Goal: Information Seeking & Learning: Find specific fact

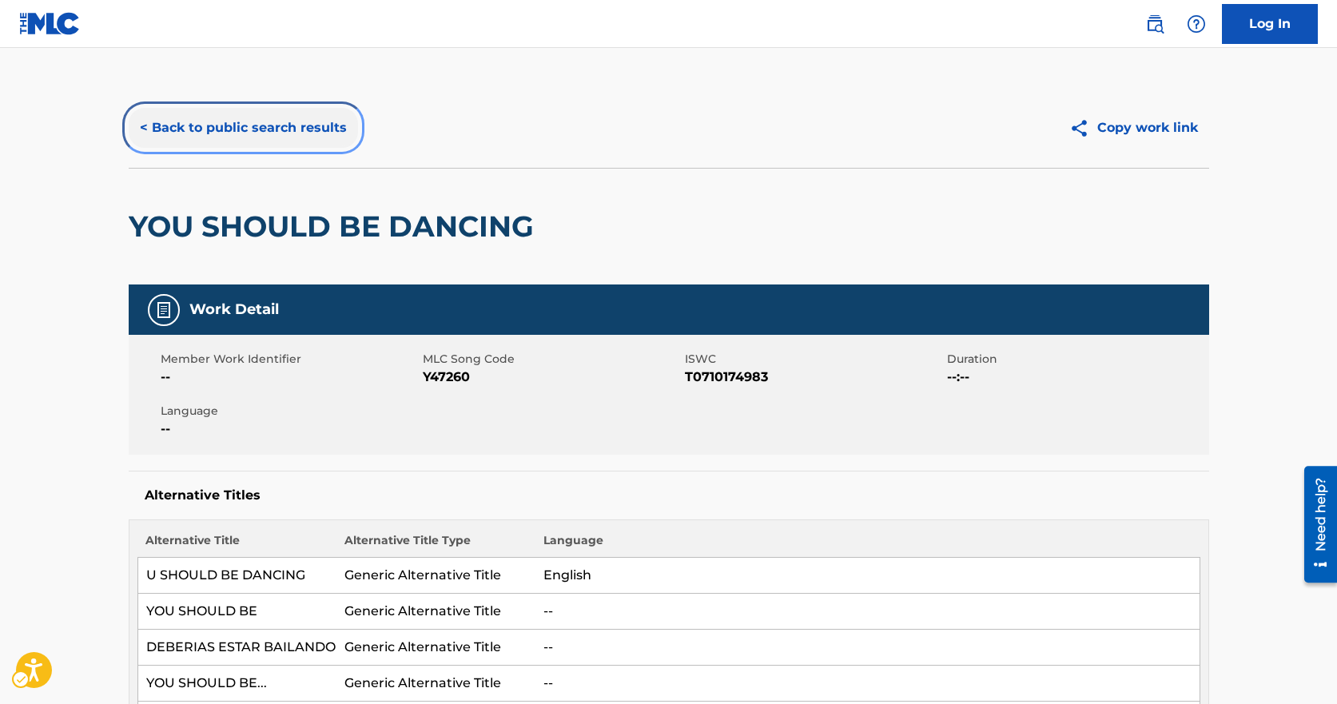
click at [205, 114] on button "< Back to public search results" at bounding box center [243, 128] width 229 height 40
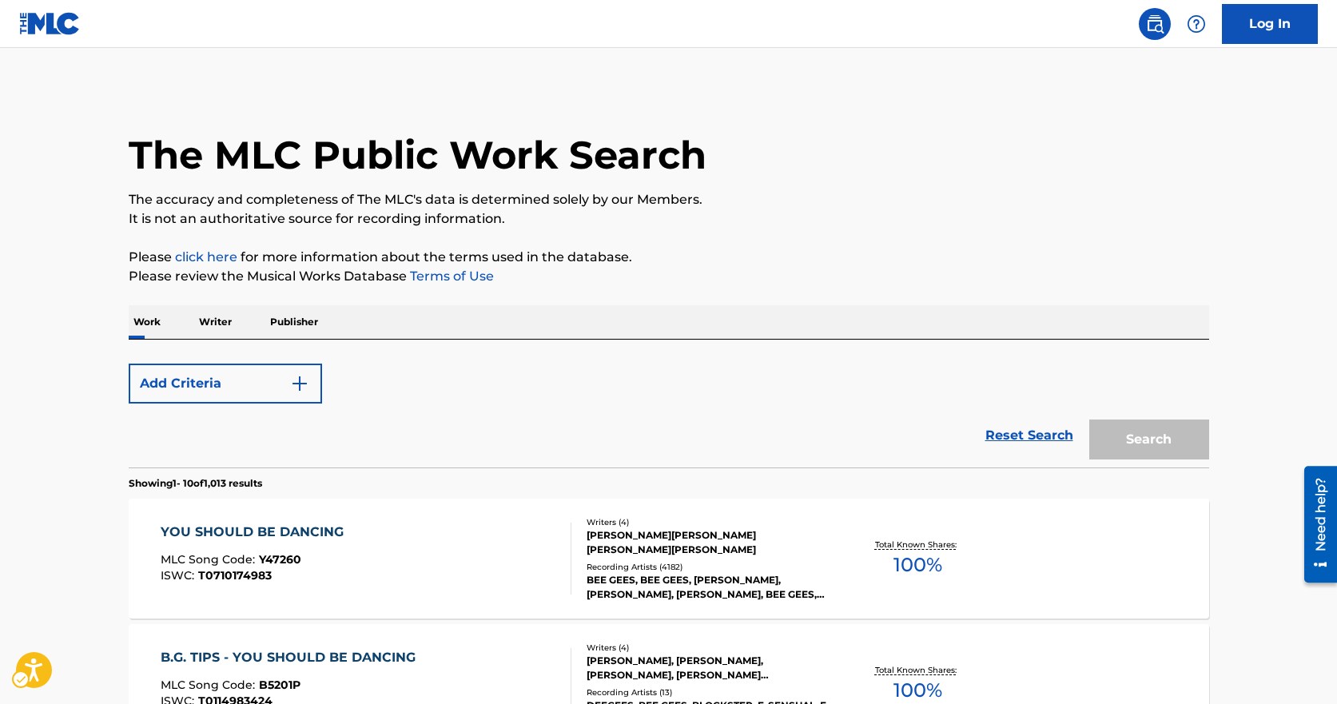
scroll to position [160, 0]
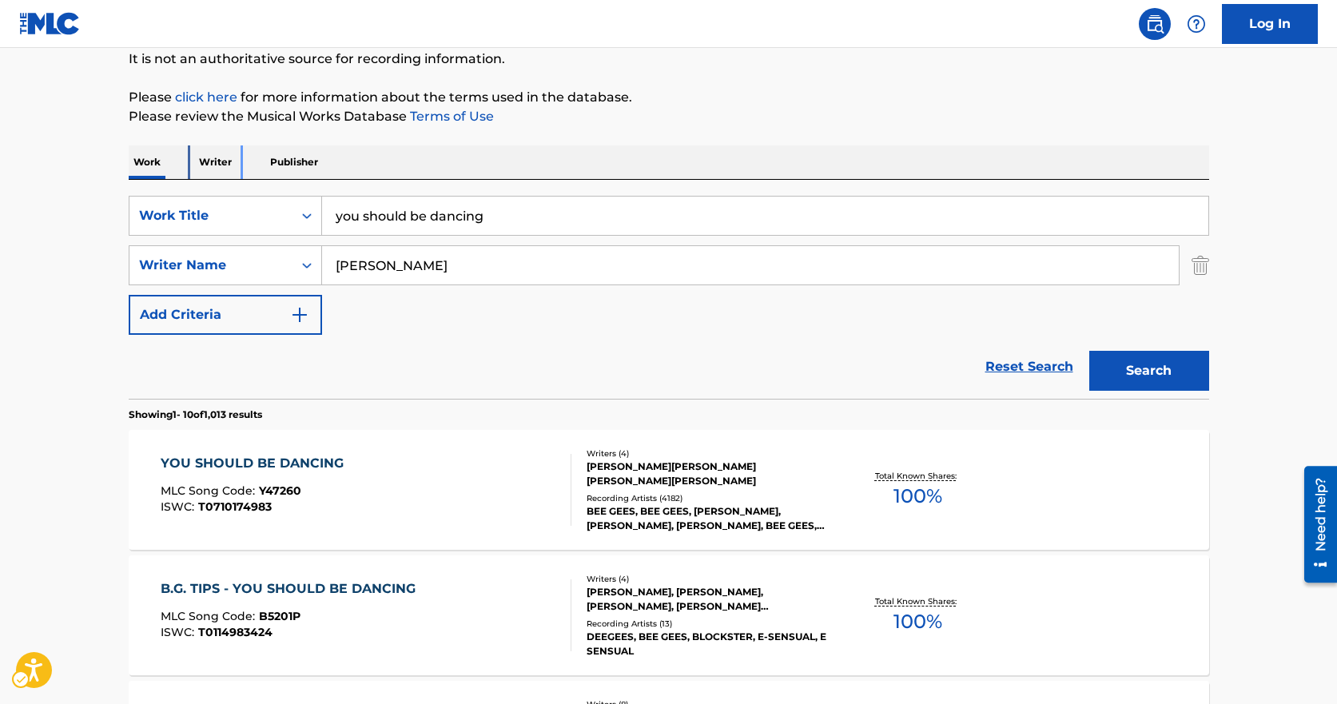
click at [203, 164] on p "Writer" at bounding box center [215, 162] width 42 height 34
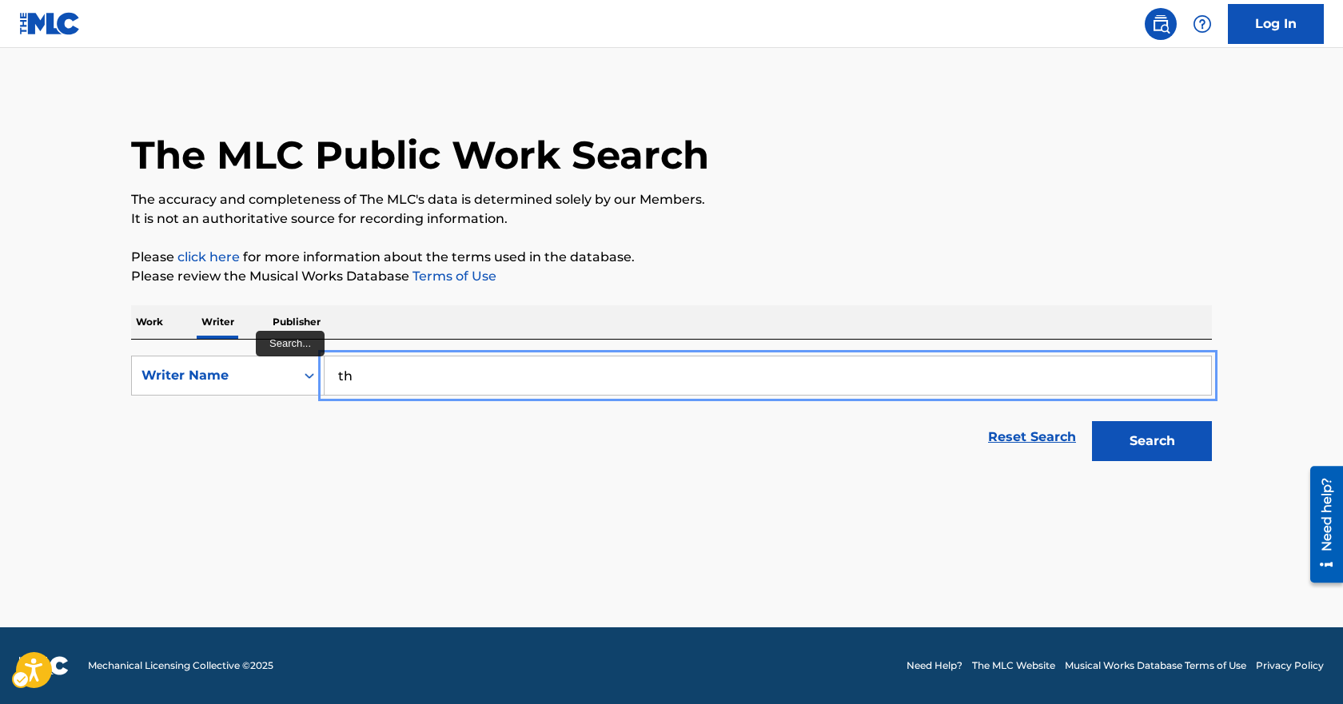
type input "t"
type input "[PERSON_NAME]"
click at [1092, 421] on button "Search" at bounding box center [1152, 441] width 120 height 40
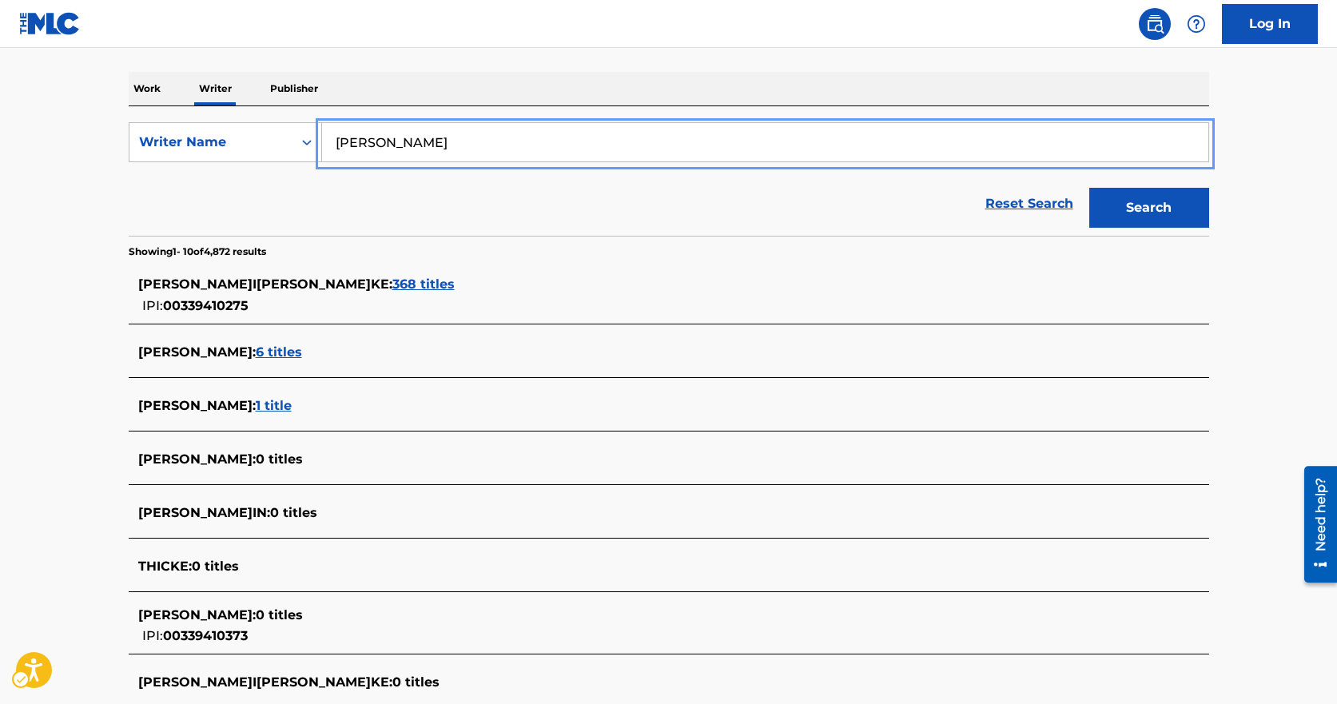
scroll to position [240, 0]
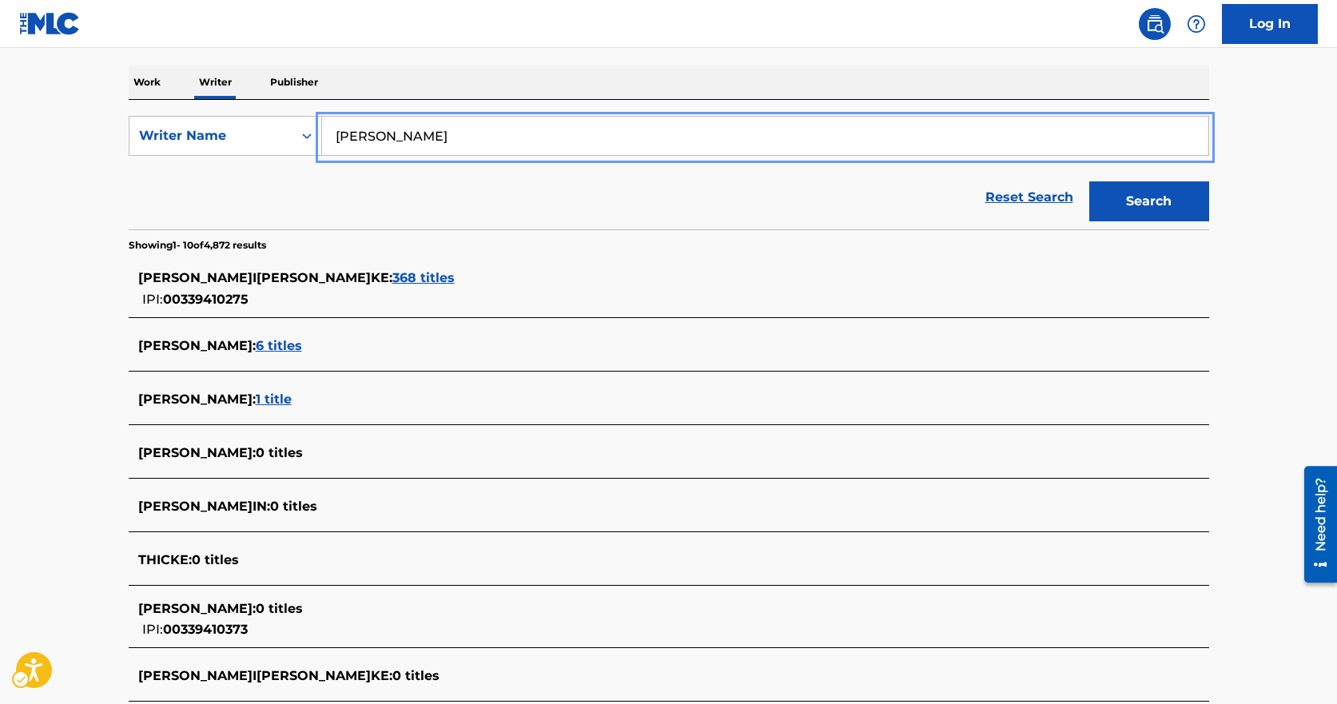
drag, startPoint x: 602, startPoint y: 419, endPoint x: 609, endPoint y: 400, distance: 20.5
click at [608, 405] on div "[PERSON_NAME] : 1 title" at bounding box center [669, 401] width 1081 height 38
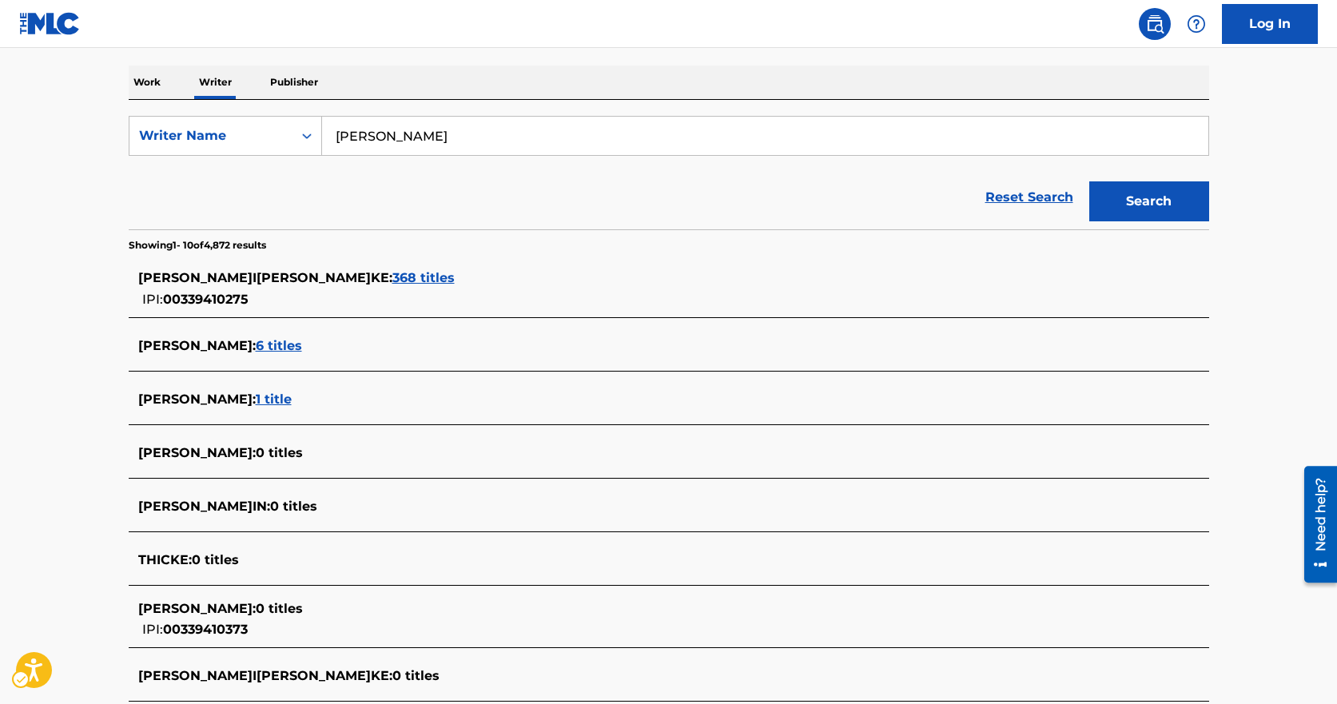
click at [290, 268] on div "[PERSON_NAME]I[PERSON_NAME]KE : 368 titles IPI: 00339410275" at bounding box center [669, 289] width 1081 height 57
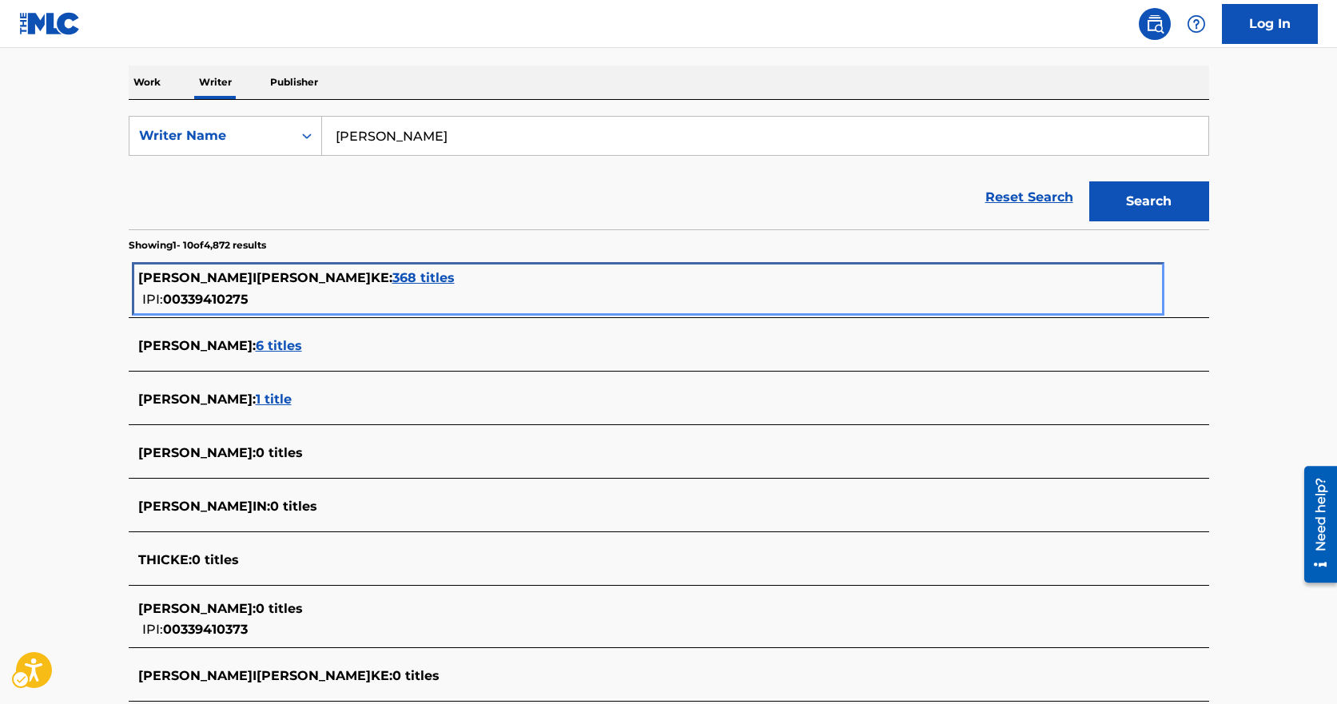
click at [393, 270] on span "368 titles" at bounding box center [424, 277] width 62 height 15
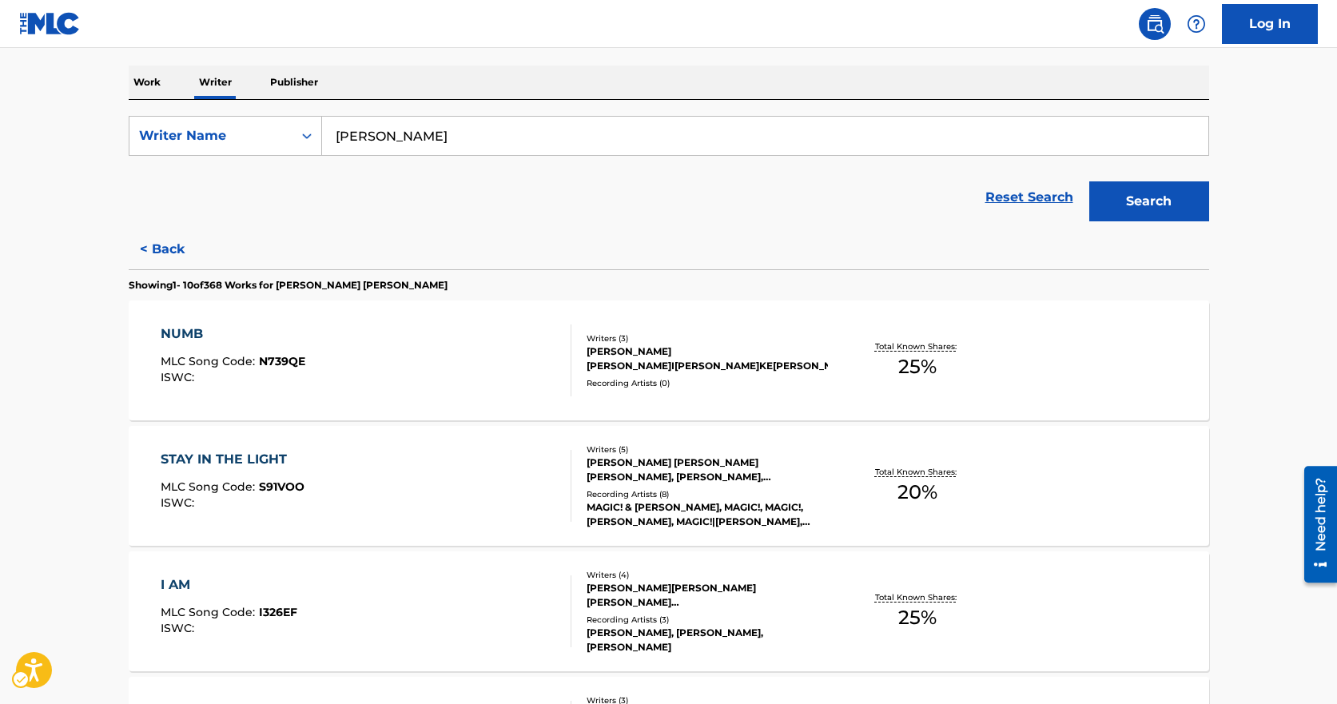
click at [329, 284] on p "Showing 1 - 10 of 368 Works fo[PERSON_NAME]I[PERSON_NAME]KE" at bounding box center [288, 285] width 319 height 14
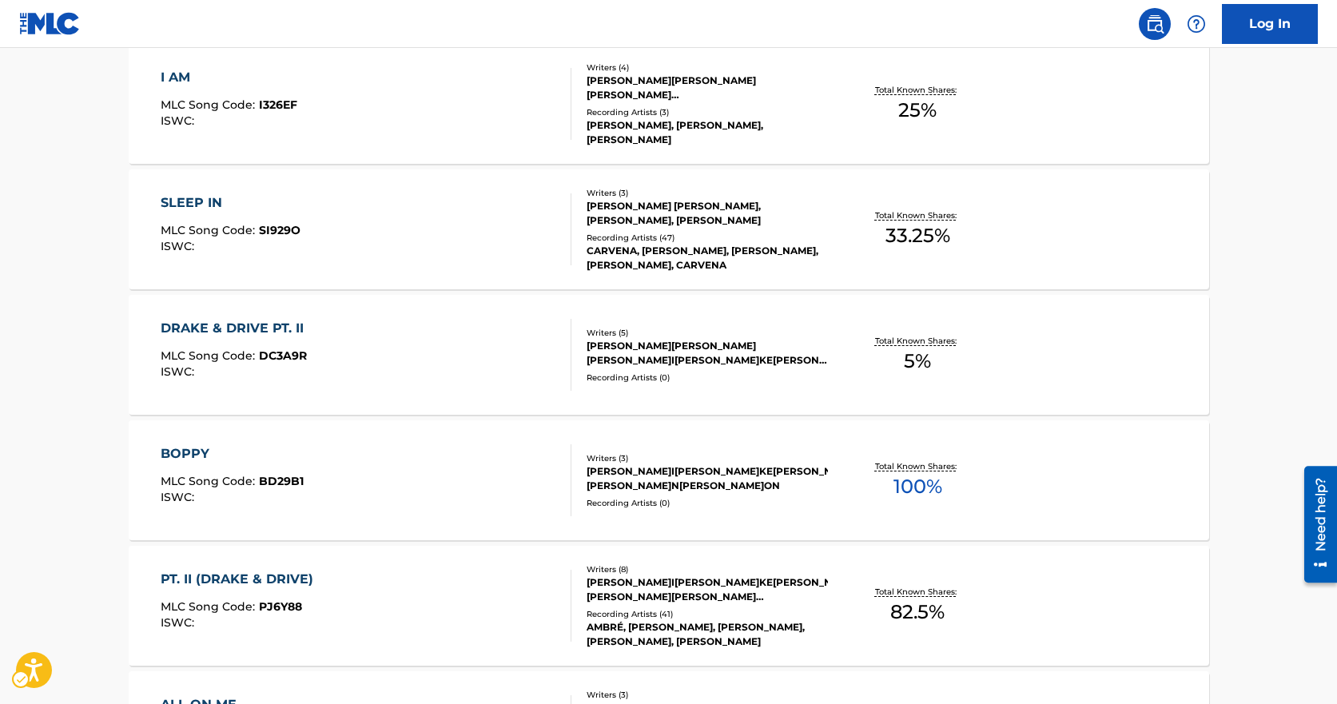
scroll to position [1253, 0]
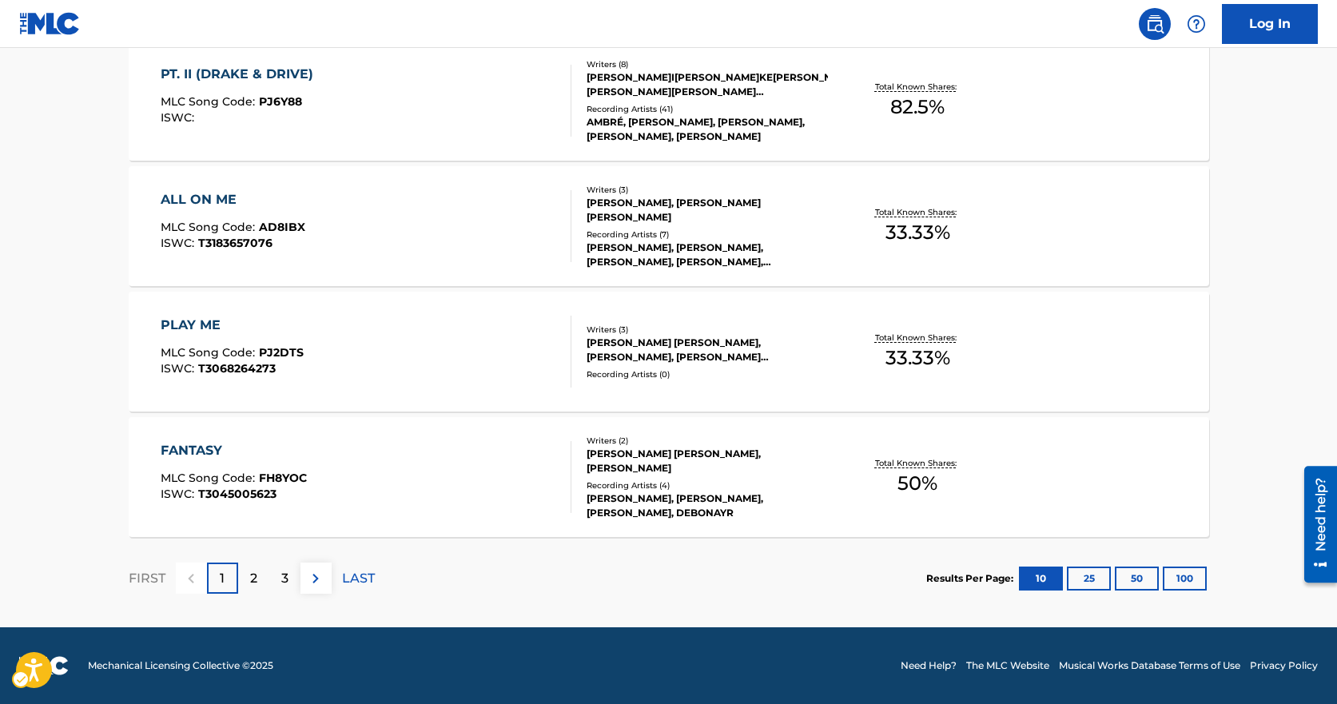
drag, startPoint x: 554, startPoint y: 241, endPoint x: 591, endPoint y: 687, distance: 446.8
click at [1178, 573] on button "100" at bounding box center [1185, 579] width 44 height 24
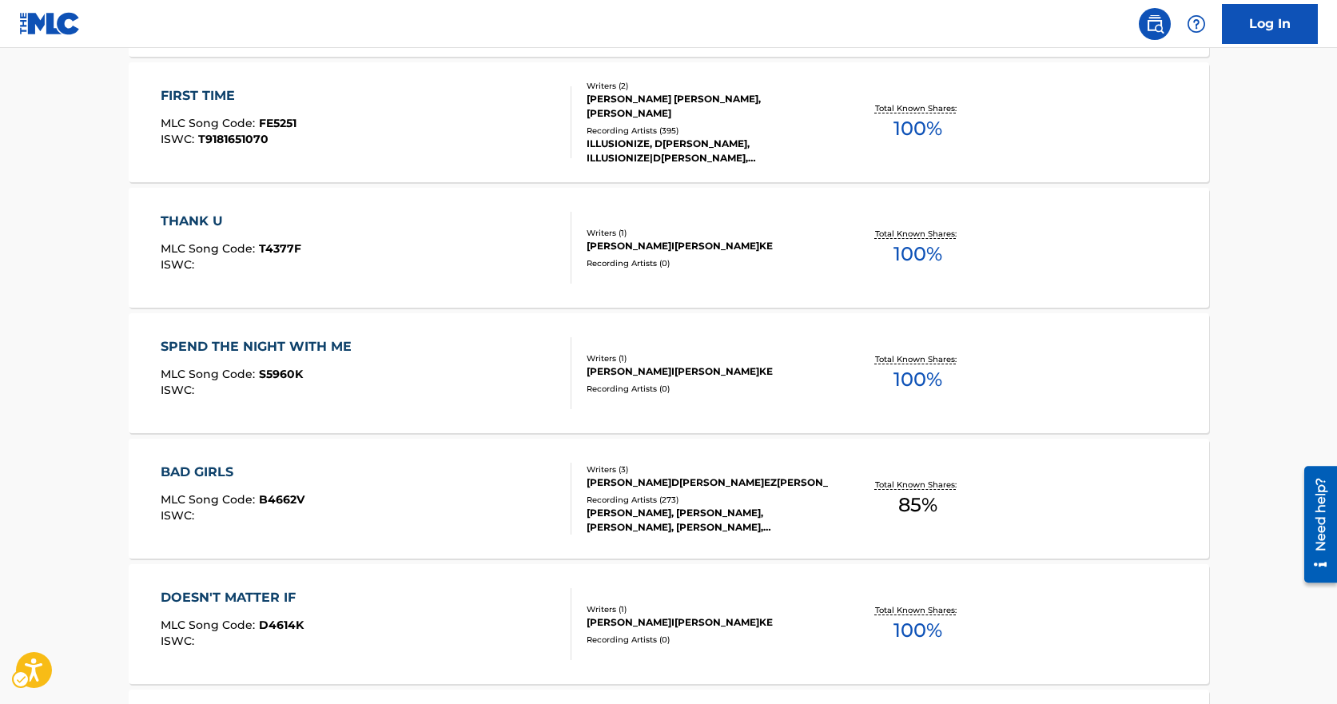
scroll to position [12549, 0]
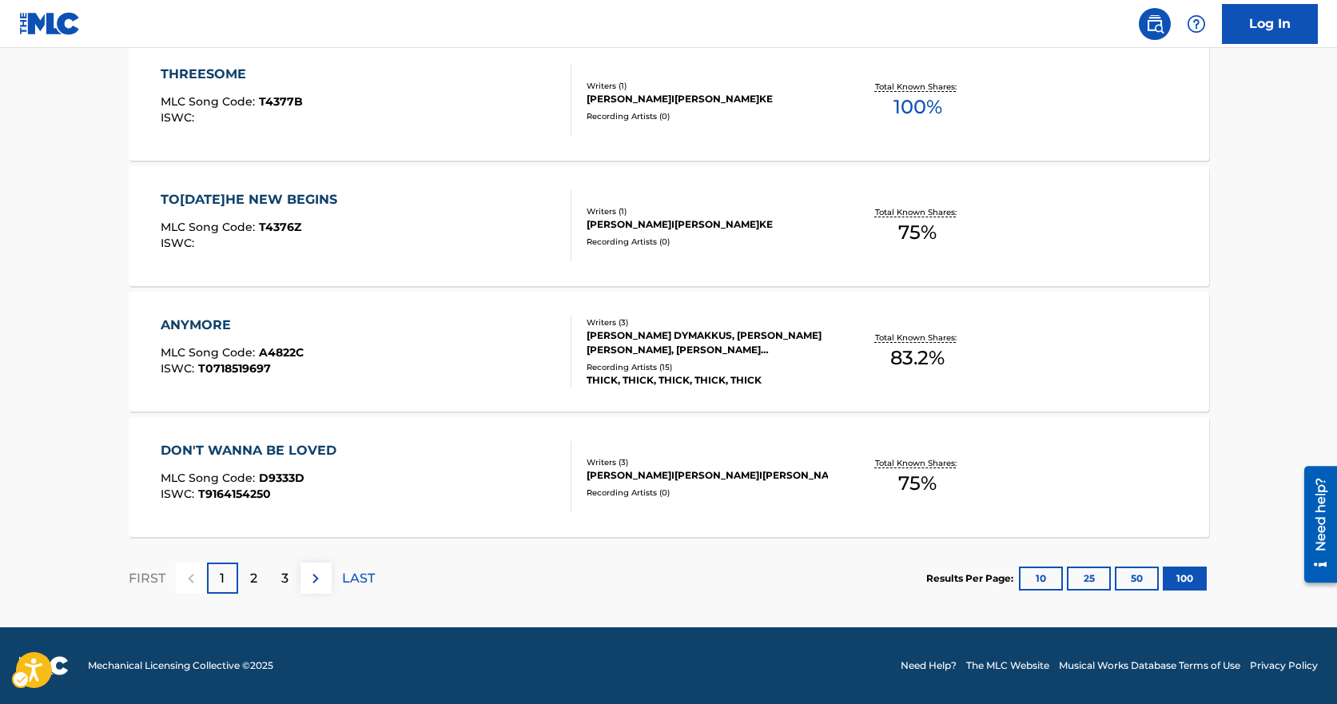
drag, startPoint x: 839, startPoint y: 240, endPoint x: 823, endPoint y: 709, distance: 469.5
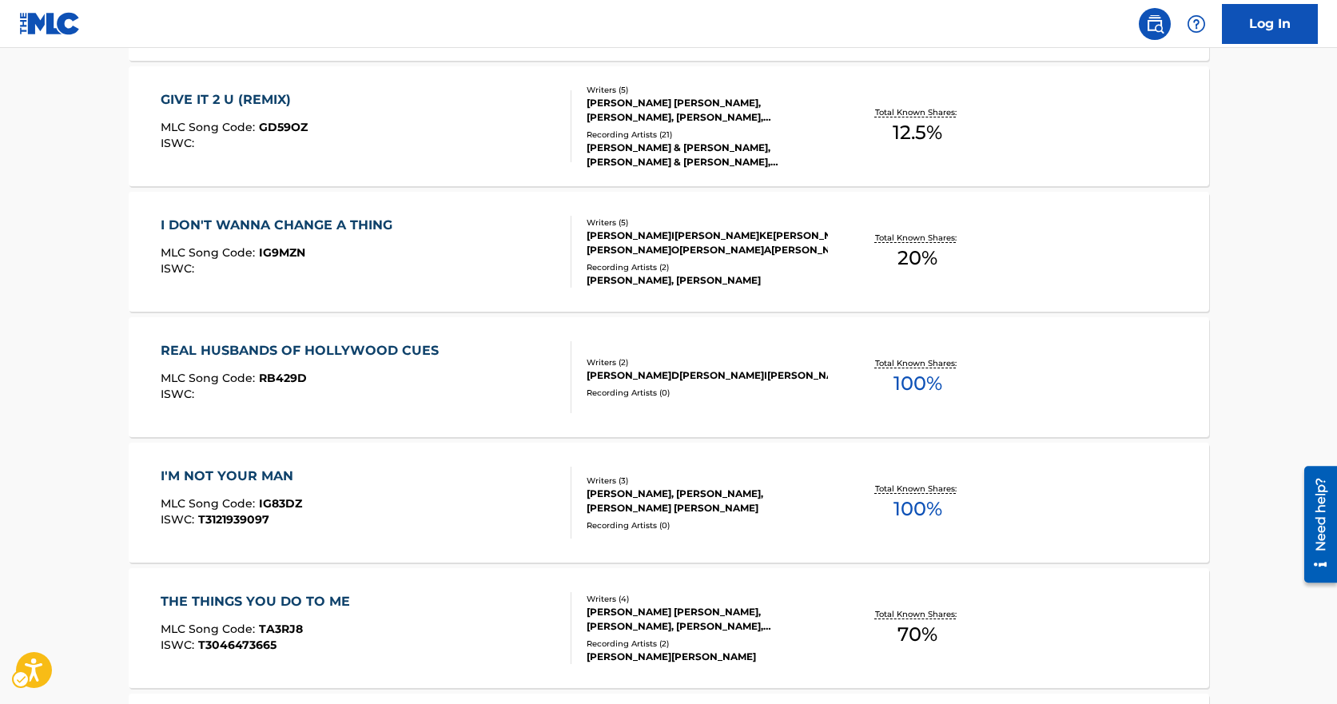
scroll to position [0, 0]
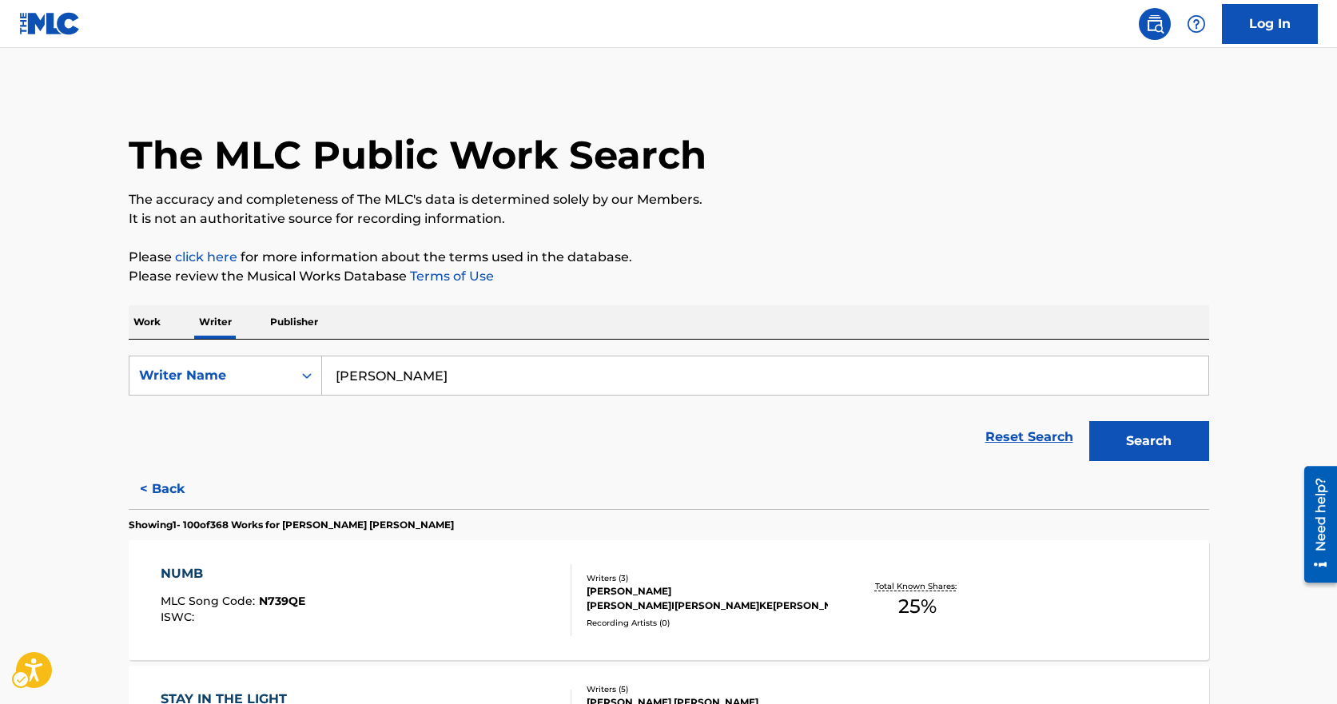
drag, startPoint x: 698, startPoint y: 550, endPoint x: 646, endPoint y: 62, distance: 491.2
click at [166, 319] on div "Work Writer Publisher" at bounding box center [669, 322] width 1081 height 34
click at [161, 319] on p "Work" at bounding box center [147, 322] width 37 height 34
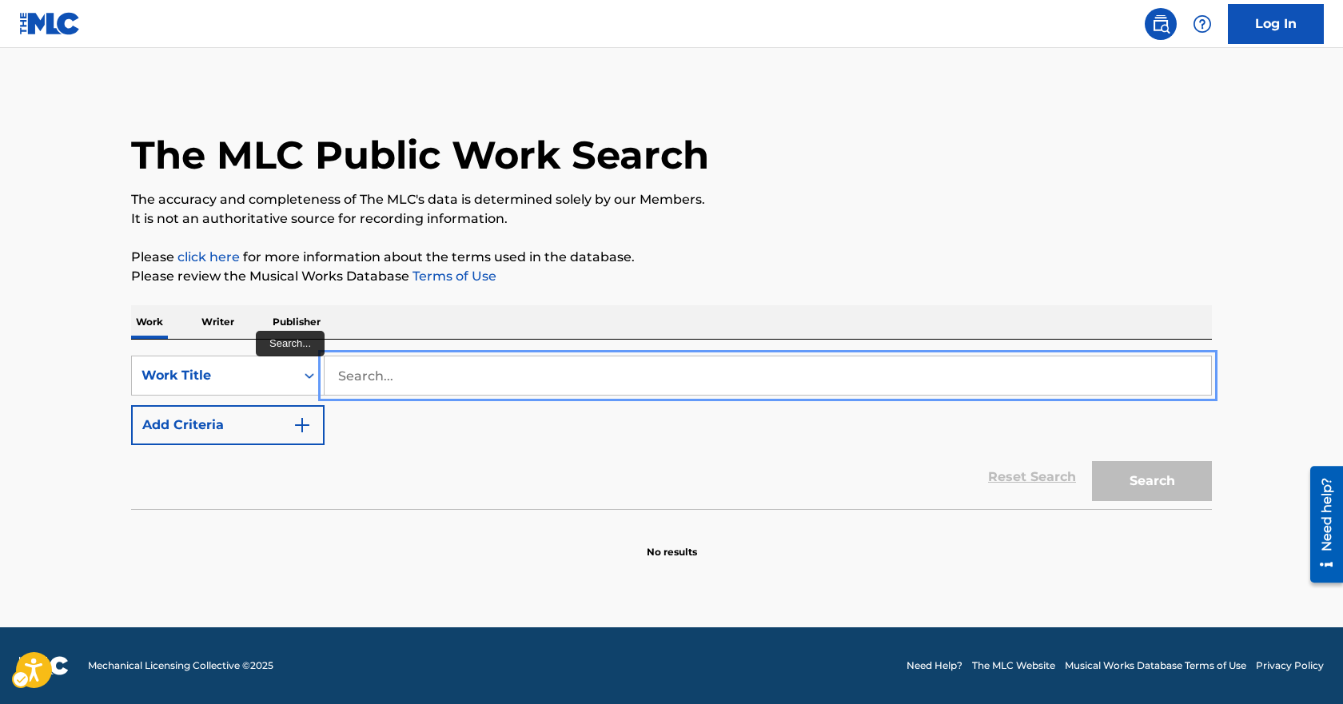
drag, startPoint x: 392, startPoint y: 369, endPoint x: 385, endPoint y: 374, distance: 8.5
drag, startPoint x: 441, startPoint y: 388, endPoint x: 418, endPoint y: 398, distance: 25.4
click at [441, 388] on input "Search..." at bounding box center [768, 376] width 887 height 38
type input "last chance"
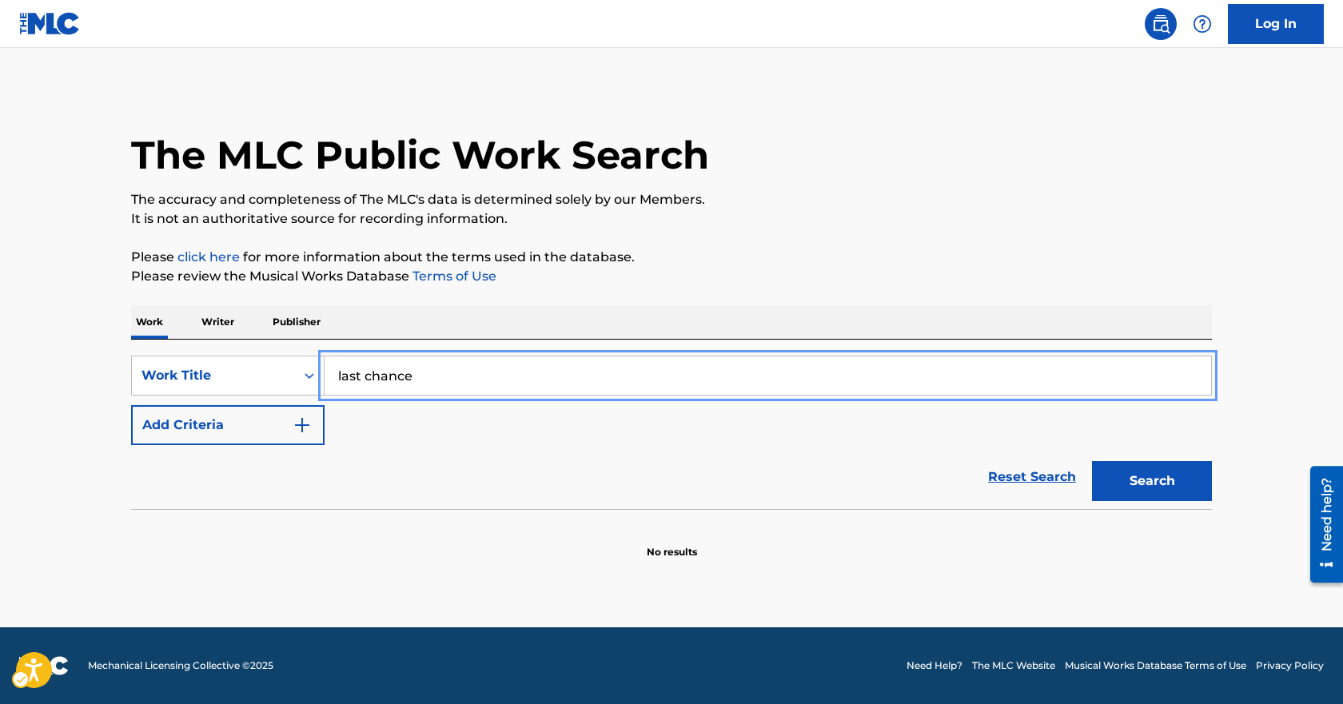
click at [49, 427] on main "The MLC Public Work Search The accuracy and completeness of The MLC's data is d…" at bounding box center [671, 338] width 1343 height 580
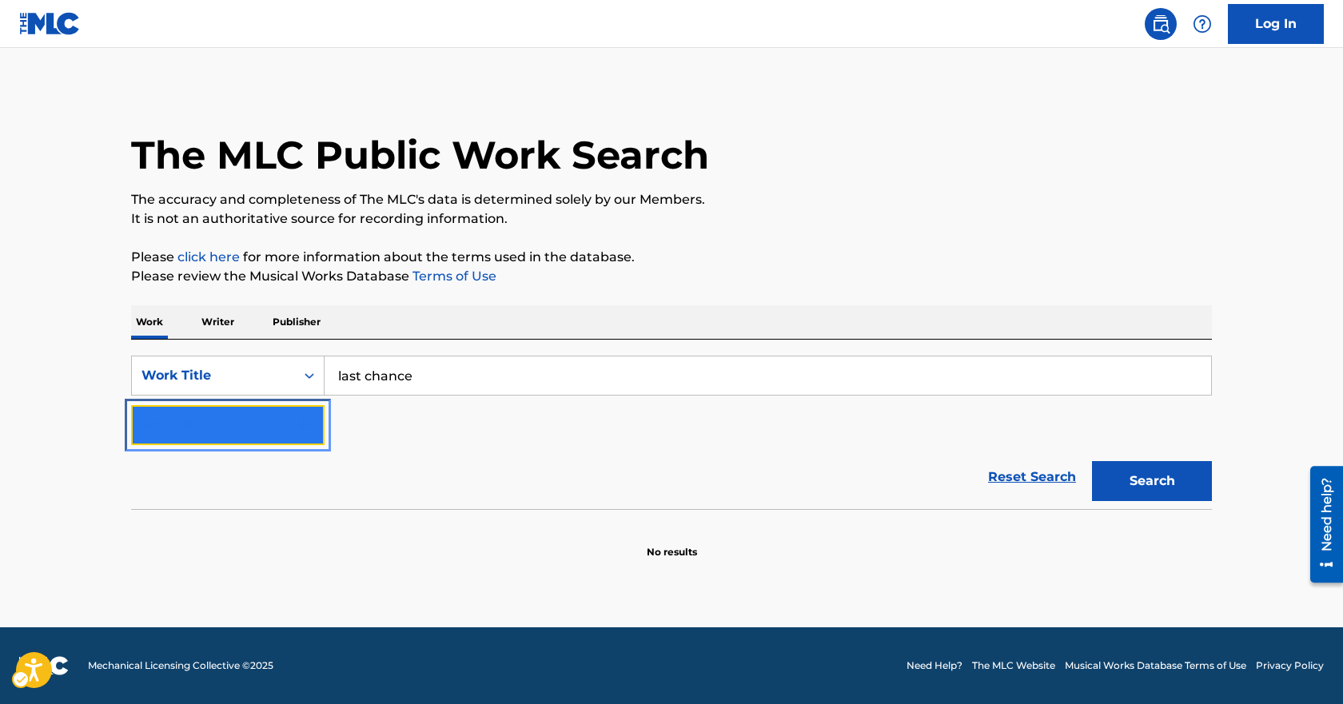
click at [226, 421] on button "Add Criteria" at bounding box center [227, 425] width 193 height 40
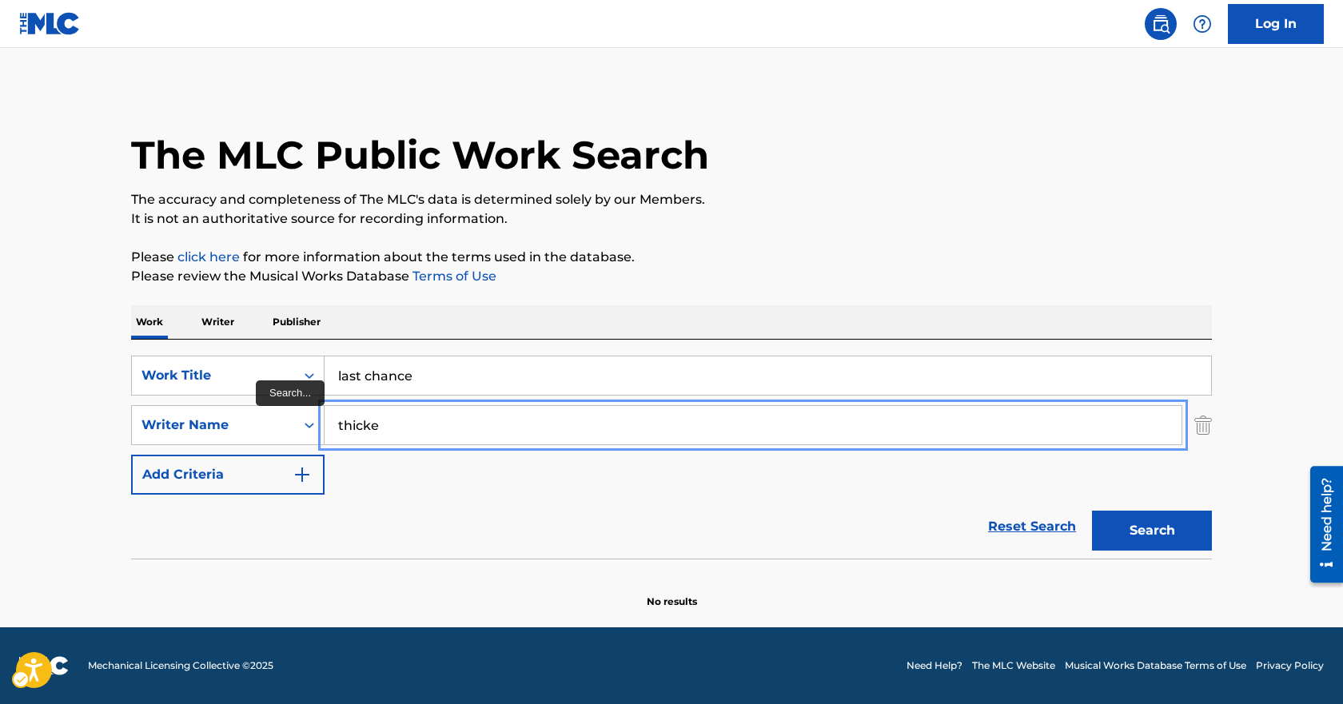
type input "thicke"
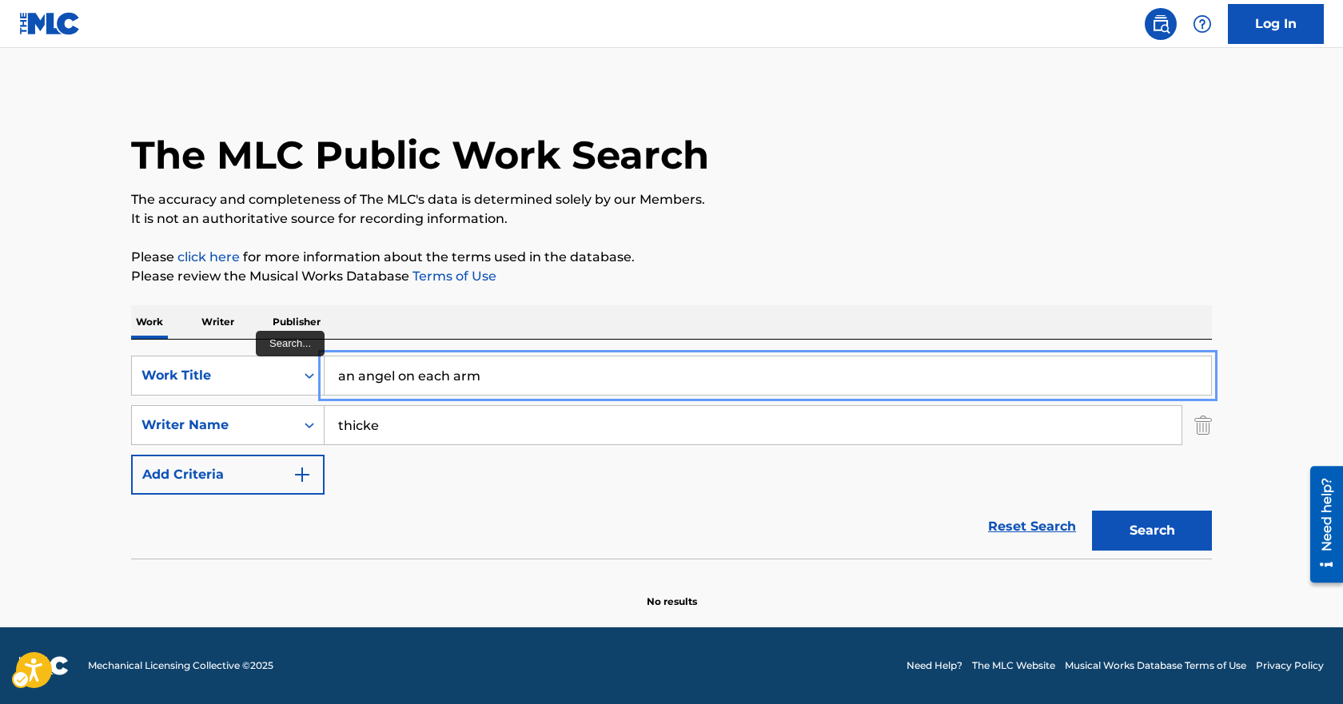
type input "an angel on each arm"
click at [1092, 511] on button "Search" at bounding box center [1152, 531] width 120 height 40
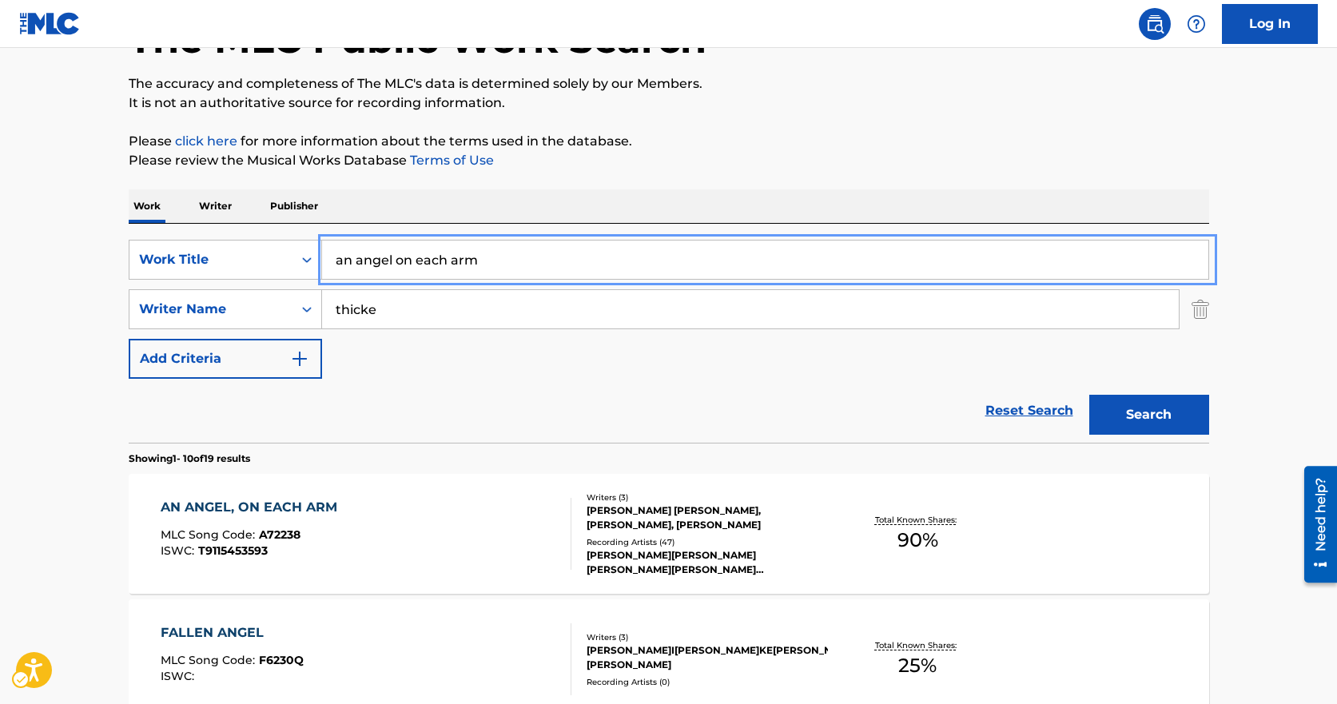
scroll to position [240, 0]
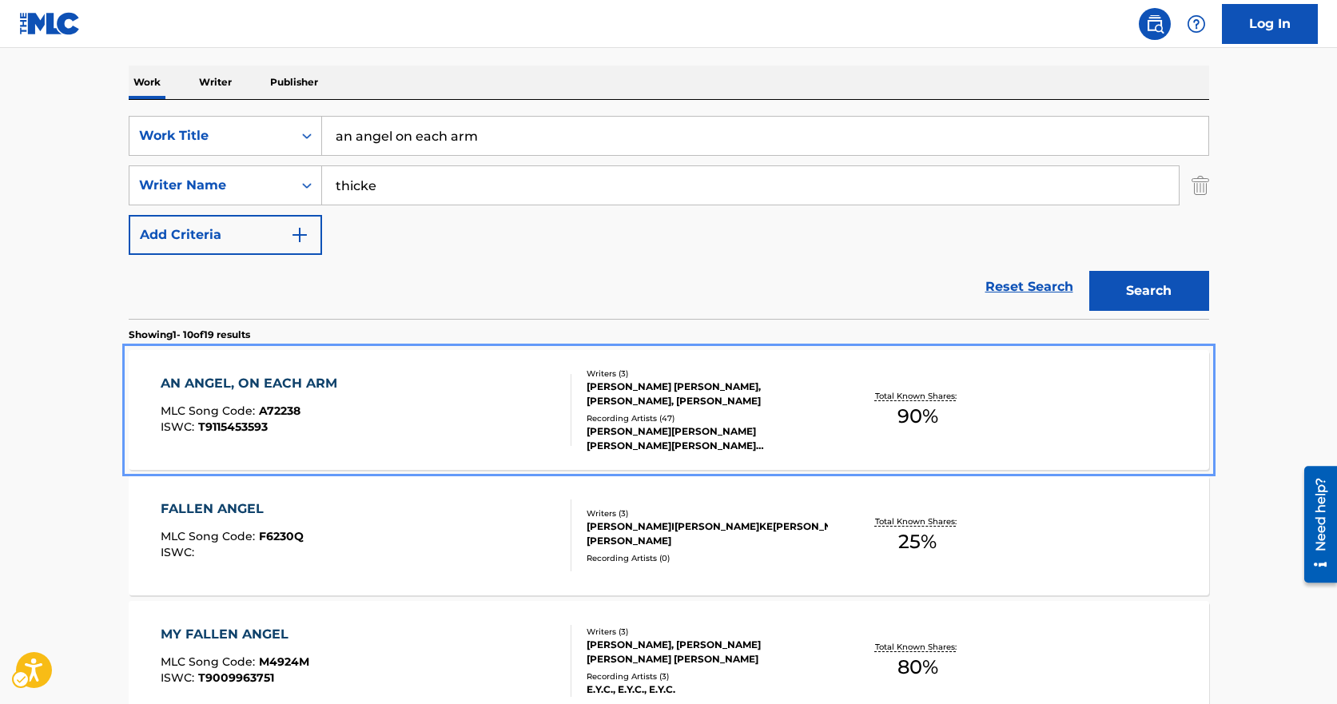
click at [381, 431] on div "AN ANGEL, ON EACH ARM MLC Song Code : A72238 ISWC : T9115453593" at bounding box center [366, 410] width 411 height 72
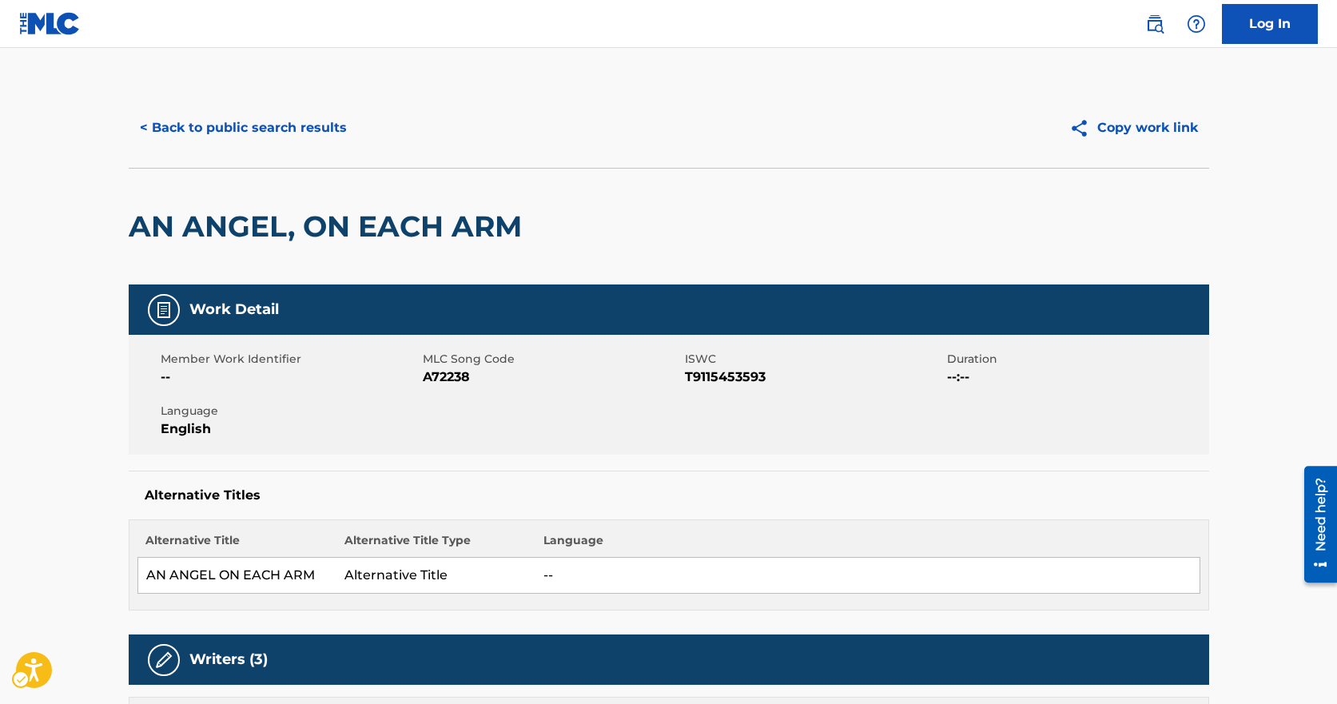
click at [452, 382] on span "MLC Song Code - A72238" at bounding box center [552, 377] width 258 height 19
copy span "A72238"
click at [428, 345] on div "Member Work Identifier -- MLC Song Code MLC Song Code - A72238 ISWC ISWC - T911…" at bounding box center [669, 395] width 1081 height 120
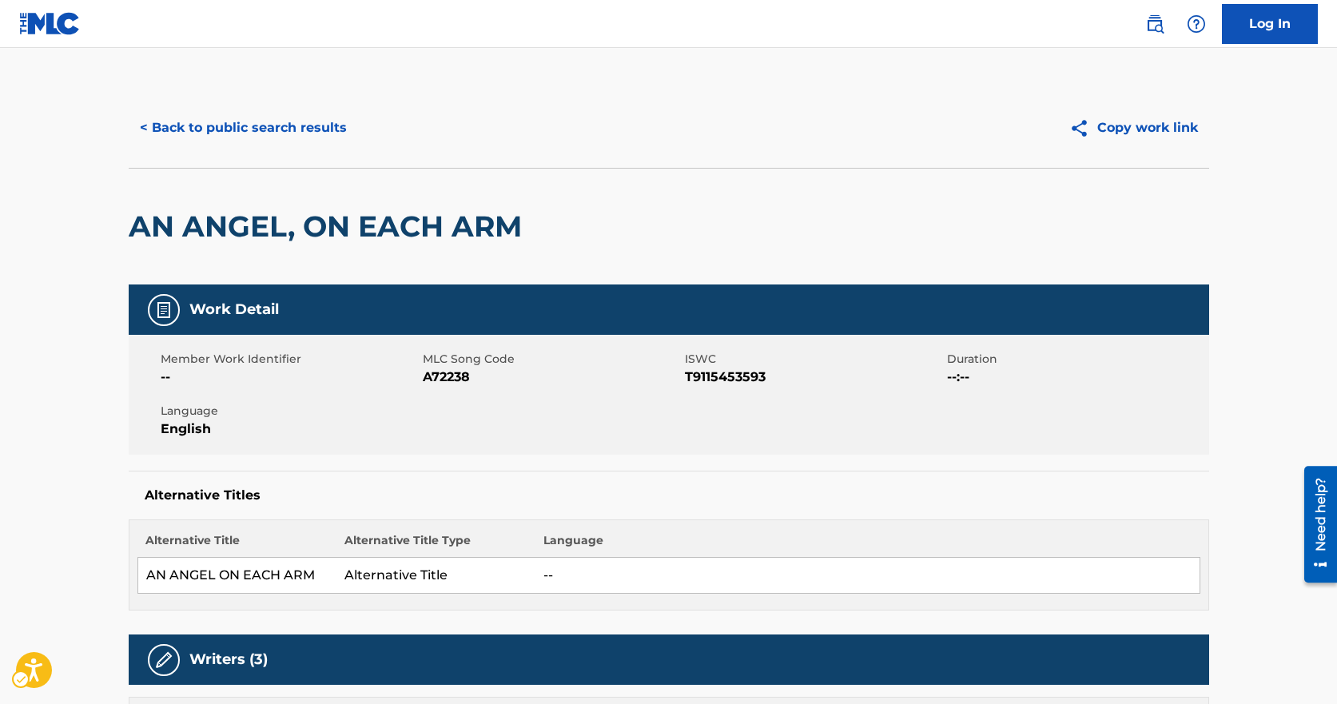
click at [269, 149] on div "< Back to public search results Copy work link" at bounding box center [669, 128] width 1081 height 80
click at [261, 134] on button "< Back to public search results" at bounding box center [243, 128] width 229 height 40
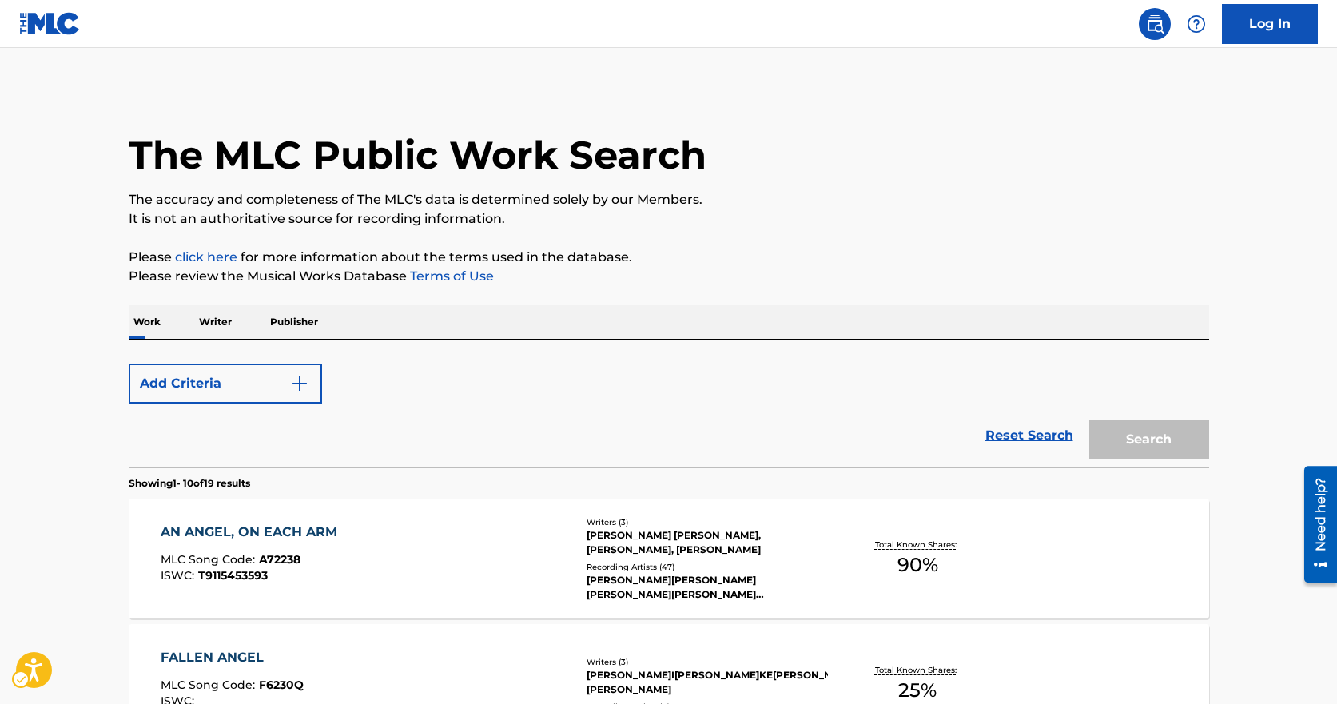
scroll to position [240, 0]
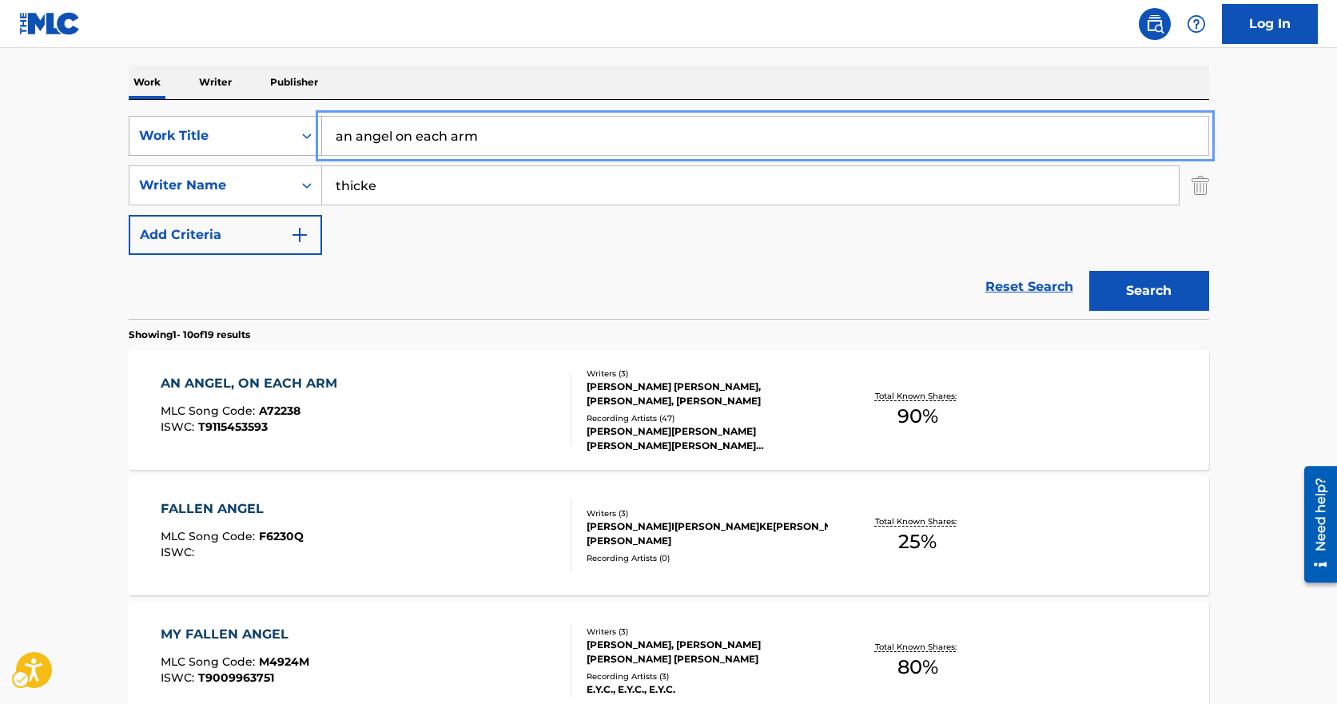
drag, startPoint x: 486, startPoint y: 126, endPoint x: 254, endPoint y: 126, distance: 231.8
type input "im an animal"
click at [1090, 271] on button "Search" at bounding box center [1150, 291] width 120 height 40
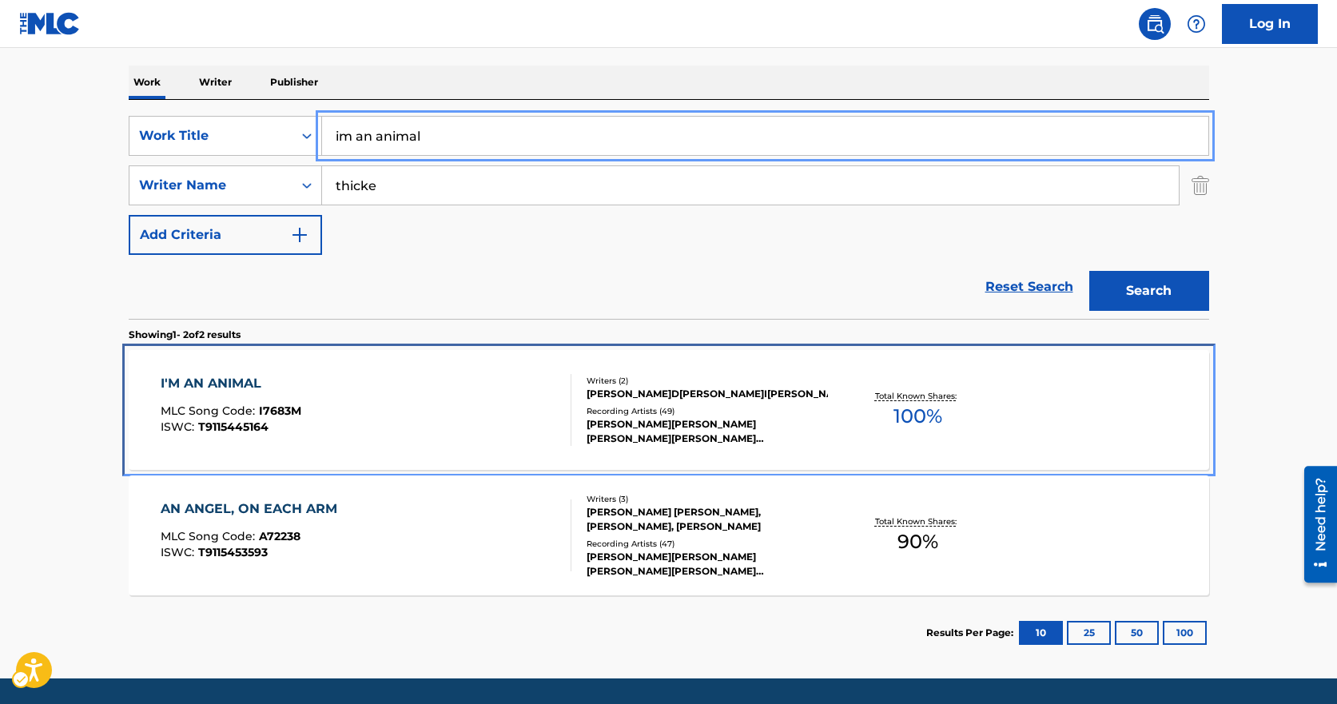
click at [274, 437] on div "I'M AN ANIMAL MLC Song Code : I7683M ISWC : T9115445164" at bounding box center [231, 410] width 141 height 72
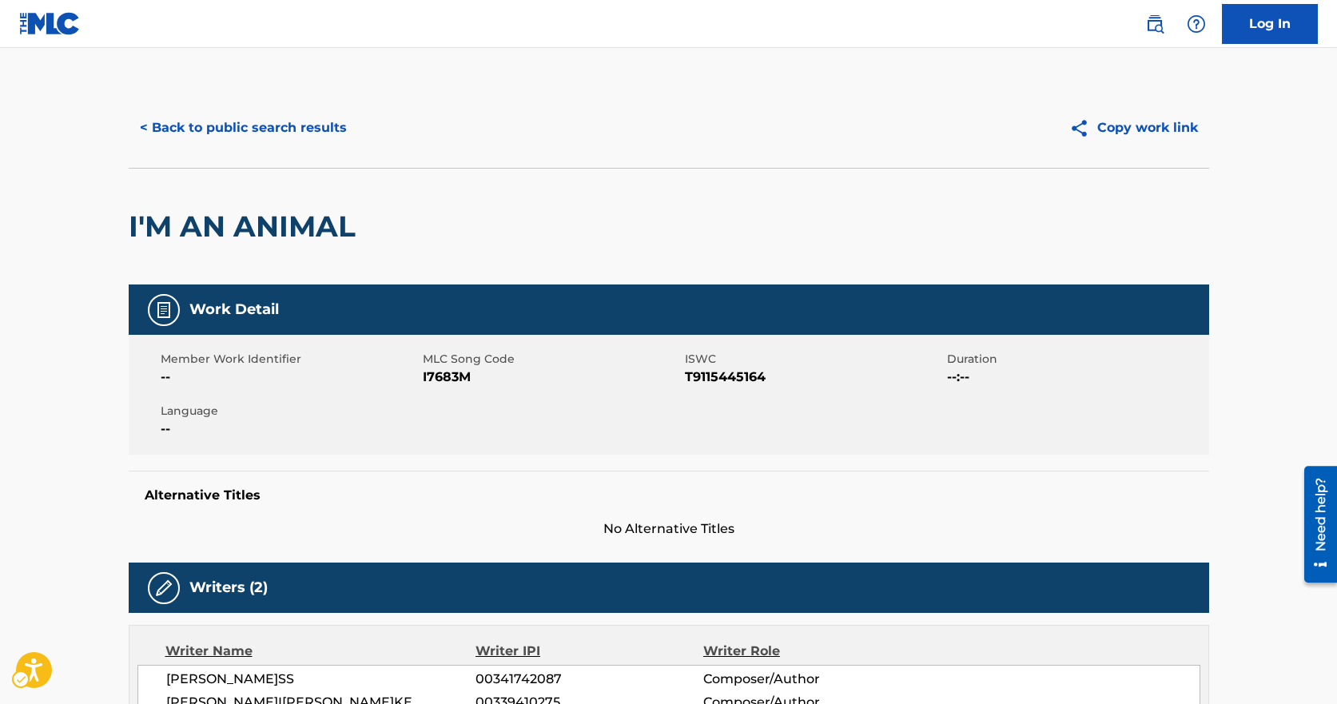
click at [439, 372] on span "MLC Song Code - I7683M" at bounding box center [552, 377] width 258 height 19
copy span "I7683M"
drag, startPoint x: 413, startPoint y: 361, endPoint x: 430, endPoint y: 347, distance: 22.7
click at [413, 361] on span "Member Work Identifier" at bounding box center [290, 359] width 258 height 17
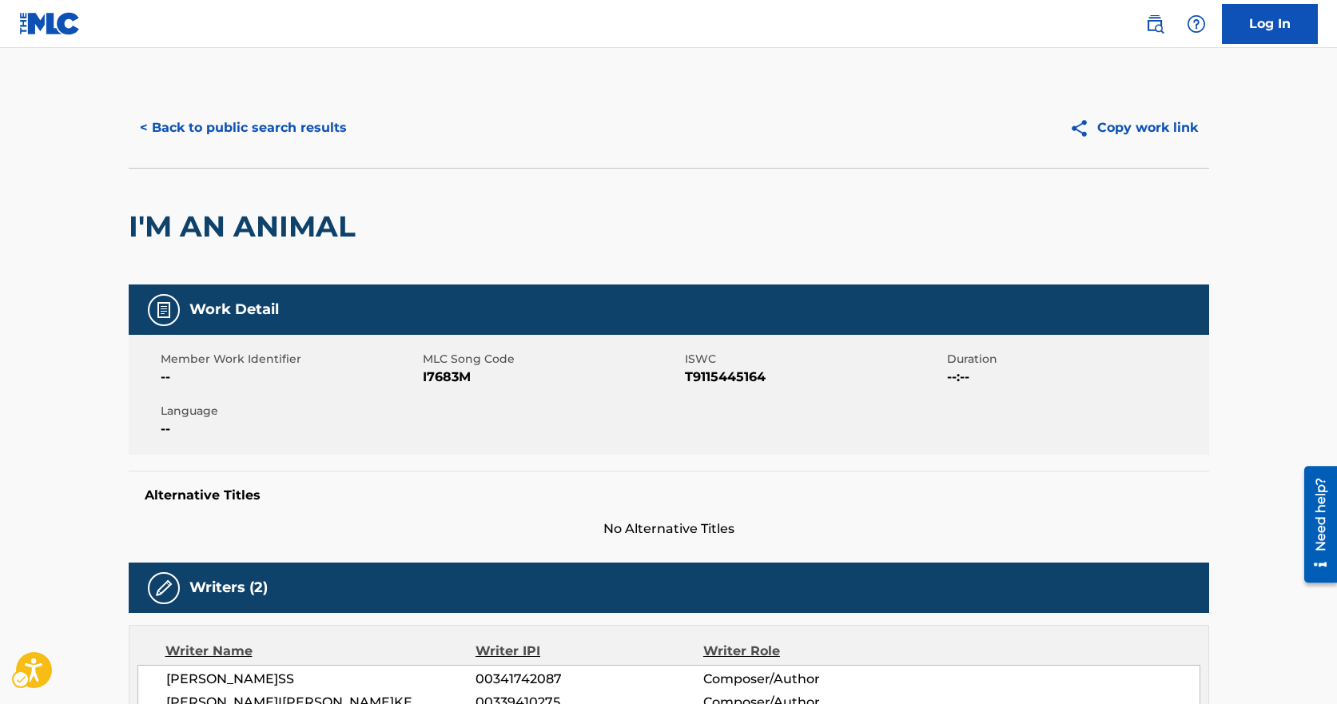
drag, startPoint x: 694, startPoint y: 453, endPoint x: 688, endPoint y: 413, distance: 40.4
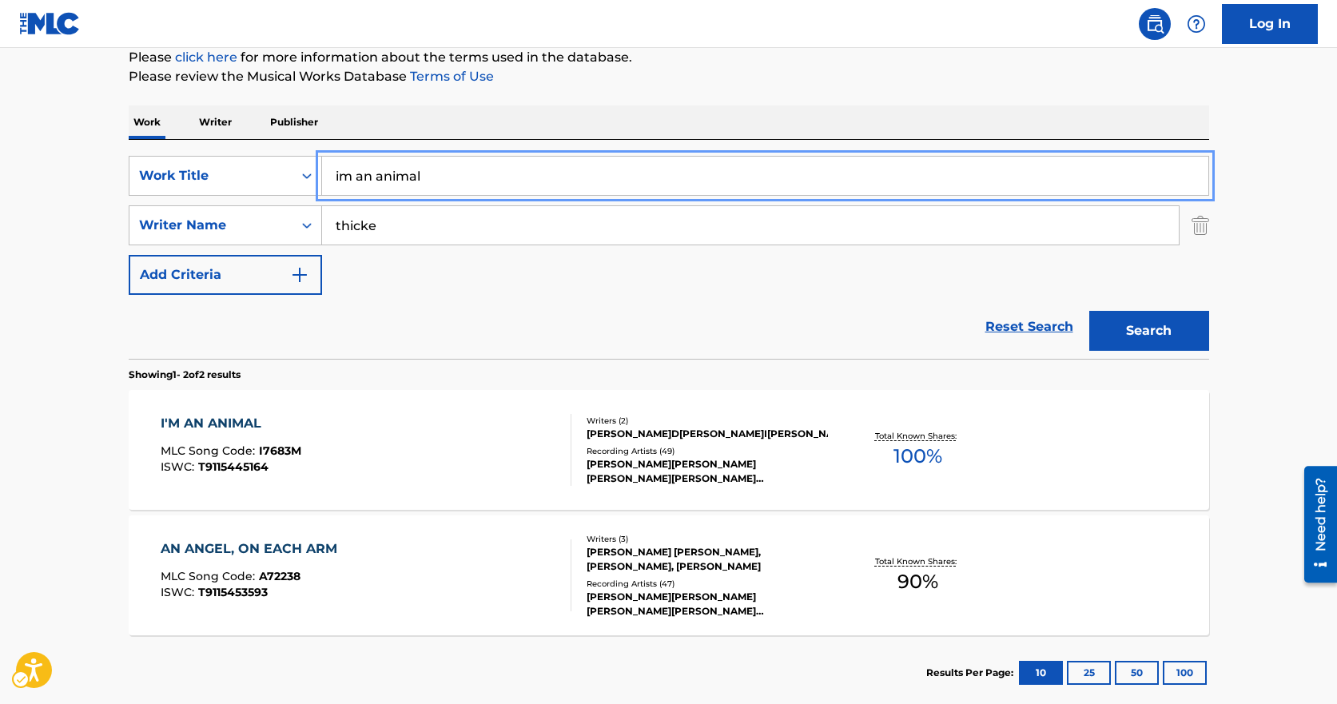
drag, startPoint x: 475, startPoint y: 177, endPoint x: -266, endPoint y: 142, distance: 741.9
type input "never give up"
click at [1090, 311] on button "Search" at bounding box center [1150, 331] width 120 height 40
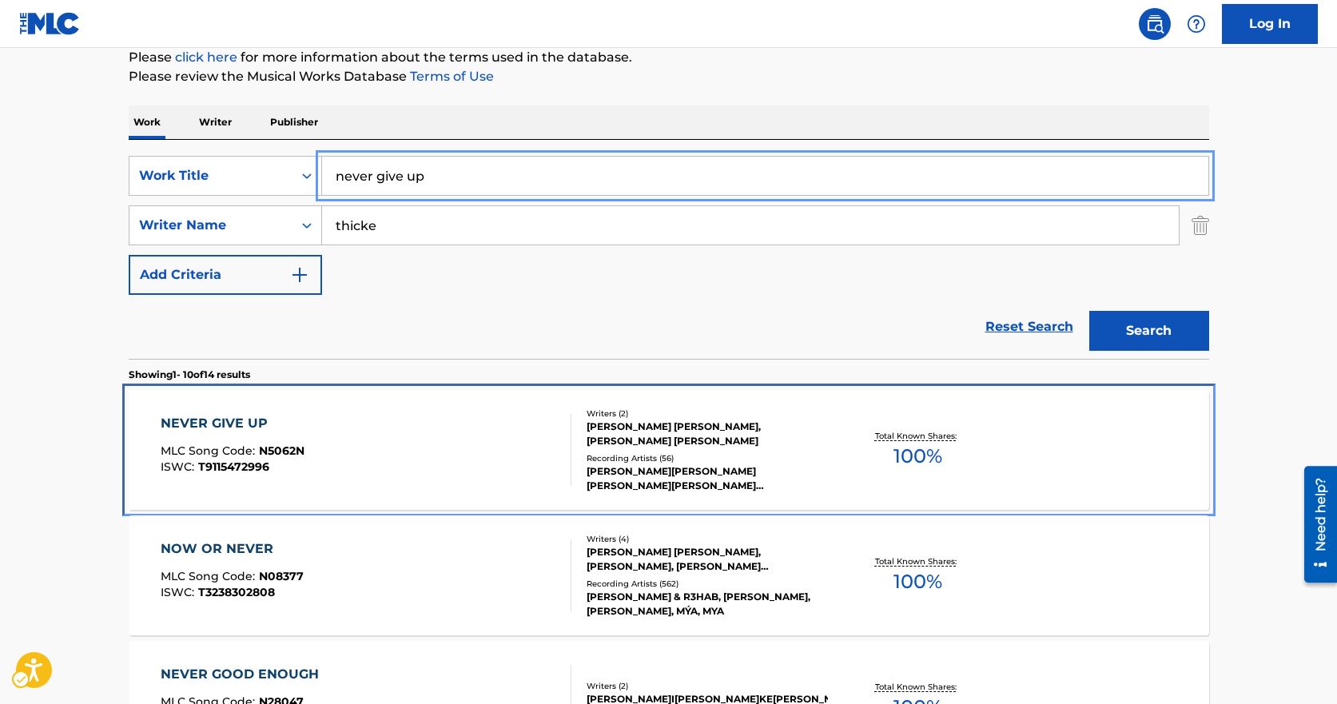
click at [563, 424] on div at bounding box center [564, 450] width 13 height 72
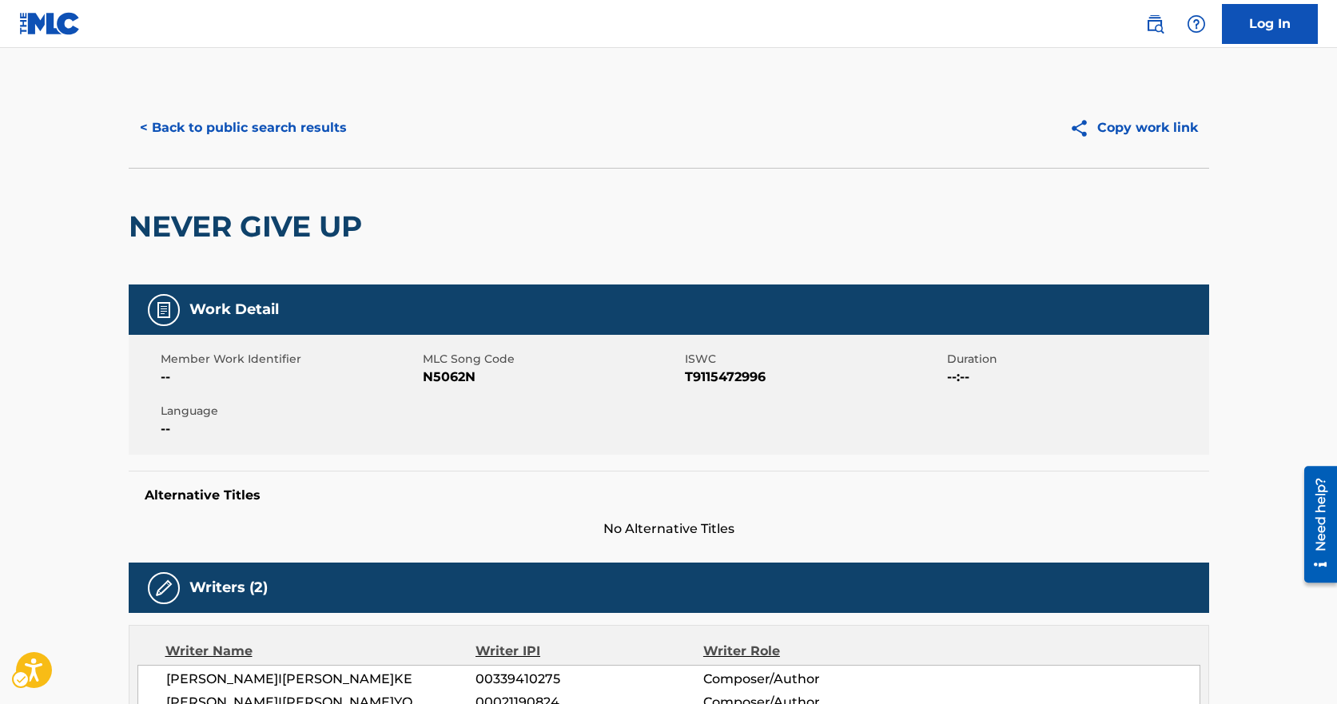
click at [403, 349] on div "Member Work Identifier -- MLC Song Code N5062N ISWC T9115472996 Duration --:-- …" at bounding box center [669, 395] width 1081 height 120
drag, startPoint x: 436, startPoint y: 358, endPoint x: 440, endPoint y: 369, distance: 10.9
click at [436, 364] on span "MLC Song Code" at bounding box center [552, 359] width 258 height 17
click at [435, 371] on span "MLC Song Code - N5062N" at bounding box center [552, 377] width 258 height 19
click at [433, 371] on span "MLC Song Code - N5062N" at bounding box center [552, 377] width 258 height 19
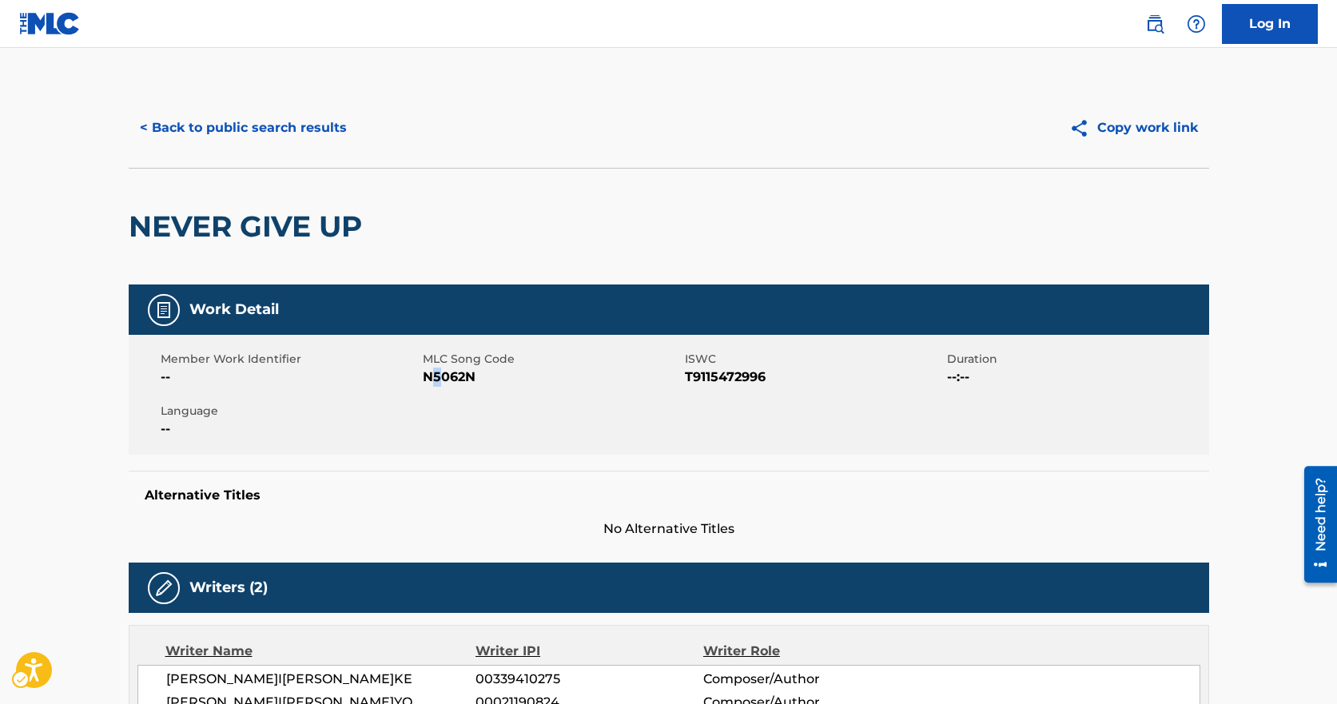
click at [433, 371] on span "MLC Song Code - N5062N" at bounding box center [552, 377] width 258 height 19
click at [434, 372] on span "MLC Song Code - N5062N" at bounding box center [552, 377] width 258 height 19
copy span "N5062N"
click at [405, 380] on span "--" at bounding box center [290, 377] width 258 height 19
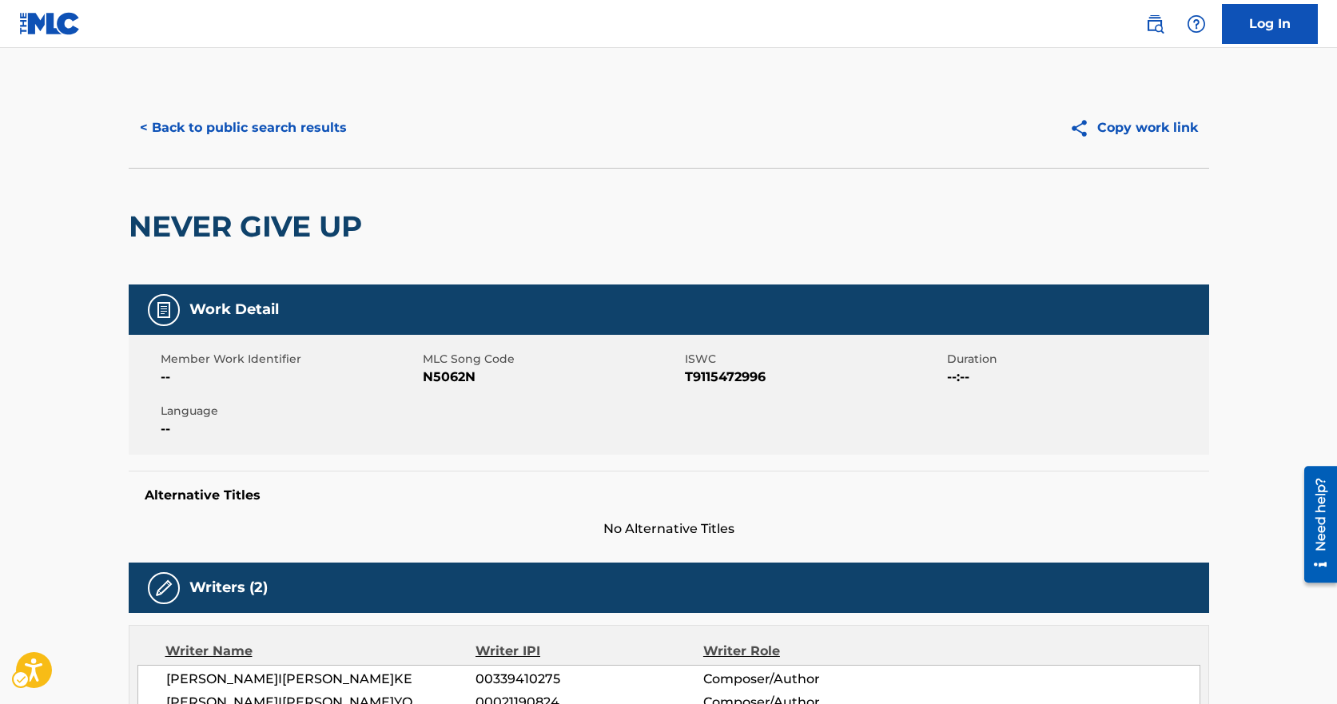
drag, startPoint x: 863, startPoint y: 512, endPoint x: 827, endPoint y: 409, distance: 109.5
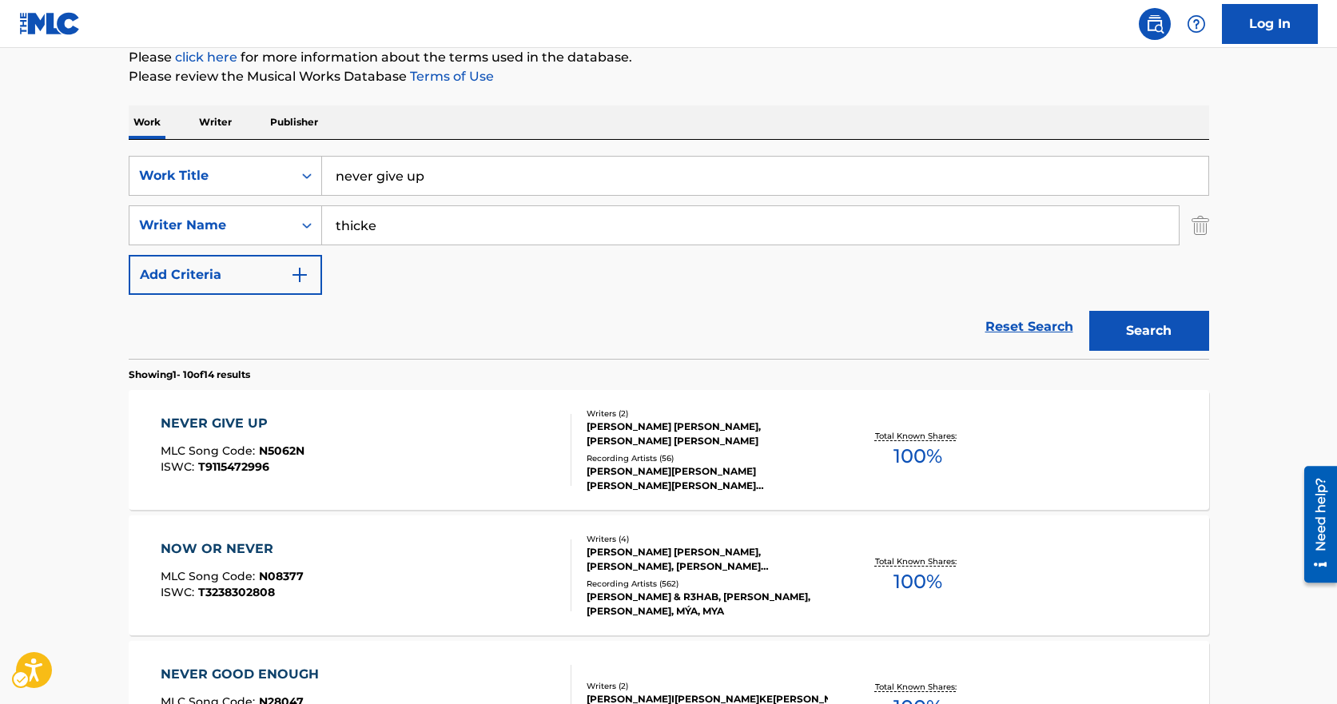
drag, startPoint x: 503, startPoint y: 151, endPoint x: 448, endPoint y: 153, distance: 55.2
click at [448, 153] on div "SearchWithCriteria17c8ba11-b080-4b1a-a173-13c064a93d5e Work Title never give up…" at bounding box center [669, 249] width 1081 height 219
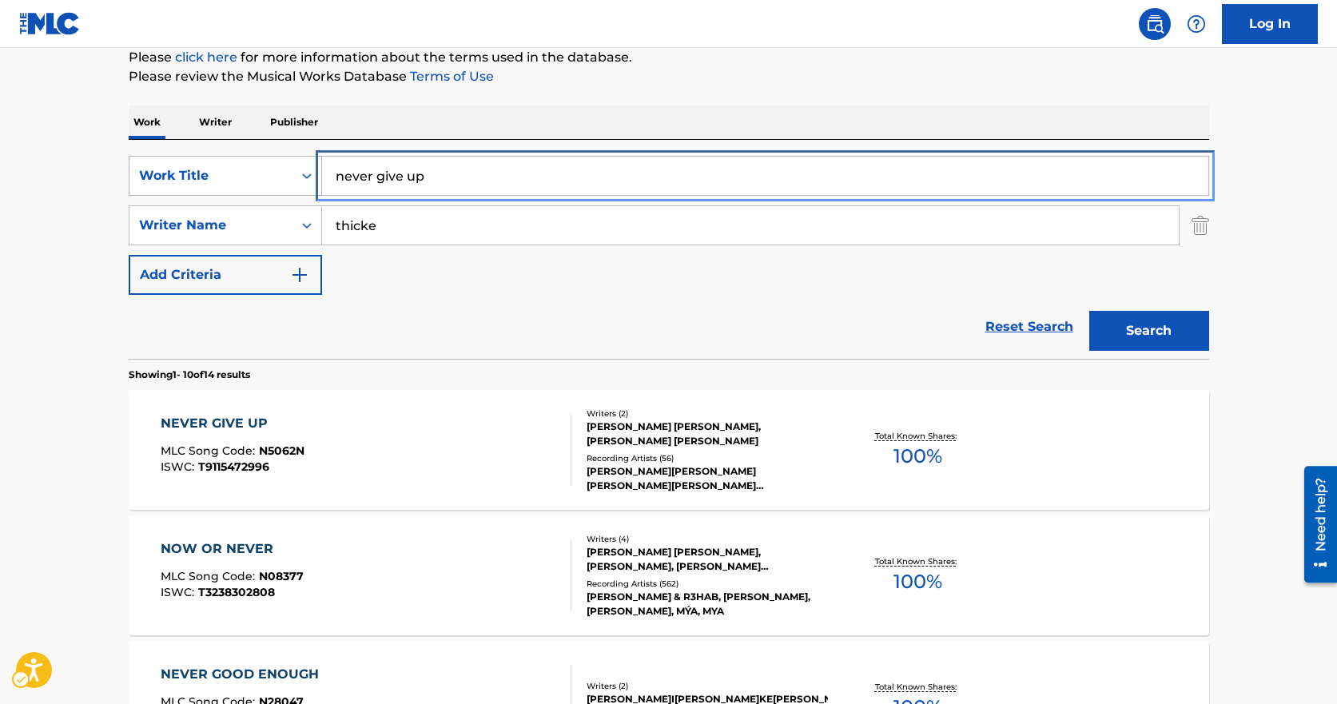
drag, startPoint x: 479, startPoint y: 189, endPoint x: 213, endPoint y: 172, distance: 265.9
type input "the new generation"
click at [1090, 311] on button "Search" at bounding box center [1150, 331] width 120 height 40
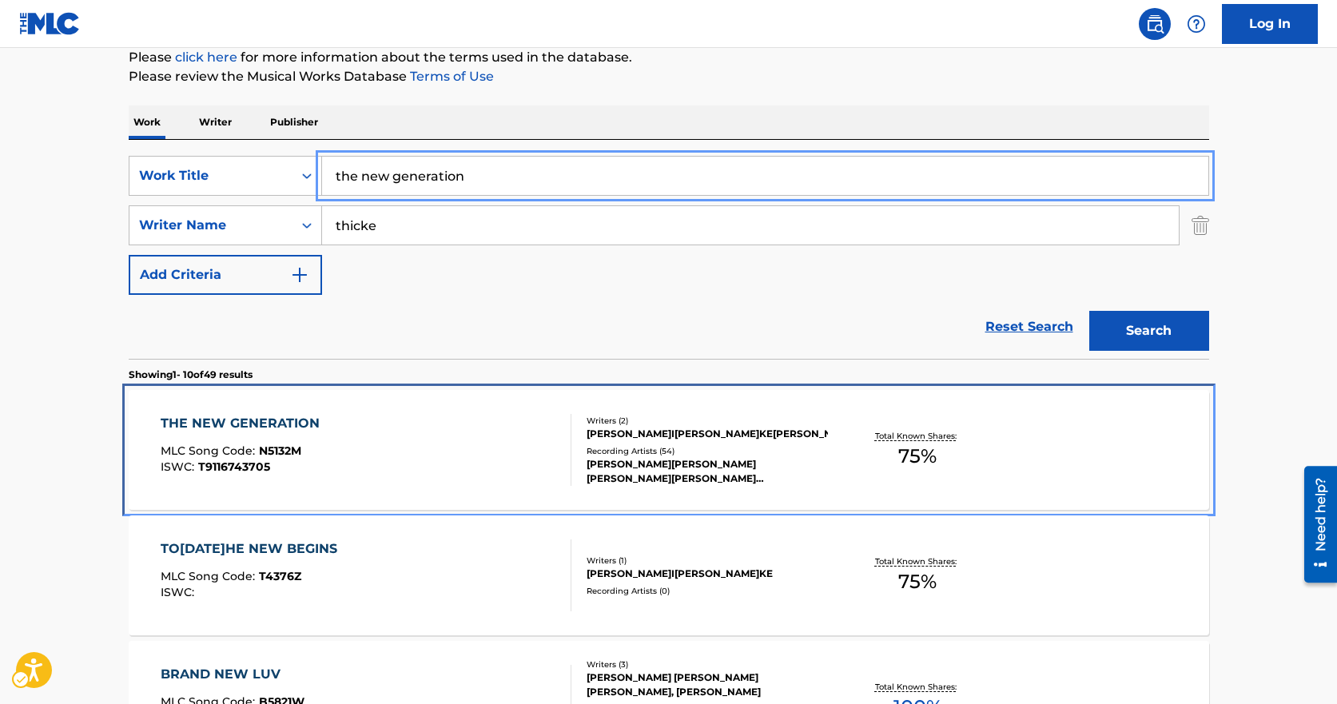
click at [343, 423] on div "THE NEW GENERATION MLC Song Code : N5132M ISWC : T9116743705" at bounding box center [366, 450] width 411 height 72
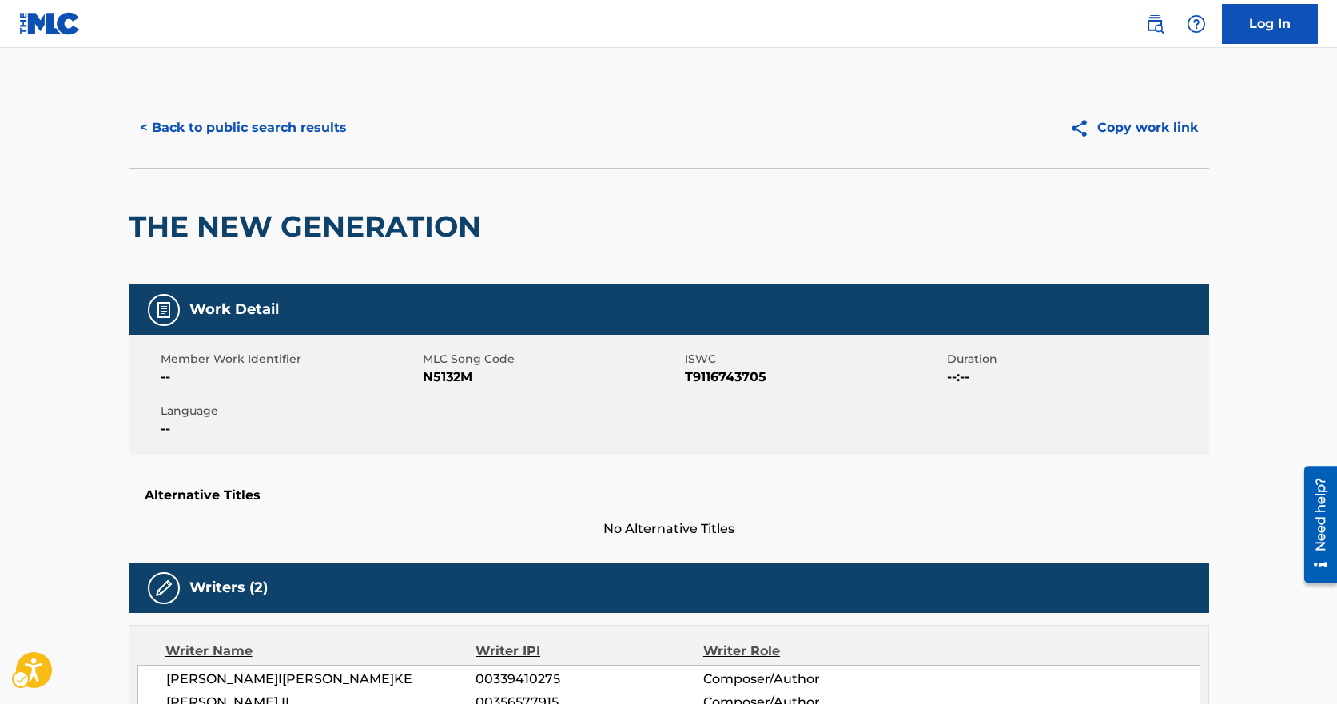
click at [417, 362] on span "Member Work Identifier" at bounding box center [290, 359] width 258 height 17
click at [425, 380] on span "MLC Song Code - N5132M" at bounding box center [552, 377] width 258 height 19
copy span "N5132M"
click at [558, 436] on div "Member Work Identifier -- MLC Song Code MLC Song Code - N5132M ISWC ISWC - T911…" at bounding box center [669, 395] width 1081 height 120
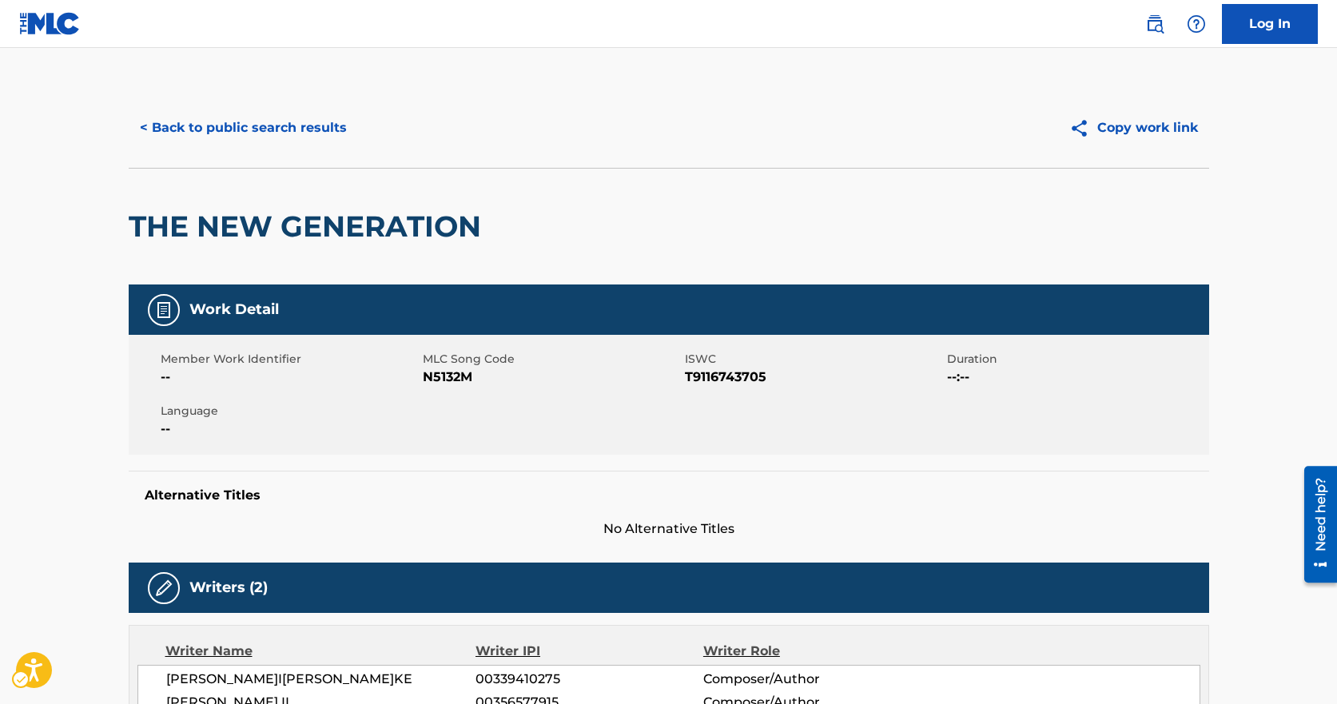
drag, startPoint x: 627, startPoint y: 531, endPoint x: 580, endPoint y: 508, distance: 51.5
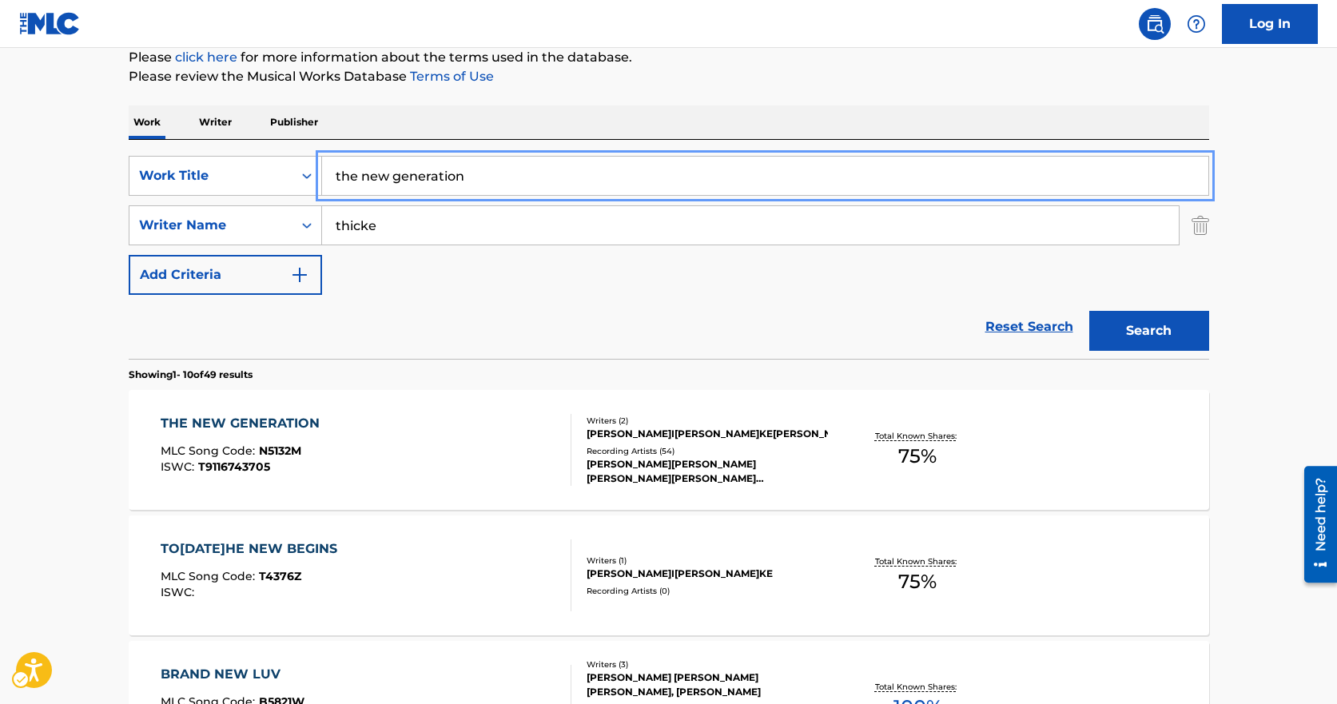
click at [552, 188] on input "the new generation" at bounding box center [765, 176] width 887 height 38
click at [552, 185] on input "the new generation" at bounding box center [765, 176] width 887 height 38
click at [550, 184] on input "the new generation" at bounding box center [765, 176] width 887 height 38
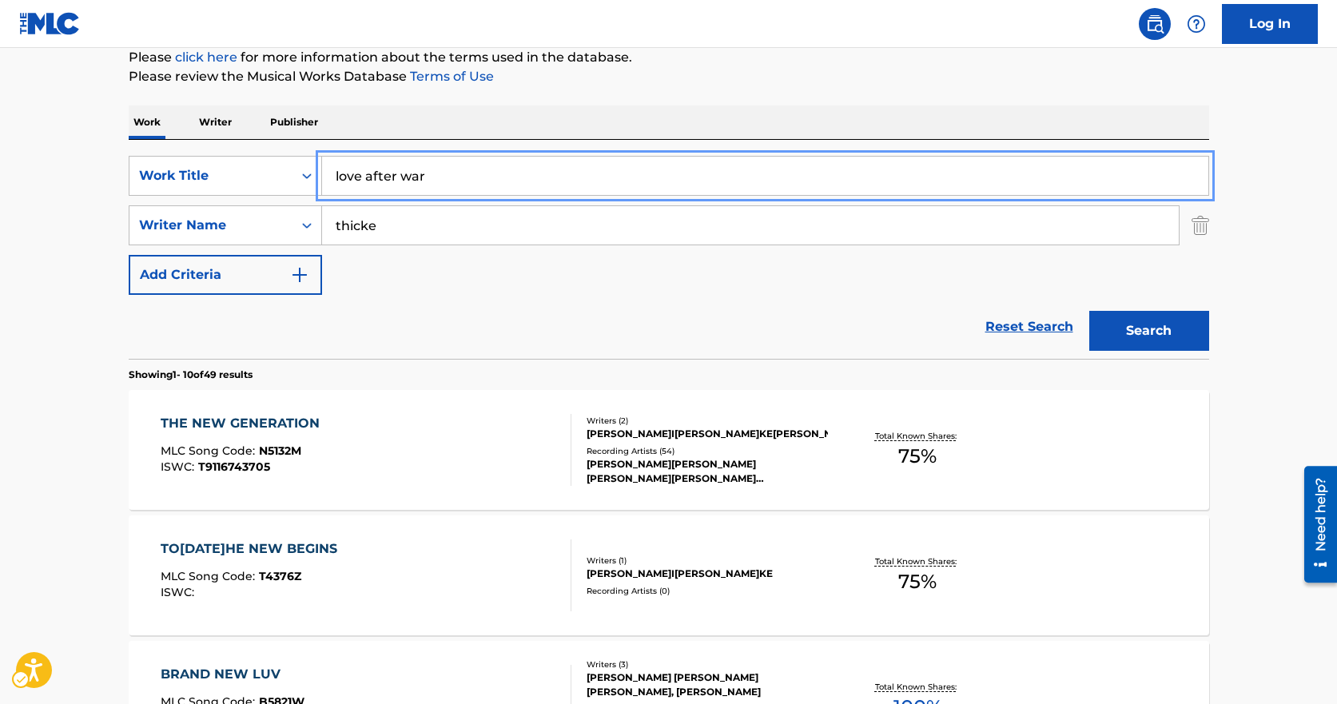
type input "love after war"
click at [1090, 311] on button "Search" at bounding box center [1150, 331] width 120 height 40
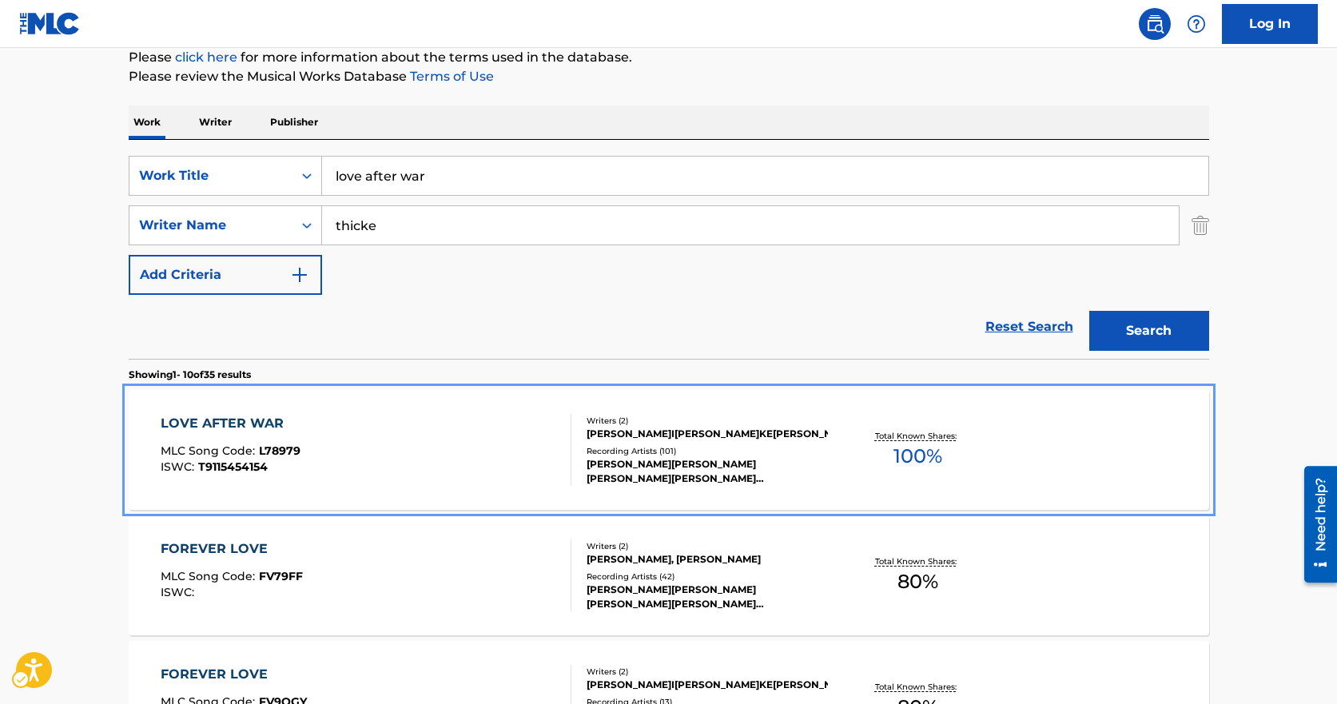
click at [393, 462] on div "LOVE AFTER WAR MLC Song Code : L78979 ISWC : T9115454154" at bounding box center [366, 450] width 411 height 72
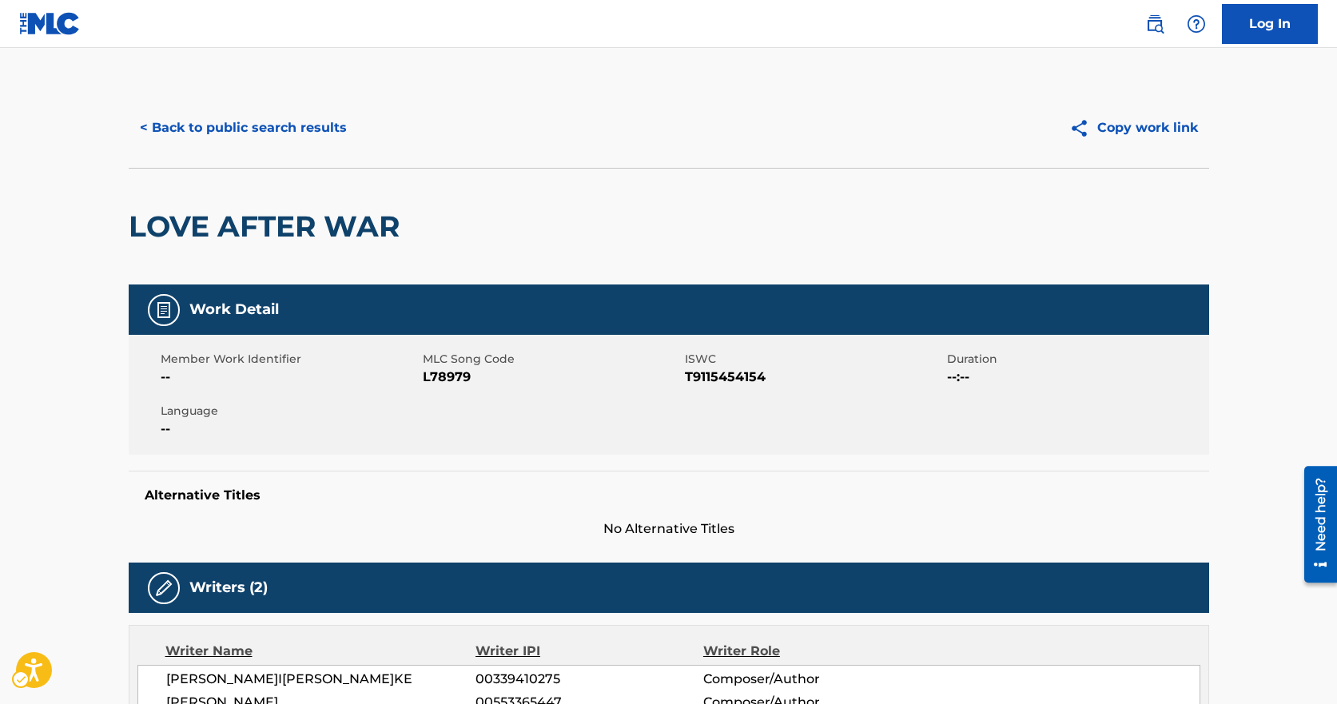
click at [439, 371] on span "MLC Song Code - L78979" at bounding box center [552, 377] width 258 height 19
copy span "L78979"
click at [193, 337] on div "Member Work Identifier -- MLC Song Code MLC Song Code - L78979 ISWC ISWC - T911…" at bounding box center [669, 395] width 1081 height 120
click at [286, 99] on div "< Back to public search results Copy work link" at bounding box center [669, 128] width 1081 height 80
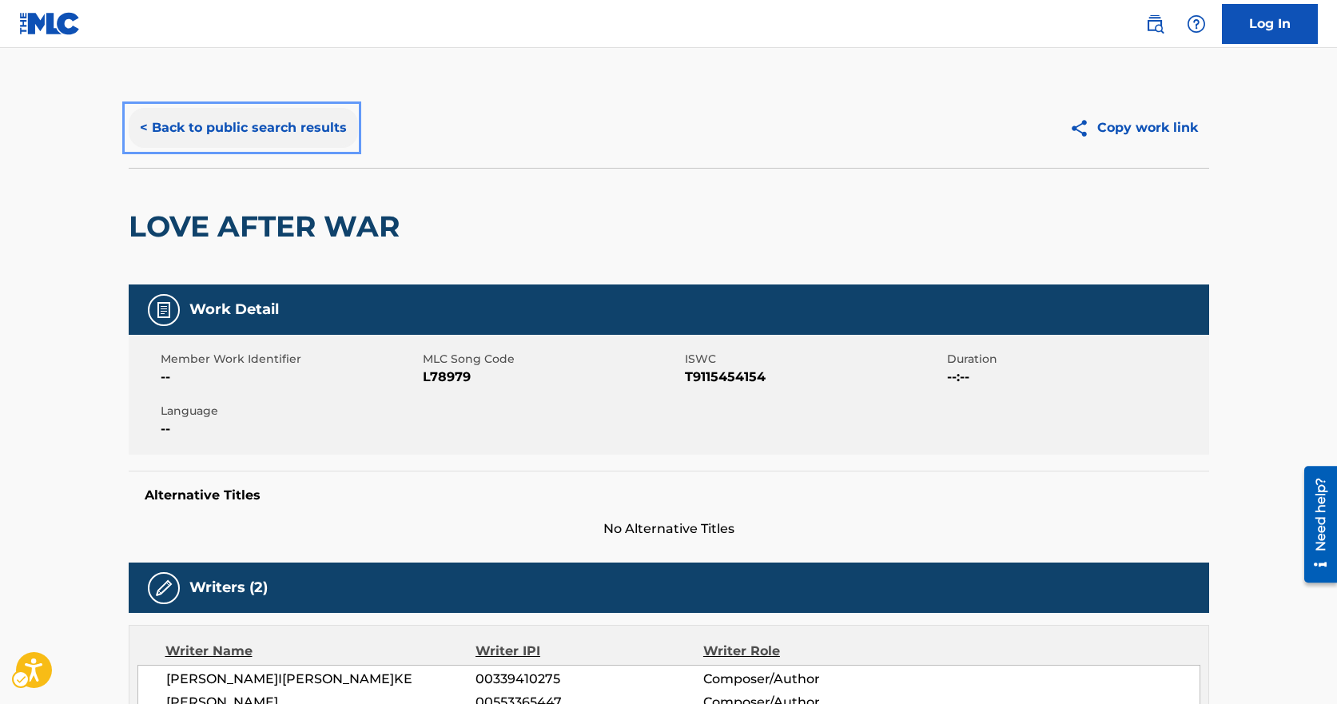
click at [293, 122] on button "< Back to public search results" at bounding box center [243, 128] width 229 height 40
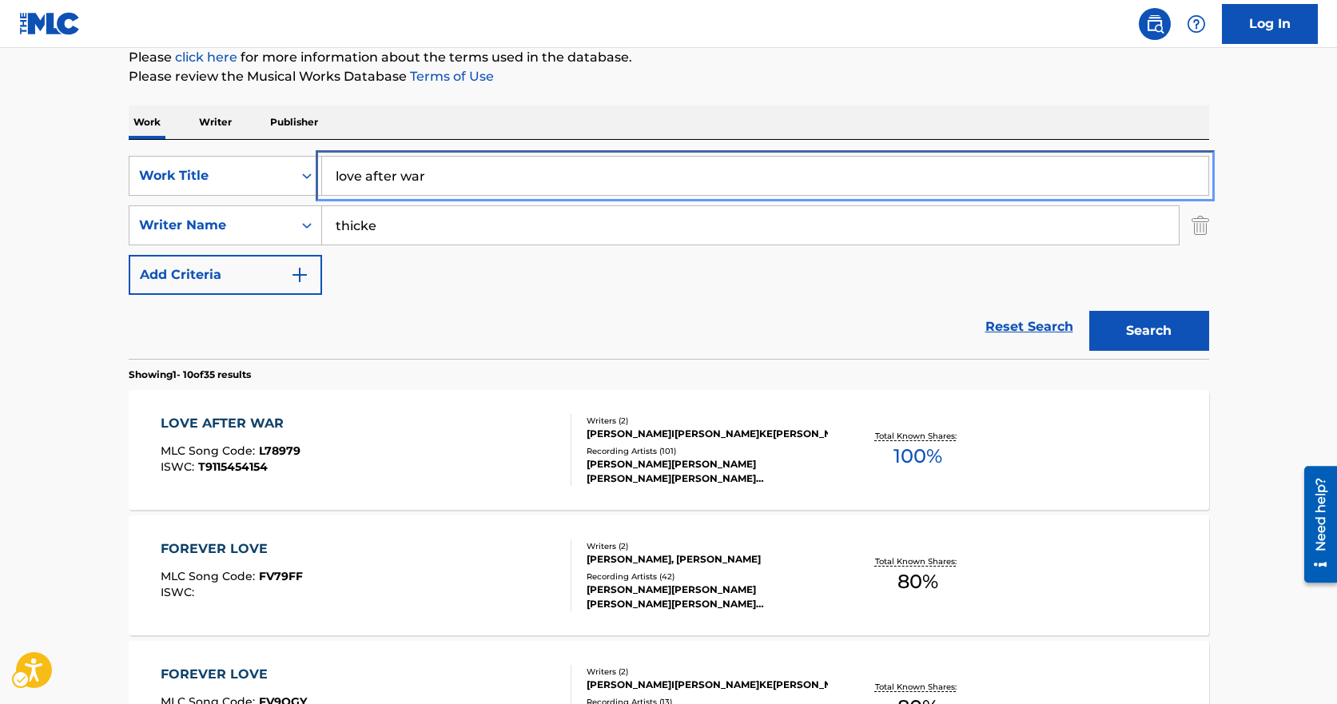
click at [484, 181] on input "love after war" at bounding box center [765, 176] width 887 height 38
click at [481, 181] on input "love after war" at bounding box center [765, 176] width 887 height 38
click at [480, 181] on input "love after war" at bounding box center [765, 176] width 887 height 38
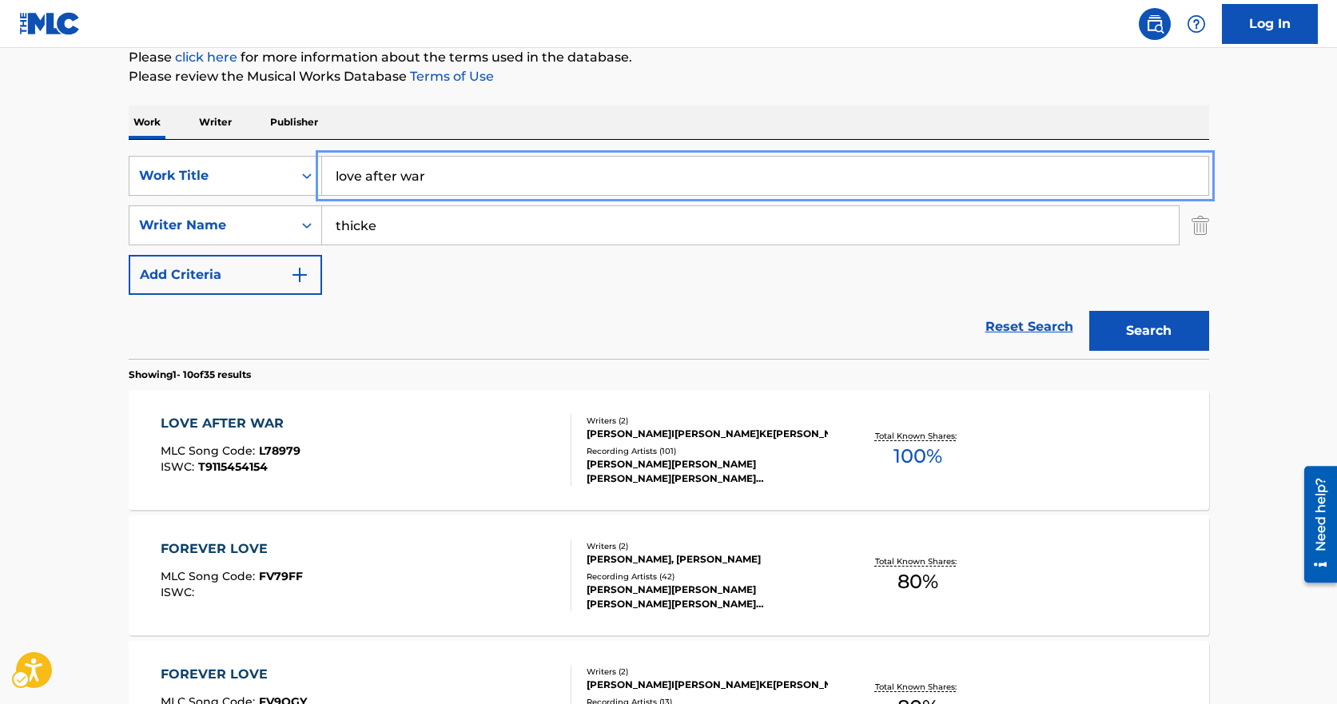
click at [480, 181] on input "love after war" at bounding box center [765, 176] width 887 height 38
type input "all tied up"
click at [1090, 311] on button "Search" at bounding box center [1150, 331] width 120 height 40
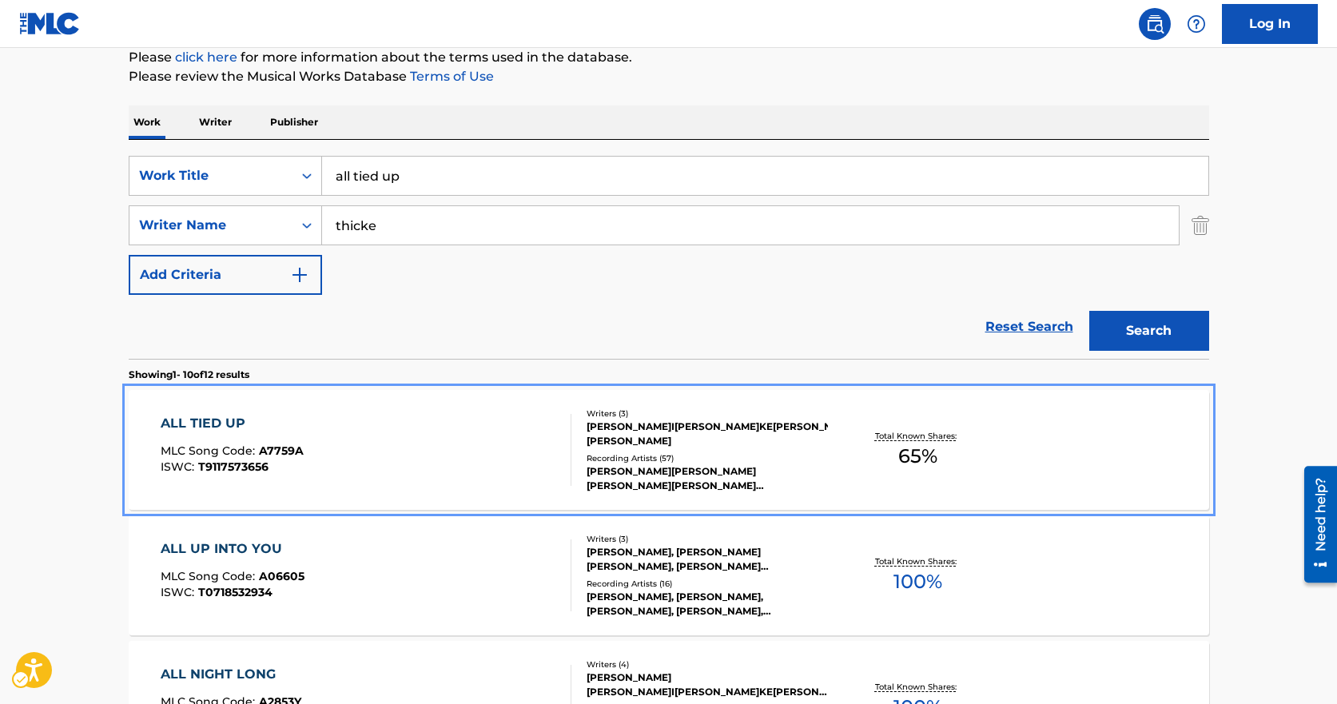
click at [434, 417] on div "ALL TIED UP MLC Song Code : A7759A ISWC : T9117573656" at bounding box center [366, 450] width 411 height 72
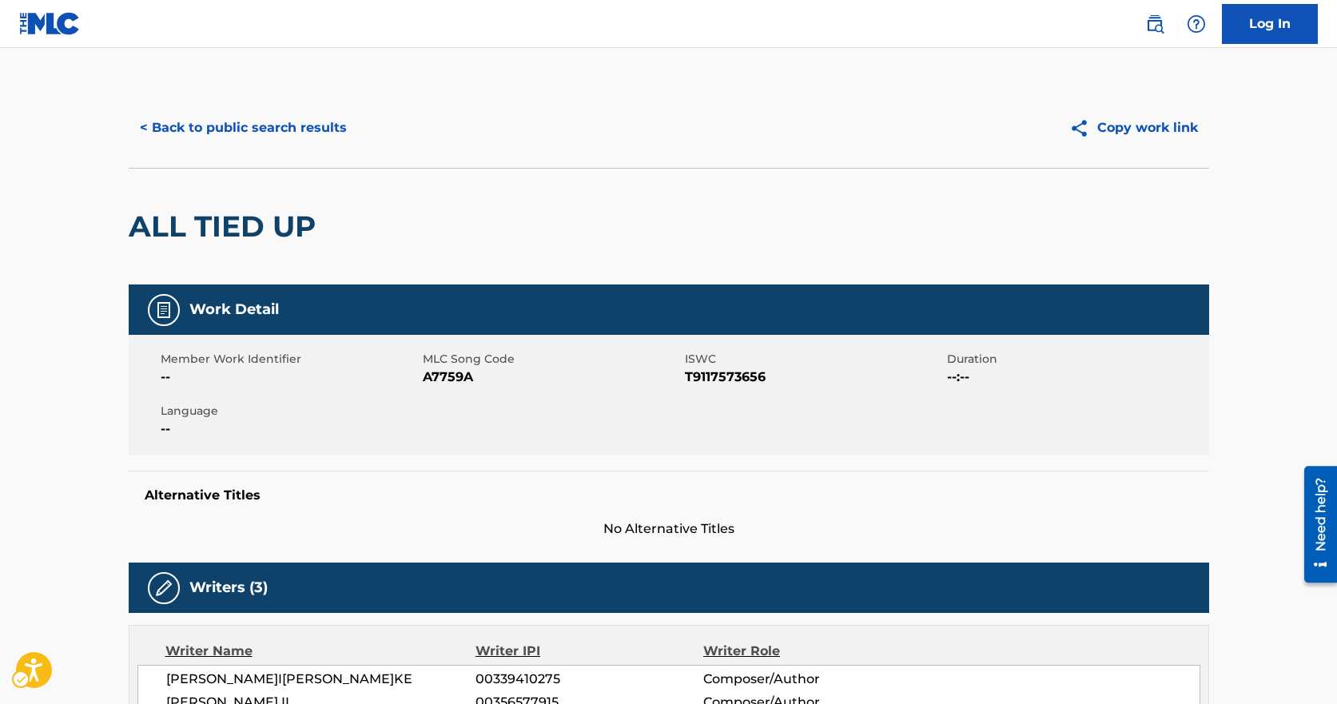
click at [456, 373] on span "MLC Song Code - A7759A" at bounding box center [552, 377] width 258 height 19
copy span "A7759A"
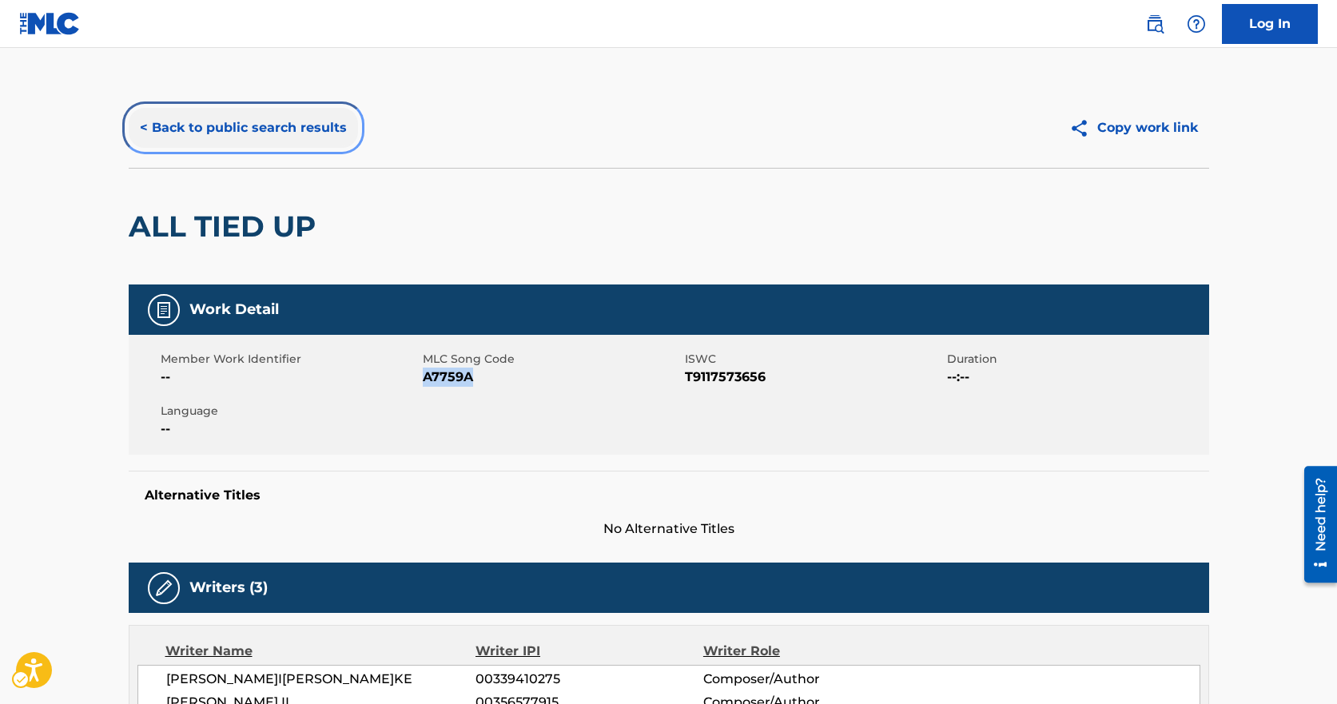
drag, startPoint x: 225, startPoint y: 117, endPoint x: 220, endPoint y: 145, distance: 28.4
click at [224, 117] on button "< Back to public search results" at bounding box center [243, 128] width 229 height 40
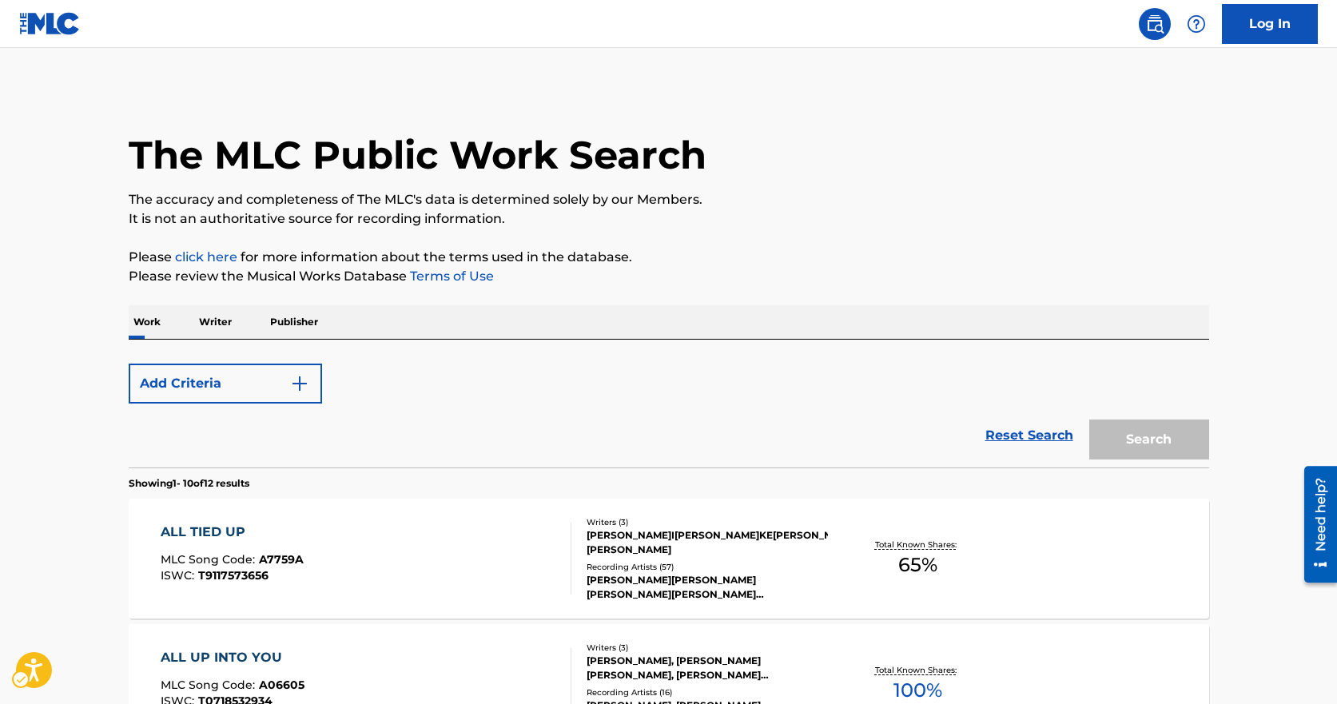
scroll to position [200, 0]
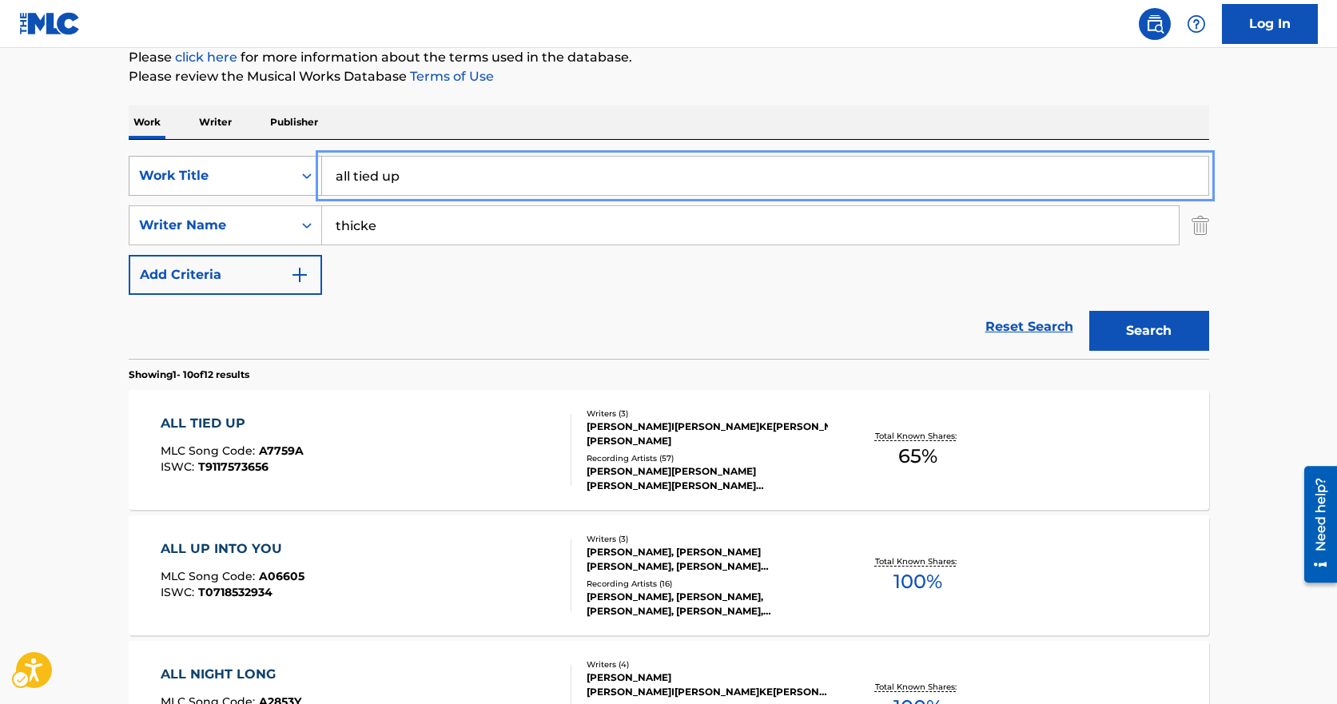
drag, startPoint x: 466, startPoint y: 176, endPoint x: 129, endPoint y: 181, distance: 337.4
type input "pretty lil heart"
click at [1090, 311] on button "Search" at bounding box center [1150, 331] width 120 height 40
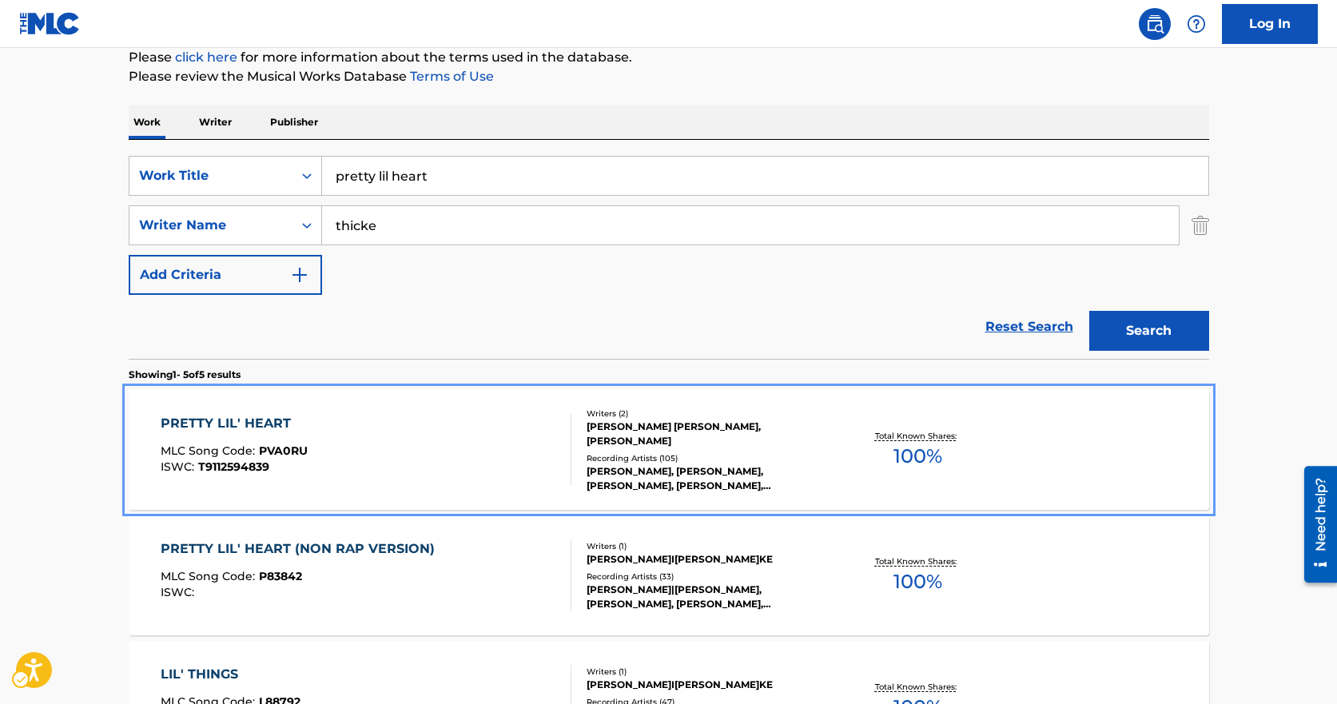
click at [394, 443] on div "PRETTY LIL' HEART MLC Song Code : PVA0RU ISWC : T9112594839" at bounding box center [366, 450] width 411 height 72
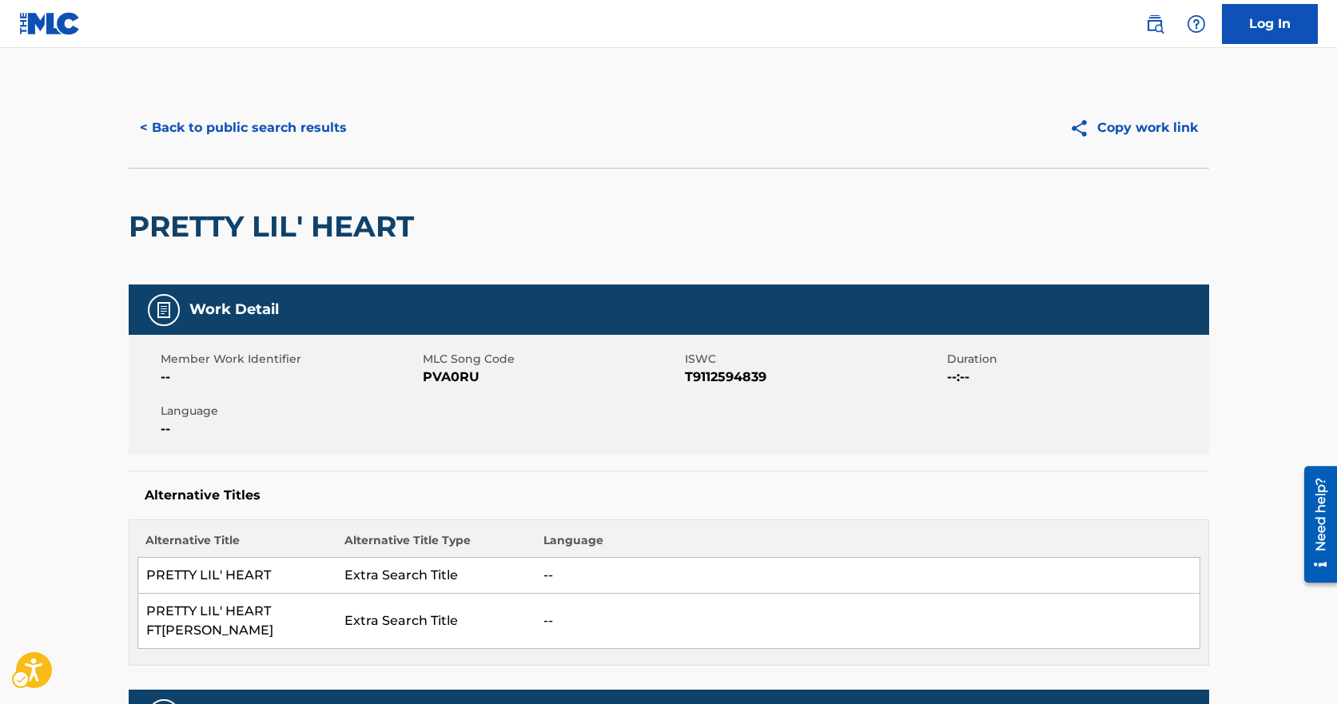
click at [440, 373] on span "MLC Song Code - PVA0RU" at bounding box center [552, 377] width 258 height 19
copy span "PVA0RU"
drag, startPoint x: 187, startPoint y: 290, endPoint x: 221, endPoint y: 261, distance: 44.8
click at [190, 285] on div "Work Detail" at bounding box center [669, 310] width 1081 height 50
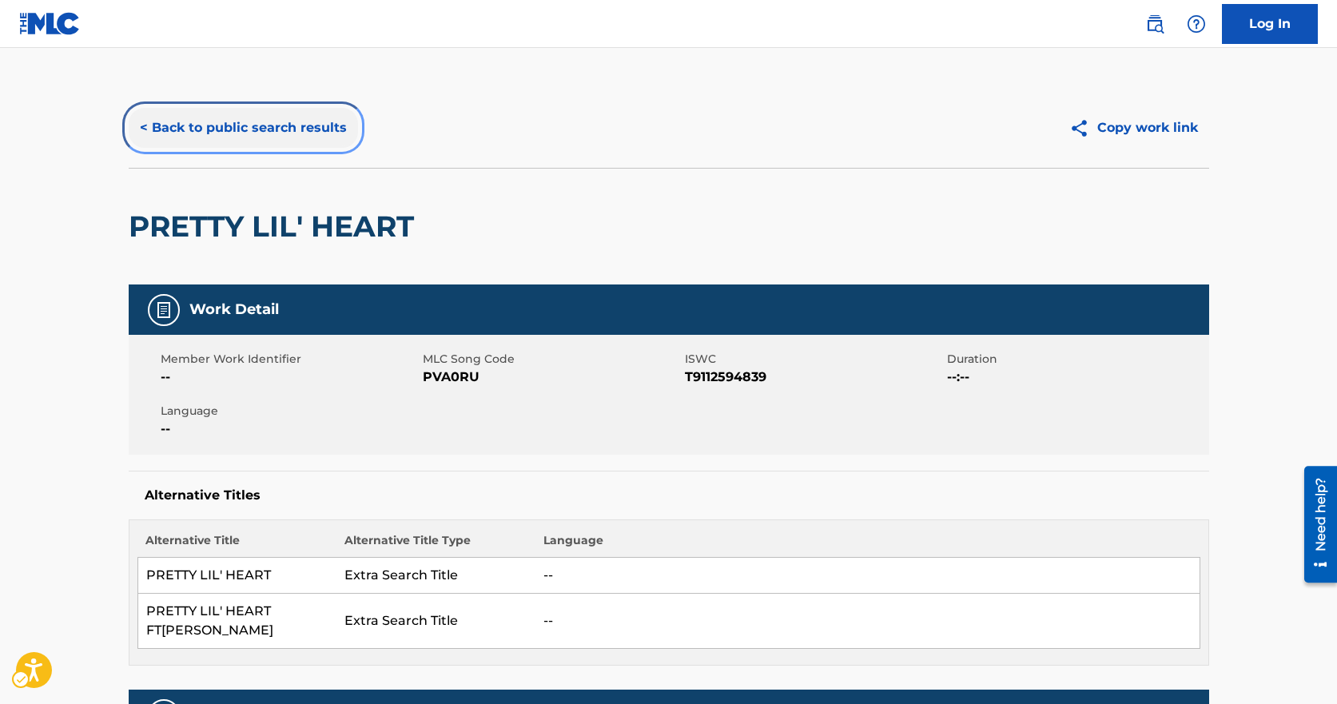
click at [315, 111] on button "< Back to public search results" at bounding box center [243, 128] width 229 height 40
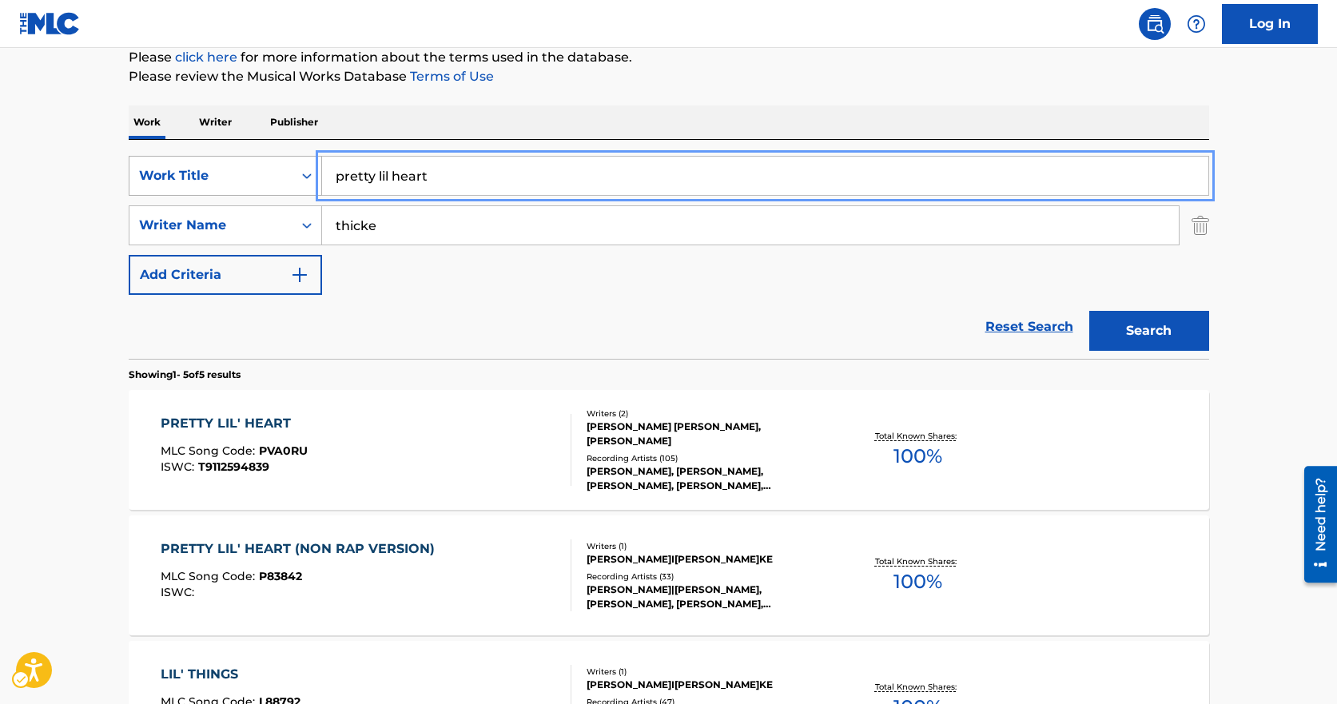
drag, startPoint x: 464, startPoint y: 185, endPoint x: 278, endPoint y: 170, distance: 186.8
type input "mission"
click at [1090, 311] on button "Search" at bounding box center [1150, 331] width 120 height 40
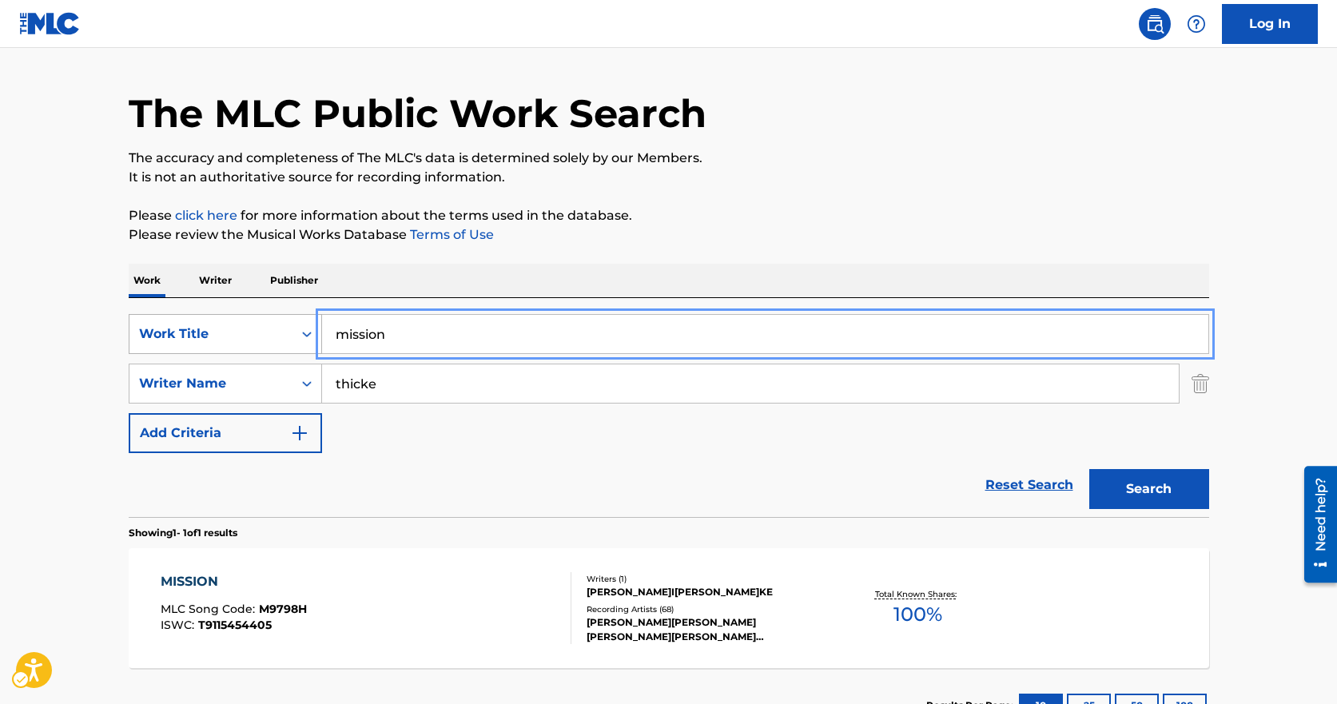
scroll to position [165, 0]
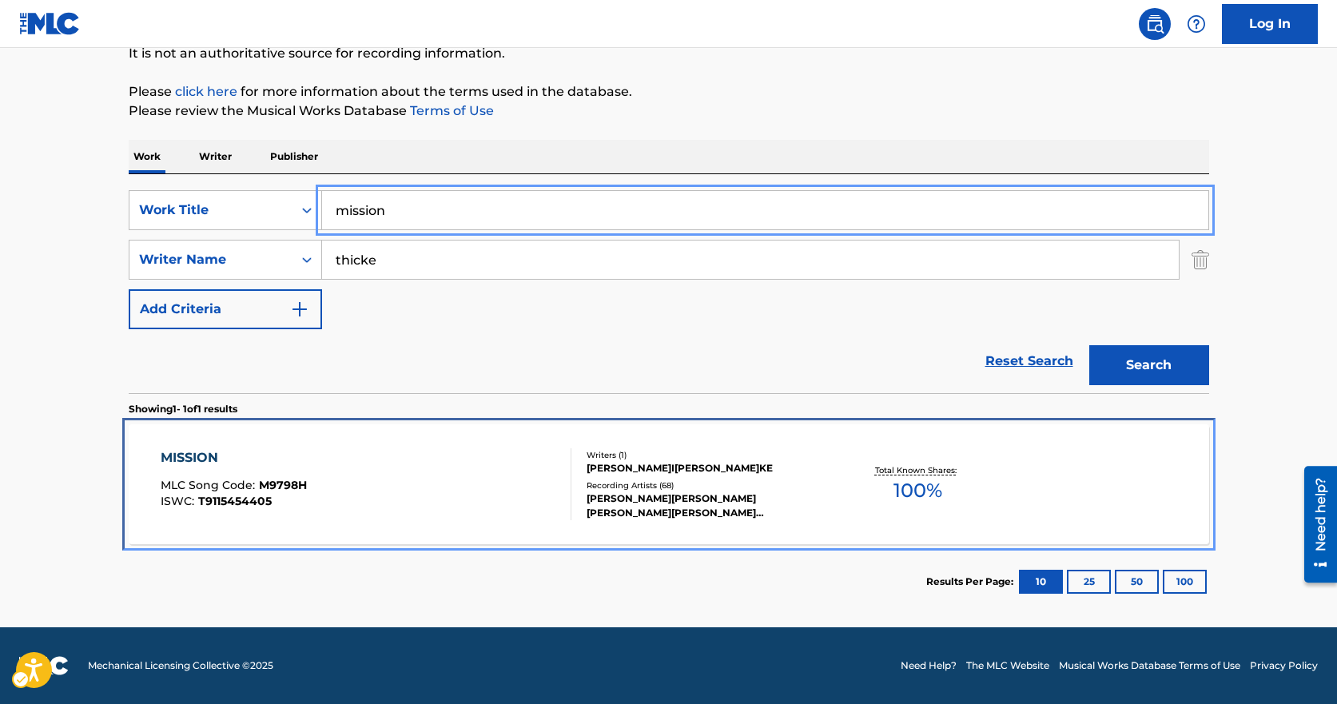
click at [470, 476] on div "MISSION MLC Song Code : M9798H ISWC : T9115454405" at bounding box center [366, 484] width 411 height 72
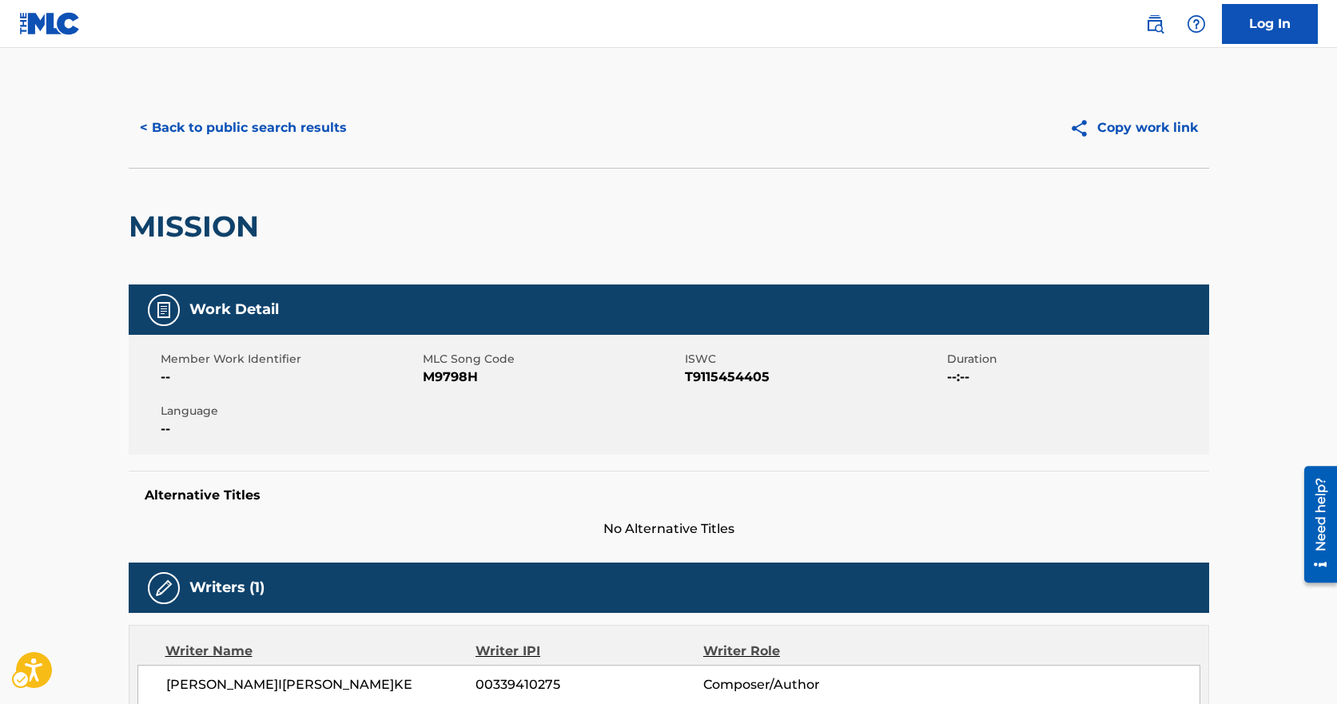
click at [435, 372] on span "MLC Song Code - M9798H" at bounding box center [552, 377] width 258 height 19
copy span "M9798H"
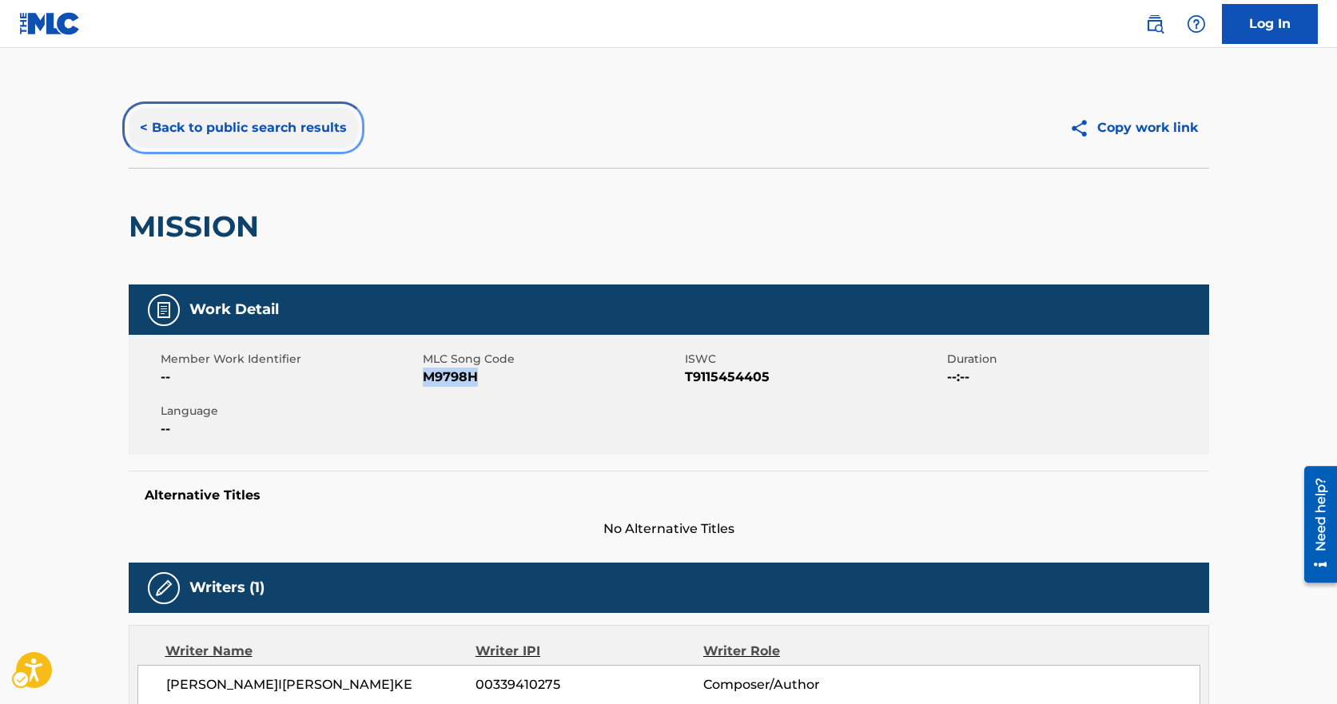
click at [230, 116] on button "< Back to public search results" at bounding box center [243, 128] width 229 height 40
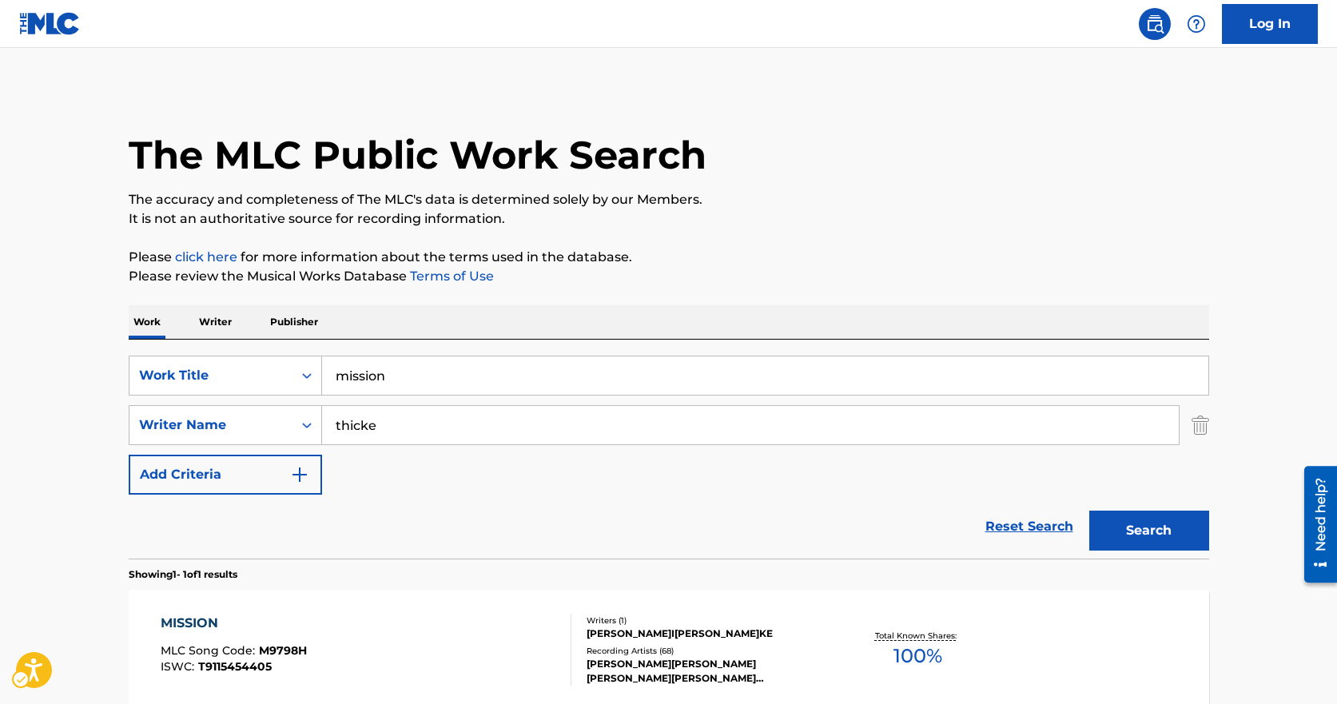
scroll to position [74, 0]
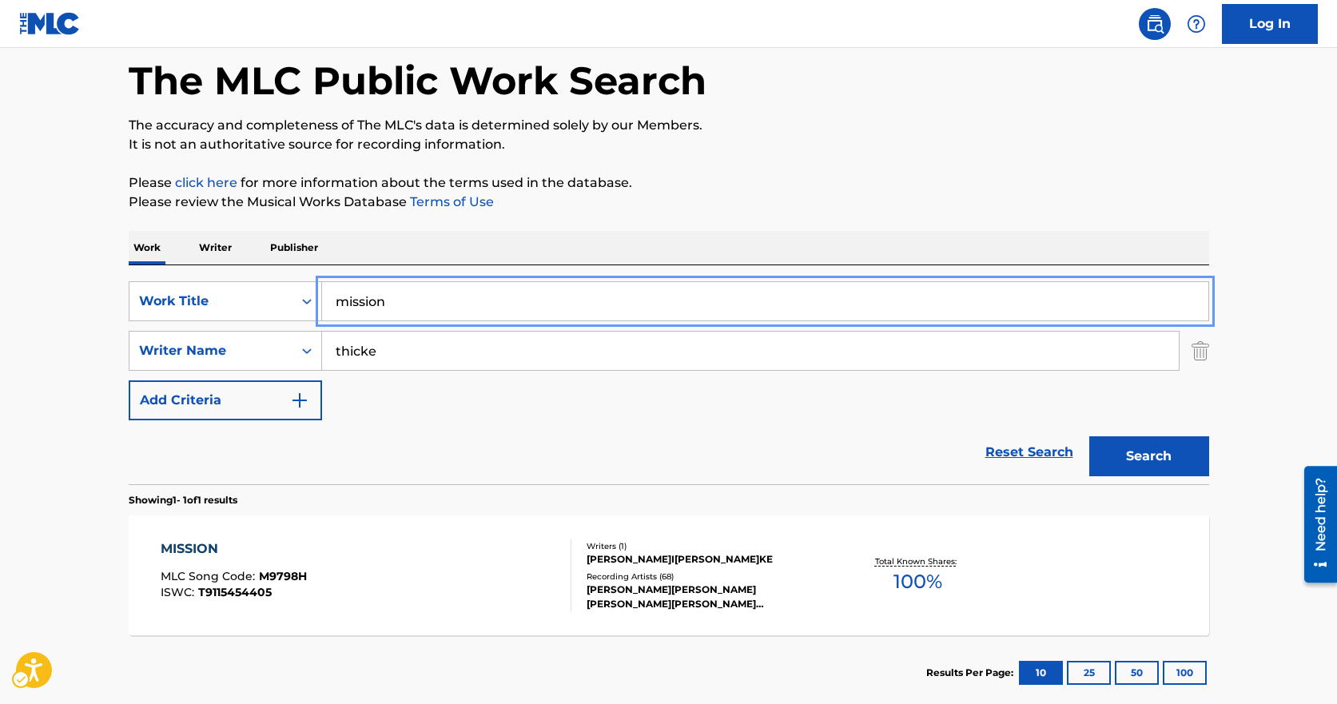
click at [418, 298] on input "mission" at bounding box center [765, 301] width 887 height 38
type input "tears on my tuxedo"
click at [1090, 436] on button "Search" at bounding box center [1150, 456] width 120 height 40
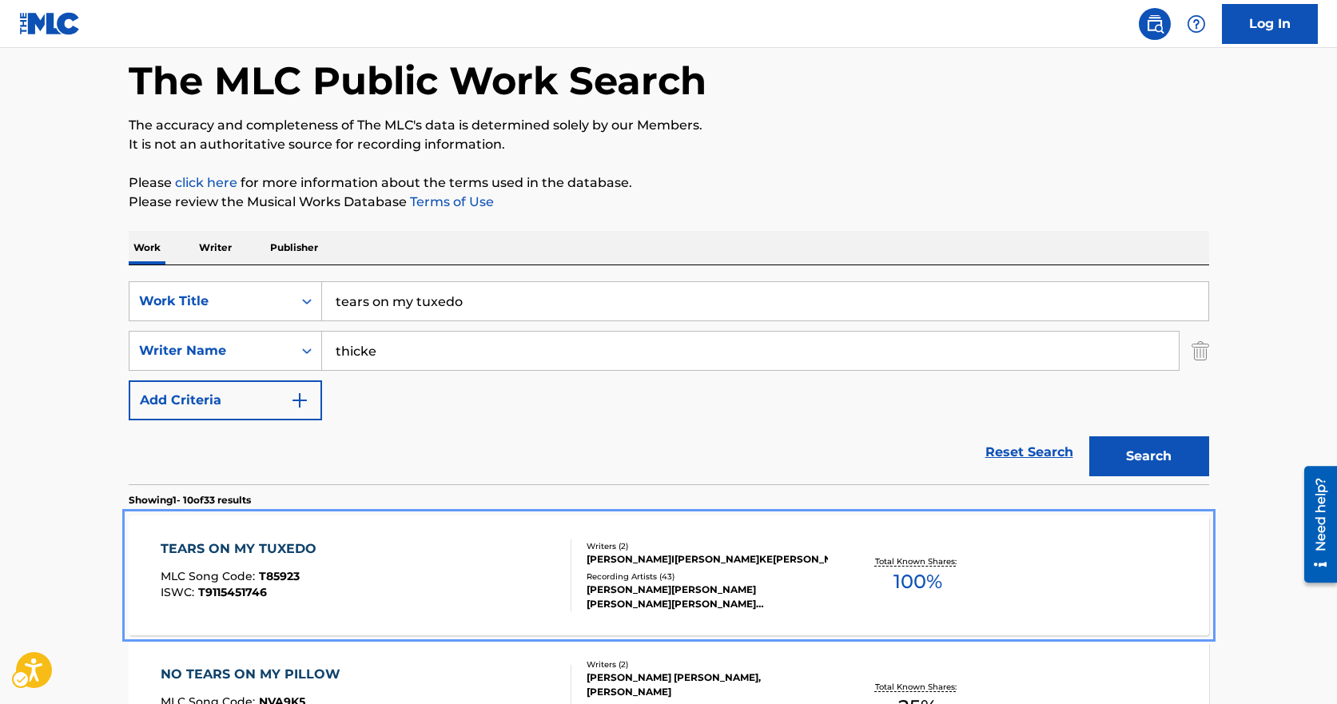
click at [439, 546] on div "TEARS ON MY TUXEDO MLC Song Code : T85923 ISWC : T9115451746" at bounding box center [366, 576] width 411 height 72
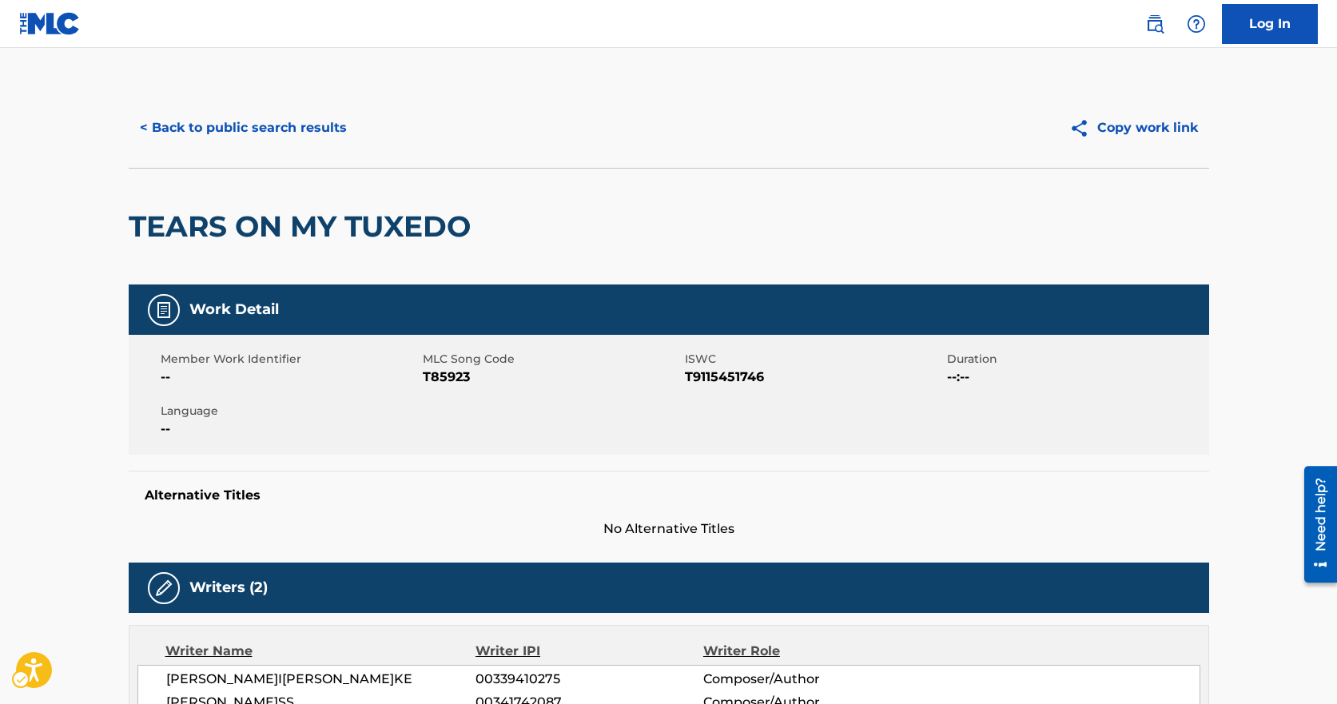
click at [463, 359] on span "MLC Song Code" at bounding box center [552, 359] width 258 height 17
click at [464, 379] on span "MLC Song Code - T85923" at bounding box center [552, 377] width 258 height 19
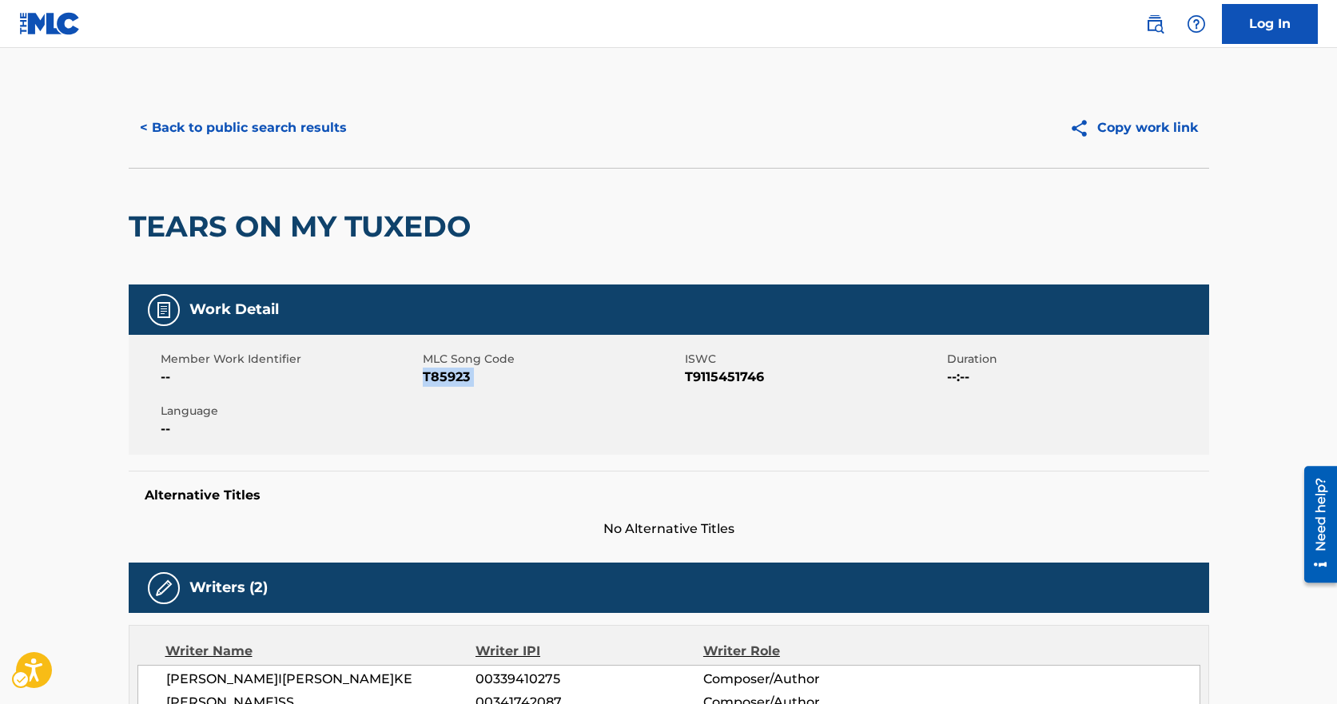
copy span "T85923"
drag, startPoint x: 400, startPoint y: 381, endPoint x: 417, endPoint y: 344, distance: 41.2
click at [417, 353] on div "Member Work Identifier --" at bounding box center [292, 369] width 262 height 36
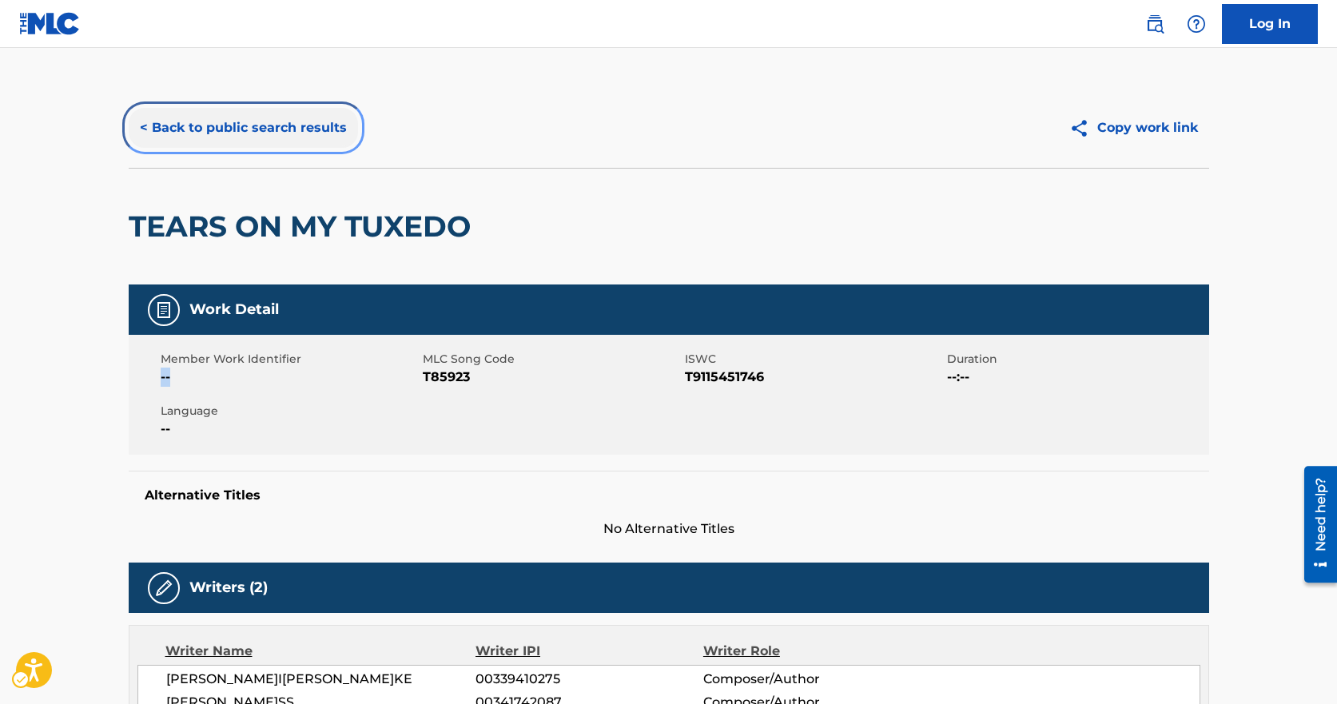
click at [317, 130] on button "< Back to public search results" at bounding box center [243, 128] width 229 height 40
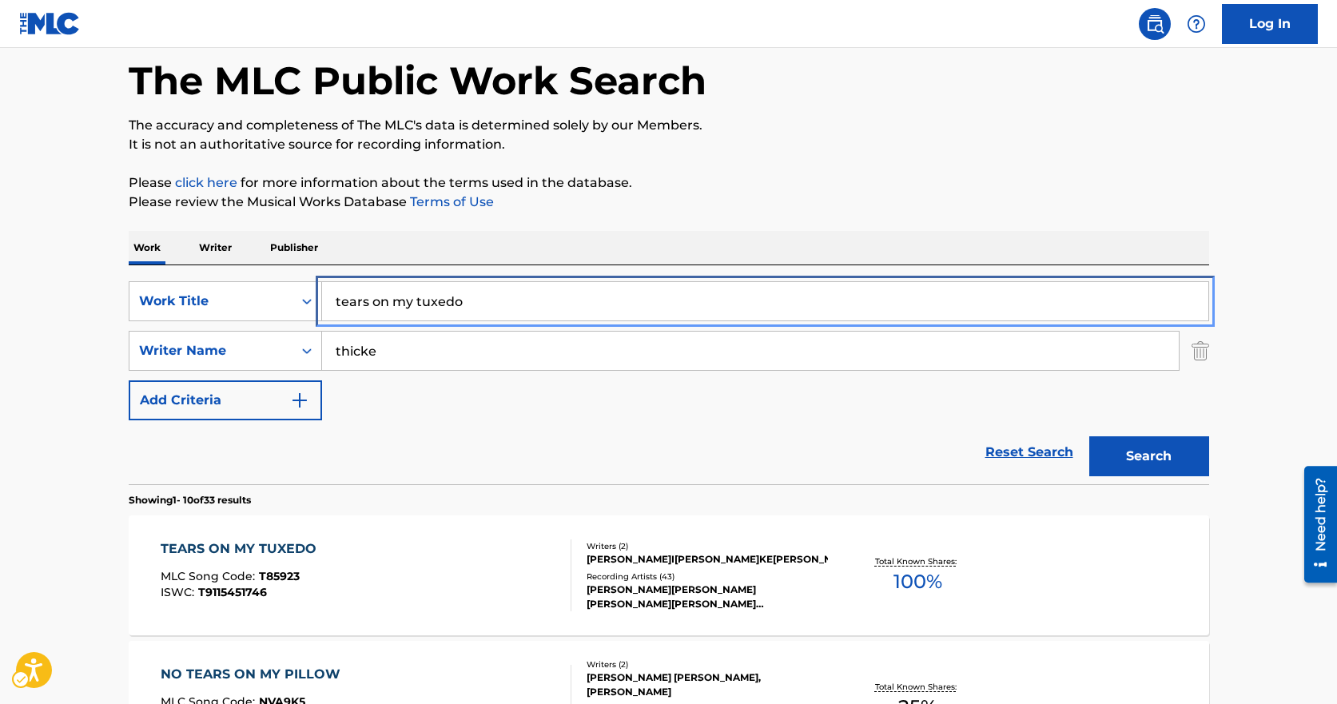
drag, startPoint x: 428, startPoint y: 305, endPoint x: 439, endPoint y: 304, distance: 11.3
drag, startPoint x: 483, startPoint y: 293, endPoint x: 270, endPoint y: 271, distance: 213.8
click at [273, 281] on div "SearchWithCriteria17c8ba11-b080-4b1a-a173-13c064a93d5e Work Title tears on my t…" at bounding box center [669, 301] width 1081 height 40
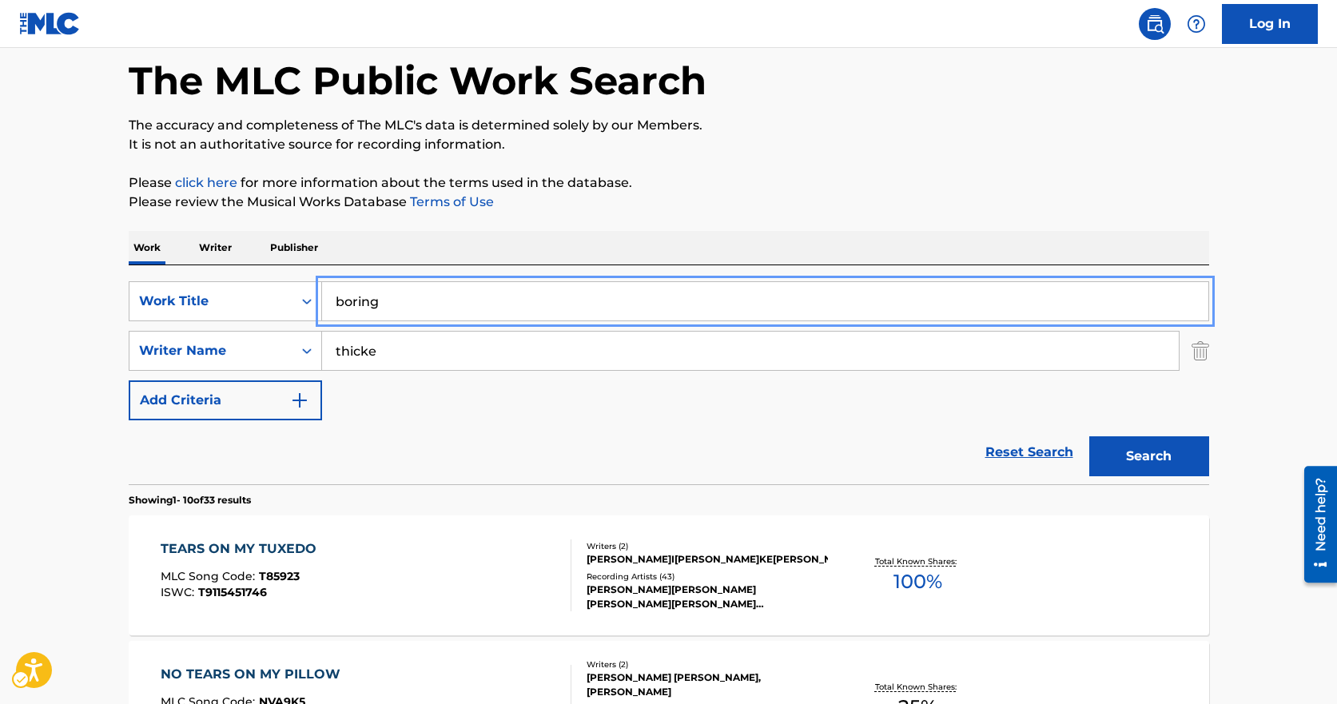
type input "boring"
click at [1090, 436] on button "Search" at bounding box center [1150, 456] width 120 height 40
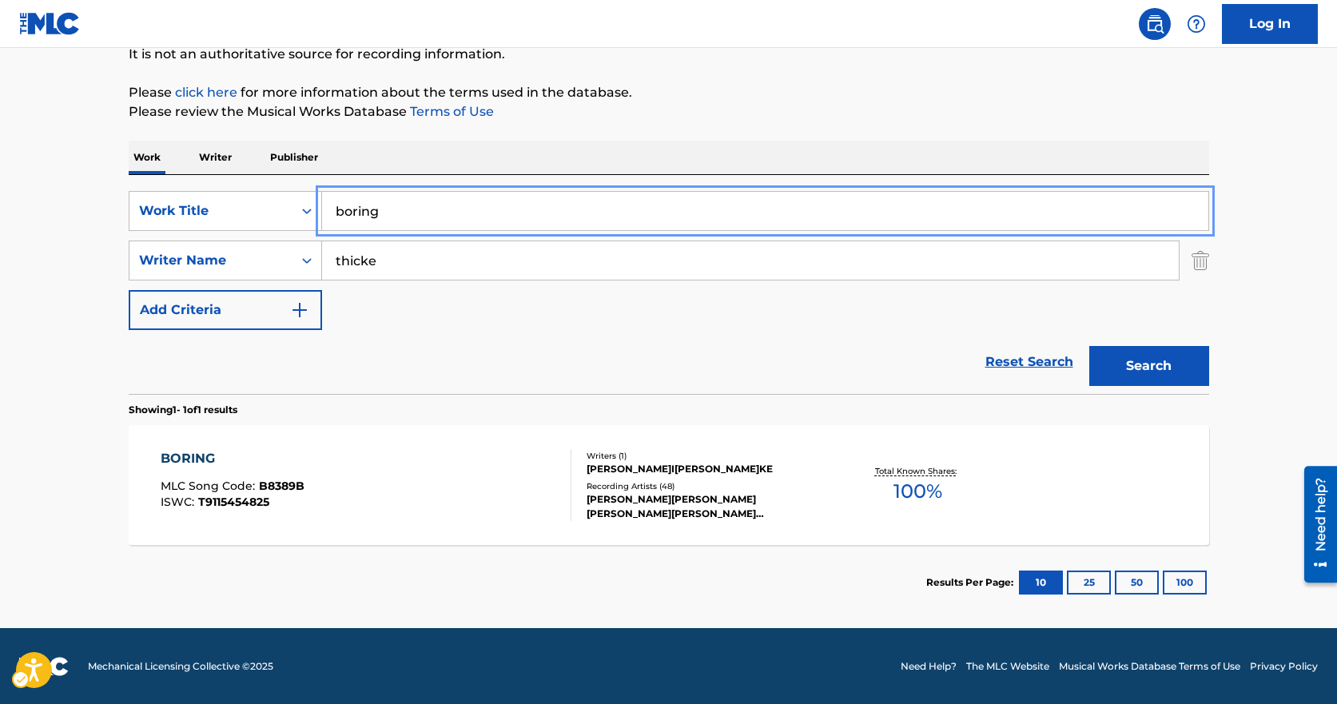
scroll to position [165, 0]
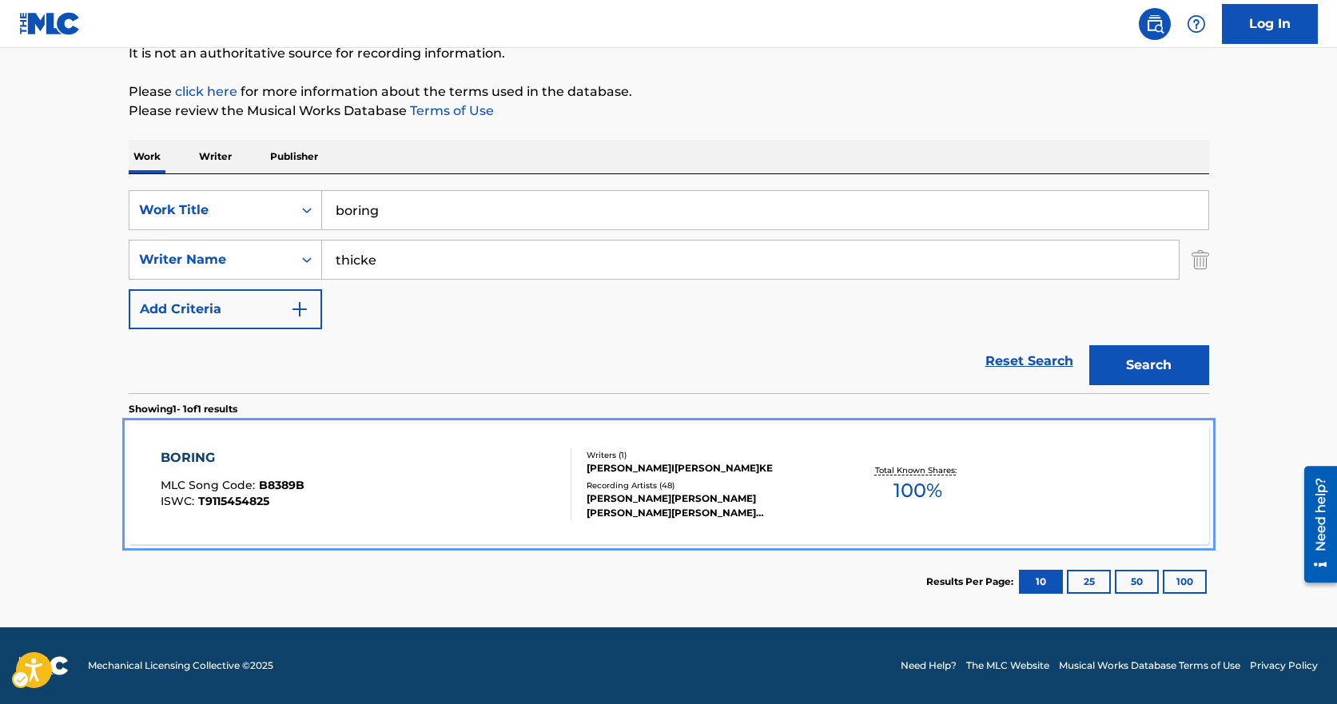
click at [594, 525] on div "BORING MLC Song Code : B8389B ISWC : T9115454825 Writers ( 1 ) [PERSON_NAME] [P…" at bounding box center [669, 485] width 1081 height 120
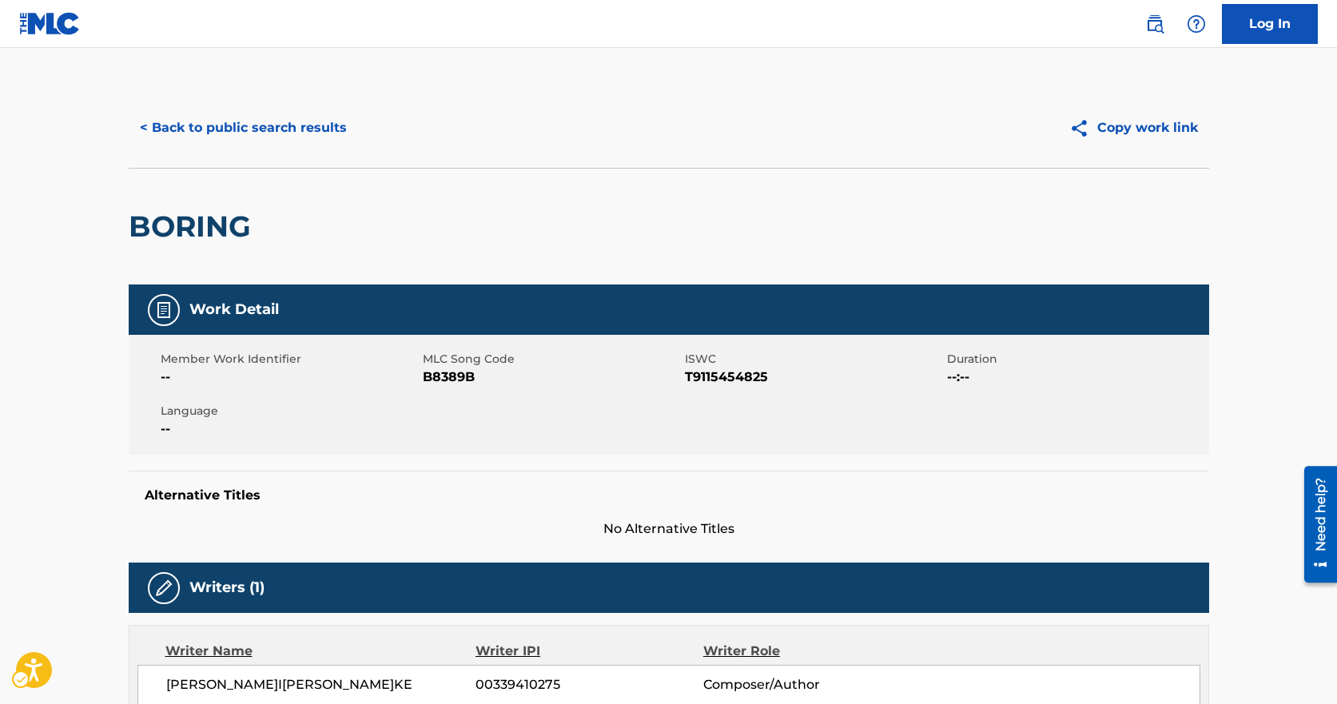
click at [454, 377] on span "MLC Song Code - B8389B" at bounding box center [552, 377] width 258 height 19
copy span "B8389B"
drag, startPoint x: 146, startPoint y: 401, endPoint x: 161, endPoint y: 335, distance: 67.3
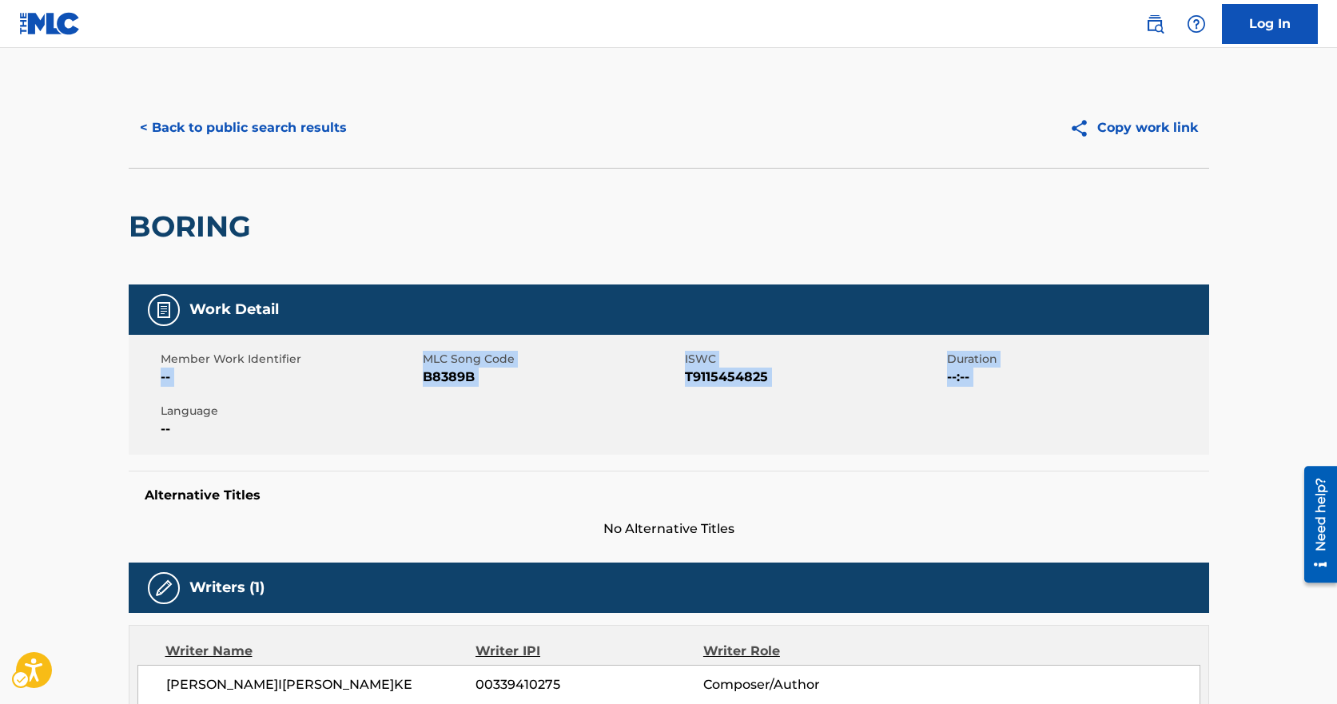
click at [149, 392] on div "Member Work Identifier -- MLC Song Code MLC Song Code - B8389B ISWC ISWC - T911…" at bounding box center [669, 395] width 1081 height 120
click at [216, 122] on button "< Back to public search results" at bounding box center [243, 128] width 229 height 40
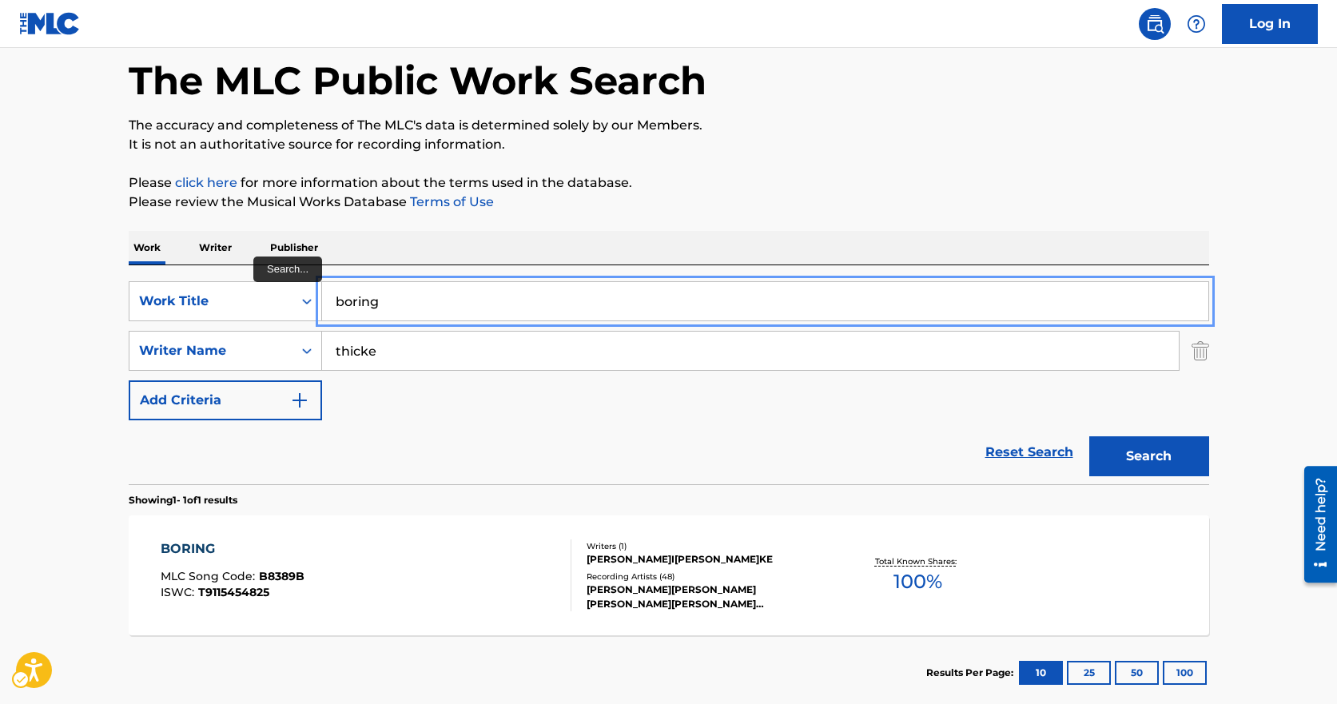
click at [496, 294] on input "boring" at bounding box center [765, 301] width 887 height 38
click at [487, 290] on input "boring" at bounding box center [765, 301] width 887 height 38
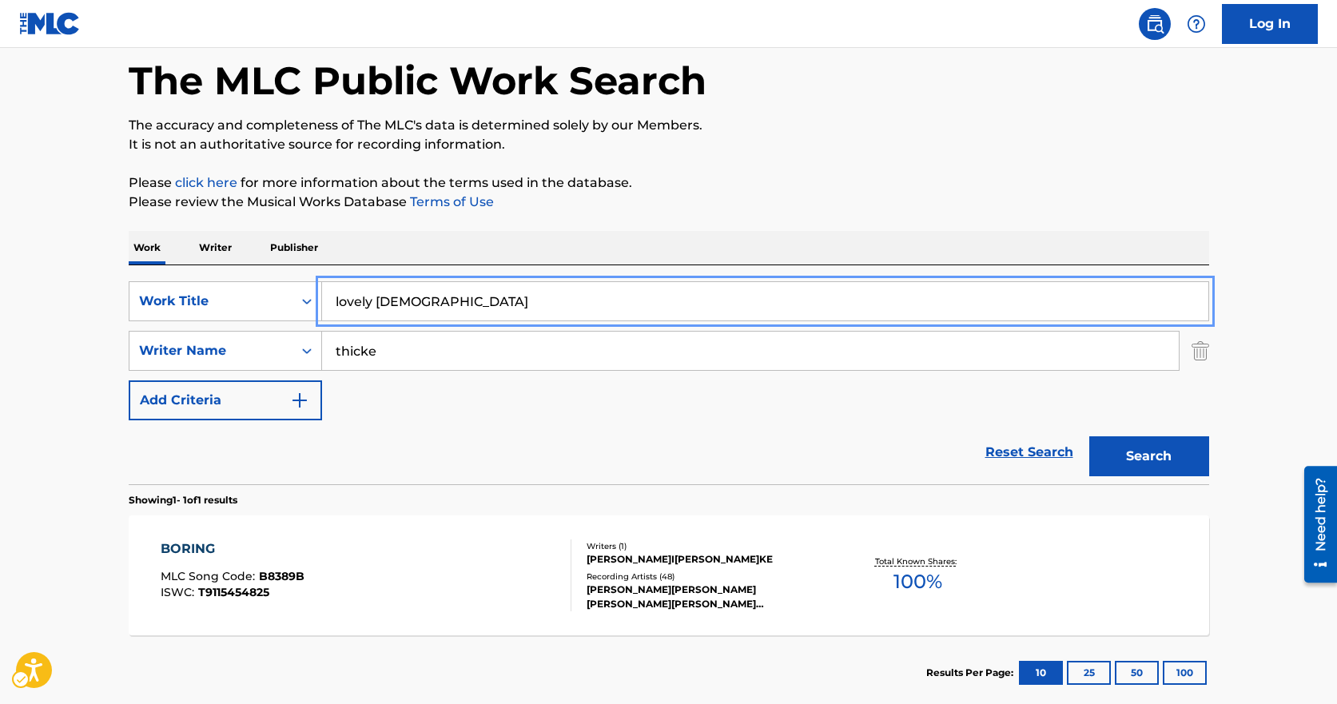
type input "lovely [DEMOGRAPHIC_DATA]"
click at [1090, 436] on button "Search" at bounding box center [1150, 456] width 120 height 40
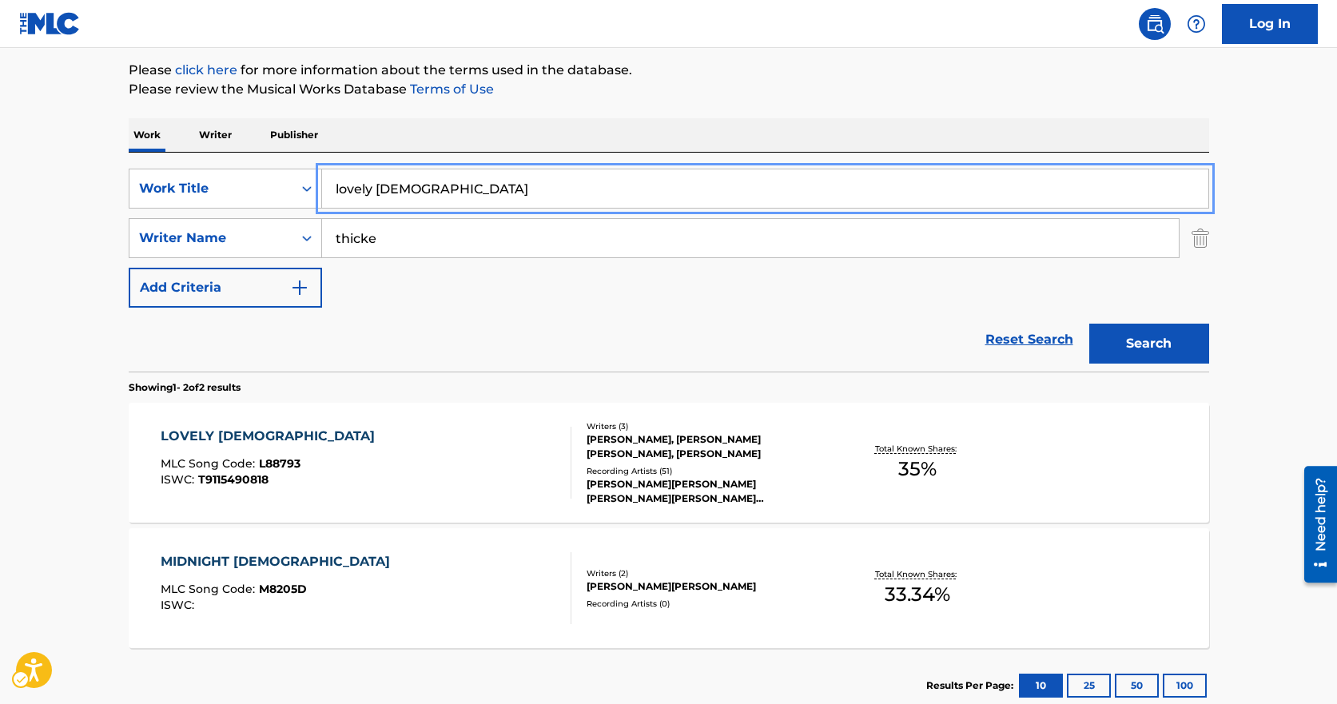
scroll to position [291, 0]
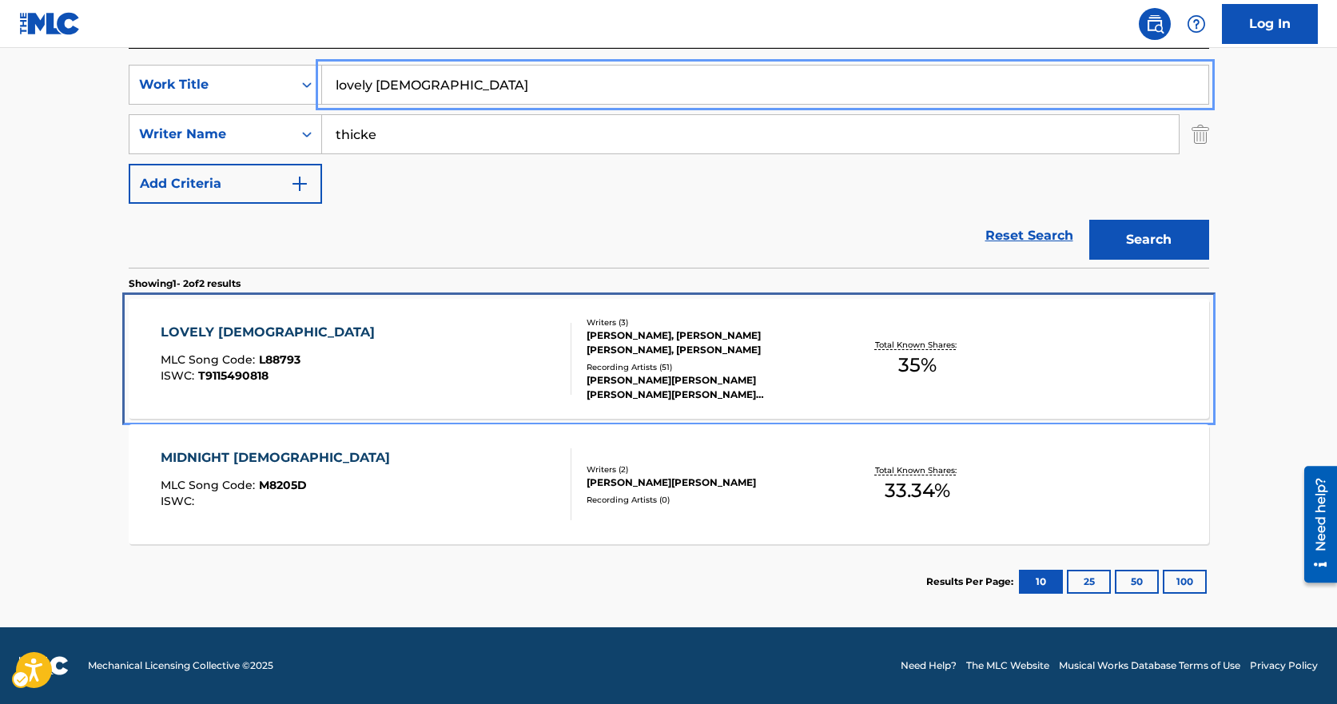
click at [393, 319] on div "LOVELY [DEMOGRAPHIC_DATA] MLC Song Code : L88793 ISWC : T9115490818 Writers ( 3…" at bounding box center [669, 359] width 1081 height 120
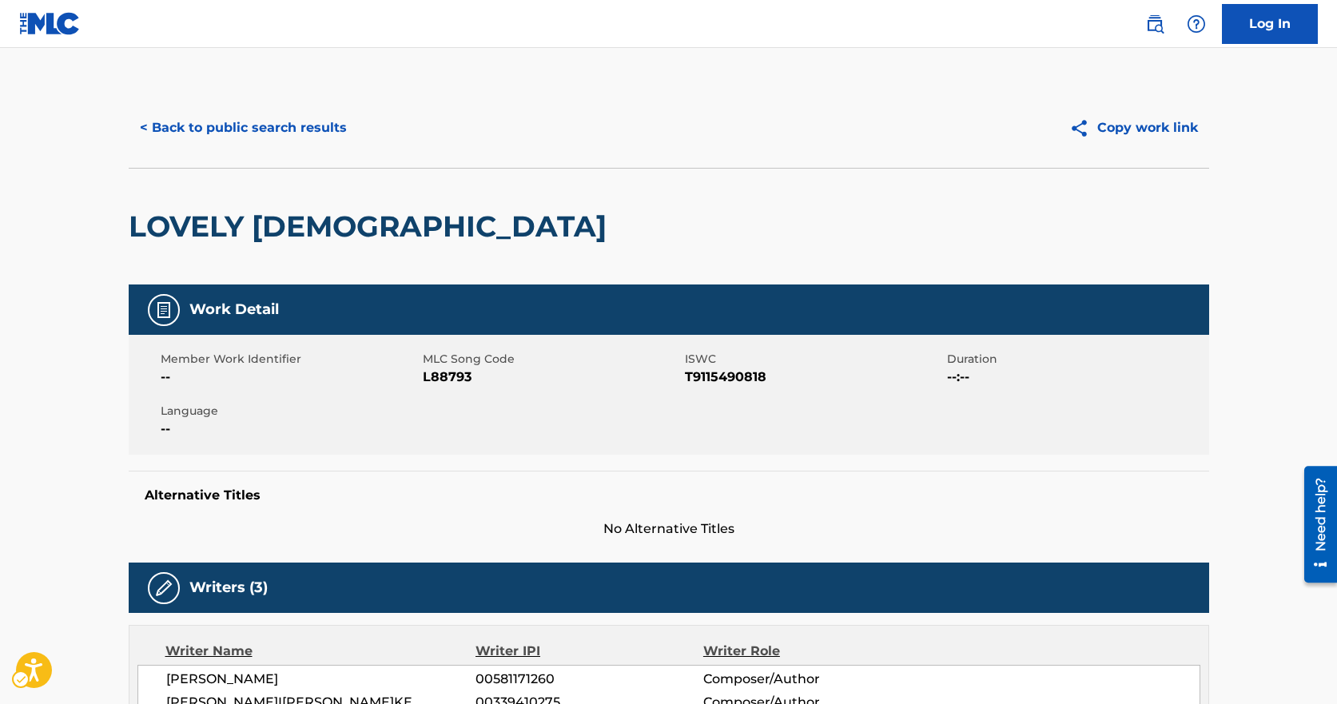
click at [450, 376] on span "MLC Song Code - L88793" at bounding box center [552, 377] width 258 height 19
click at [450, 372] on span "MLC Song Code - L88793" at bounding box center [552, 377] width 258 height 19
click at [280, 106] on div "< Back to public search results Copy work link" at bounding box center [669, 128] width 1081 height 80
click at [282, 114] on button "< Back to public search results" at bounding box center [243, 128] width 229 height 40
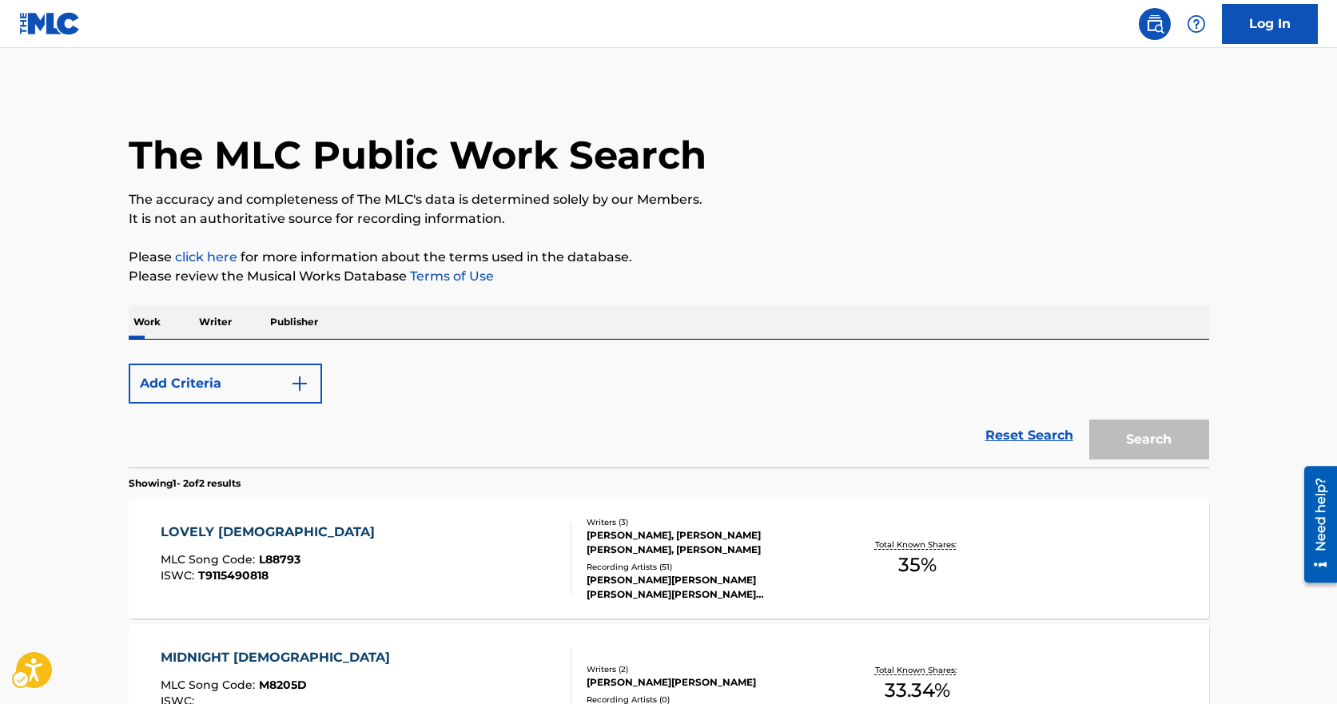
scroll to position [200, 0]
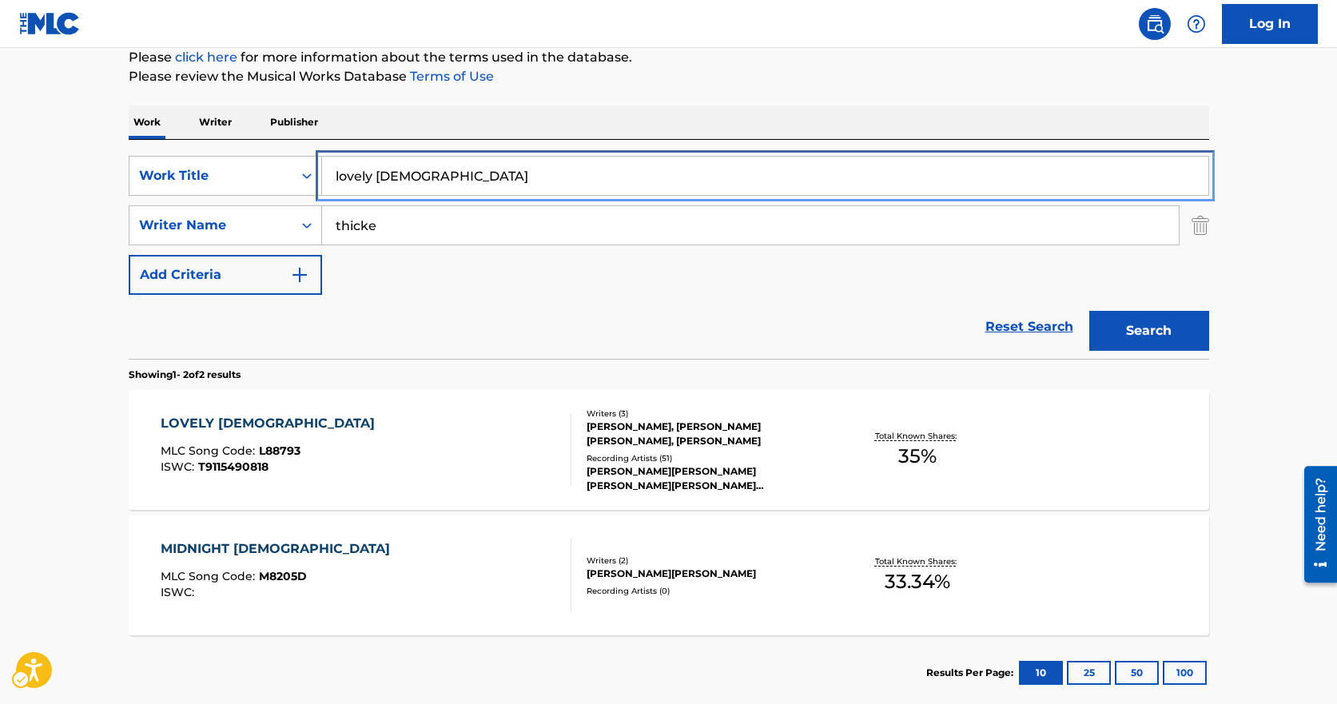
click at [482, 169] on input "lovely [DEMOGRAPHIC_DATA]" at bounding box center [765, 176] width 887 height 38
click at [478, 169] on input "lovely [DEMOGRAPHIC_DATA]" at bounding box center [765, 176] width 887 height 38
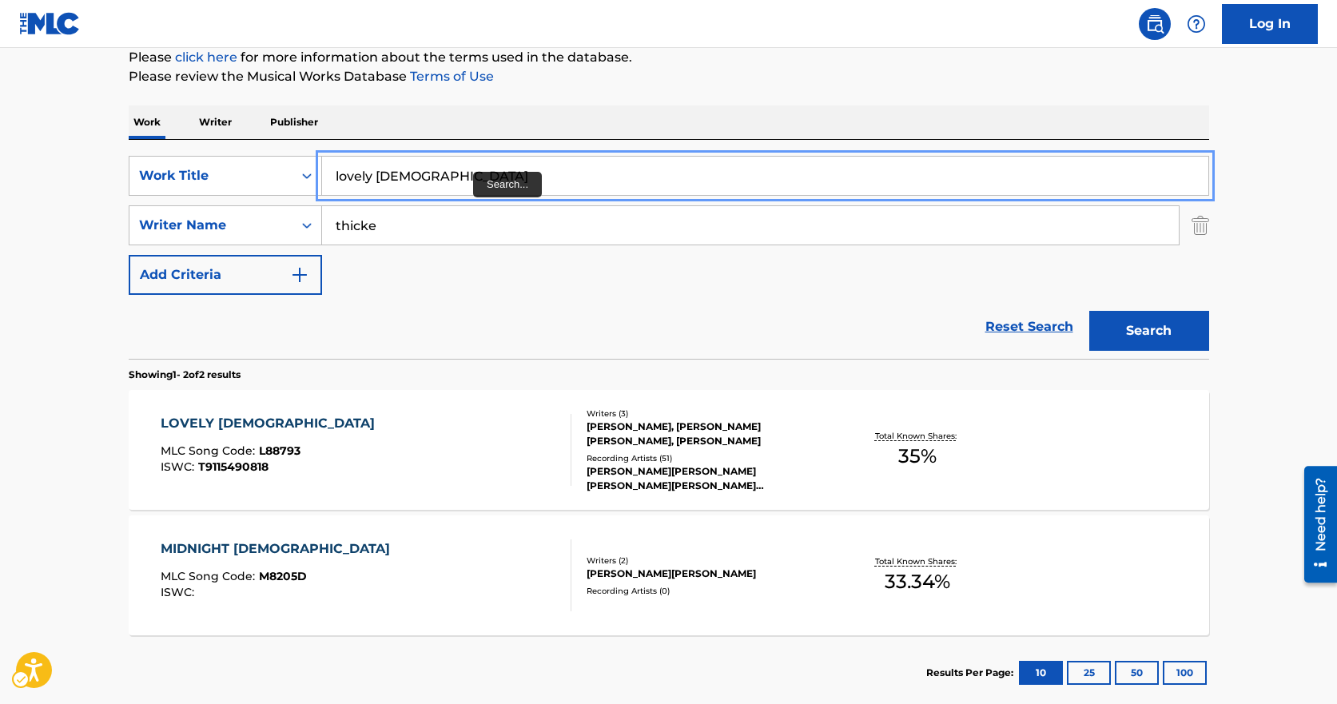
click at [433, 165] on input "lovely [DEMOGRAPHIC_DATA]" at bounding box center [765, 176] width 887 height 38
click at [436, 161] on input "lovely [DEMOGRAPHIC_DATA]" at bounding box center [765, 176] width 887 height 38
click at [433, 161] on input "lovely [DEMOGRAPHIC_DATA]" at bounding box center [765, 176] width 887 height 38
click at [431, 161] on input "lovely [DEMOGRAPHIC_DATA]" at bounding box center [765, 176] width 887 height 38
click at [432, 160] on input "lovely [DEMOGRAPHIC_DATA]" at bounding box center [765, 176] width 887 height 38
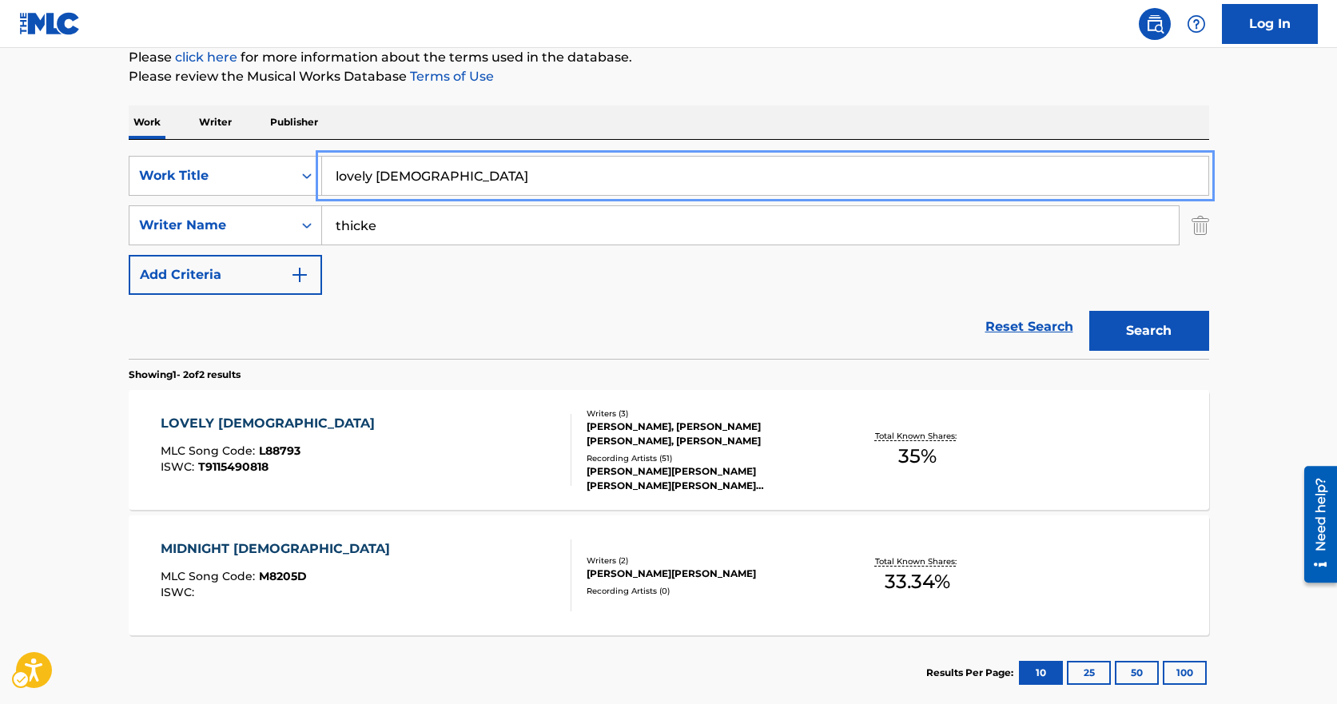
drag, startPoint x: 435, startPoint y: 157, endPoint x: 490, endPoint y: 3, distance: 163.1
click at [245, 149] on div "SearchWithCriteria17c8ba11-b080-4b1a-a173-13c064a93d5e Work Title lovely [DEMOG…" at bounding box center [669, 249] width 1081 height 219
type input "dangerous"
click at [129, 255] on button "Add Criteria" at bounding box center [225, 275] width 193 height 40
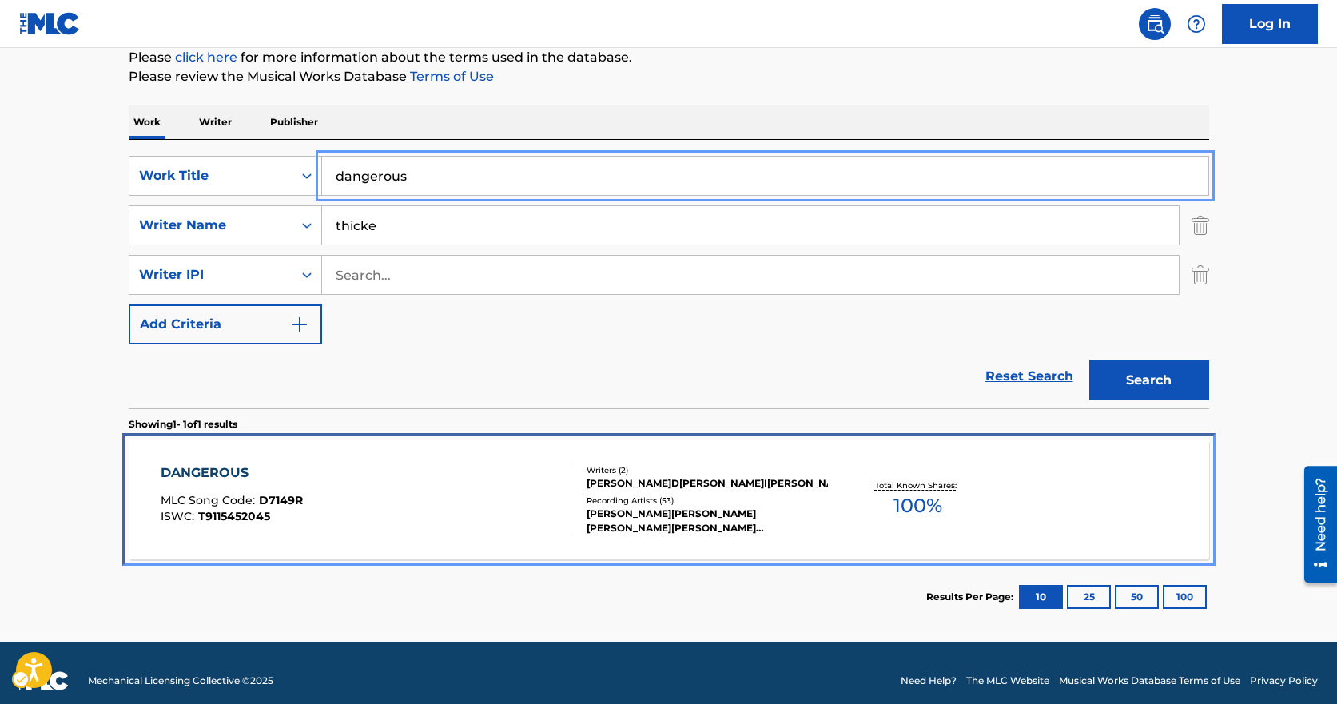
click at [363, 477] on div "DANGEROUS MLC Song Code : D7149R ISWC : T9115452045" at bounding box center [366, 500] width 411 height 72
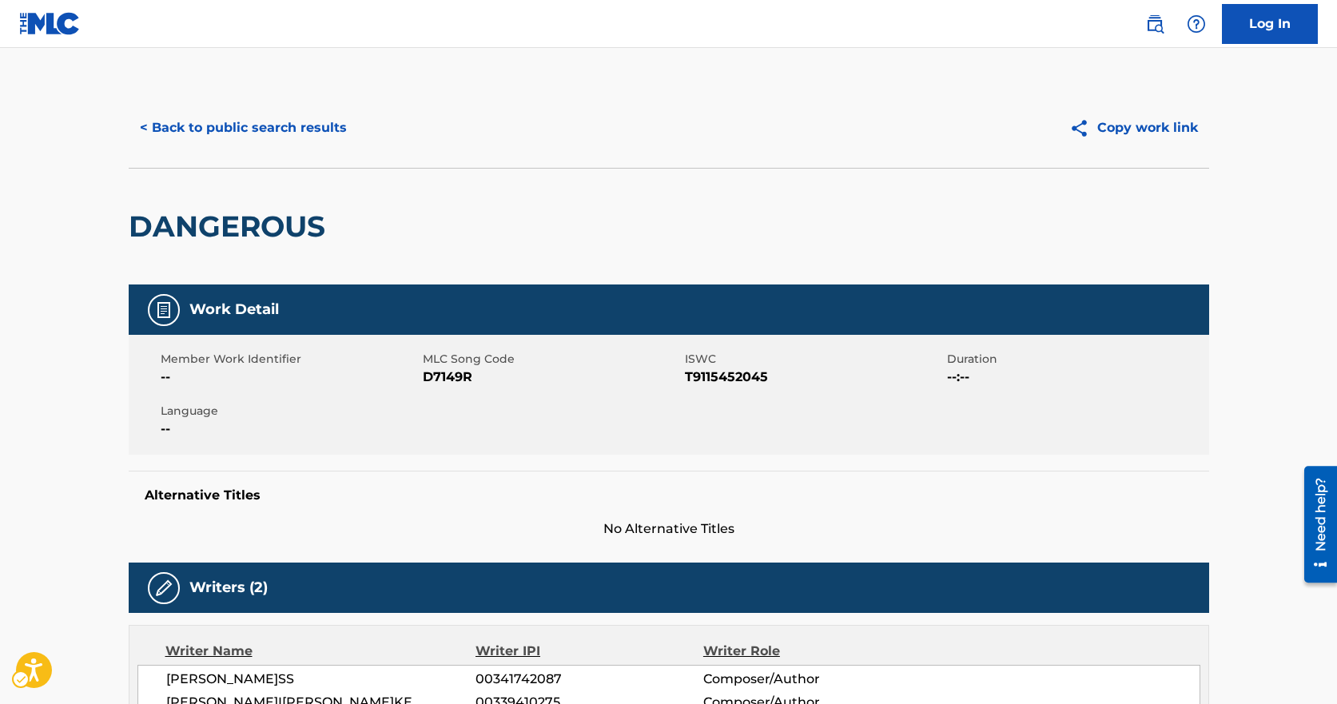
click at [429, 383] on span "MLC Song Code - D7149R" at bounding box center [552, 377] width 258 height 19
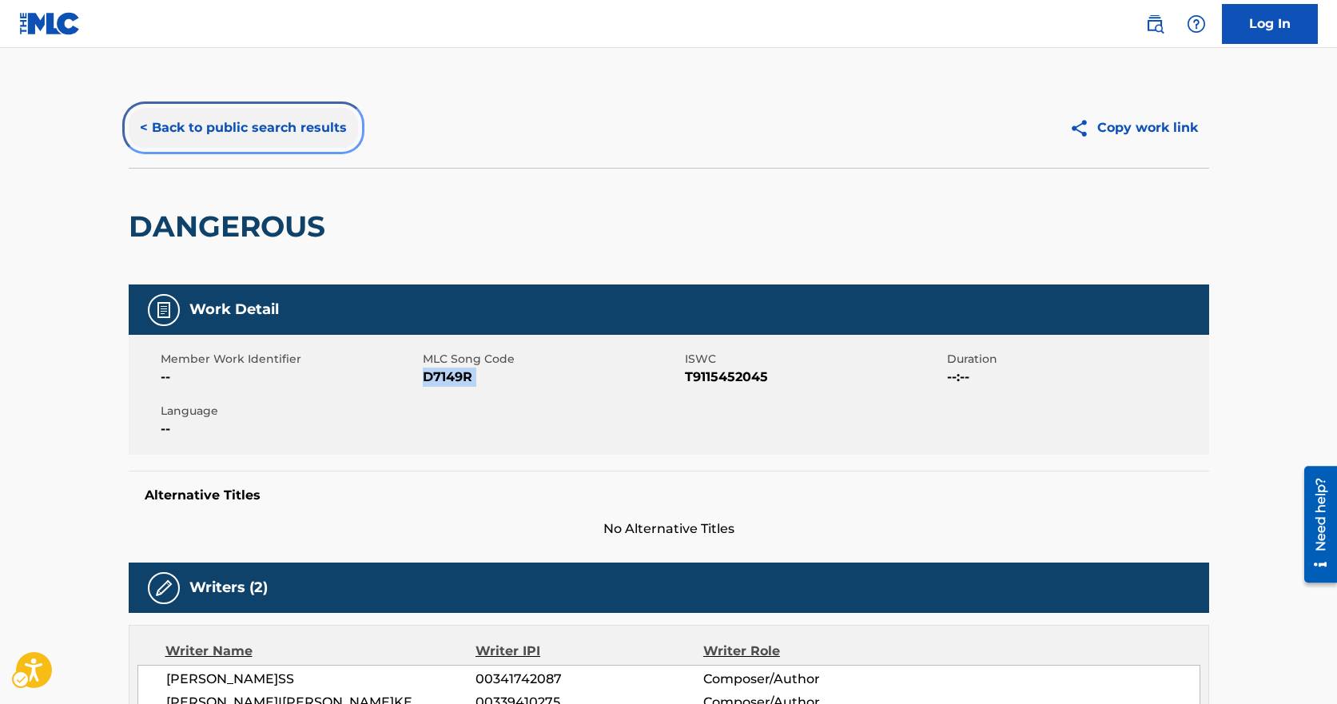
click at [250, 118] on button "< Back to public search results" at bounding box center [243, 128] width 229 height 40
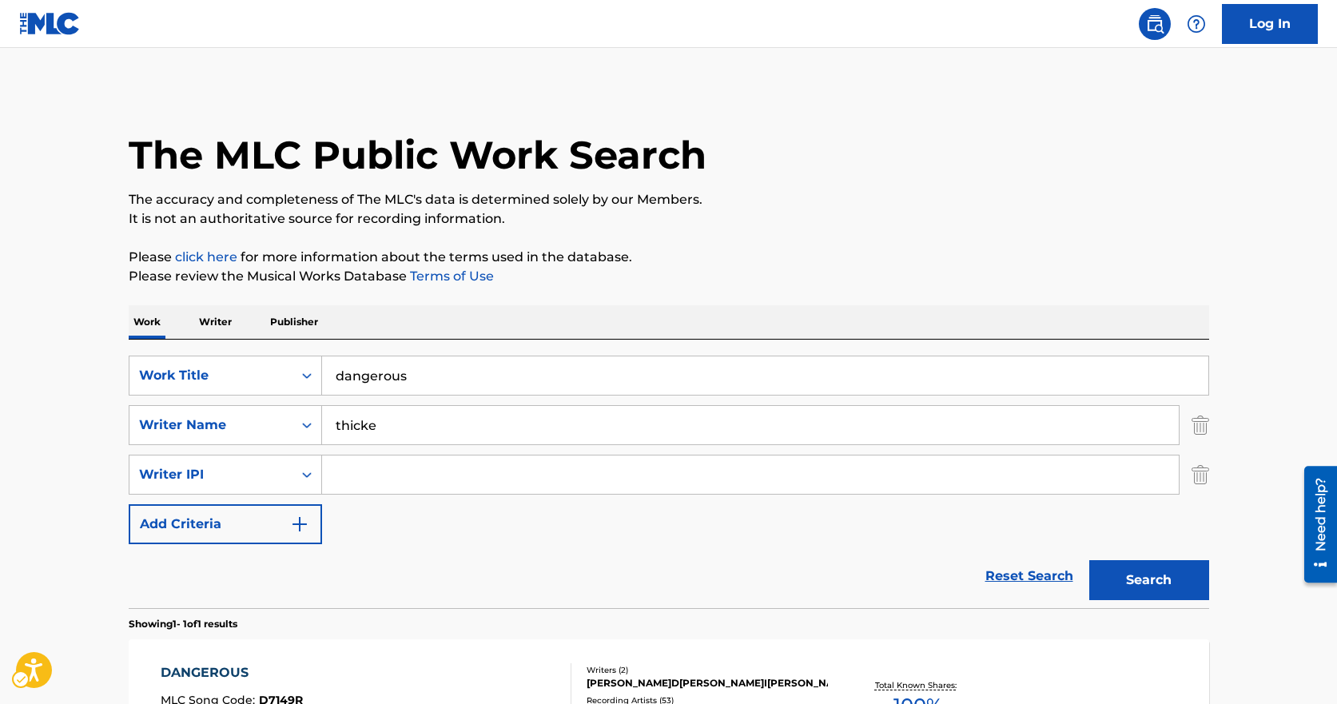
scroll to position [74, 0]
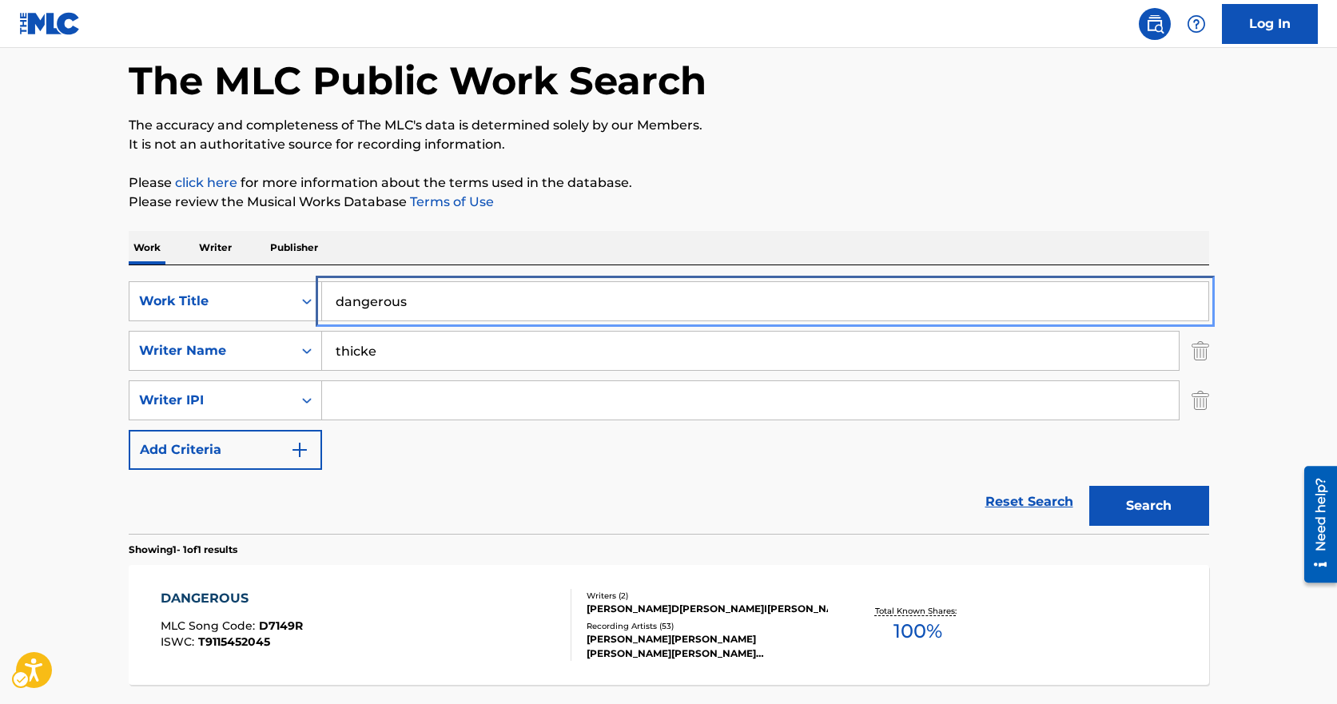
click at [463, 305] on input "dangerous" at bounding box center [765, 301] width 887 height 38
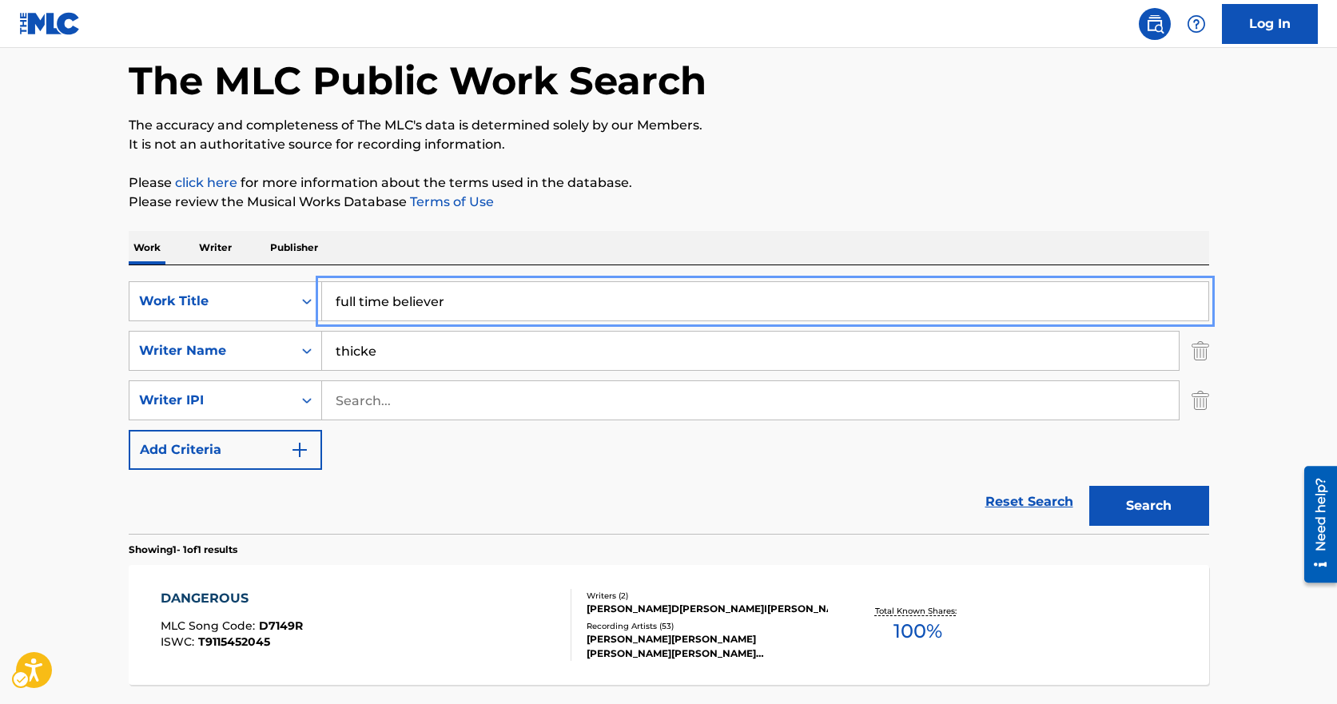
type input "full time believer"
click at [1090, 486] on button "Search" at bounding box center [1150, 506] width 120 height 40
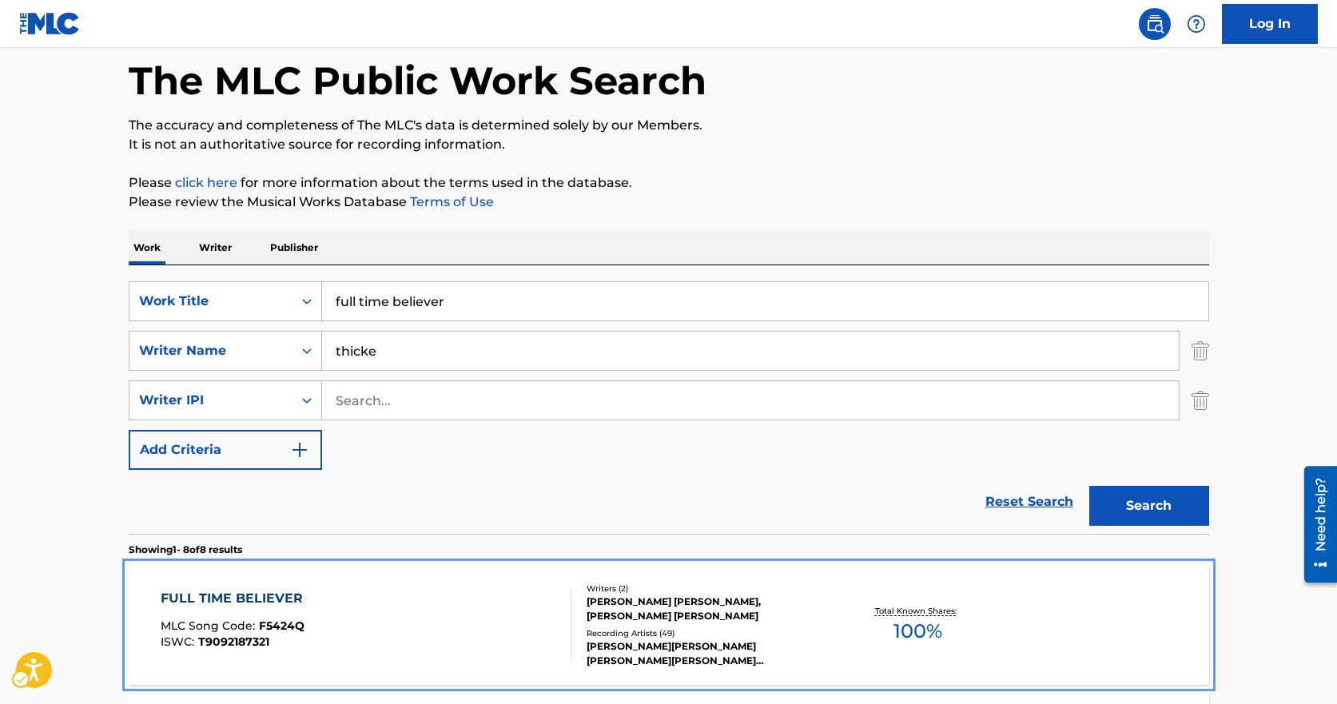
click at [472, 680] on div "FULL TIME BELIEVER MLC Song Code : F5424Q ISWC : T9092187321 Writers ( 2 [PERSO…" at bounding box center [669, 625] width 1081 height 120
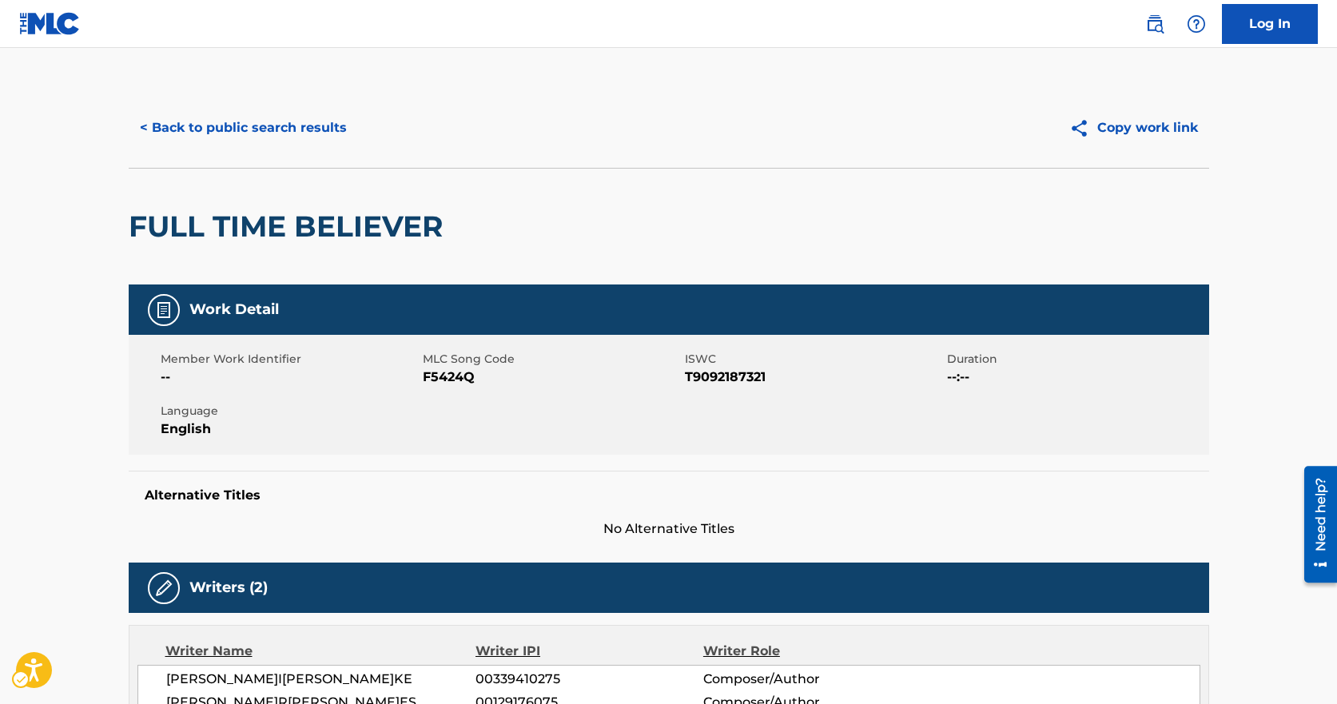
click at [459, 374] on span "MLC Song Code - F5424Q" at bounding box center [552, 377] width 258 height 19
drag, startPoint x: 109, startPoint y: 286, endPoint x: 202, endPoint y: 242, distance: 103.4
drag, startPoint x: 439, startPoint y: 105, endPoint x: 380, endPoint y: 110, distance: 59.4
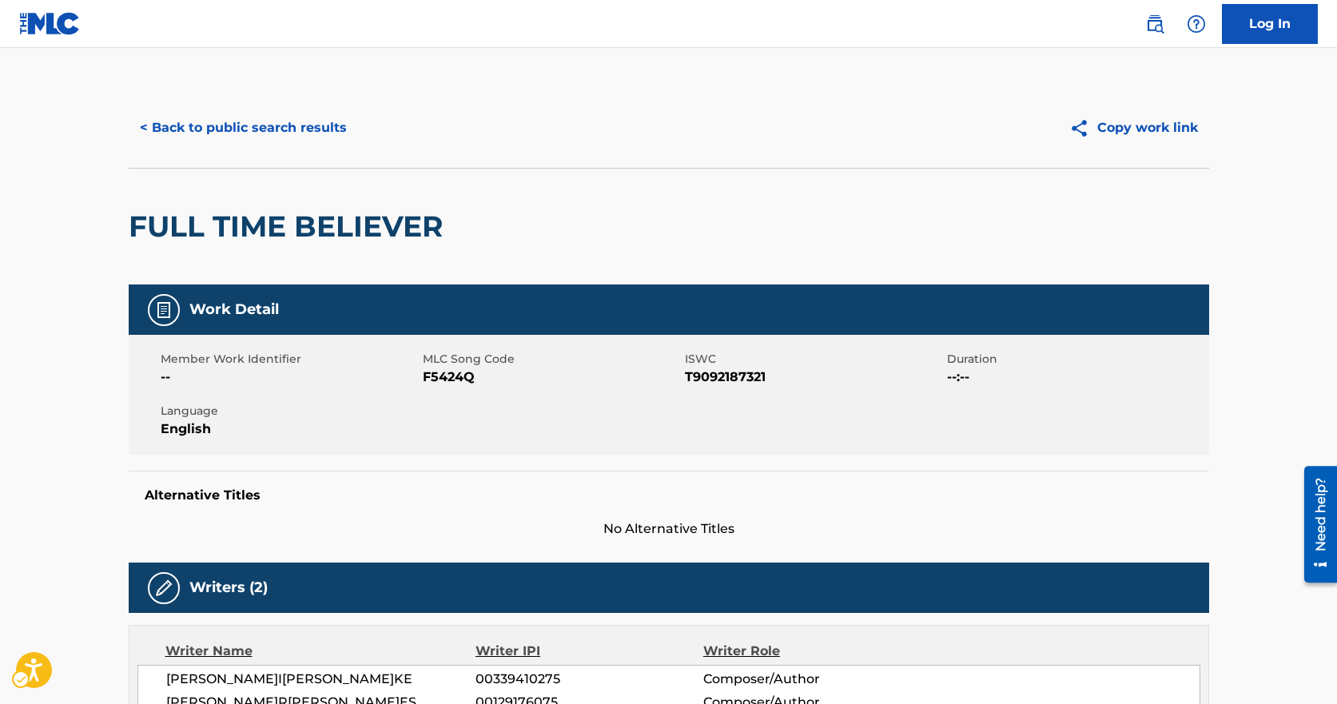
click at [432, 109] on div "< Back to public search results Copy work link" at bounding box center [669, 128] width 1081 height 80
click at [272, 110] on button "< Back to public search results" at bounding box center [243, 128] width 229 height 40
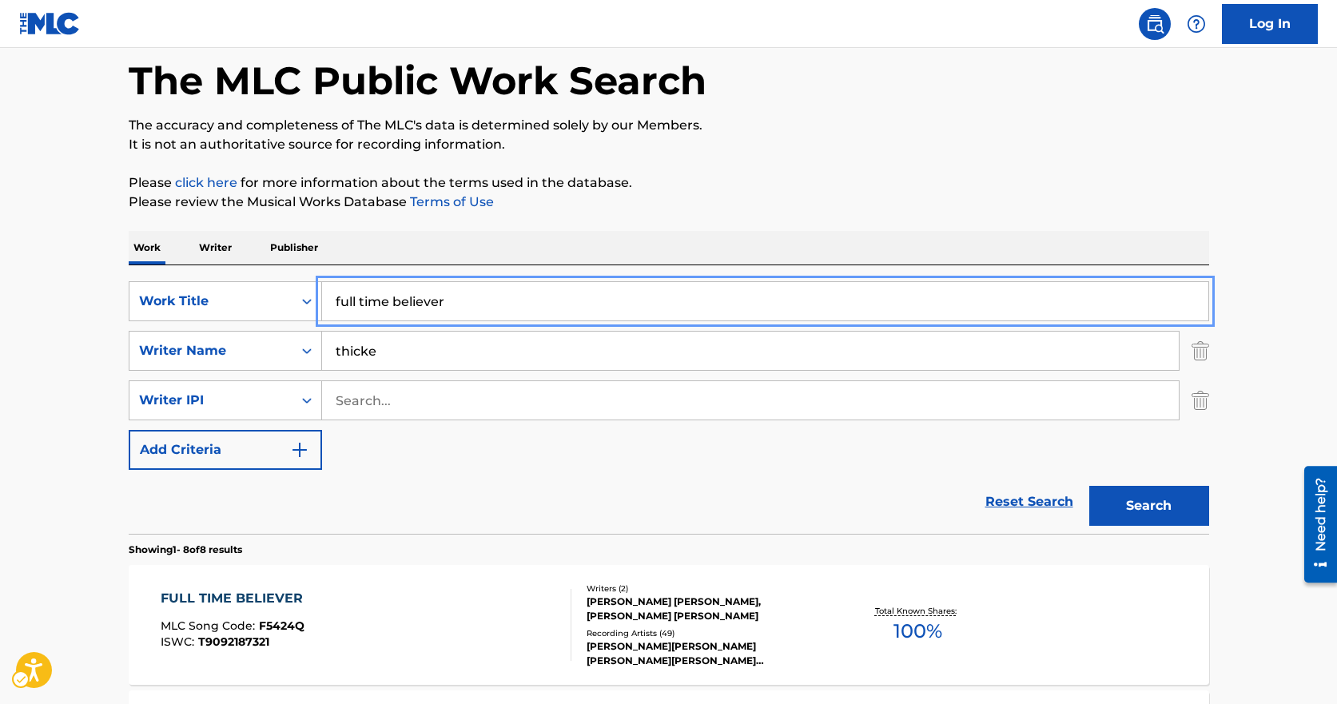
drag, startPoint x: 479, startPoint y: 301, endPoint x: 160, endPoint y: 242, distance: 324.3
type input "i dont know how it feels"
click at [1090, 486] on button "Search" at bounding box center [1150, 506] width 120 height 40
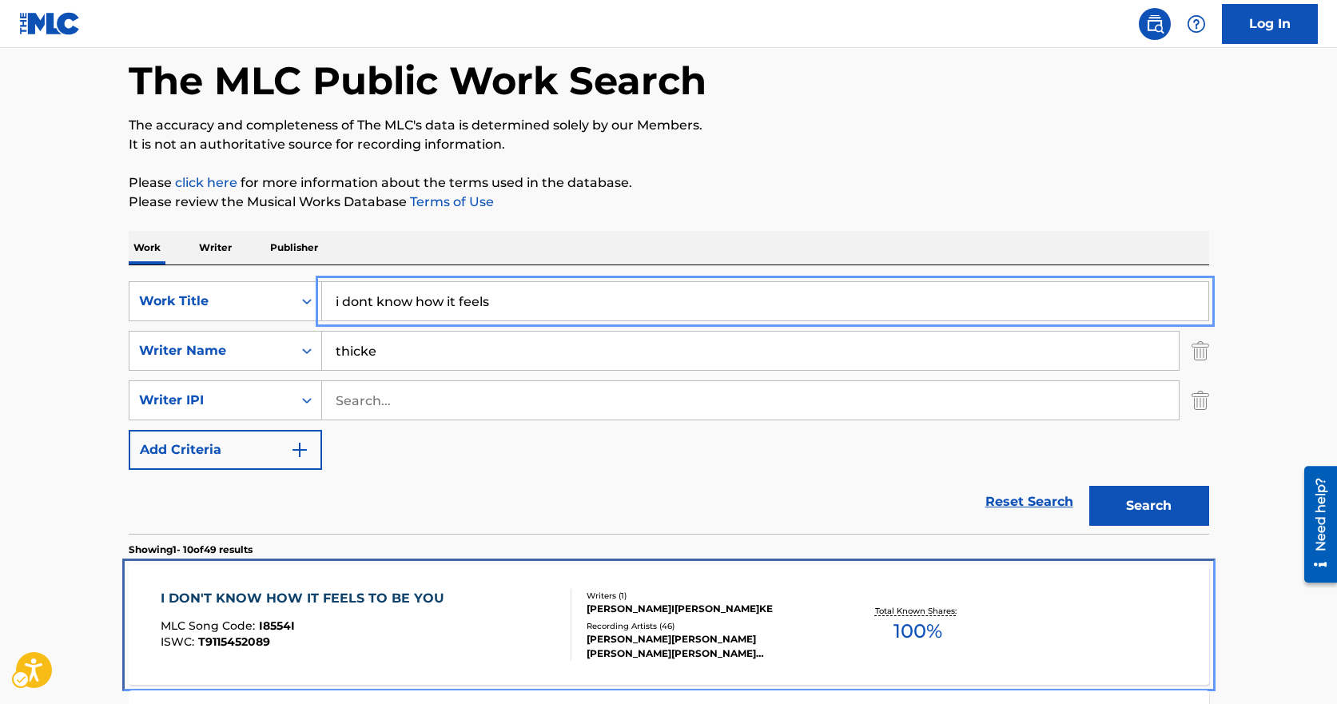
click at [606, 607] on div "[PERSON_NAME]I[PERSON_NAME]KE" at bounding box center [707, 609] width 241 height 14
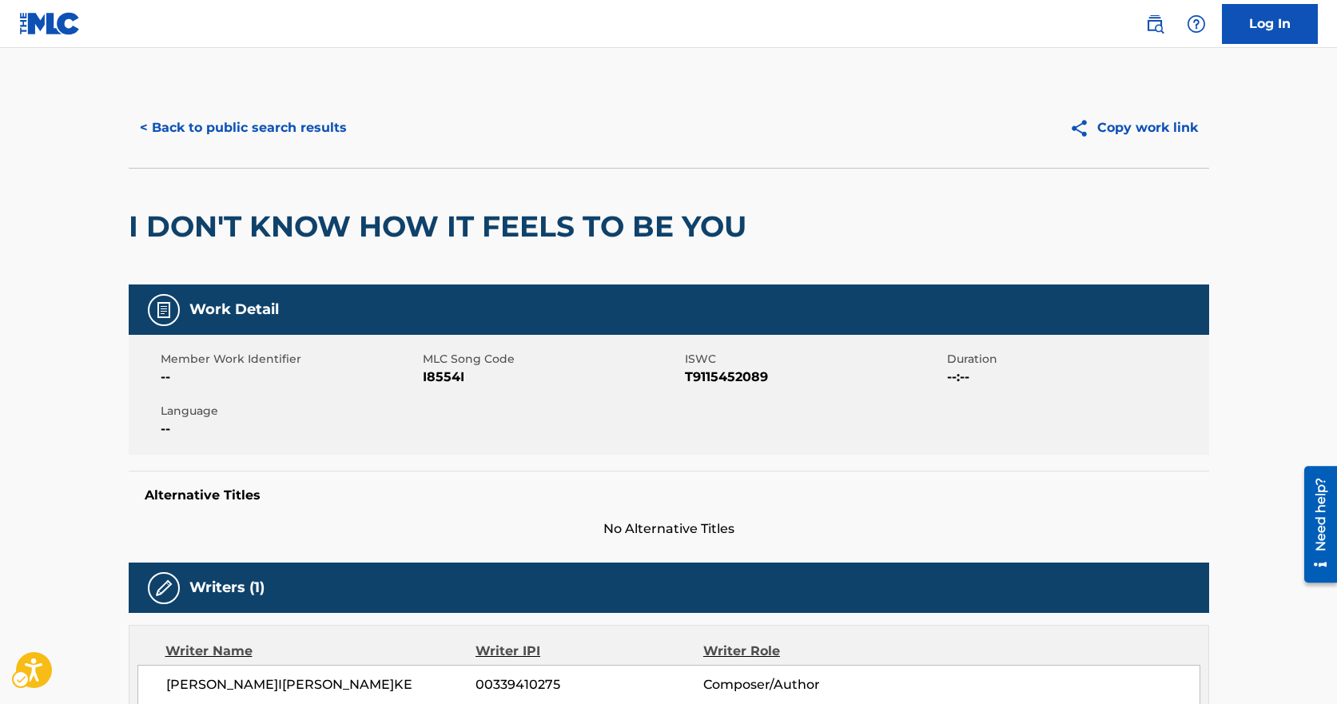
click at [448, 385] on span "MLC Song Code - I8554I" at bounding box center [552, 377] width 258 height 19
drag, startPoint x: 331, startPoint y: 343, endPoint x: 345, endPoint y: 352, distance: 16.2
click at [331, 343] on div "Member Work Identifier -- MLC Song Code MLC Song Code - I8554I ISWC ISWC - T911…" at bounding box center [669, 395] width 1081 height 120
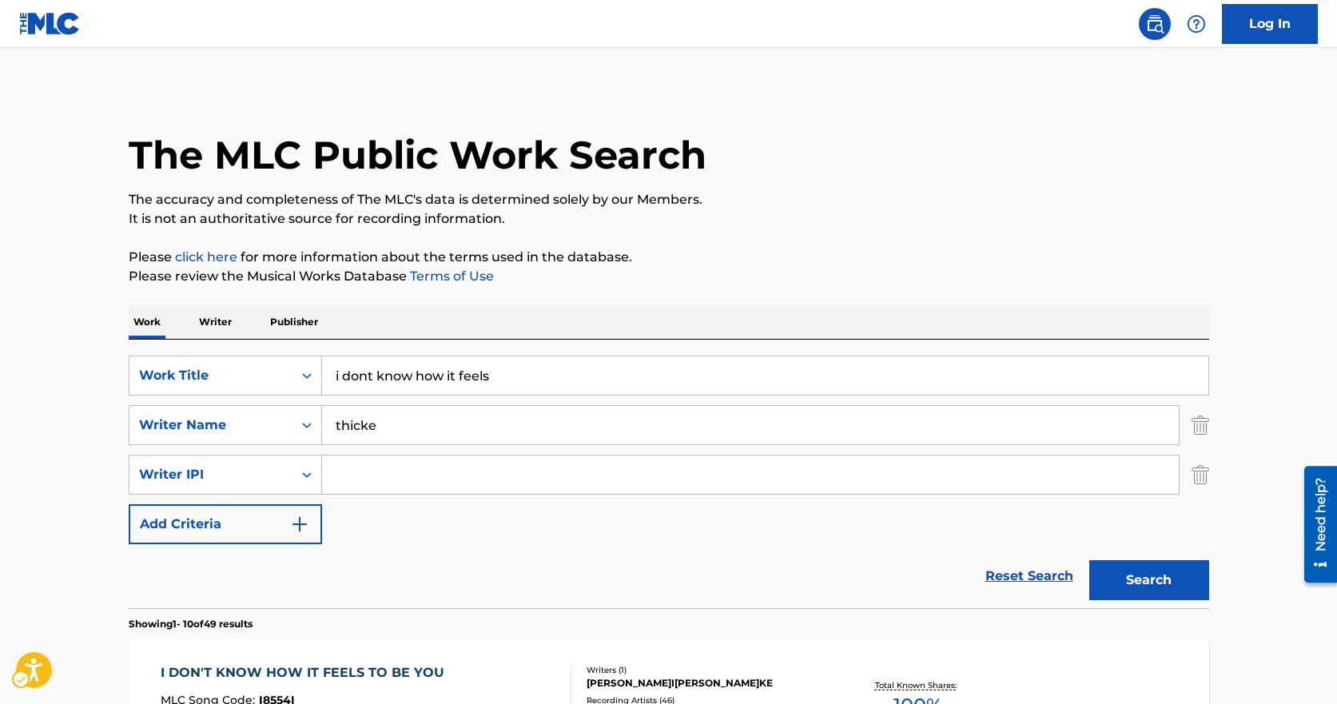
scroll to position [74, 0]
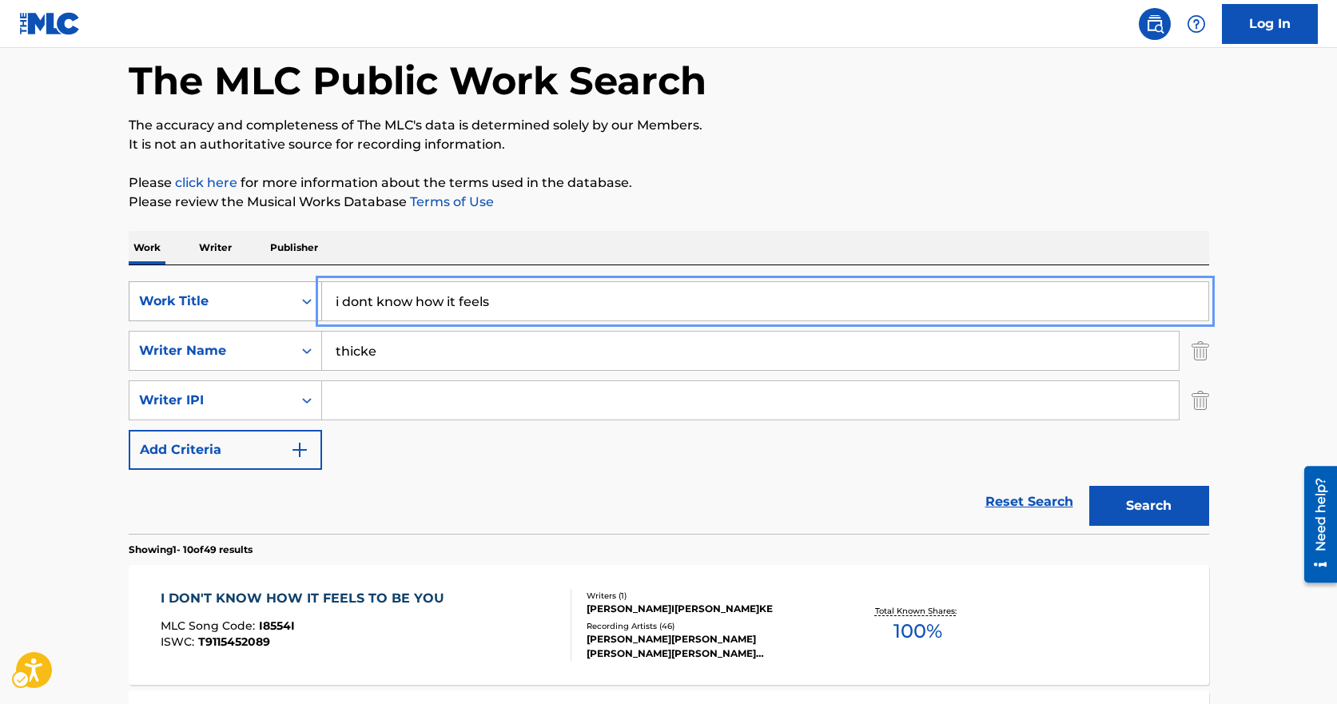
drag, startPoint x: 615, startPoint y: 312, endPoint x: 128, endPoint y: 292, distance: 487.3
type input "cloud 9"
click at [1090, 486] on button "Search" at bounding box center [1150, 506] width 120 height 40
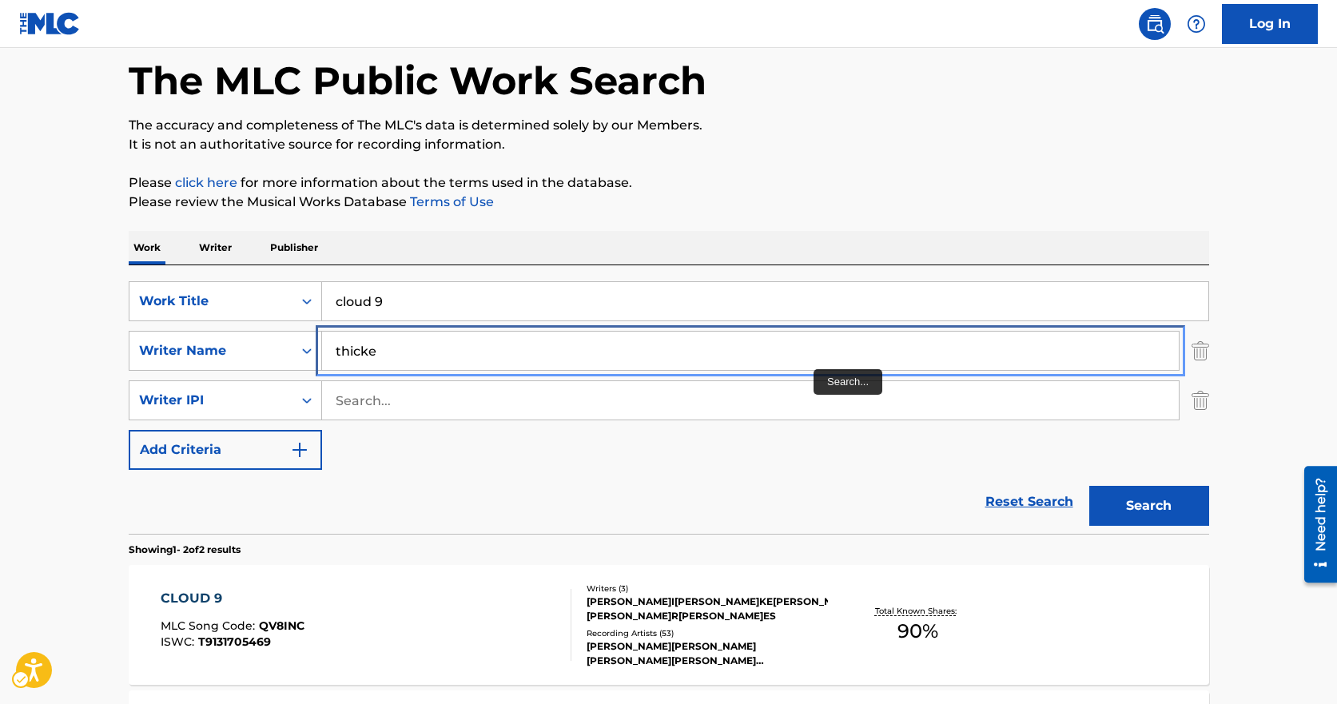
scroll to position [341, 0]
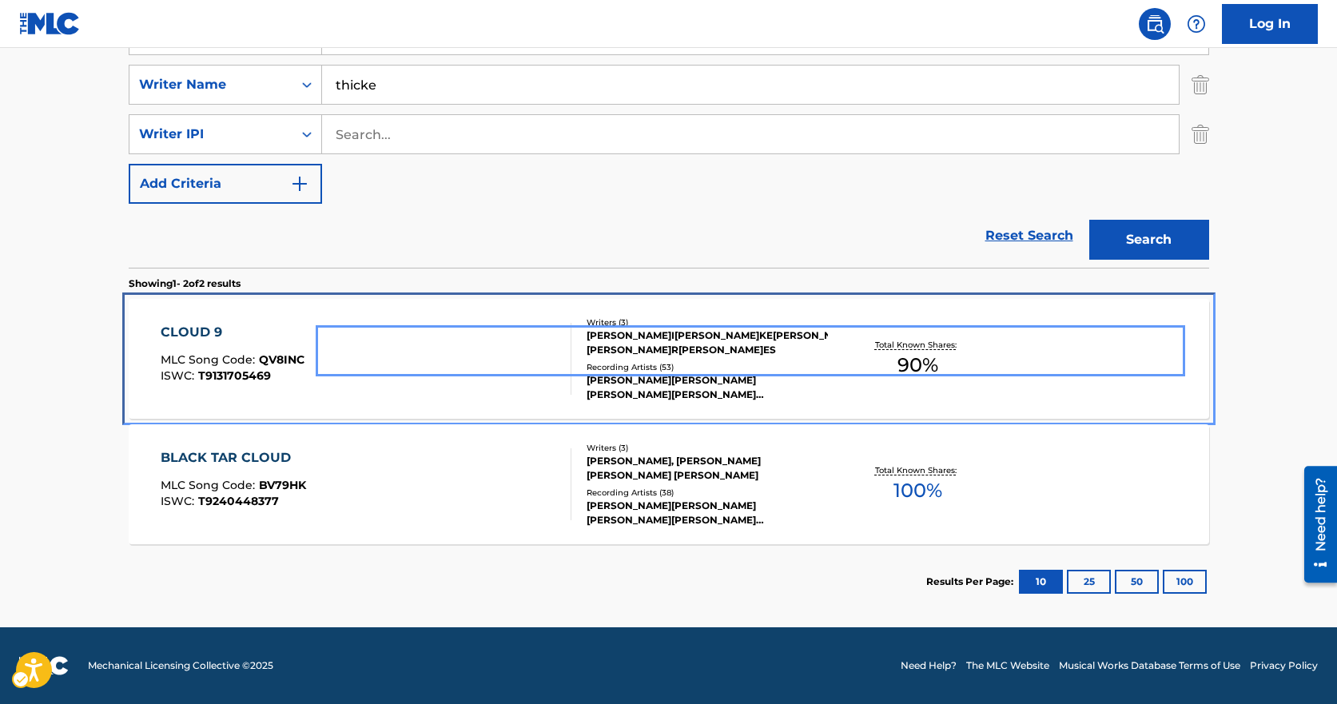
click at [325, 389] on div "CLOUD 9 MLC Song Code : QV8INC ISWC : T9131705469" at bounding box center [366, 359] width 411 height 72
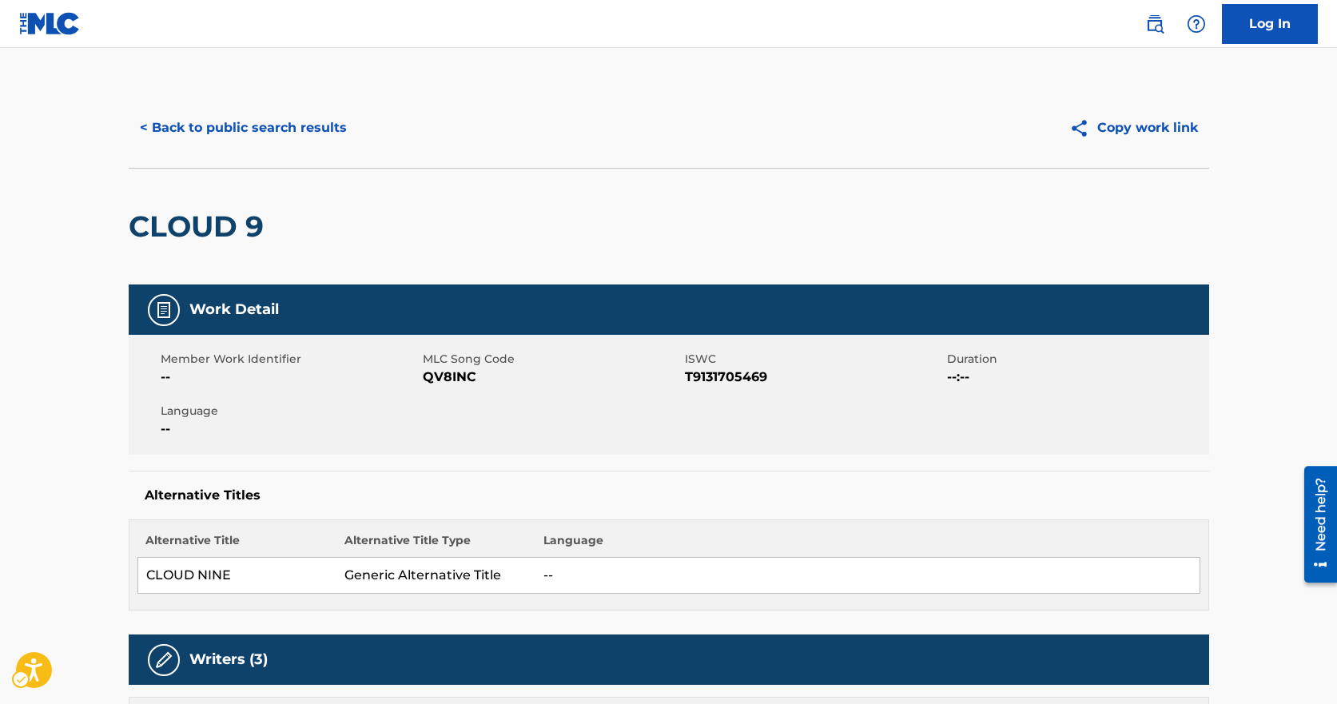
click at [431, 379] on span "MLC Song Code - QV8INC" at bounding box center [552, 377] width 258 height 19
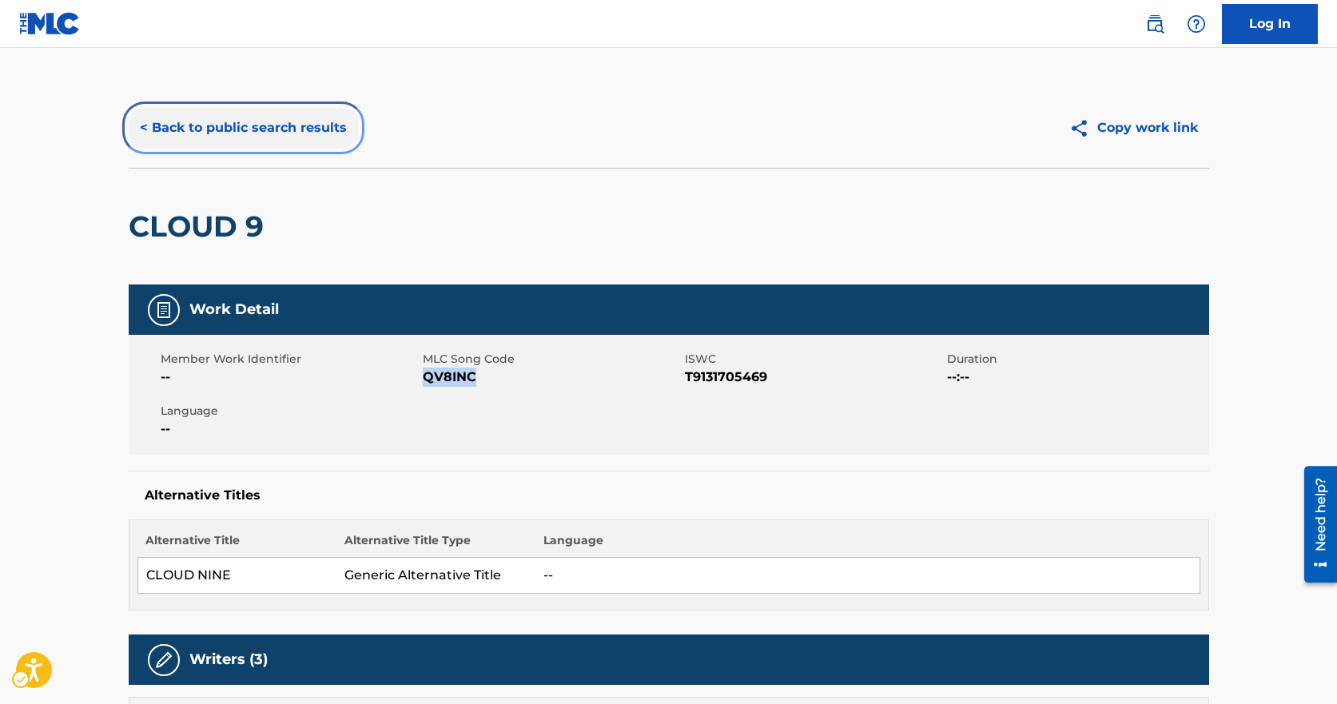
click at [255, 130] on button "< Back to public search results" at bounding box center [243, 128] width 229 height 40
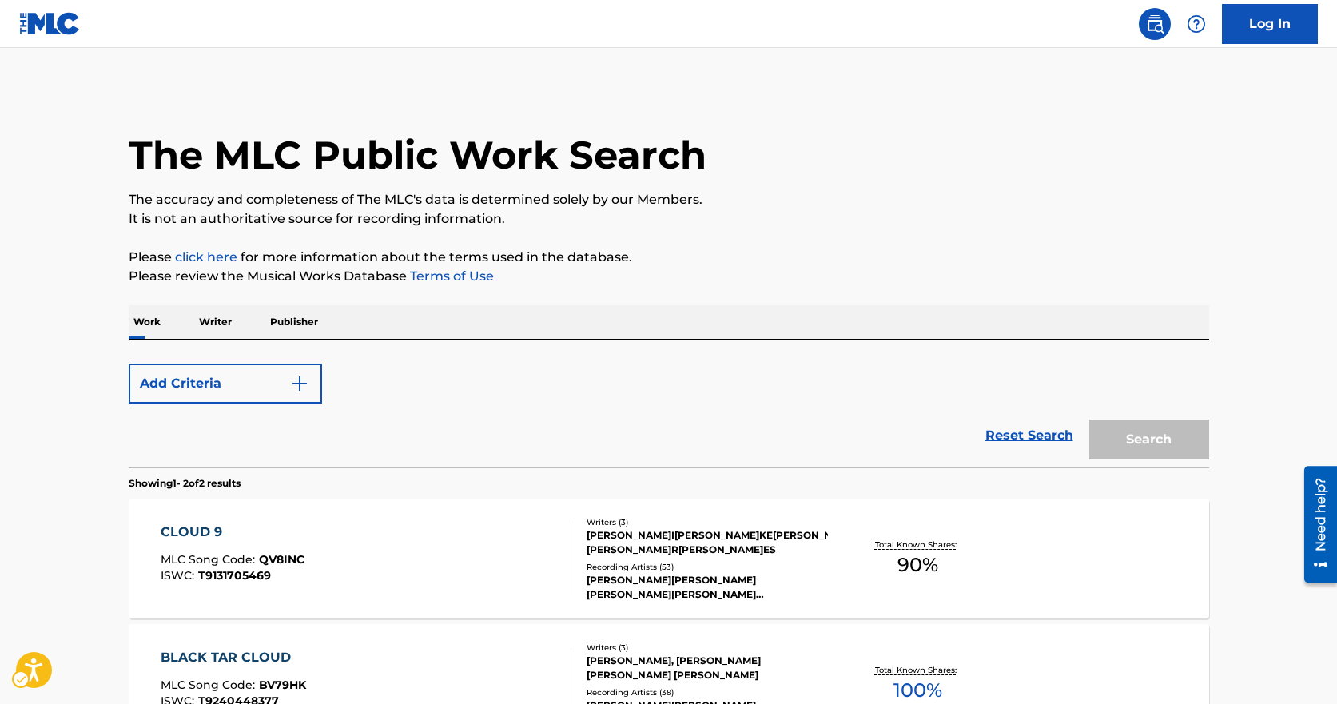
scroll to position [200, 0]
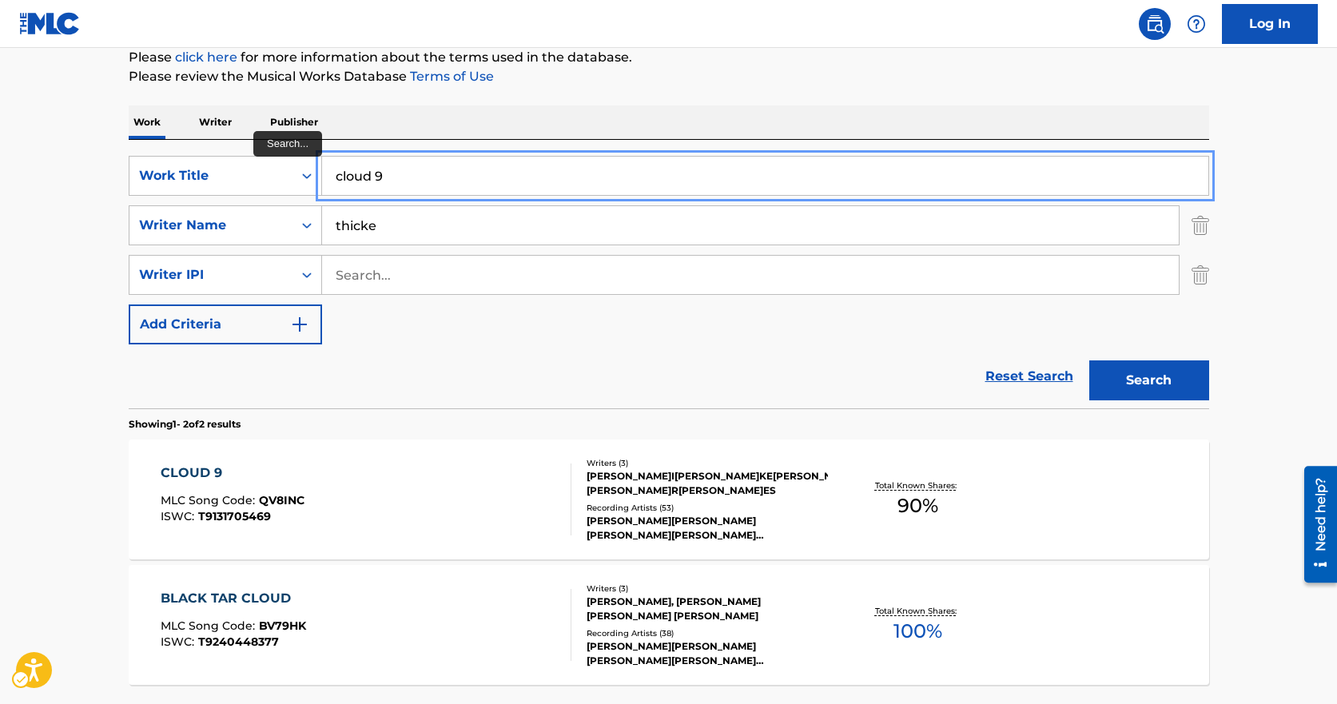
click at [486, 189] on input "cloud 9" at bounding box center [765, 176] width 887 height 38
type input "the lil things"
click at [1090, 361] on button "Search" at bounding box center [1150, 381] width 120 height 40
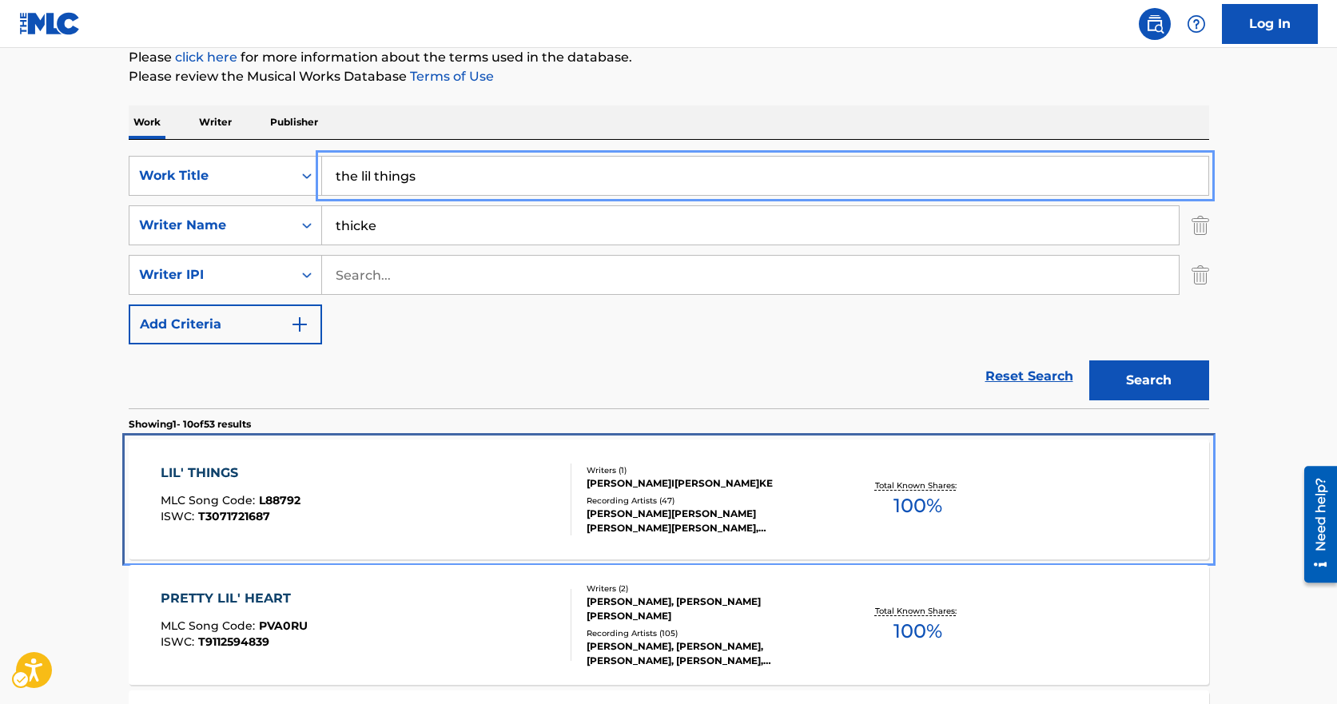
click at [369, 483] on div "LIL' THINGS MLC Song Code : L88792 ISWC : T3071721687" at bounding box center [366, 500] width 411 height 72
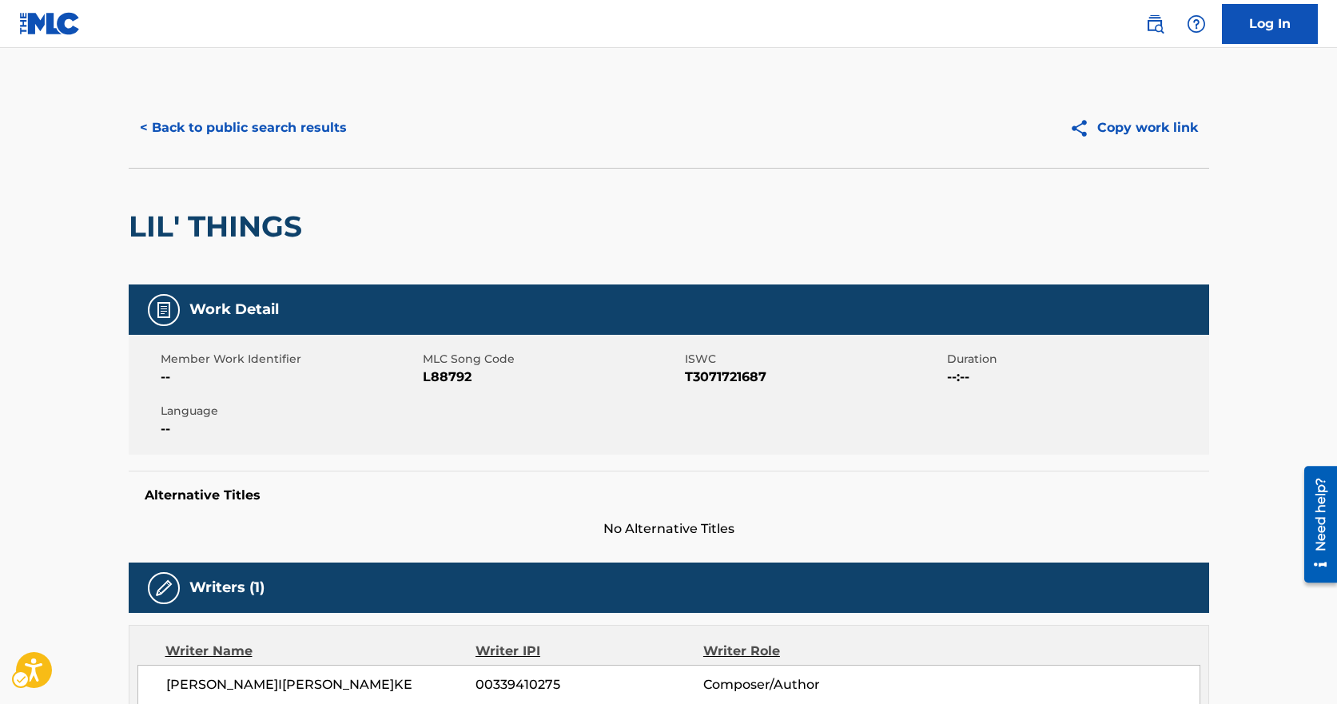
click at [448, 369] on span "MLC Song Code - L88792" at bounding box center [552, 377] width 258 height 19
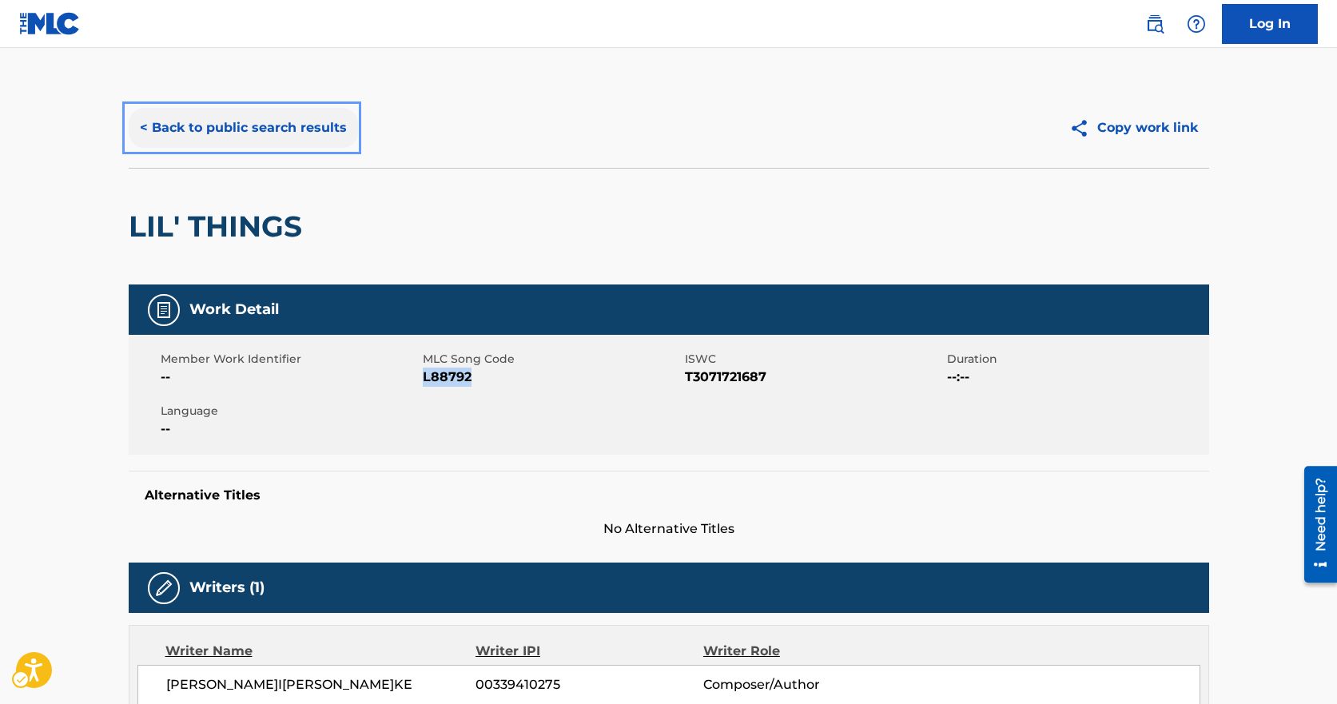
click at [235, 114] on button "< Back to public search results" at bounding box center [243, 128] width 229 height 40
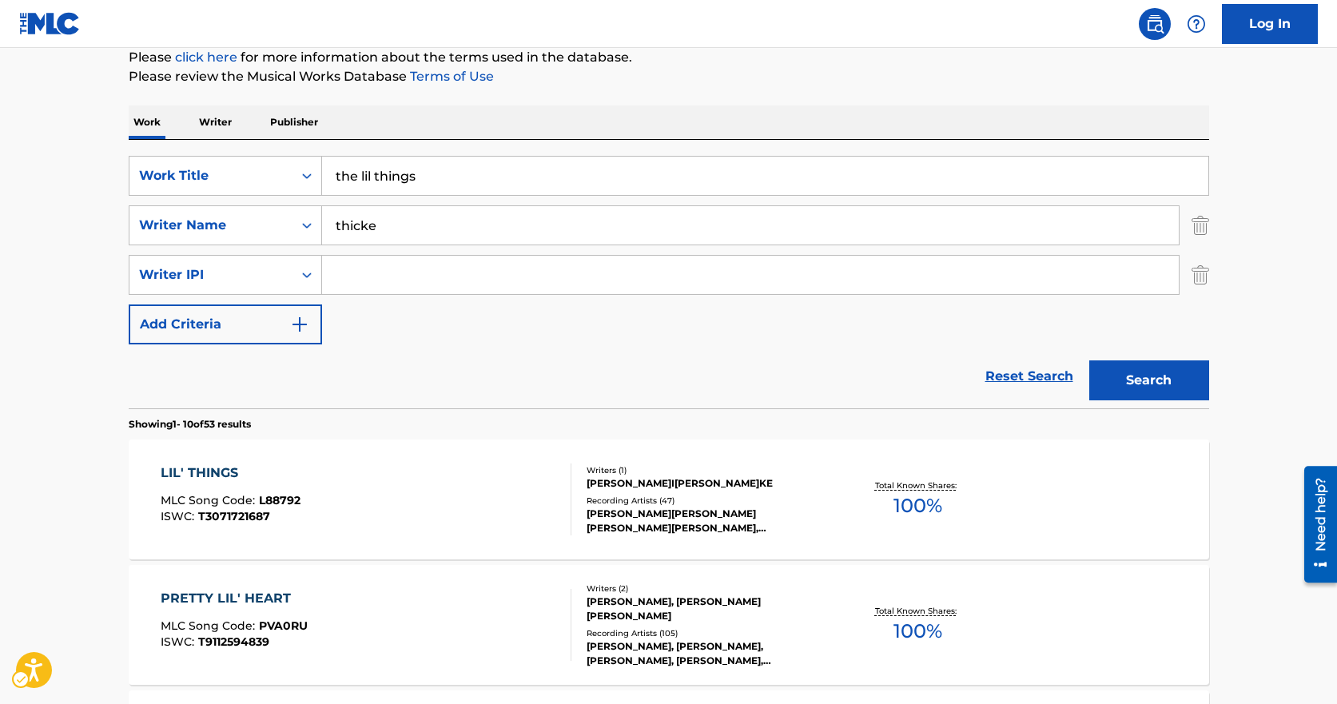
click at [472, 197] on div "SearchWithCriteria17c8ba11-b080-4b1a-a173-13c064a93d5e Work Title the lil thing…" at bounding box center [669, 250] width 1081 height 189
click at [472, 195] on div "the lil things" at bounding box center [765, 176] width 887 height 40
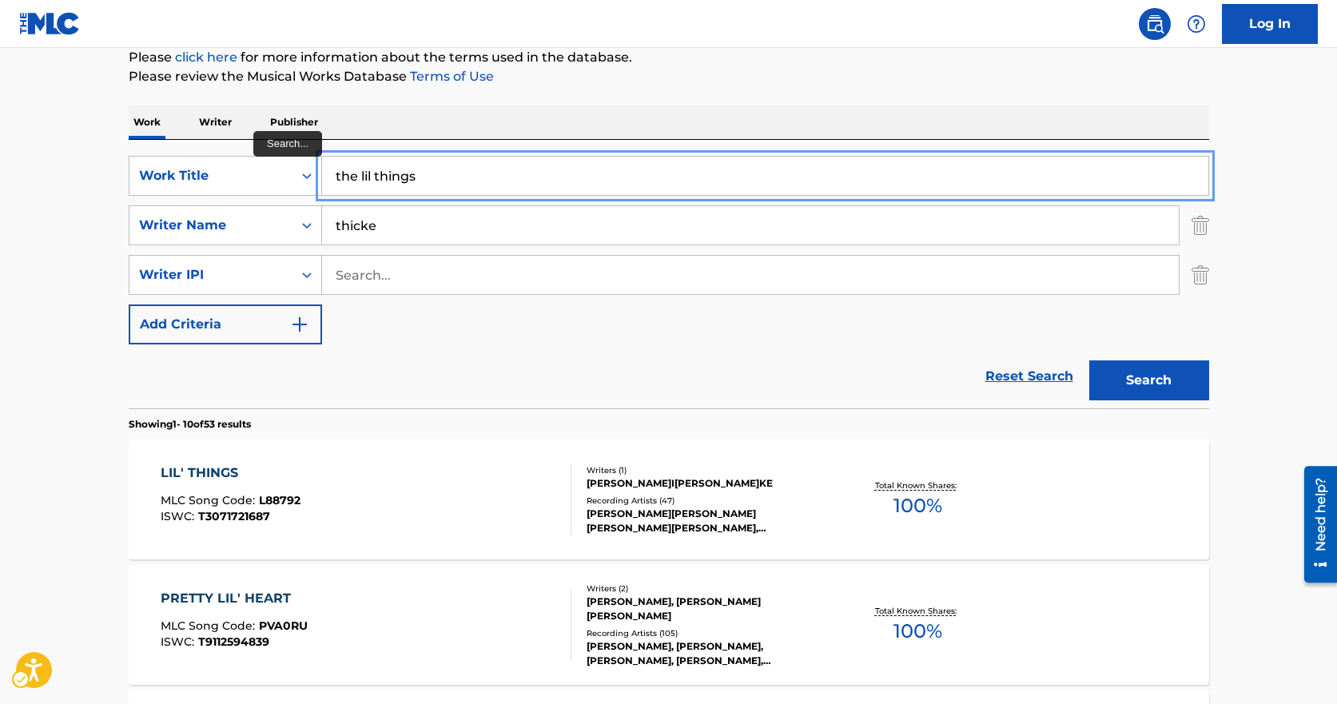
click at [459, 184] on input "the lil things" at bounding box center [765, 176] width 887 height 38
type input "what would i be"
click at [1090, 361] on button "Search" at bounding box center [1150, 381] width 120 height 40
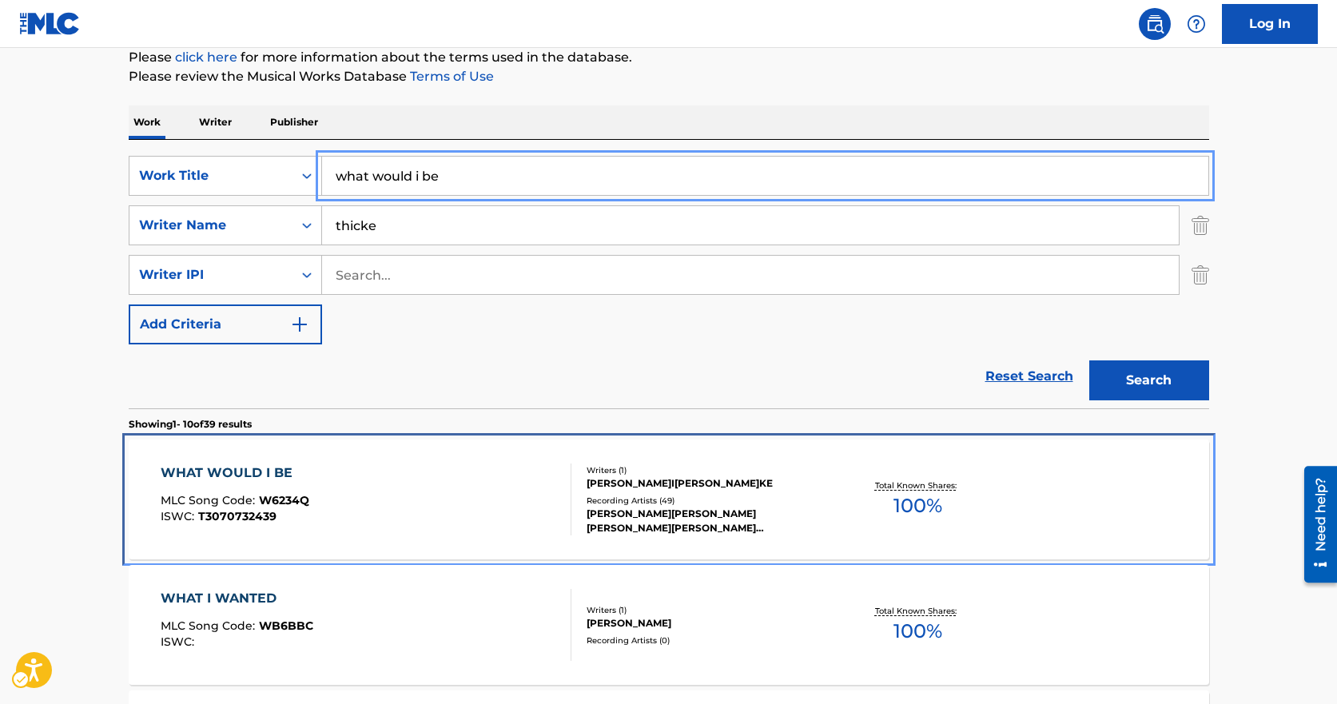
click at [600, 480] on div "[PERSON_NAME]I[PERSON_NAME]KE" at bounding box center [707, 483] width 241 height 14
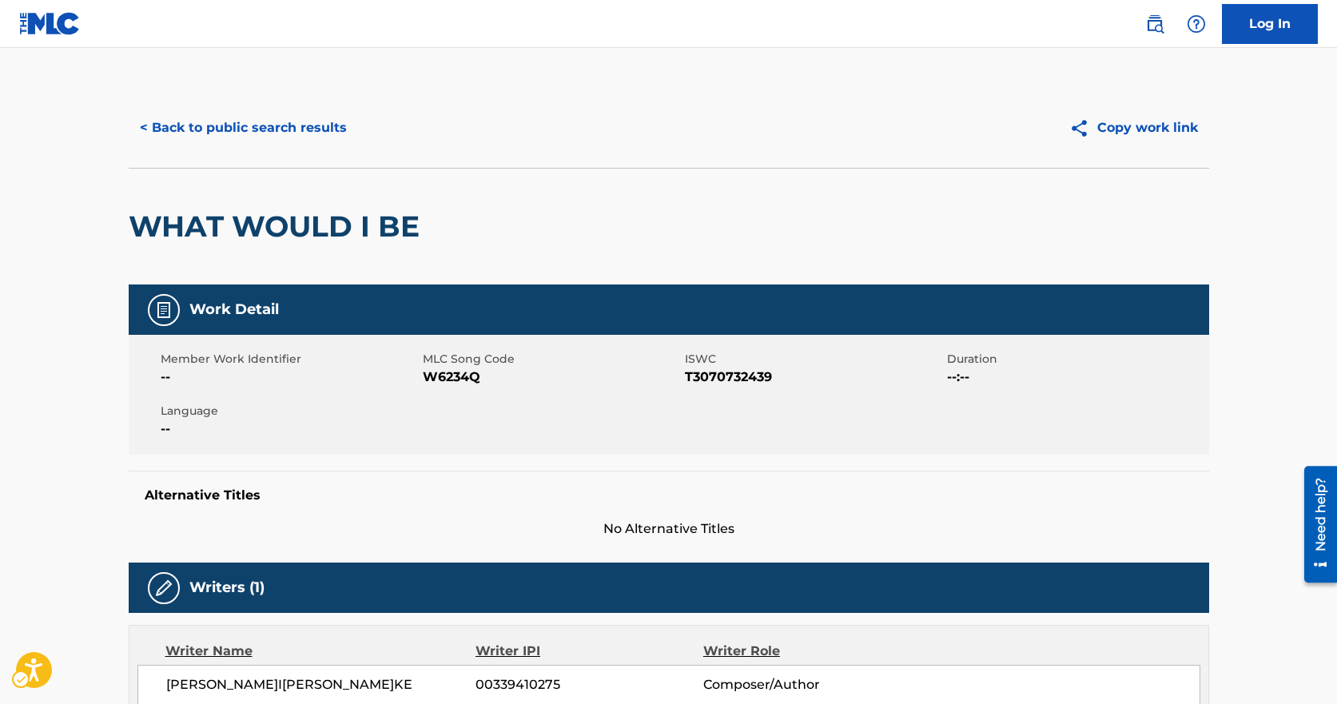
click at [455, 385] on span "MLC Song Code - W6234Q" at bounding box center [552, 377] width 258 height 19
click at [453, 385] on span "MLC Song Code - W6234Q" at bounding box center [552, 377] width 258 height 19
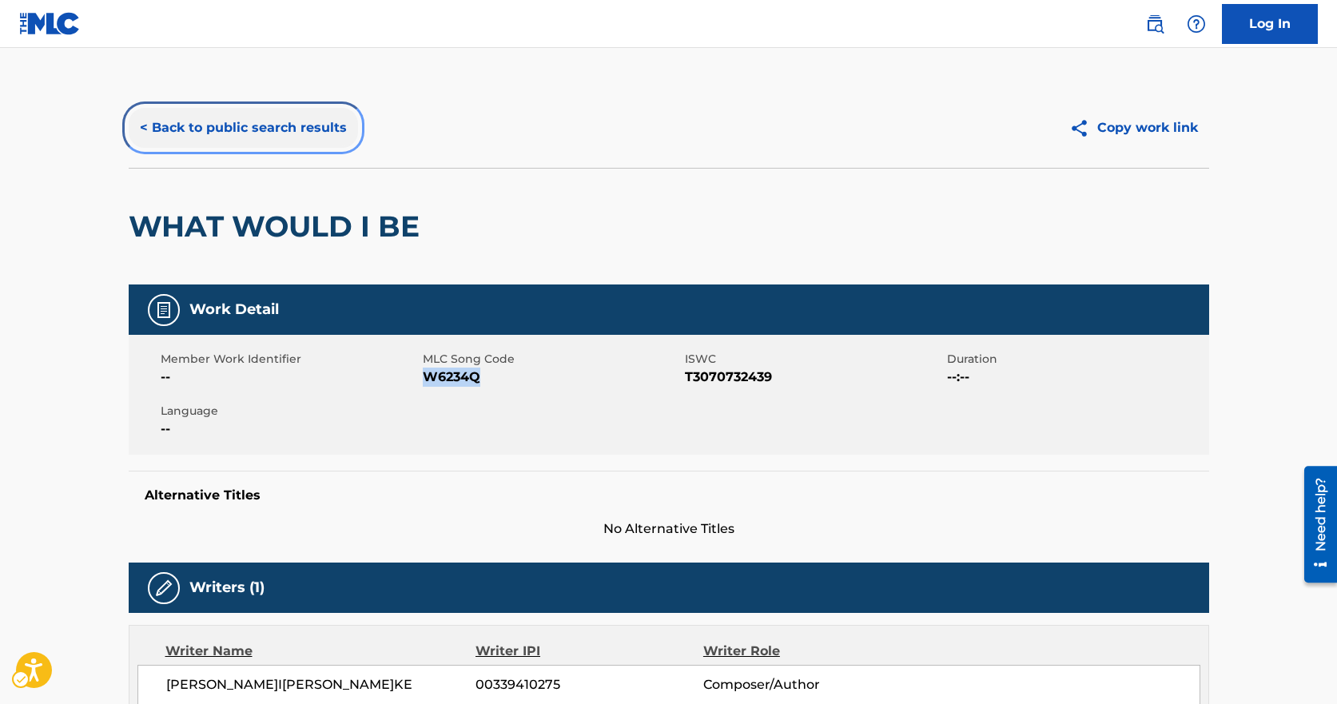
click at [302, 143] on button "< Back to public search results" at bounding box center [243, 128] width 229 height 40
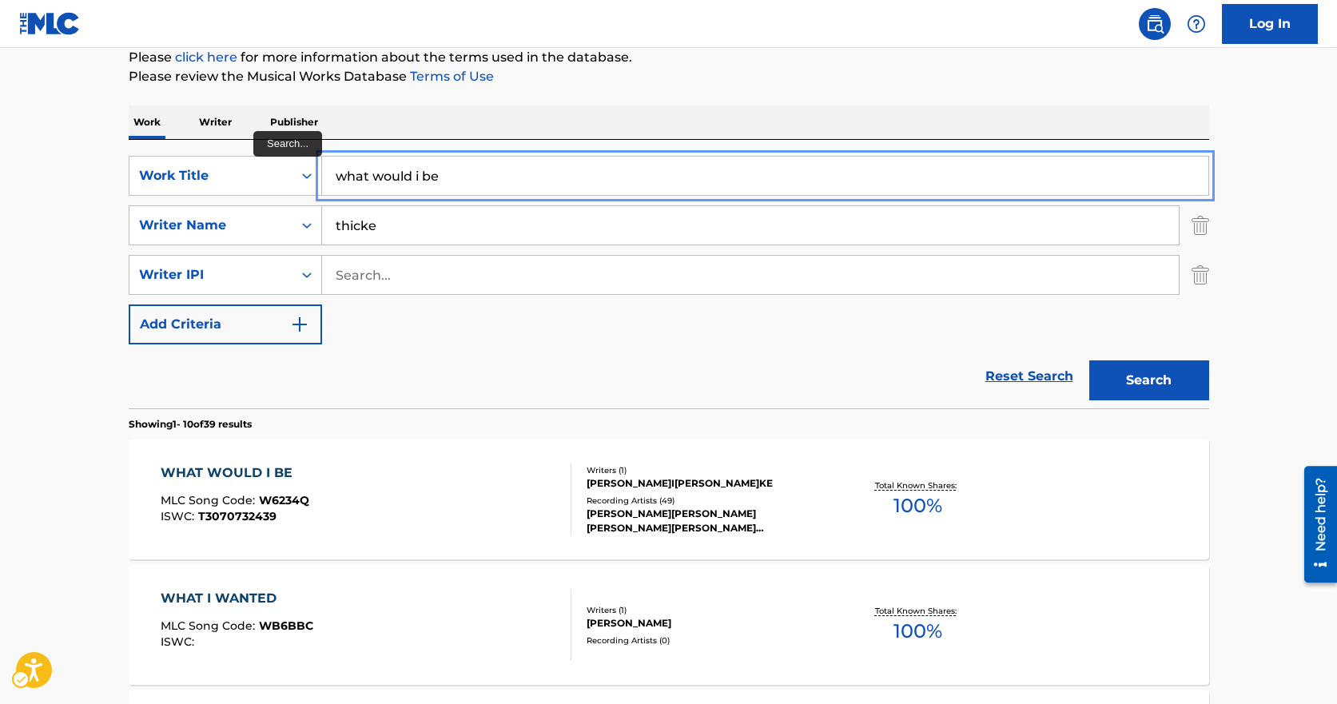
click at [451, 181] on input "what would i be" at bounding box center [765, 176] width 887 height 38
click at [450, 181] on input "what would i be" at bounding box center [765, 176] width 887 height 38
click at [442, 178] on input "what would i be" at bounding box center [765, 176] width 887 height 38
click at [441, 178] on input "what would i be" at bounding box center [765, 176] width 887 height 38
click at [441, 177] on input "what would i be" at bounding box center [765, 176] width 887 height 38
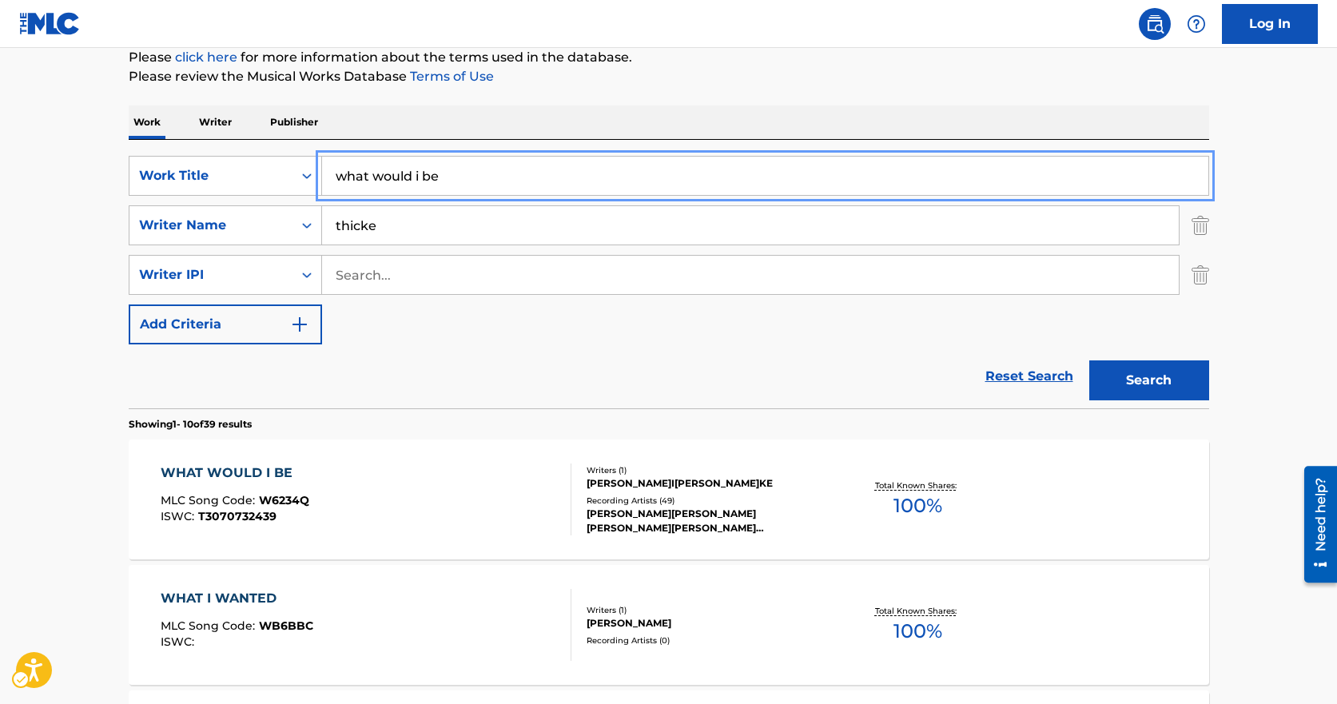
click at [441, 172] on input "what would i be" at bounding box center [765, 176] width 887 height 38
type input "stupid things"
click at [1090, 361] on button "Search" at bounding box center [1150, 381] width 120 height 40
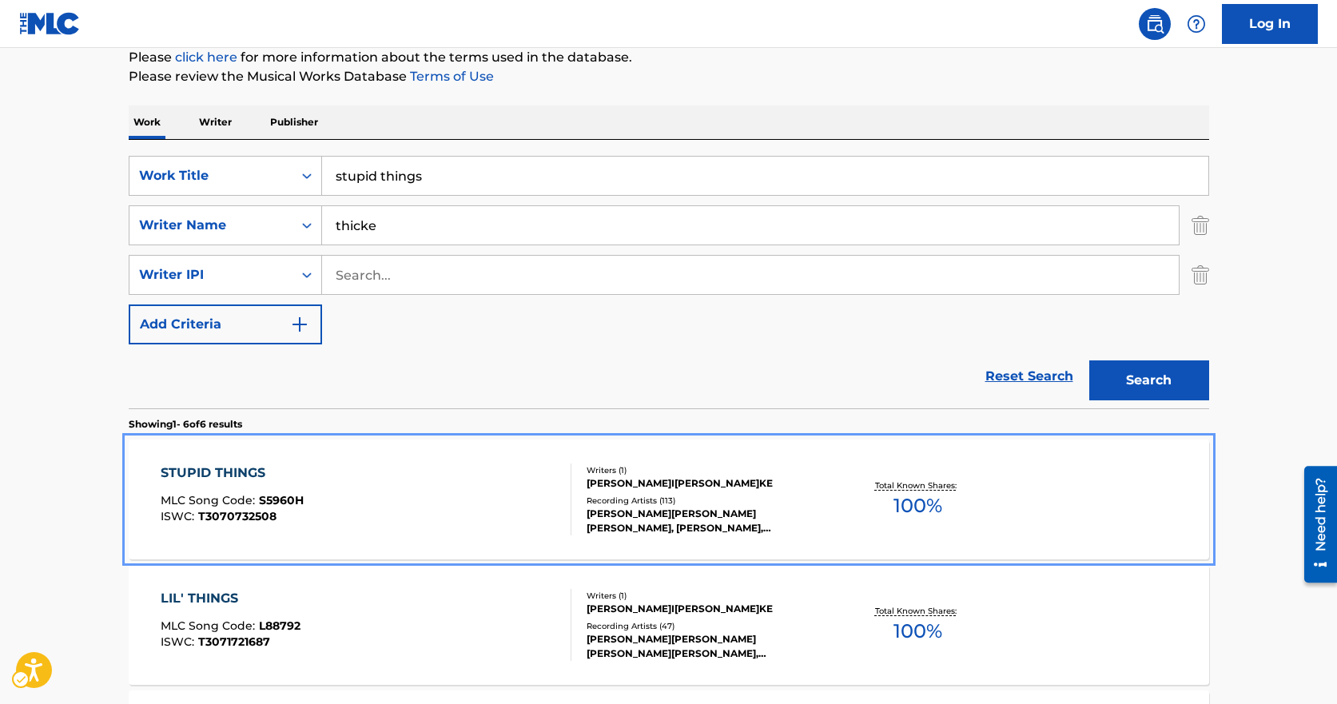
click at [253, 541] on div "STUPID THINGS MLC Song Code : S5960H ISWC : T3070732508 Writers ( 1 [PERSON_NAM…" at bounding box center [669, 500] width 1081 height 120
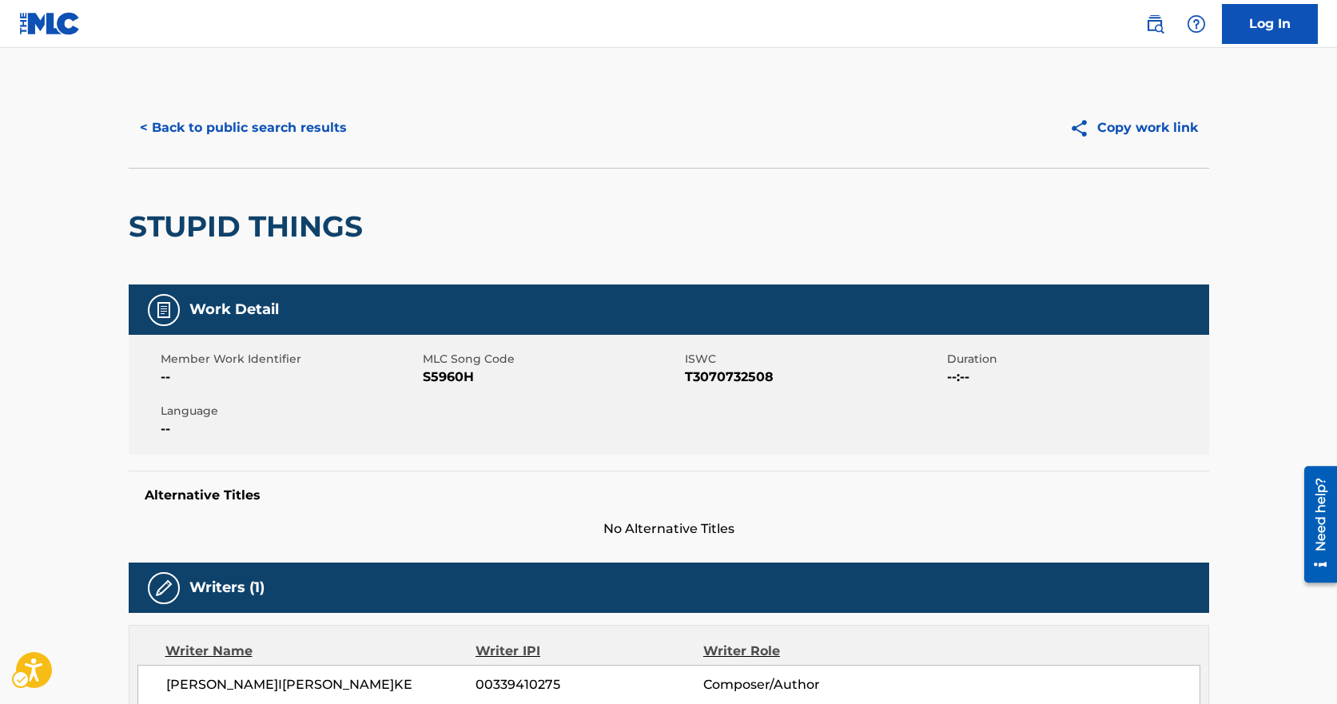
click at [452, 377] on span "MLC Song Code - S5960H" at bounding box center [552, 377] width 258 height 19
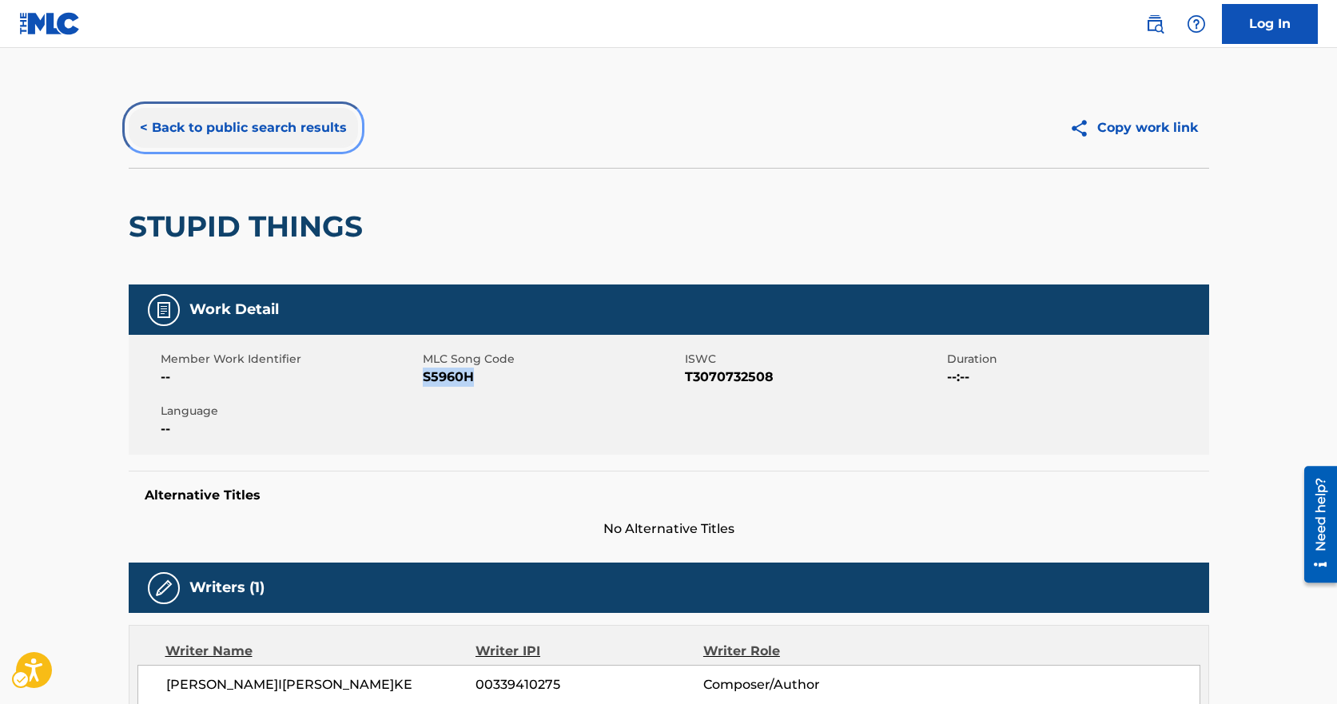
click at [185, 143] on button "< Back to public search results" at bounding box center [243, 128] width 229 height 40
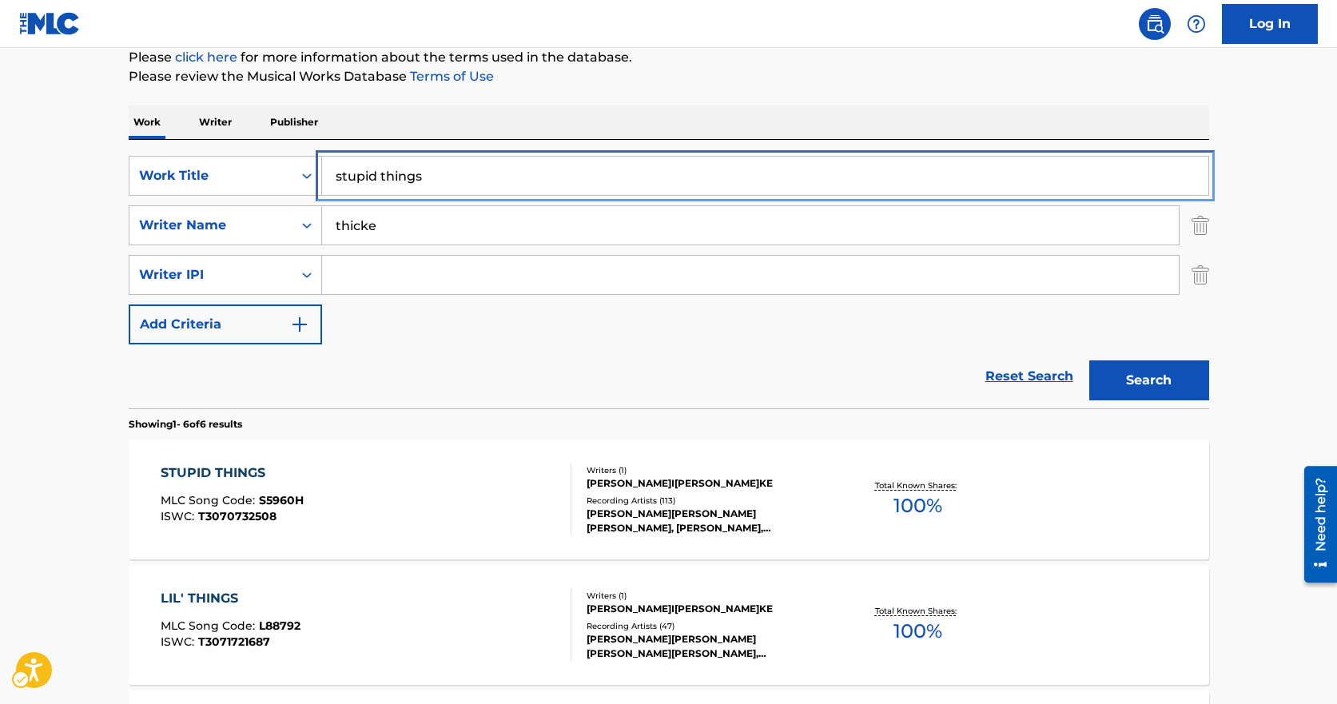
click at [486, 176] on input "stupid things" at bounding box center [765, 176] width 887 height 38
click at [481, 174] on input "stupid things" at bounding box center [765, 176] width 887 height 38
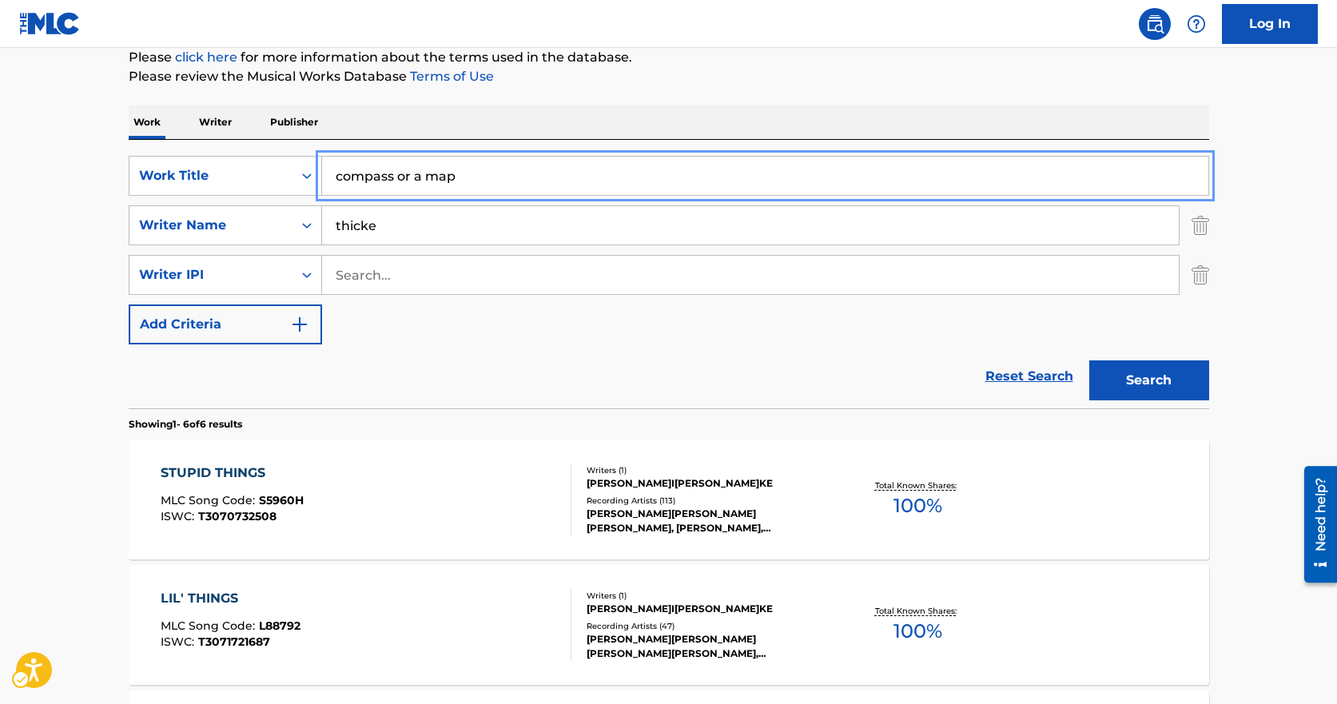
type input "compass or a map"
click at [1090, 361] on button "Search" at bounding box center [1150, 381] width 120 height 40
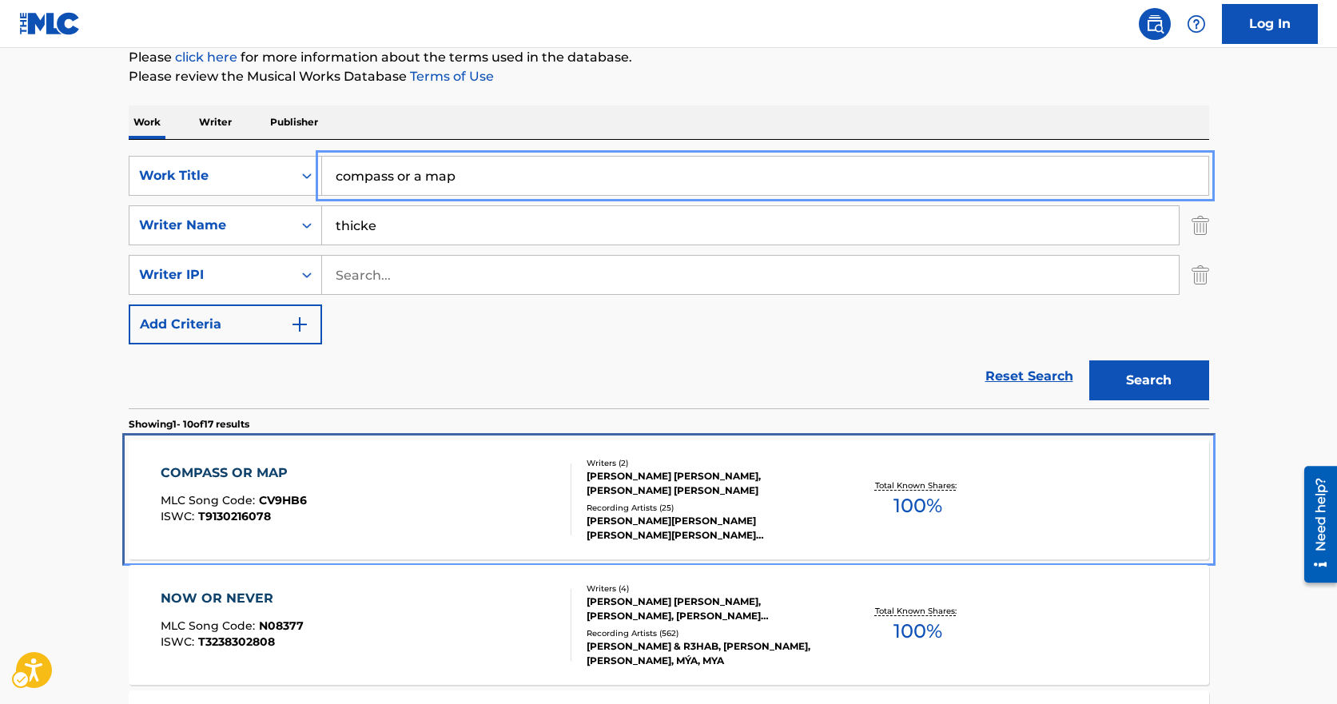
click at [458, 479] on div "COMPASS OR MAP MLC Song Code : CV9HB6 ISWC : T9130216078" at bounding box center [366, 500] width 411 height 72
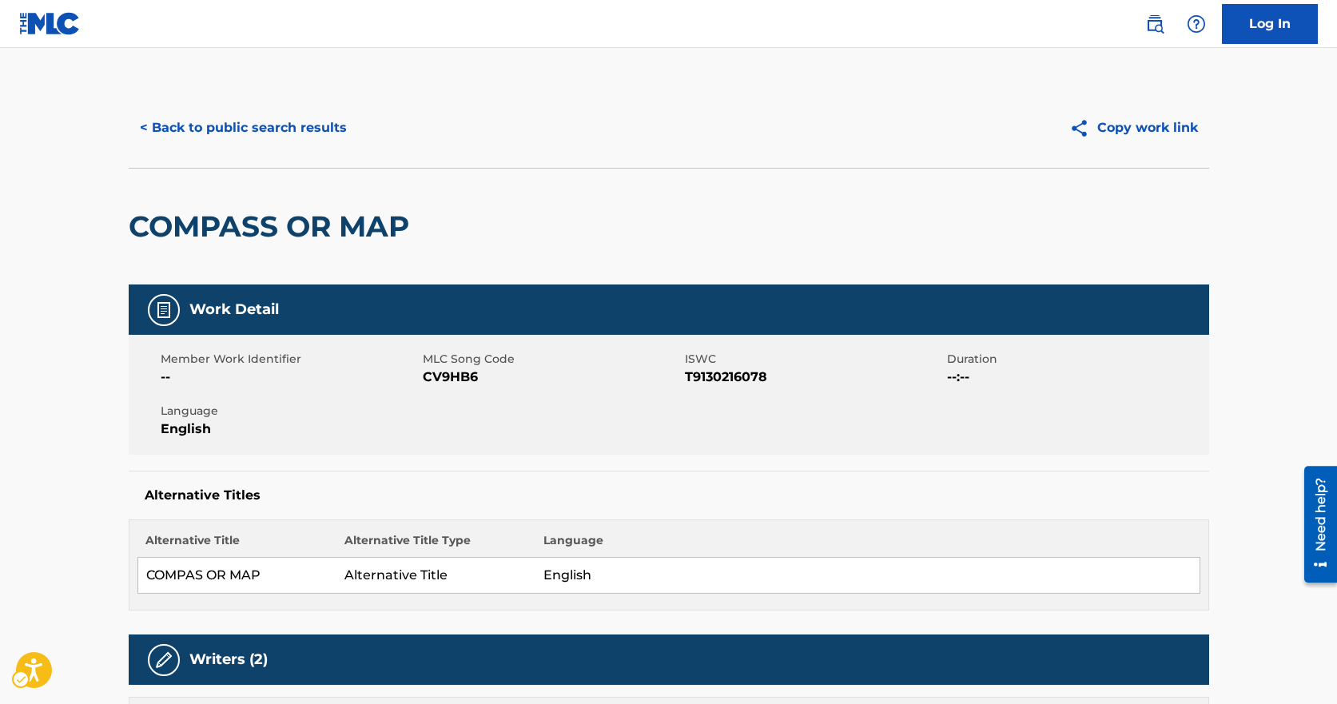
click at [458, 389] on div "Member Work Identifier -- MLC Song Code MLC Song Code - CV9HB6 ISWC ISWC - T913…" at bounding box center [669, 395] width 1081 height 120
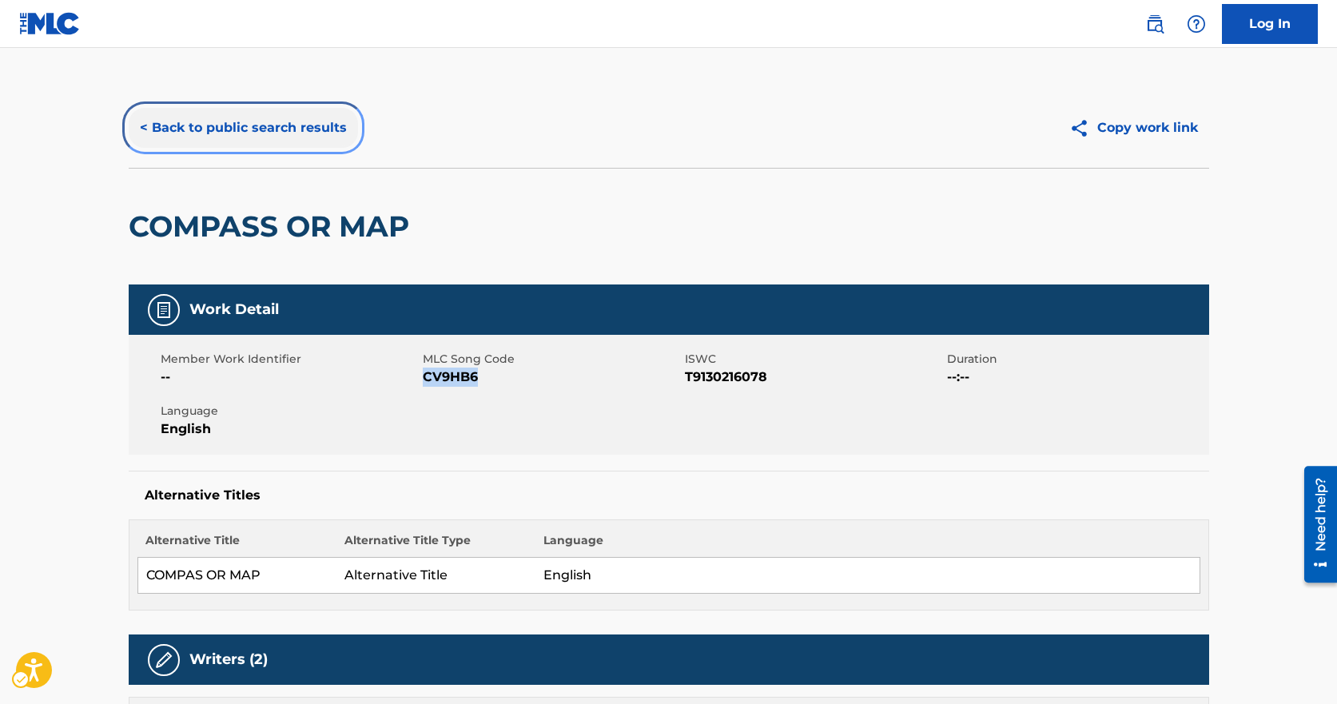
click at [145, 118] on button "< Back to public search results" at bounding box center [243, 128] width 229 height 40
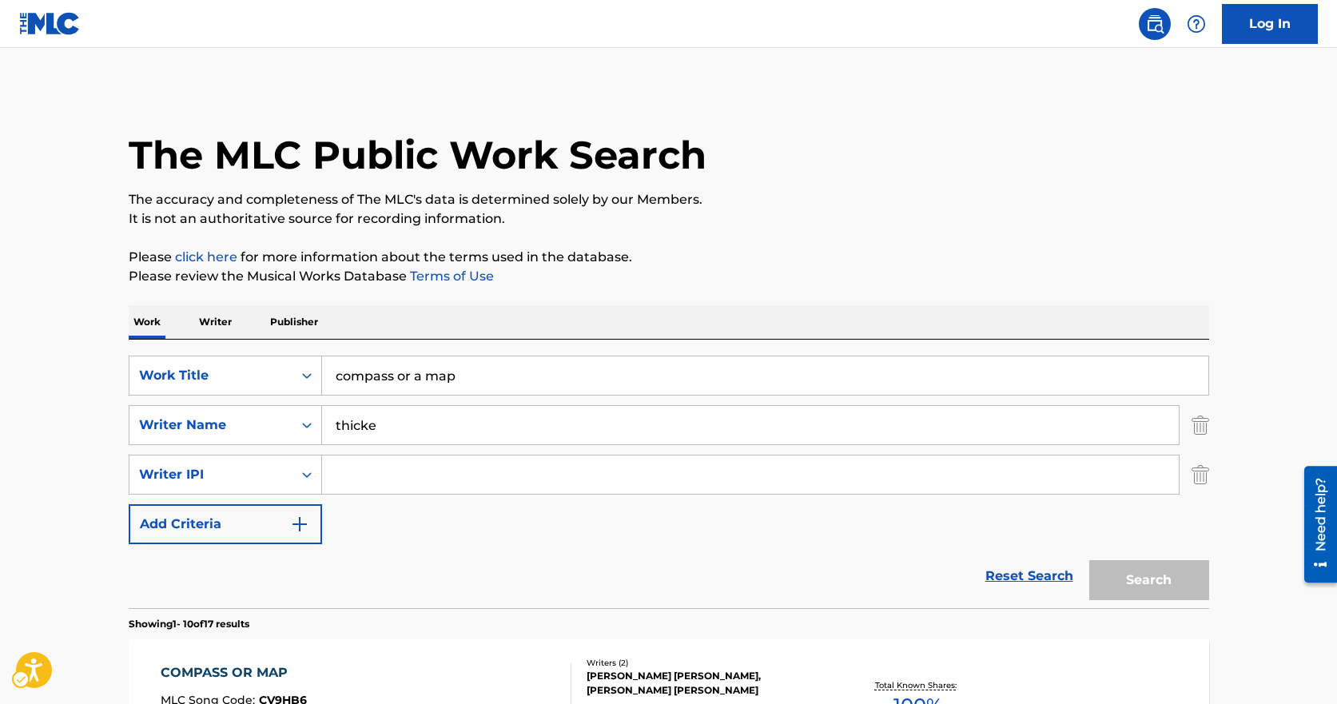
scroll to position [200, 0]
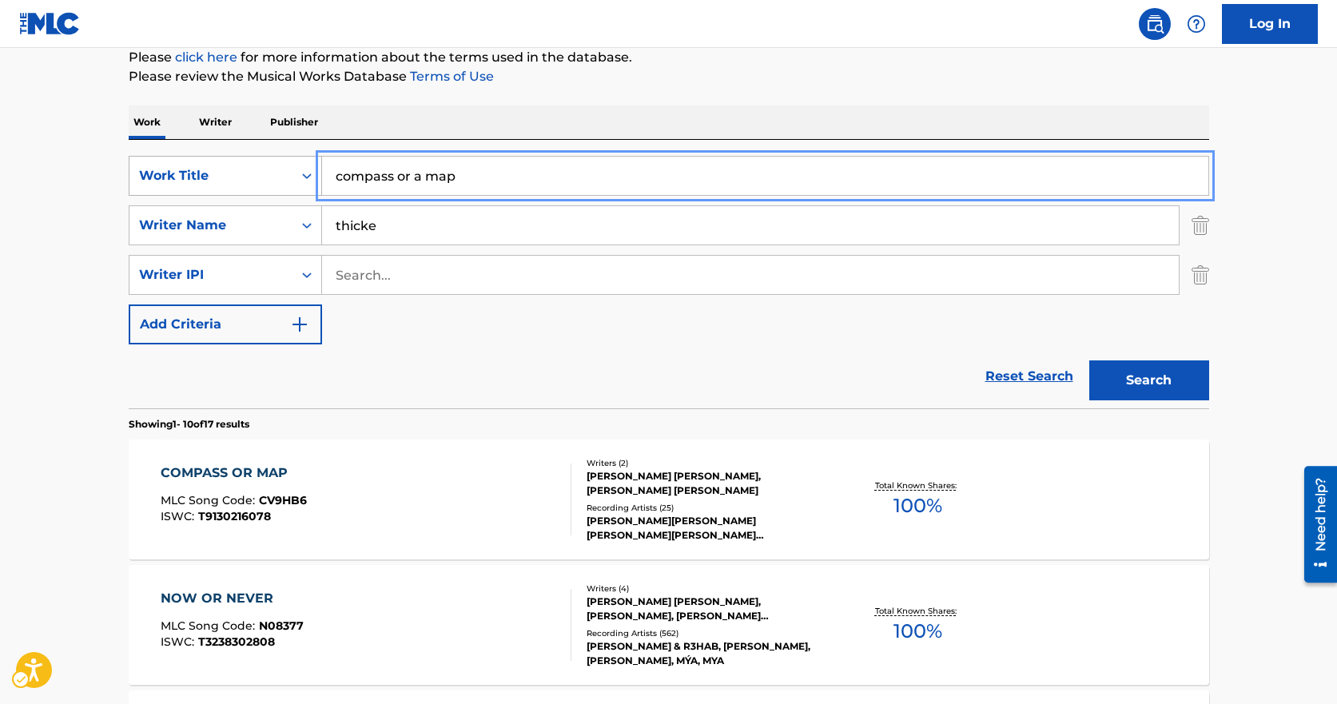
drag, startPoint x: 483, startPoint y: 169, endPoint x: 287, endPoint y: 157, distance: 196.2
type input "we a family"
click at [1090, 361] on button "Search" at bounding box center [1150, 381] width 120 height 40
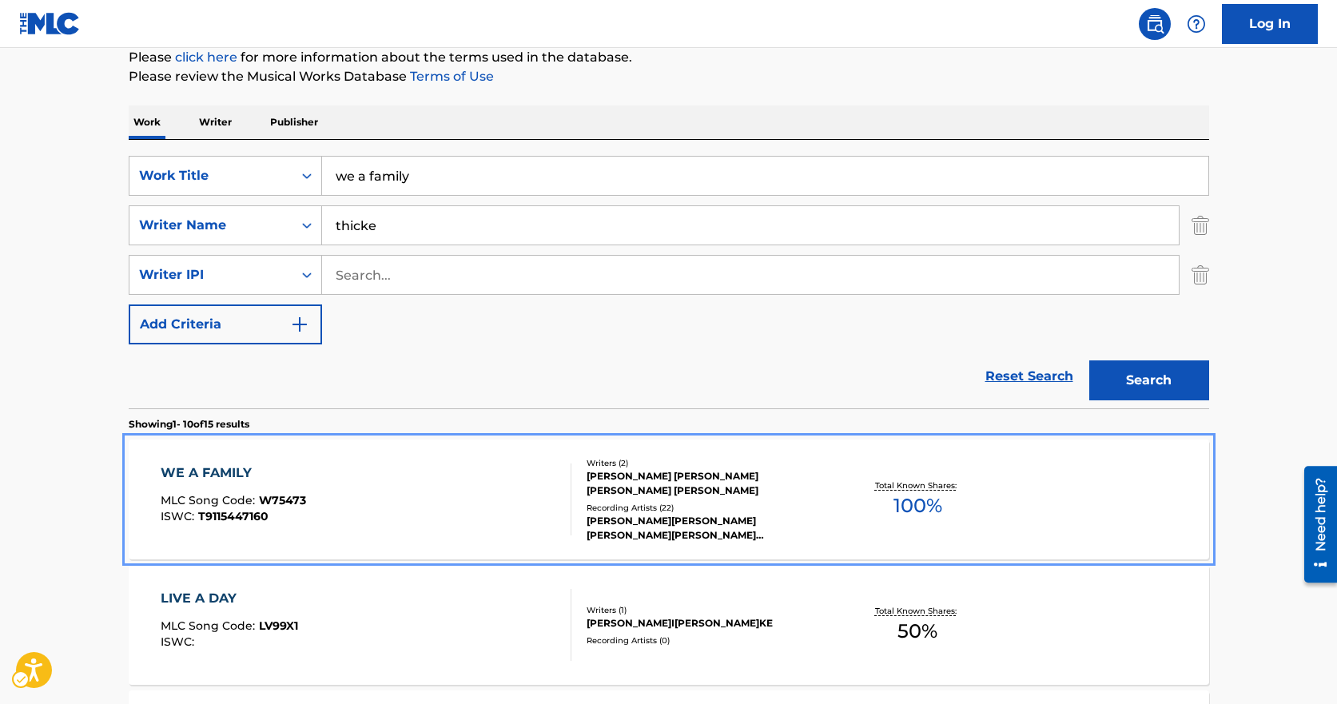
click at [599, 483] on div "[PERSON_NAME] [PERSON_NAME] [PERSON_NAME] [PERSON_NAME]" at bounding box center [707, 483] width 241 height 29
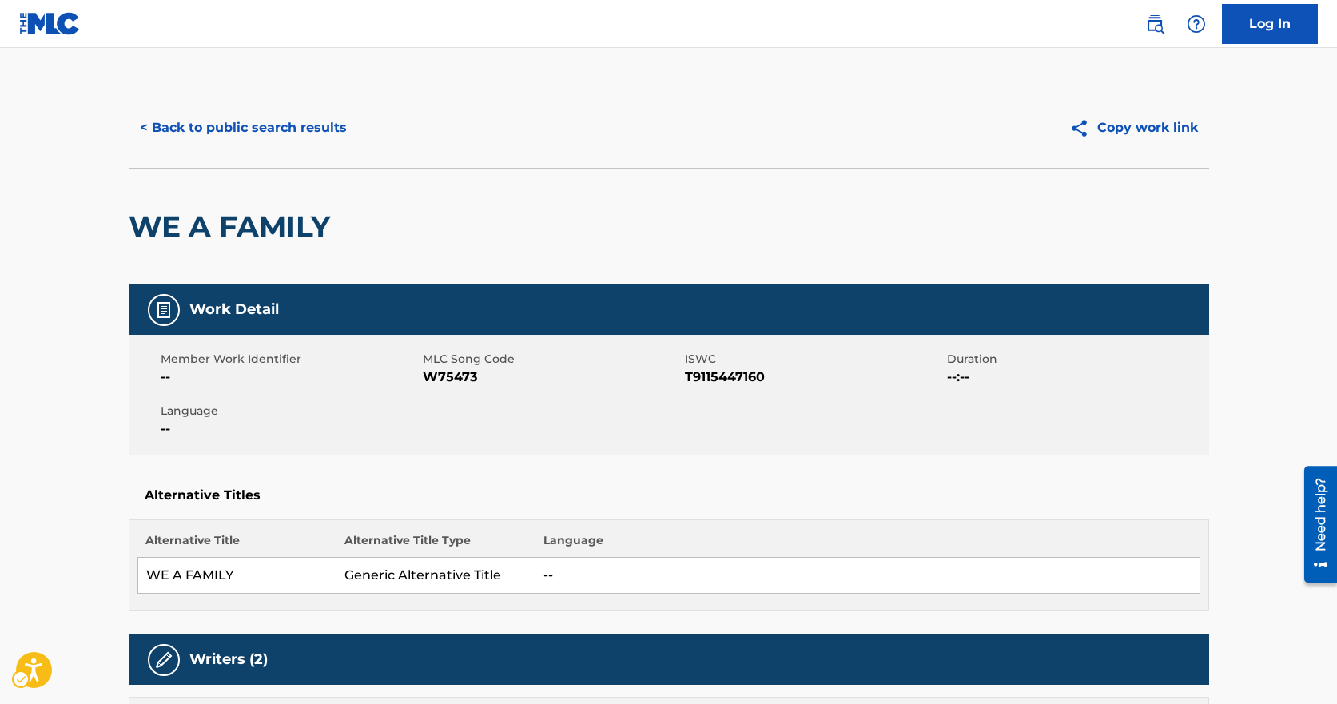
click at [453, 373] on span "MLC Song Code - W75473" at bounding box center [552, 377] width 258 height 19
click at [455, 369] on span "MLC Song Code - W75473" at bounding box center [552, 377] width 258 height 19
click at [466, 377] on span "MLC Song Code - W75473" at bounding box center [552, 377] width 258 height 19
drag, startPoint x: 185, startPoint y: 157, endPoint x: 185, endPoint y: 141, distance: 16.0
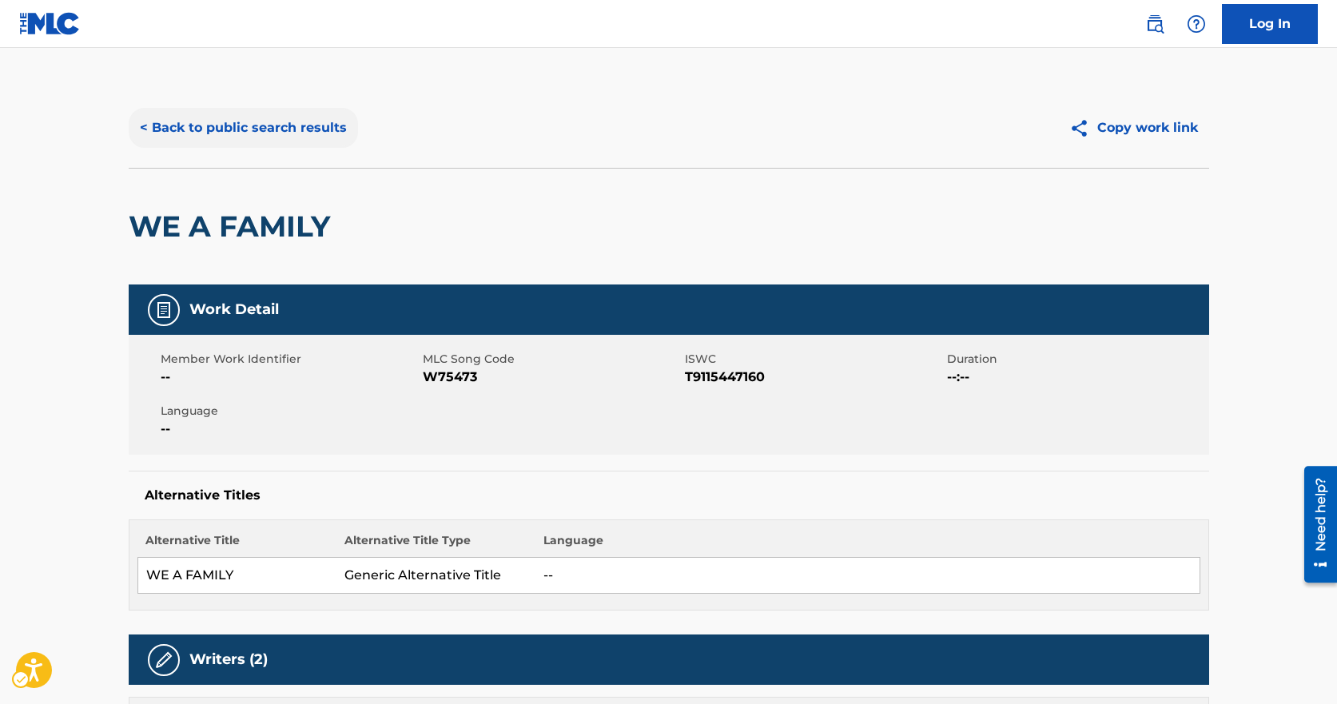
click at [185, 153] on div "< Back to public search results Copy work link" at bounding box center [669, 128] width 1081 height 80
click at [183, 139] on button "< Back to public search results" at bounding box center [243, 128] width 229 height 40
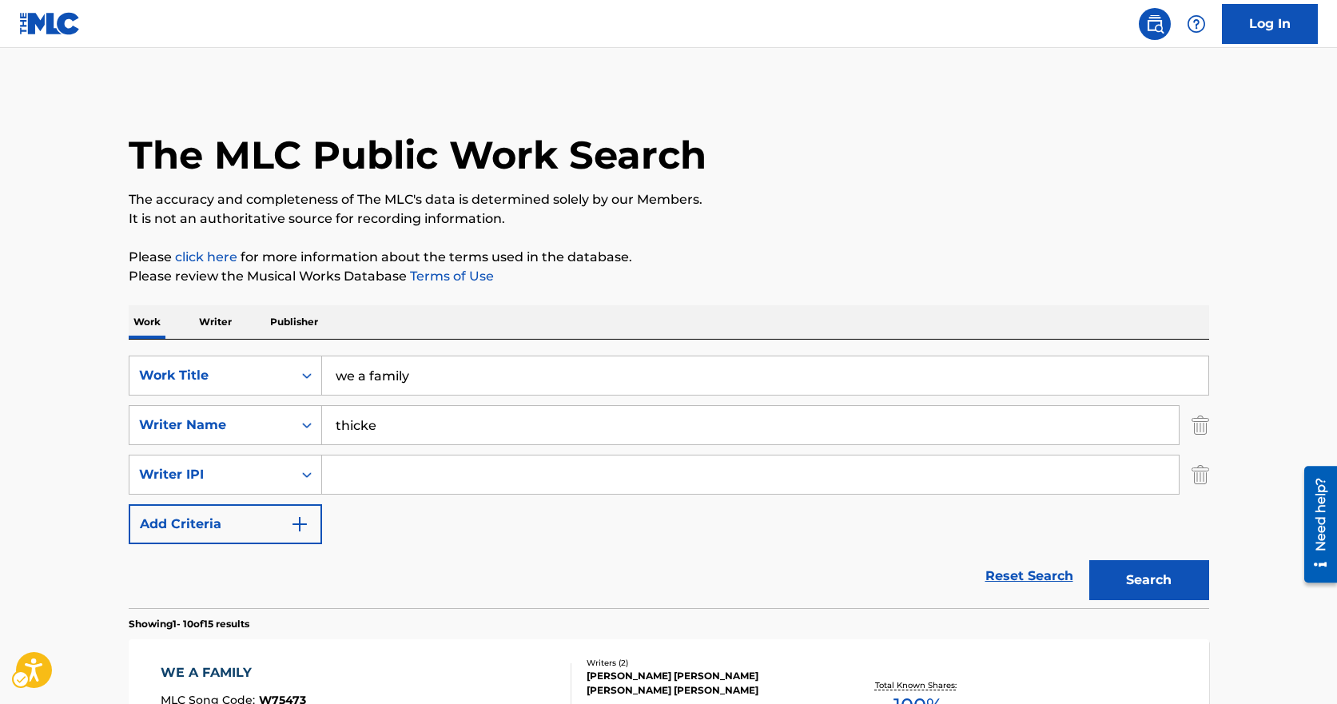
scroll to position [200, 0]
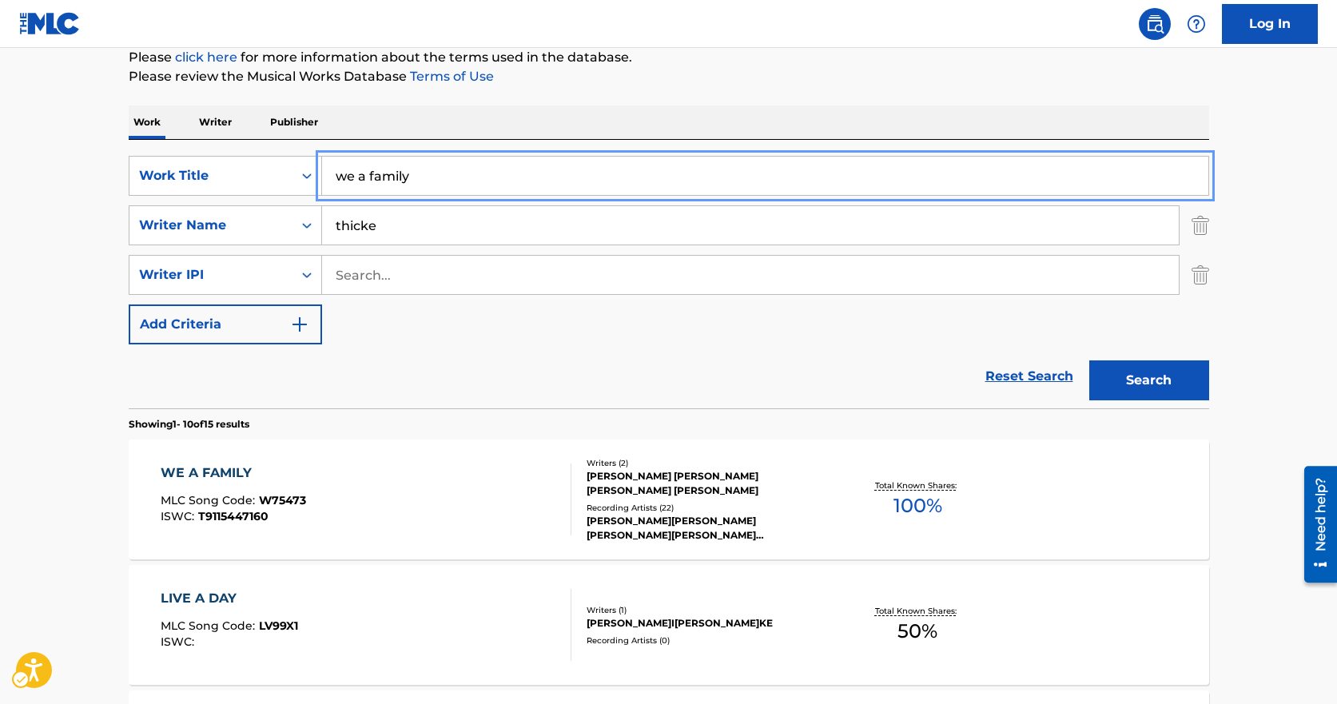
drag, startPoint x: 490, startPoint y: 176, endPoint x: 265, endPoint y: 144, distance: 227.7
type input "take it easy on me"
click at [1090, 361] on button "Search" at bounding box center [1150, 381] width 120 height 40
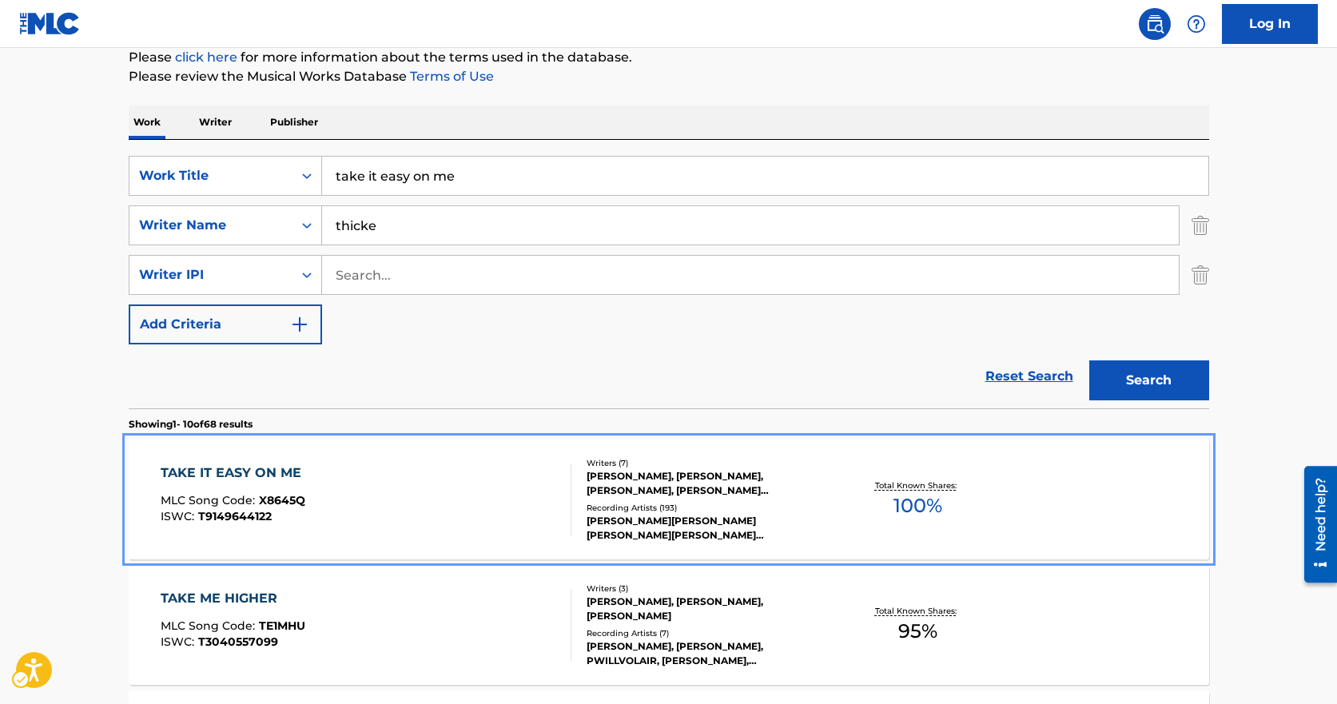
click at [527, 512] on div "TAKE IT EASY ON ME MLC Song Code : X8645Q ISWC : T9149644122" at bounding box center [366, 500] width 411 height 72
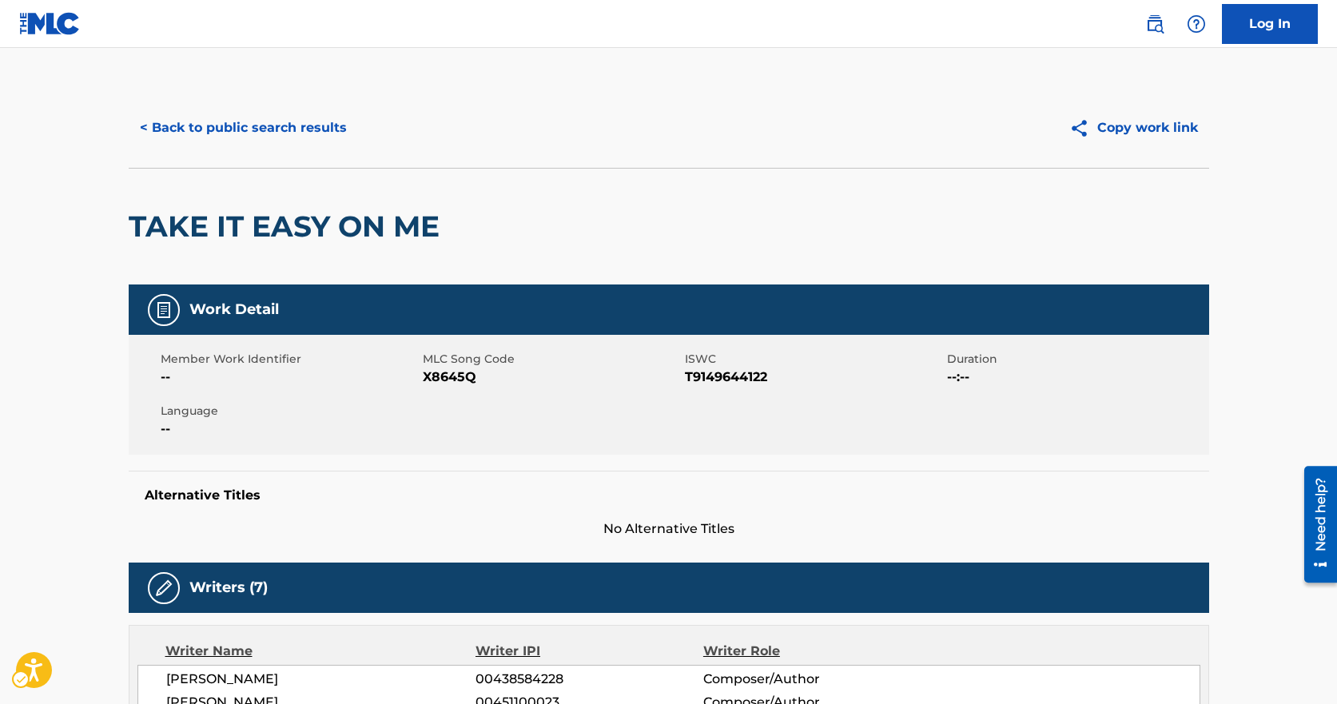
click at [468, 376] on span "X8645Q" at bounding box center [552, 377] width 258 height 19
click at [468, 376] on span "MLC Song Code - X8645Q" at bounding box center [552, 377] width 258 height 19
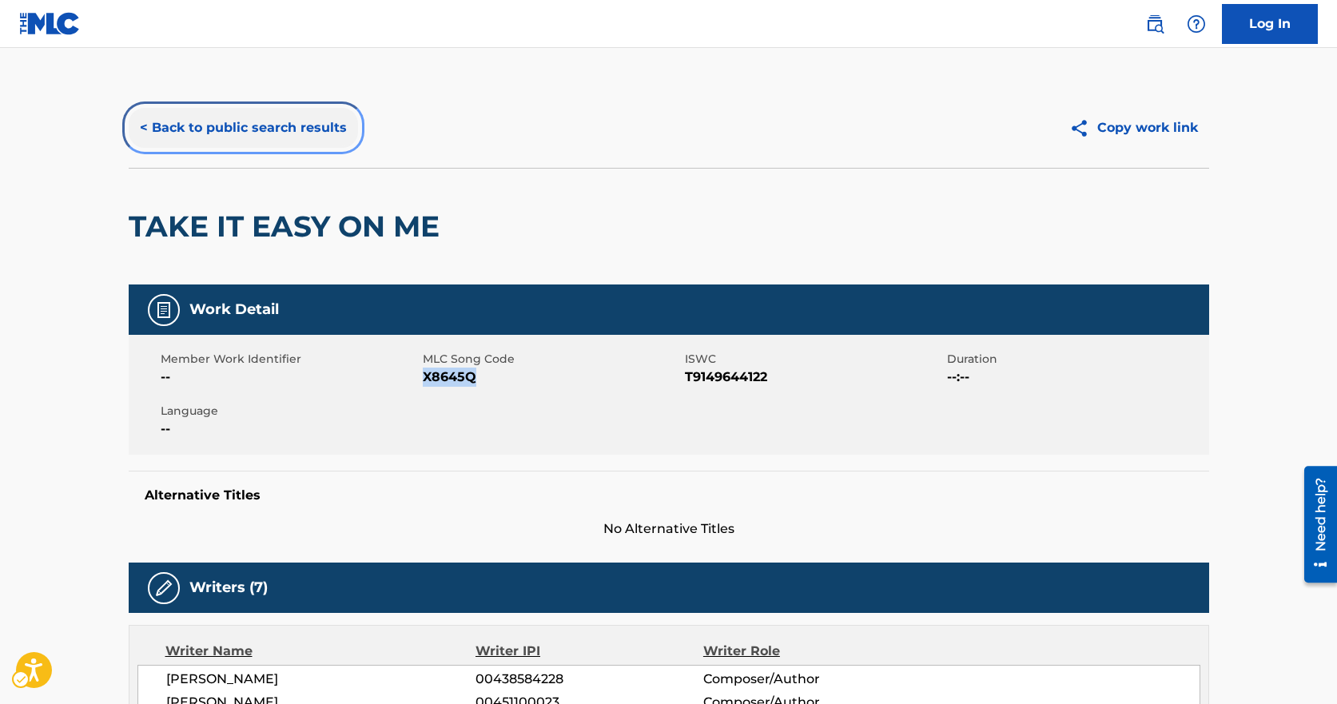
click at [260, 127] on button "< Back to public search results" at bounding box center [243, 128] width 229 height 40
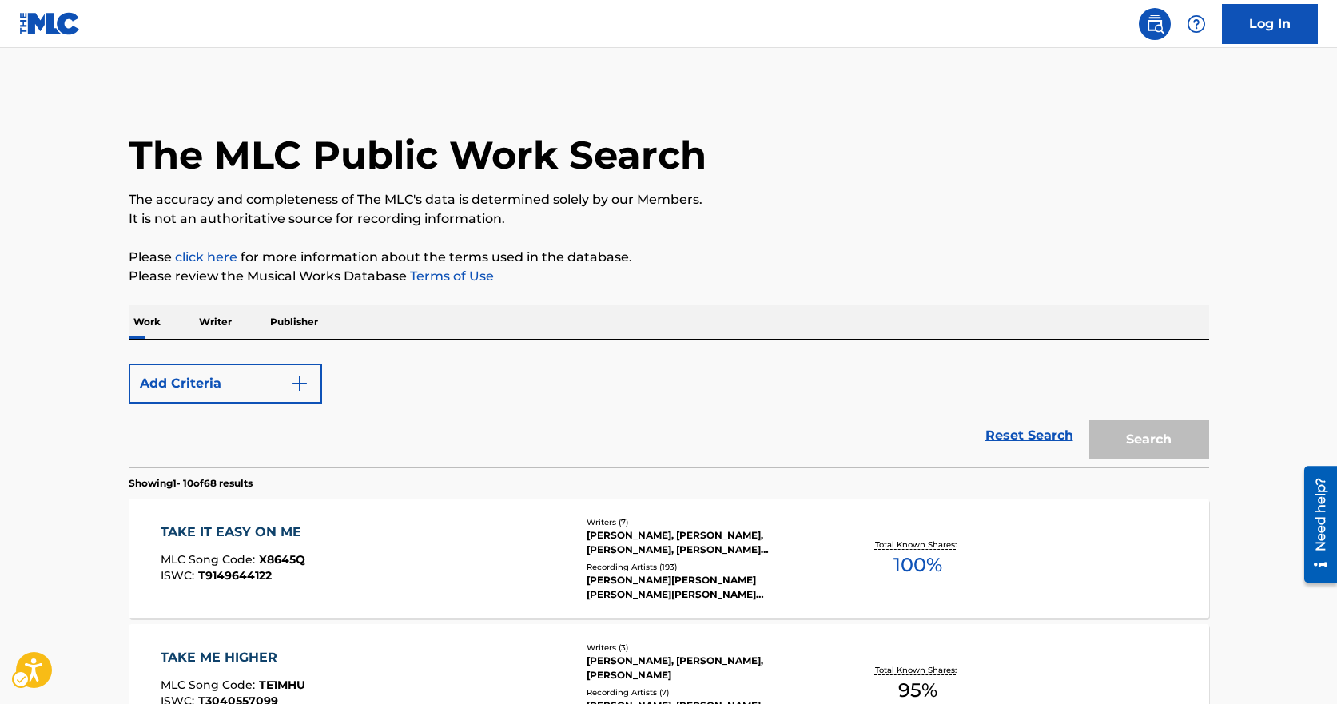
scroll to position [200, 0]
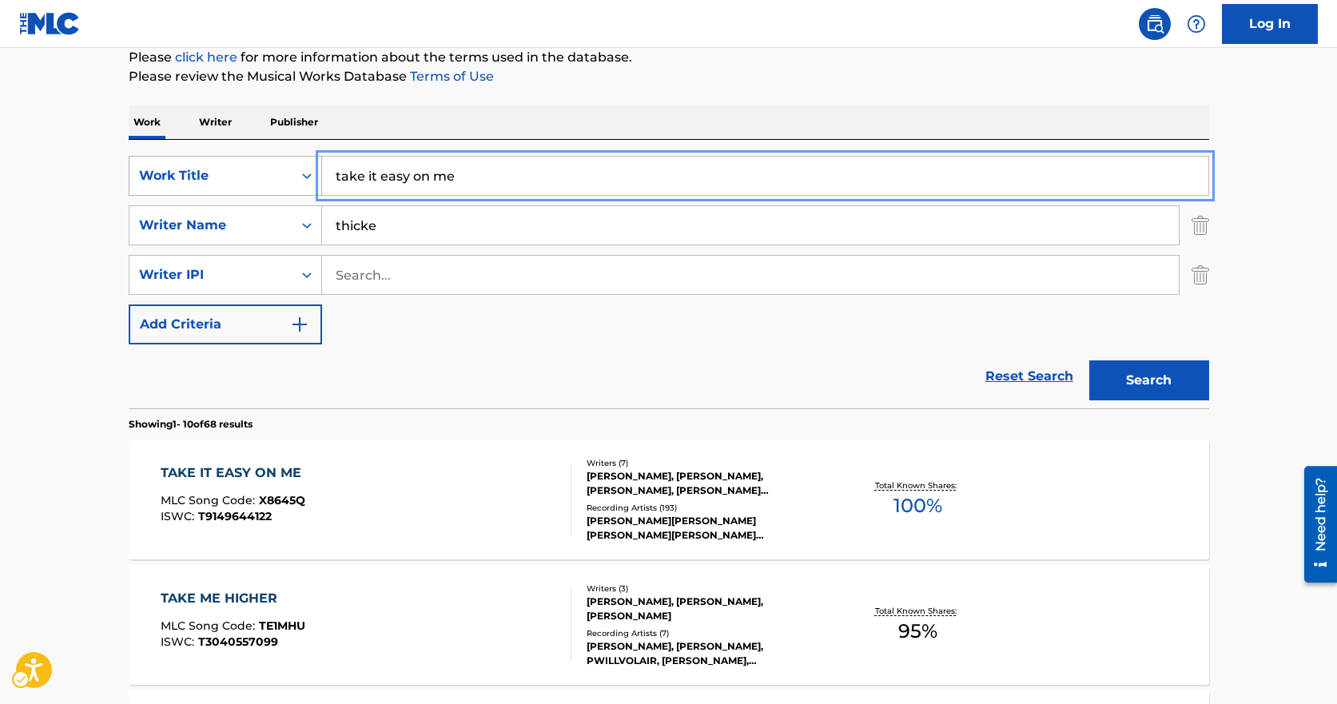
drag, startPoint x: 487, startPoint y: 189, endPoint x: 233, endPoint y: 156, distance: 256.4
type input "oo la la"
click at [1090, 361] on button "Search" at bounding box center [1150, 381] width 120 height 40
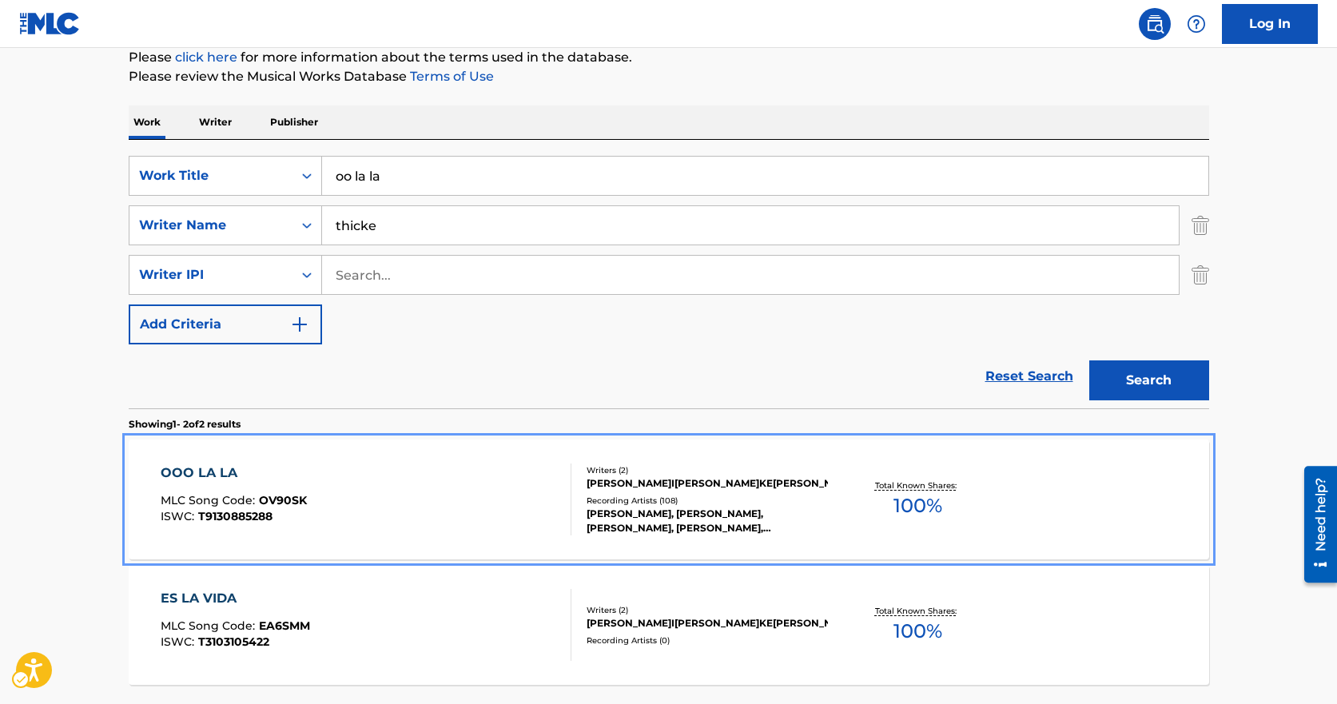
click at [413, 502] on div "OOO LA LA MLC Song Code : OV90SK ISWC : T9130885288" at bounding box center [366, 500] width 411 height 72
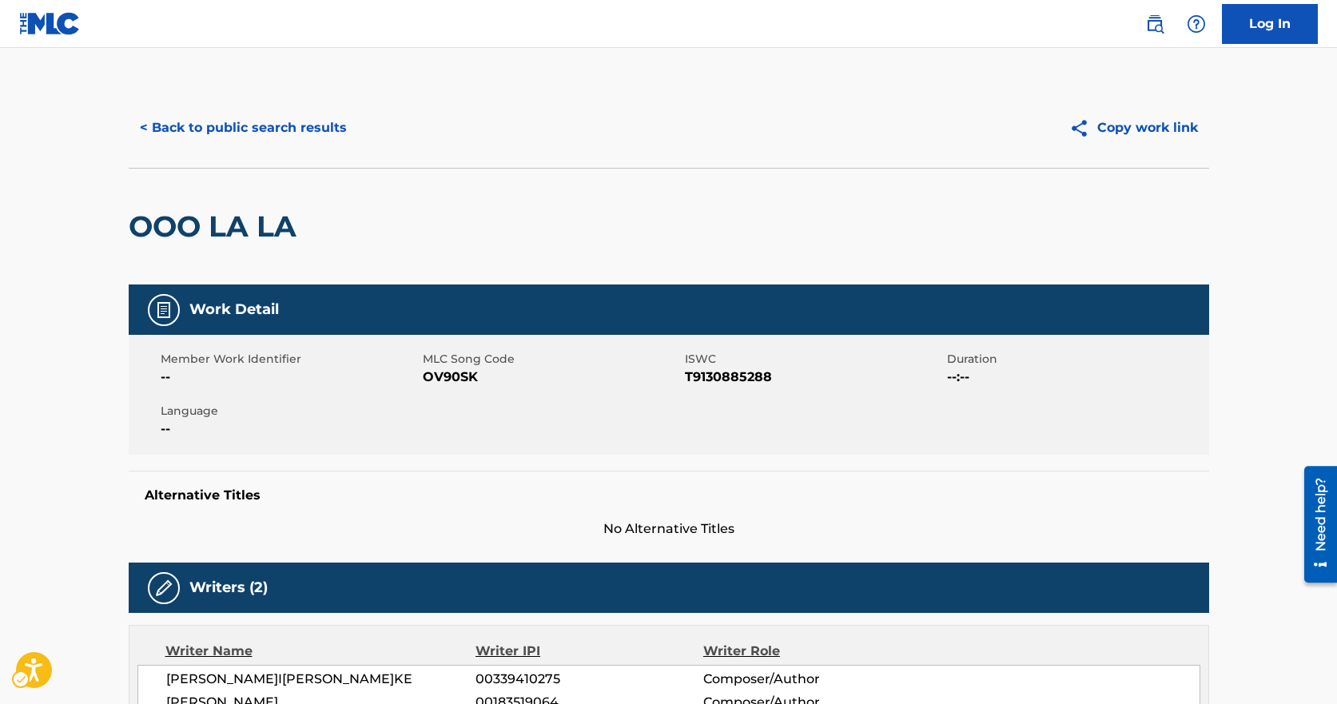
click at [453, 376] on span "OV90SK" at bounding box center [552, 377] width 258 height 19
click at [453, 376] on span "MLC Song Code - OV90SK" at bounding box center [552, 377] width 258 height 19
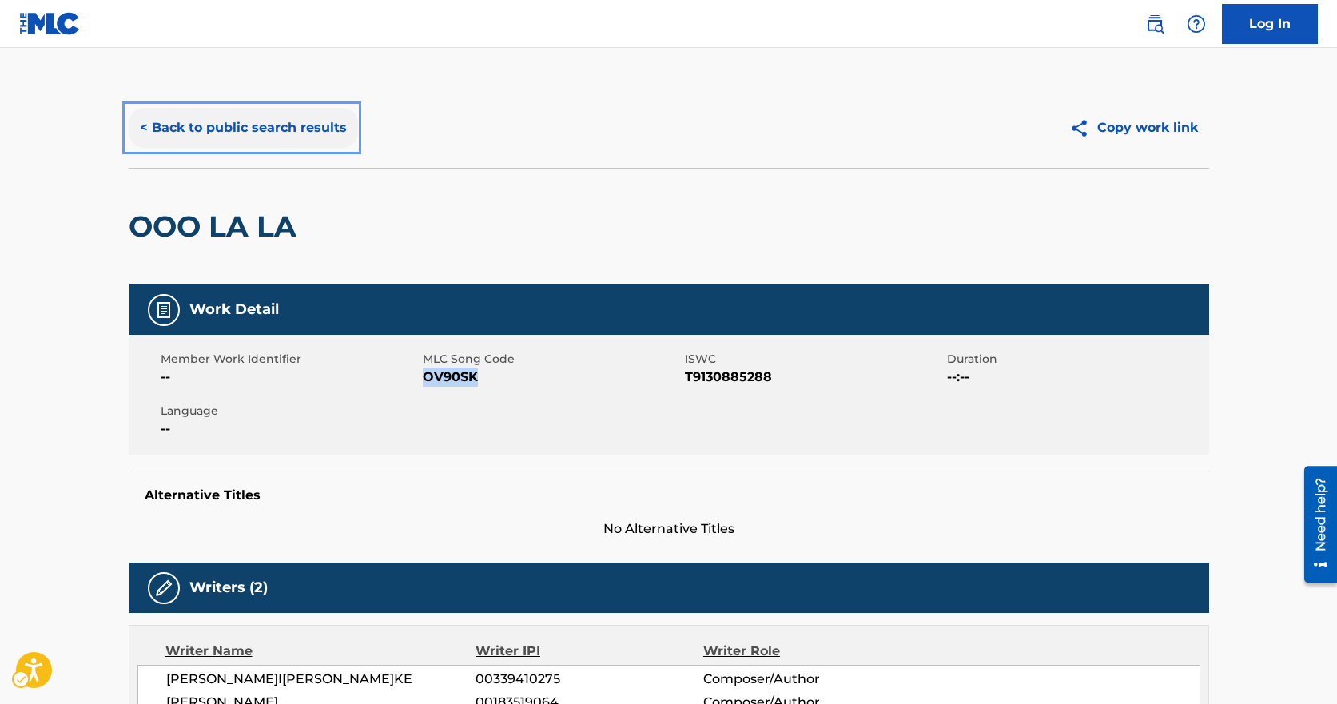
click at [173, 115] on button "< Back to public search results" at bounding box center [243, 128] width 229 height 40
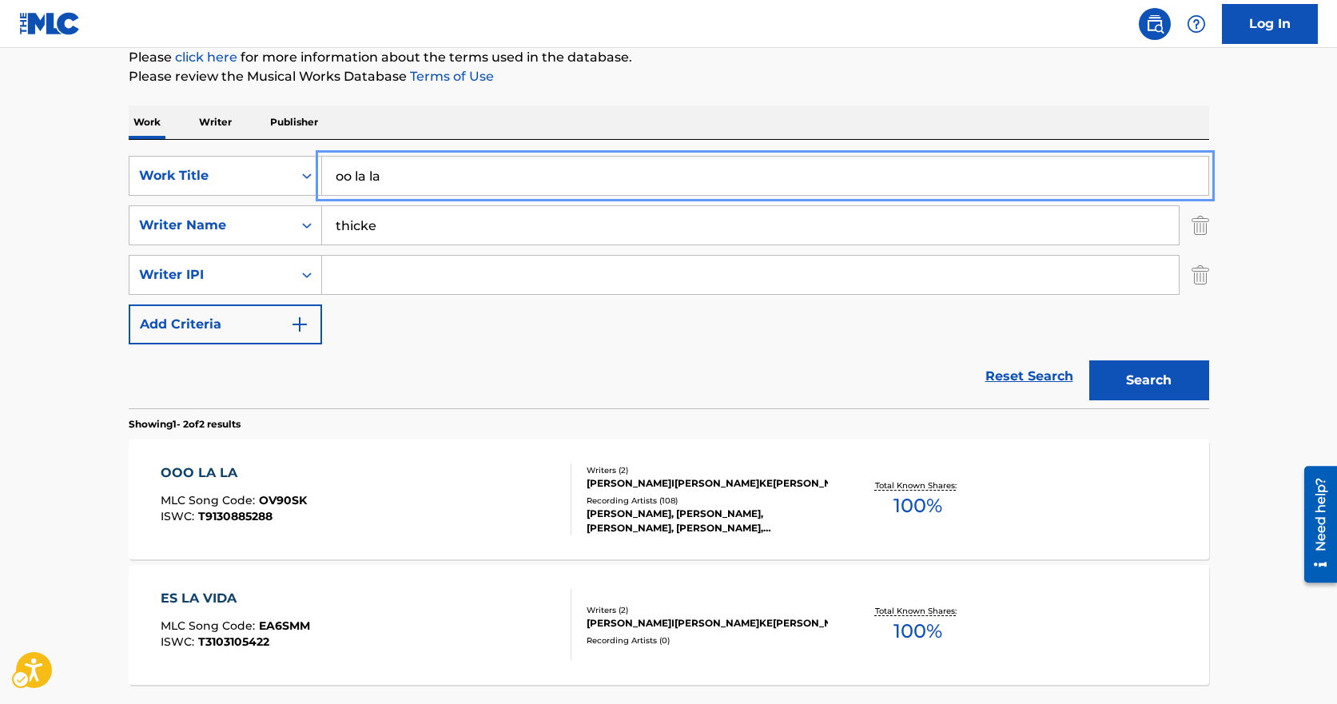
drag, startPoint x: 502, startPoint y: 179, endPoint x: 213, endPoint y: 105, distance: 298.8
type input "aint no hat 4 that"
click at [1090, 361] on button "Search" at bounding box center [1150, 381] width 120 height 40
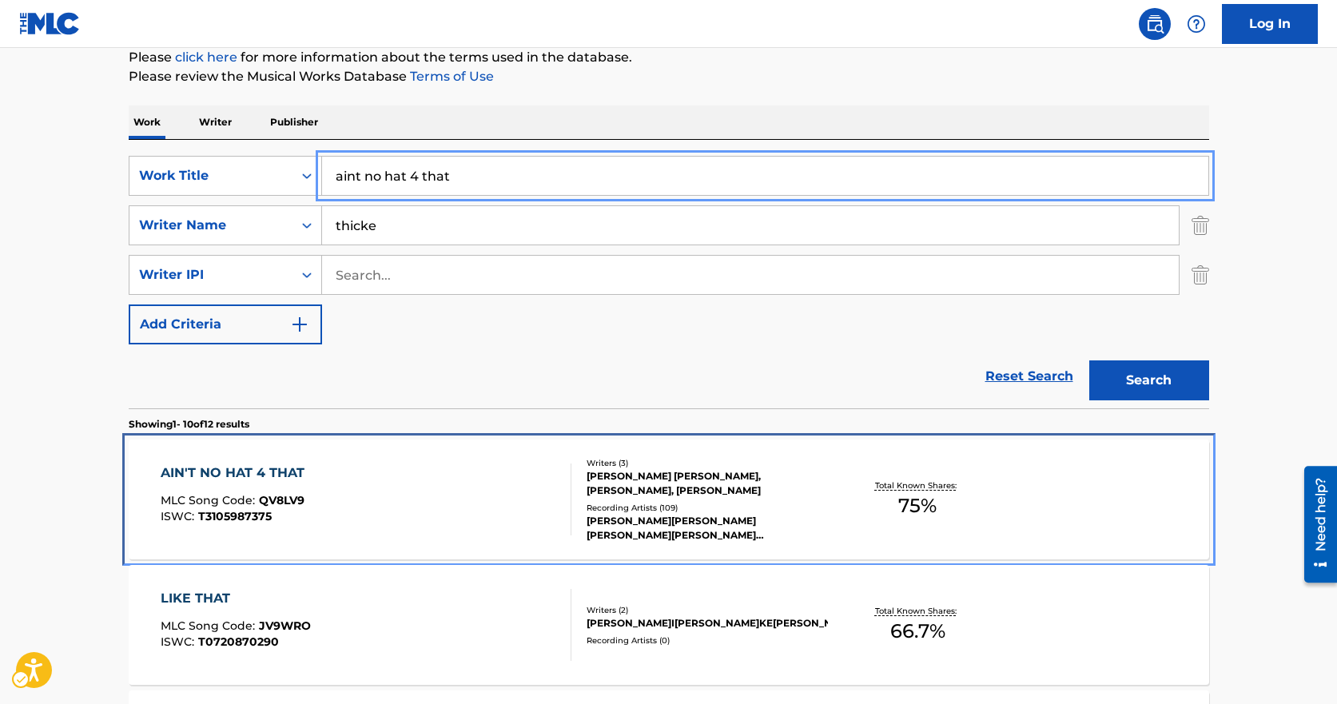
click at [349, 460] on div "AIN'T NO HAT 4 THAT MLC Song Code : QV8LV9 ISWC : T3105987375 Writers ( 3 [PERS…" at bounding box center [669, 500] width 1081 height 120
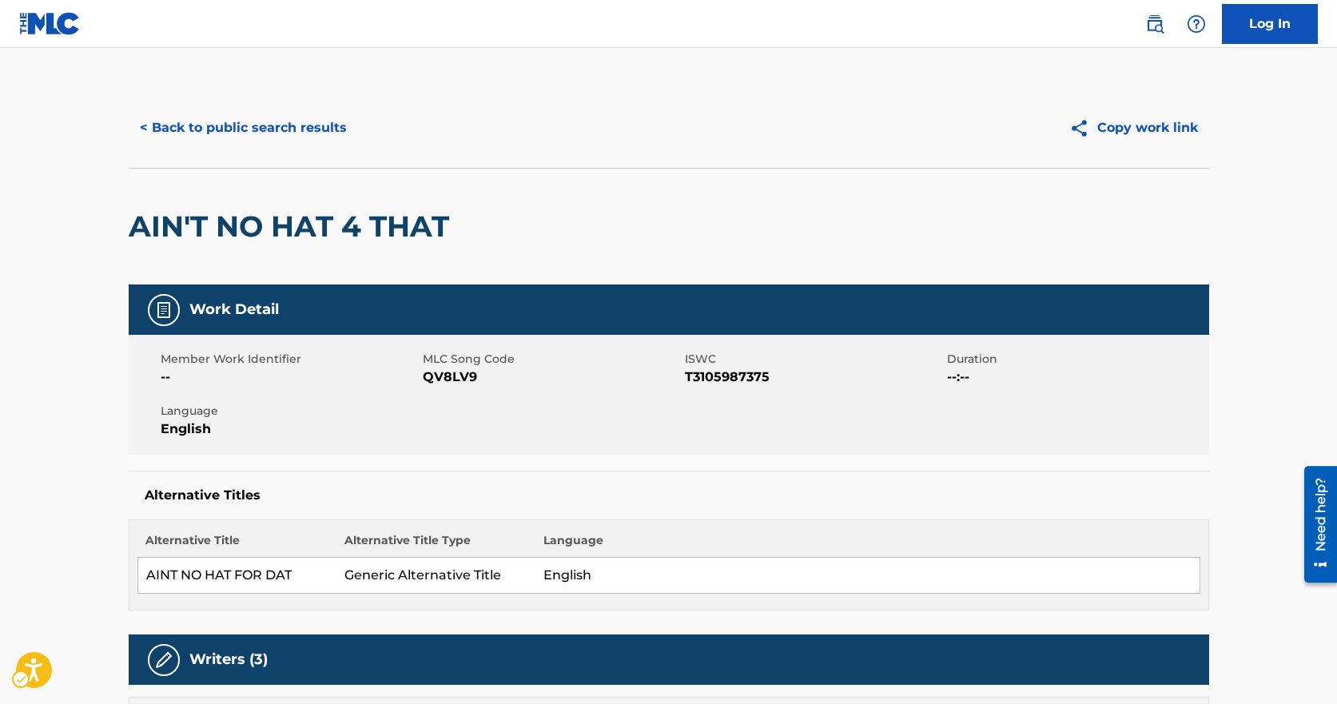
click at [441, 378] on span "QV8LV9" at bounding box center [552, 377] width 258 height 19
drag, startPoint x: 371, startPoint y: 193, endPoint x: 303, endPoint y: 118, distance: 101.3
click at [371, 193] on div "AIN'T NO HAT 4 THAT" at bounding box center [293, 227] width 329 height 116
click at [283, 106] on div "< Back to public search results Copy work link" at bounding box center [669, 128] width 1081 height 80
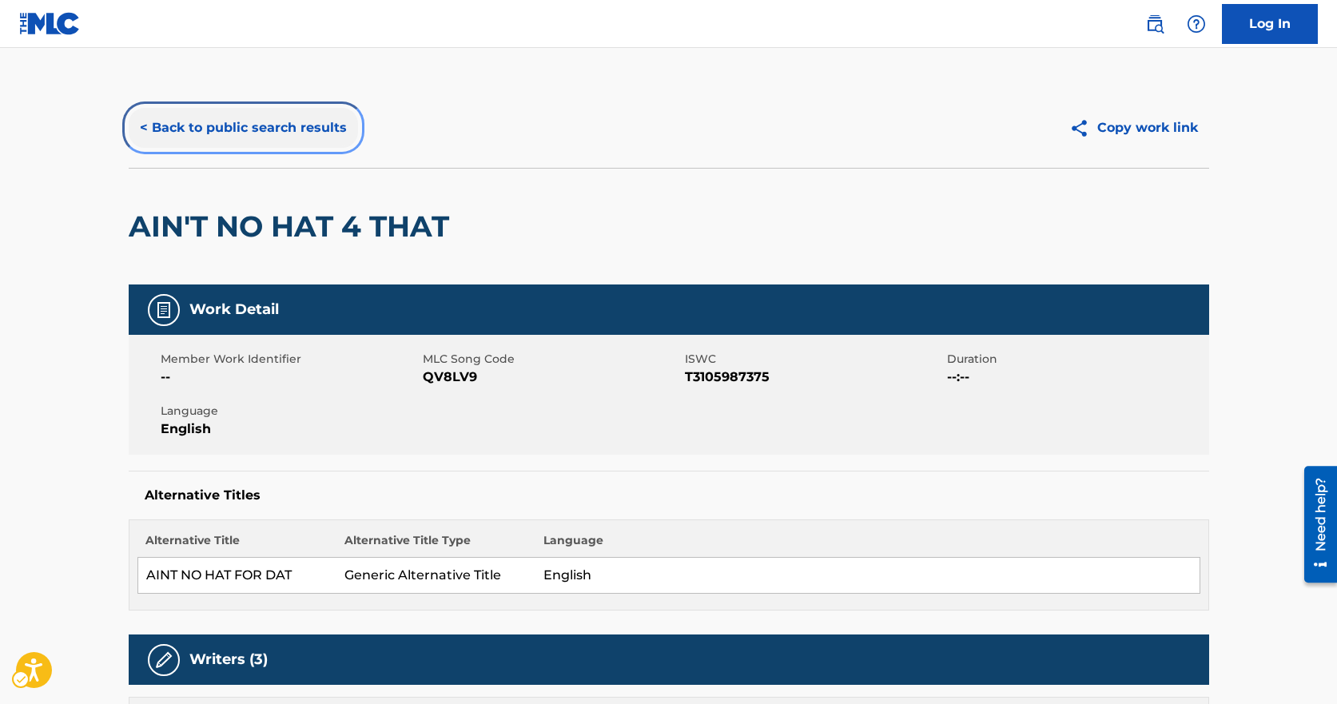
click at [299, 125] on button "< Back to public search results" at bounding box center [243, 128] width 229 height 40
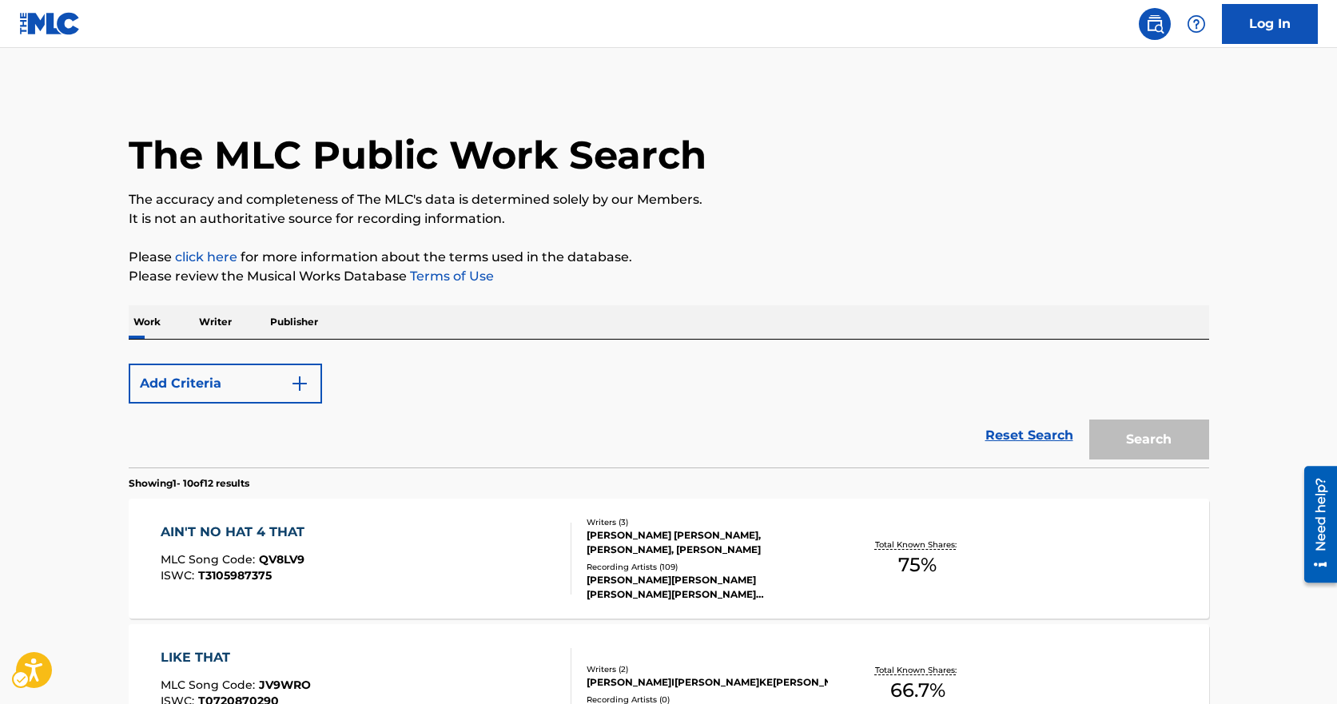
scroll to position [200, 0]
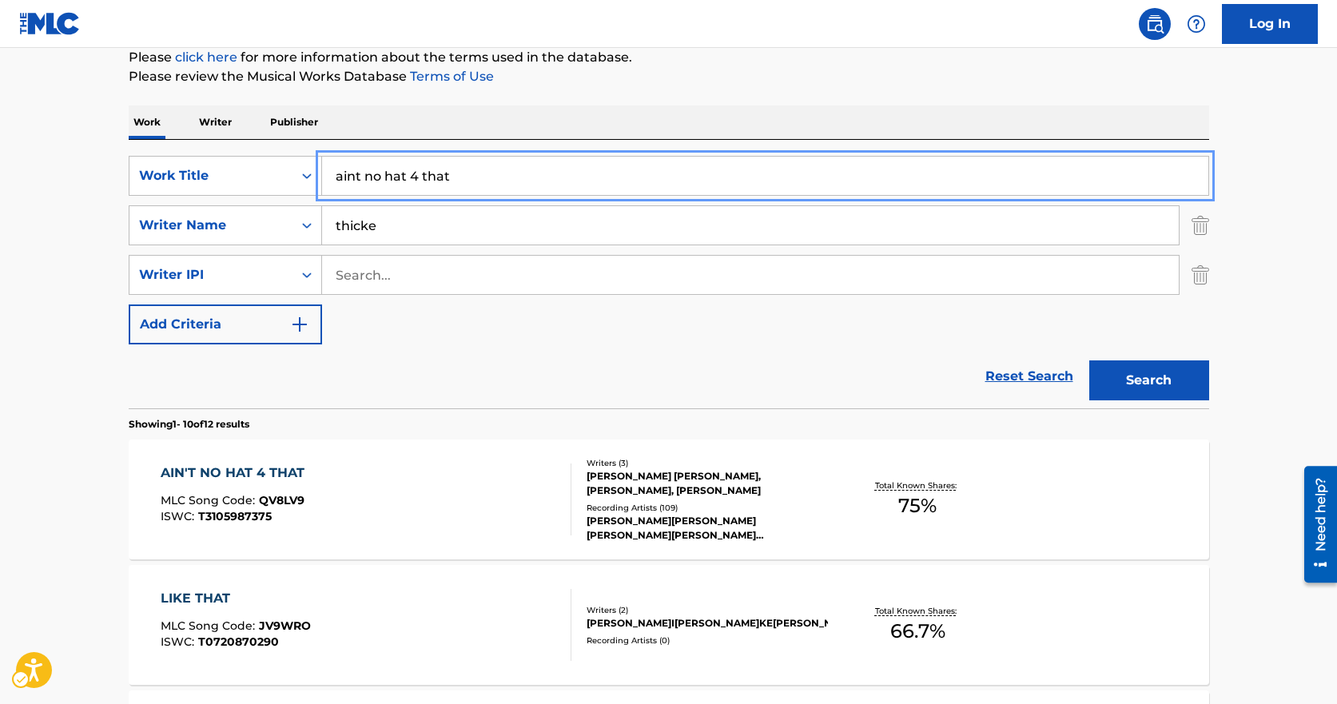
drag, startPoint x: 496, startPoint y: 193, endPoint x: 285, endPoint y: 155, distance: 214.4
type input "get in my way"
click at [1090, 361] on button "Search" at bounding box center [1150, 381] width 120 height 40
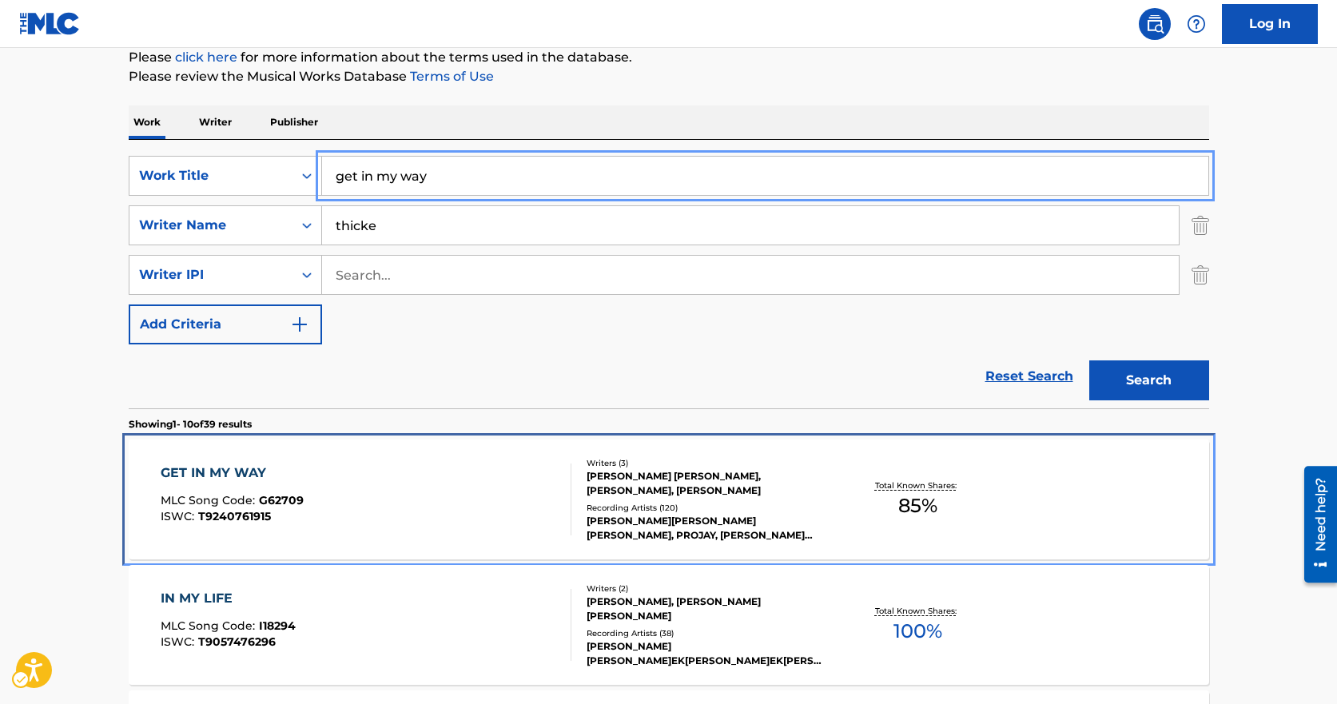
click at [272, 446] on div "GET IN MY WAY MLC Song Code : G62709 ISWC : T9240761915 Writers ( 3 [PERSON_NAM…" at bounding box center [669, 500] width 1081 height 120
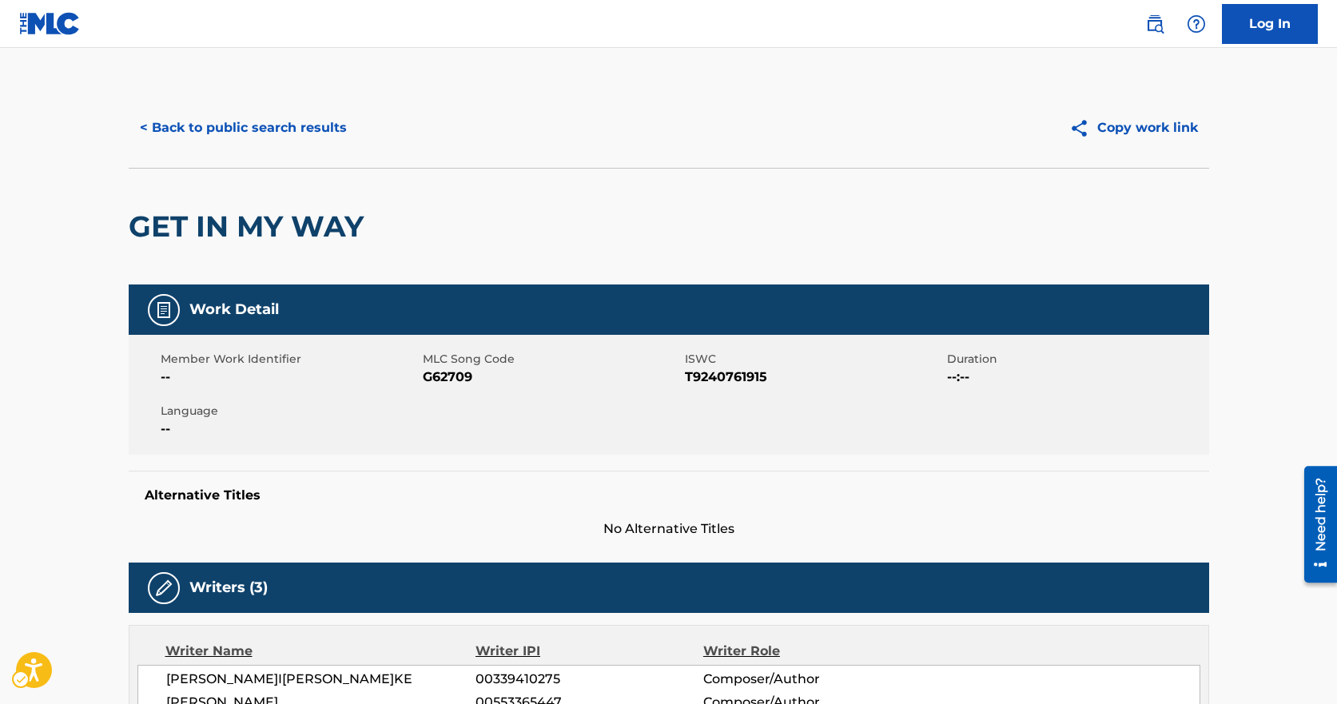
click at [442, 378] on span "MLC Song Code - G62709" at bounding box center [552, 377] width 258 height 19
click at [443, 378] on span "MLC Song Code - G62709" at bounding box center [552, 377] width 258 height 19
drag, startPoint x: 527, startPoint y: 188, endPoint x: 480, endPoint y: 186, distance: 46.4
click at [508, 191] on div "GET IN MY WAY" at bounding box center [669, 226] width 1081 height 117
click at [262, 119] on button "< Back to public search results" at bounding box center [243, 128] width 229 height 40
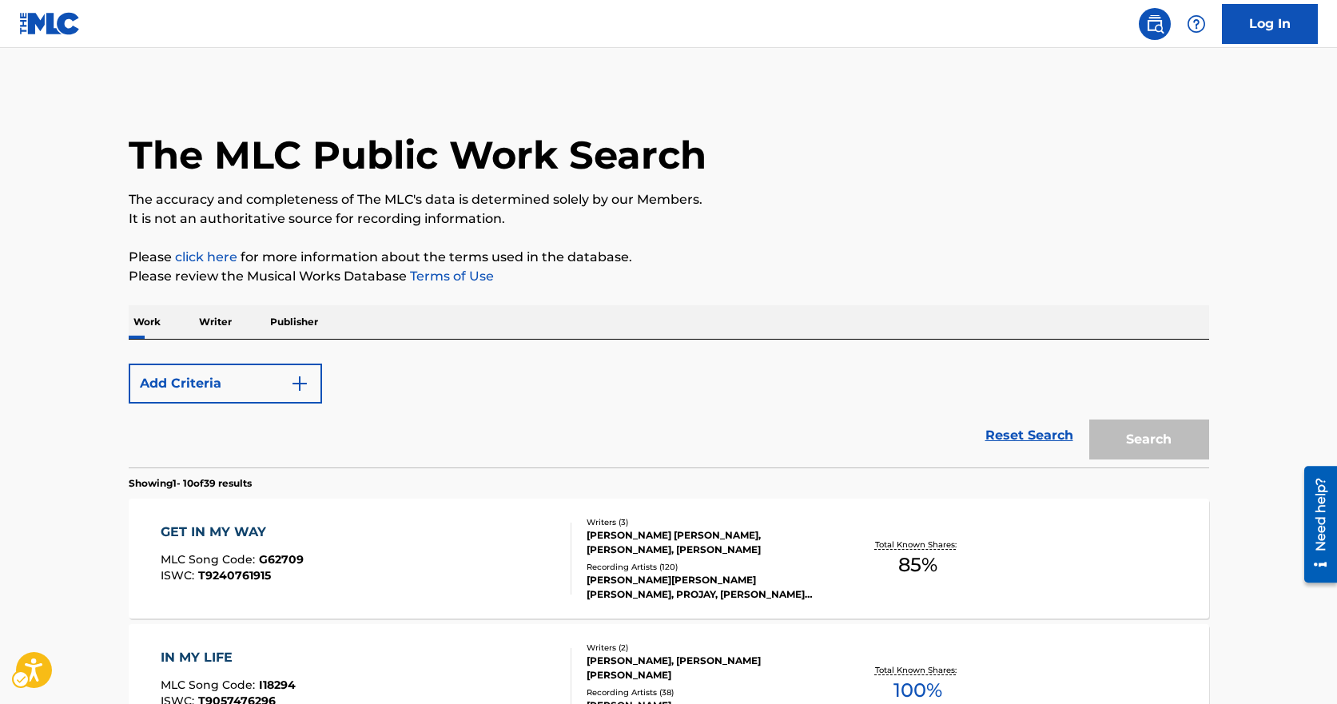
scroll to position [200, 0]
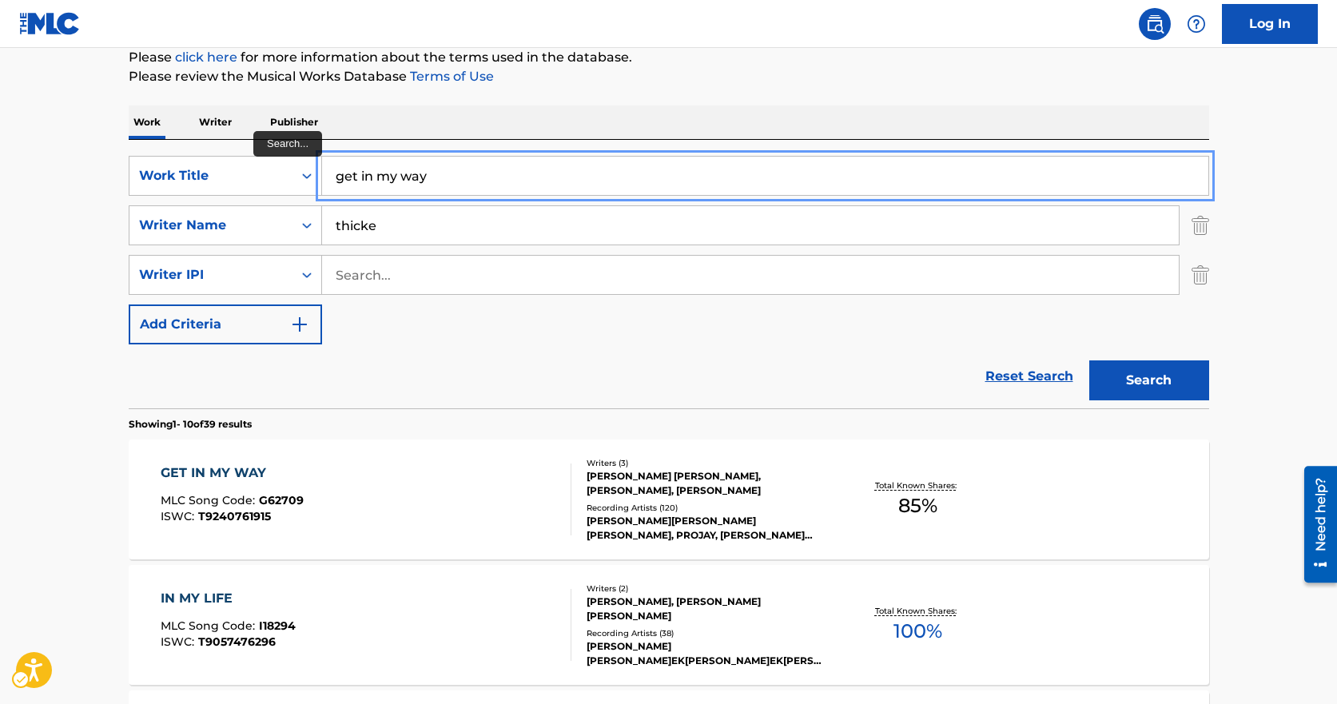
click at [464, 172] on input "get in my way" at bounding box center [765, 176] width 887 height 38
type input "give it 2 u"
click at [1090, 361] on button "Search" at bounding box center [1150, 381] width 120 height 40
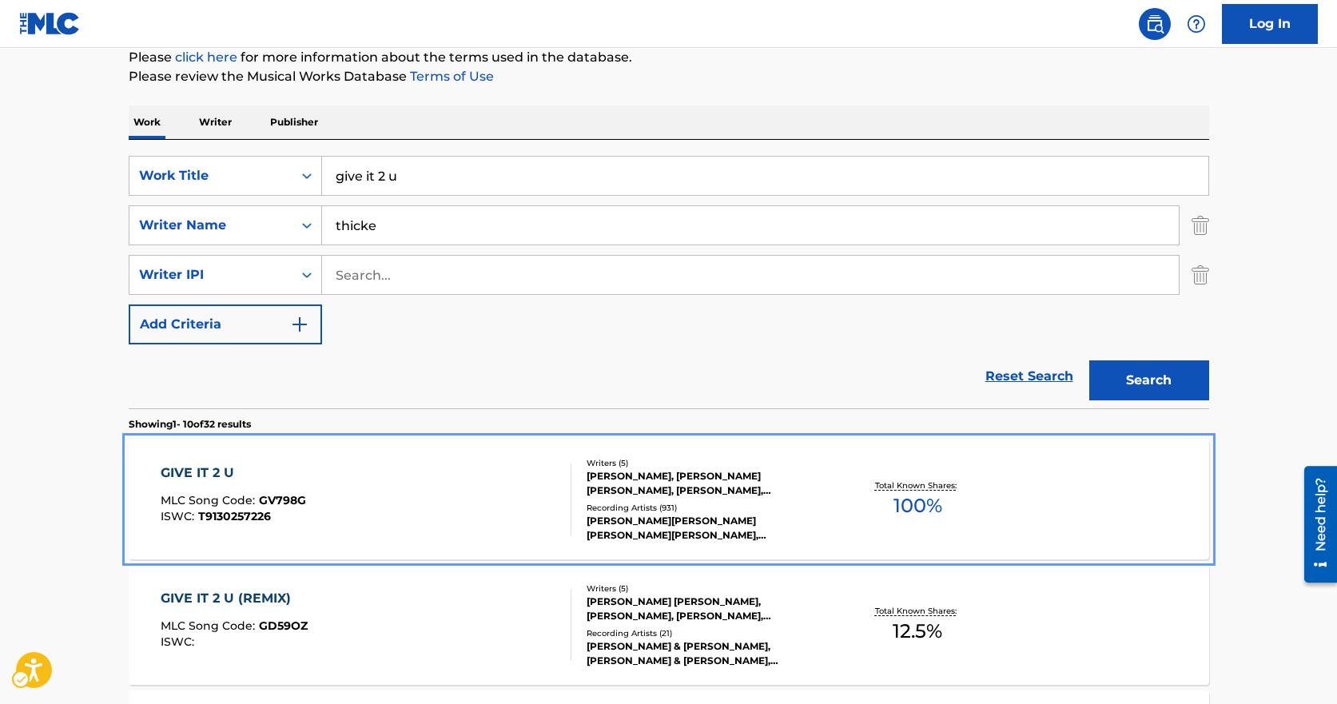
click at [410, 457] on div "GIVE IT 2 U MLC Song Code : GV798G ISWC : T9130257226 Writers ( 5 ) [PERSON_NAM…" at bounding box center [669, 500] width 1081 height 120
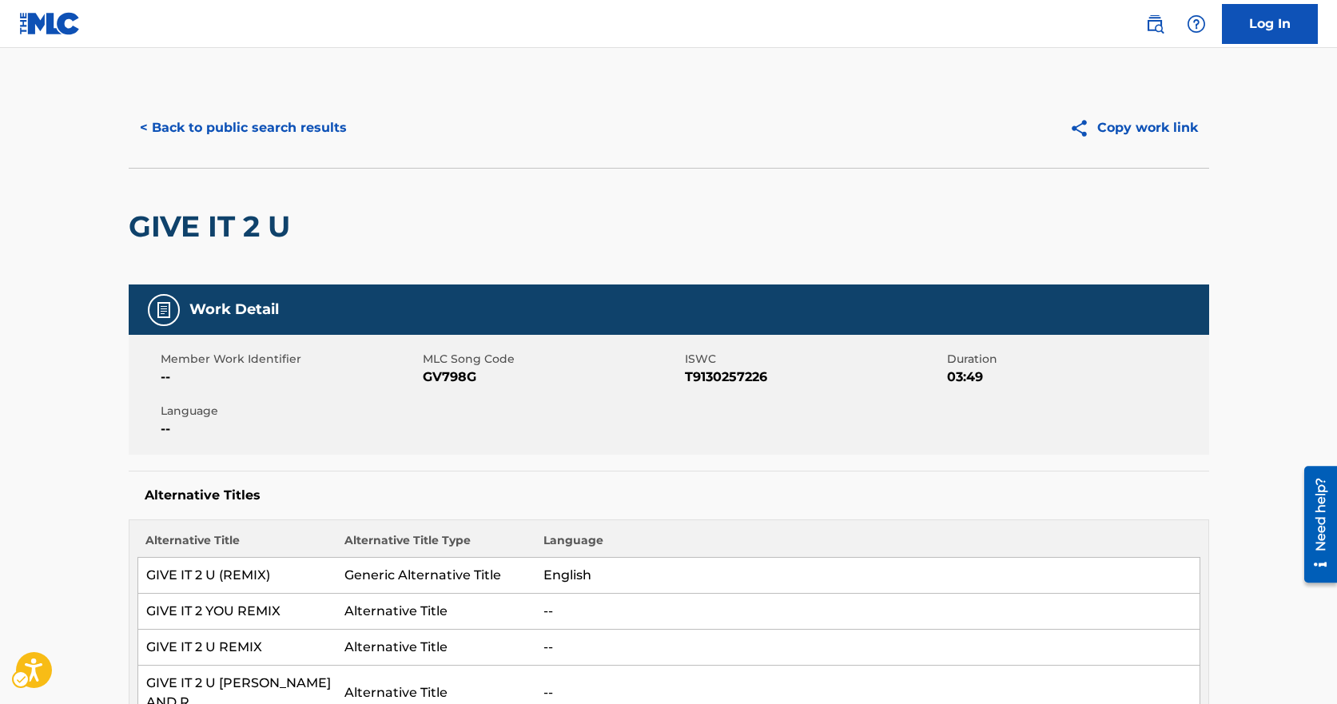
click at [474, 373] on span "MLC Song Code - GV798G" at bounding box center [552, 377] width 258 height 19
drag, startPoint x: 372, startPoint y: 112, endPoint x: 342, endPoint y: 117, distance: 30.0
click at [372, 112] on div "< Back to public search results" at bounding box center [399, 128] width 540 height 40
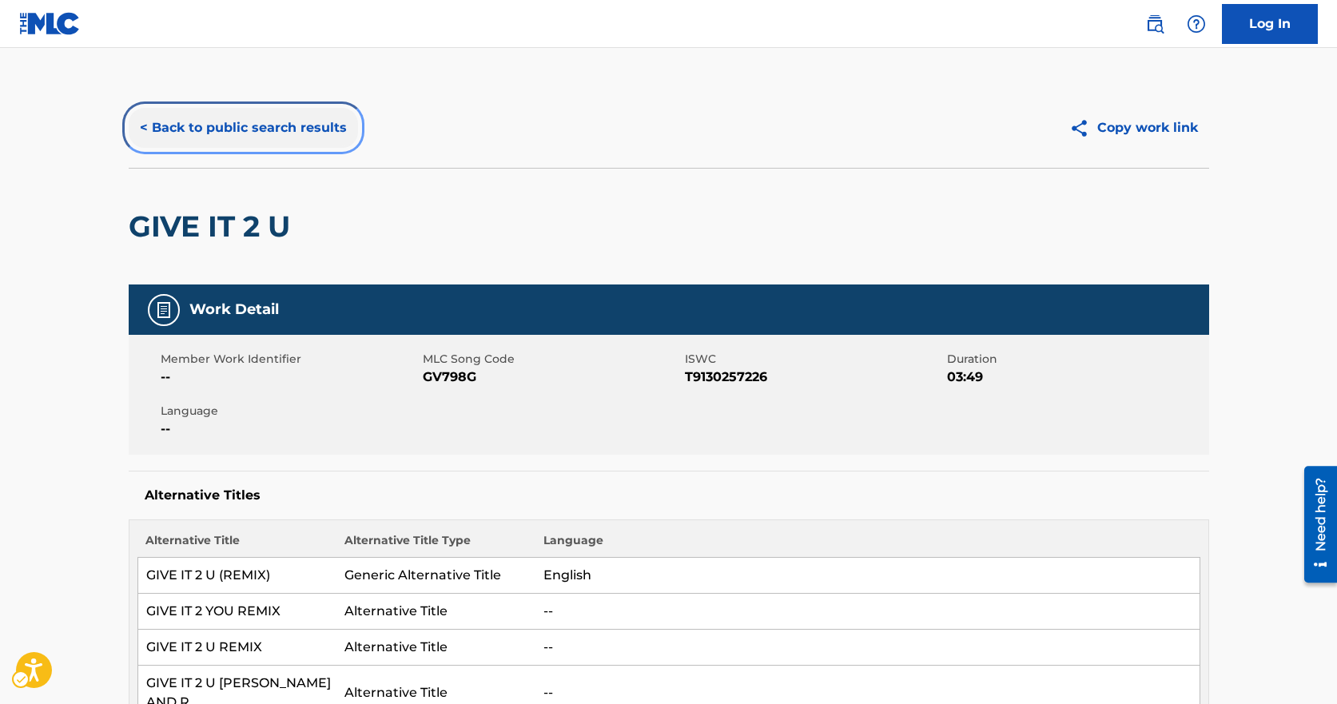
click at [338, 117] on button "< Back to public search results" at bounding box center [243, 128] width 229 height 40
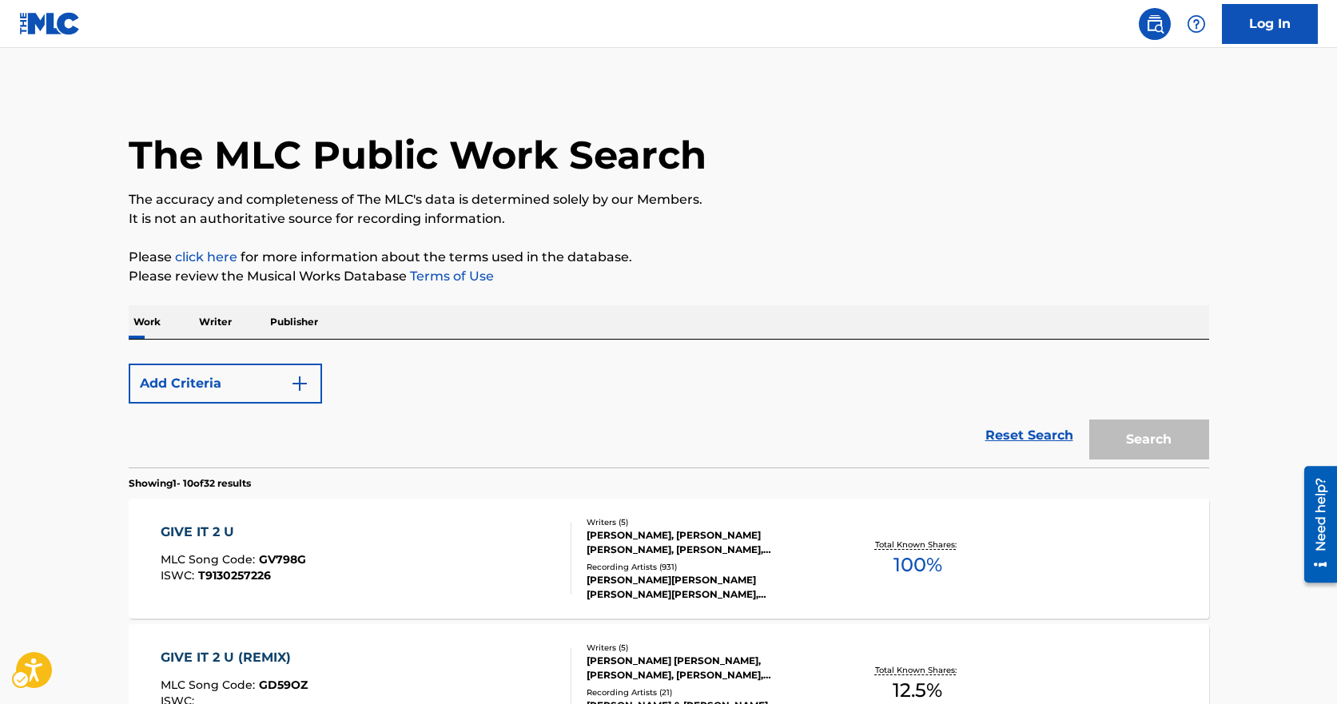
scroll to position [200, 0]
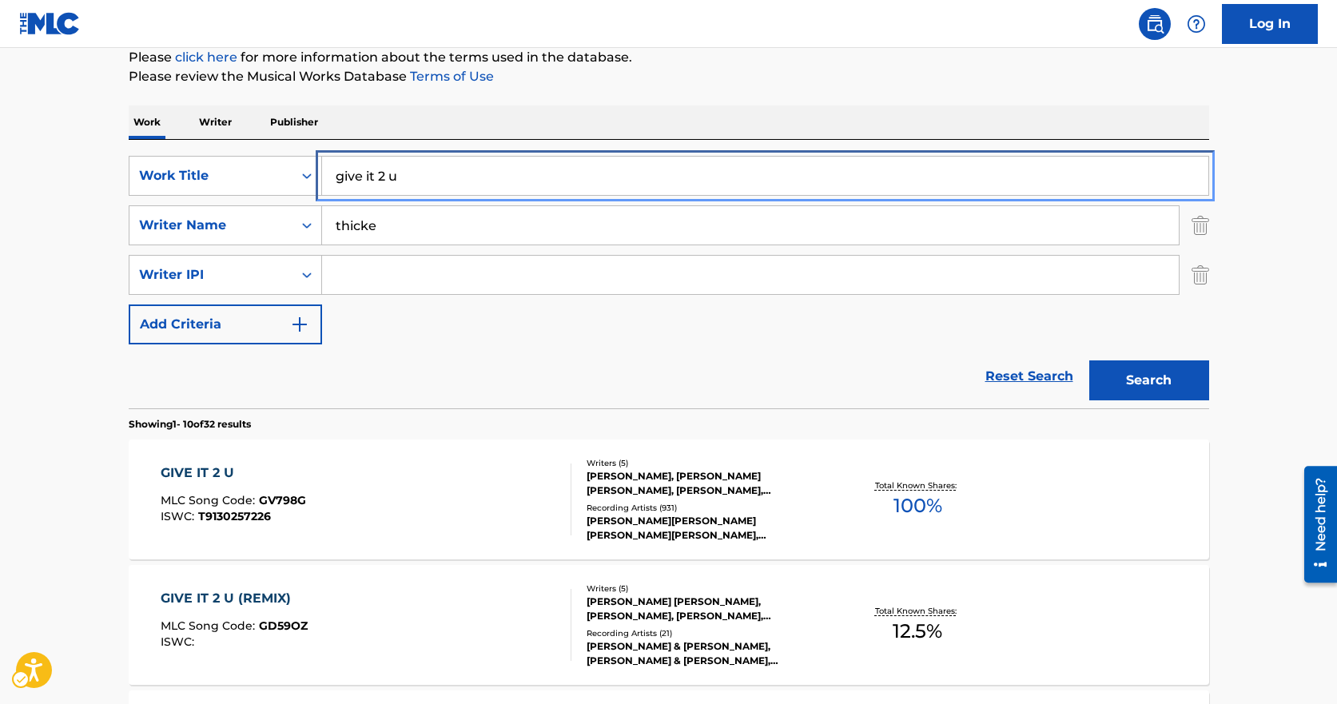
drag, startPoint x: 447, startPoint y: 192, endPoint x: 429, endPoint y: 169, distance: 29.0
click at [431, 169] on input "give it 2 u" at bounding box center [765, 176] width 887 height 38
click at [429, 169] on input "give it 2 u" at bounding box center [765, 176] width 887 height 38
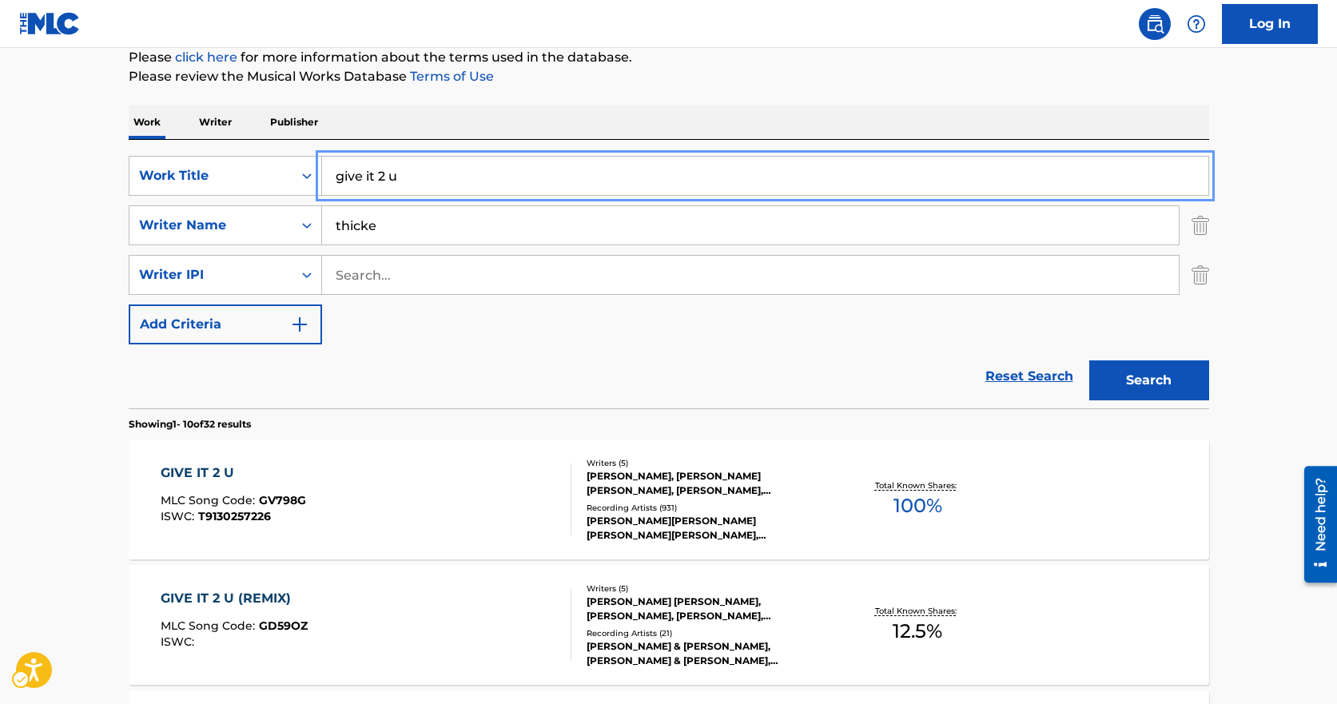
click at [429, 169] on input "give it 2 u" at bounding box center [765, 176] width 887 height 38
click at [1090, 361] on button "Search" at bounding box center [1150, 381] width 120 height 40
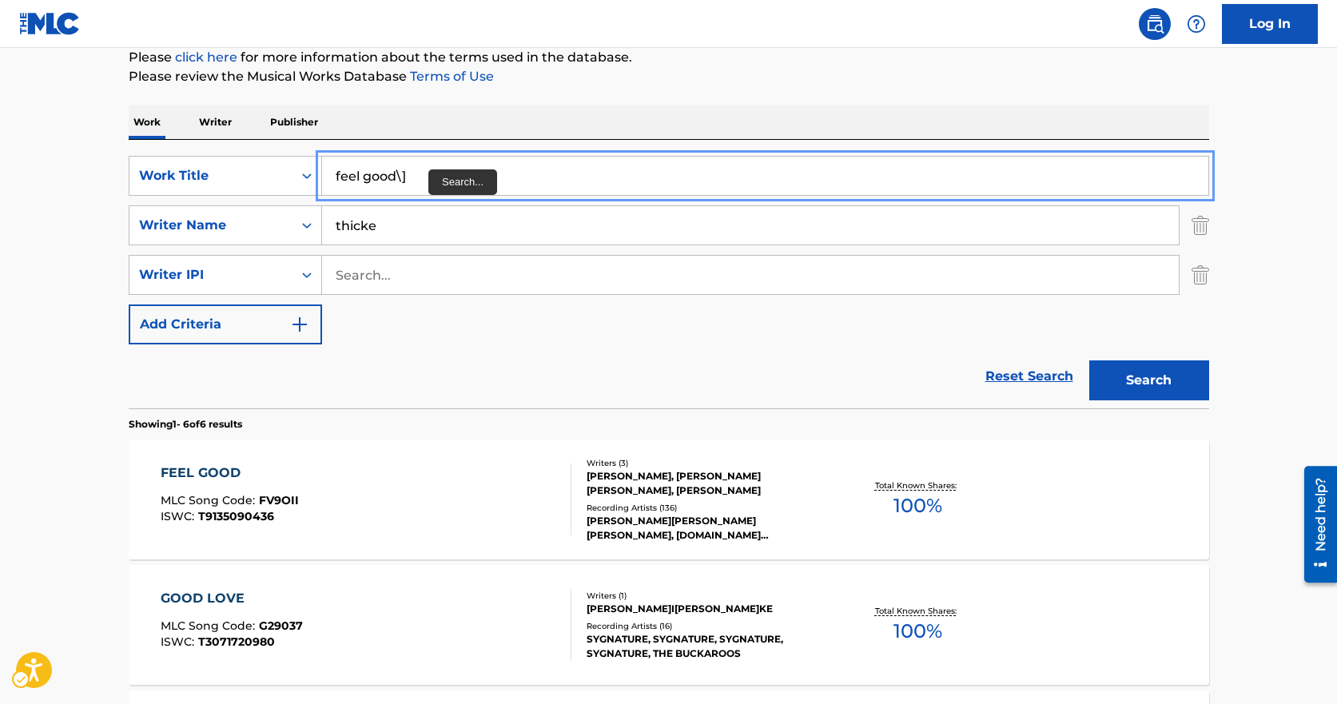
click at [1090, 361] on button "Search" at bounding box center [1150, 381] width 120 height 40
type input "feel good"
click at [1090, 361] on button "Search" at bounding box center [1150, 381] width 120 height 40
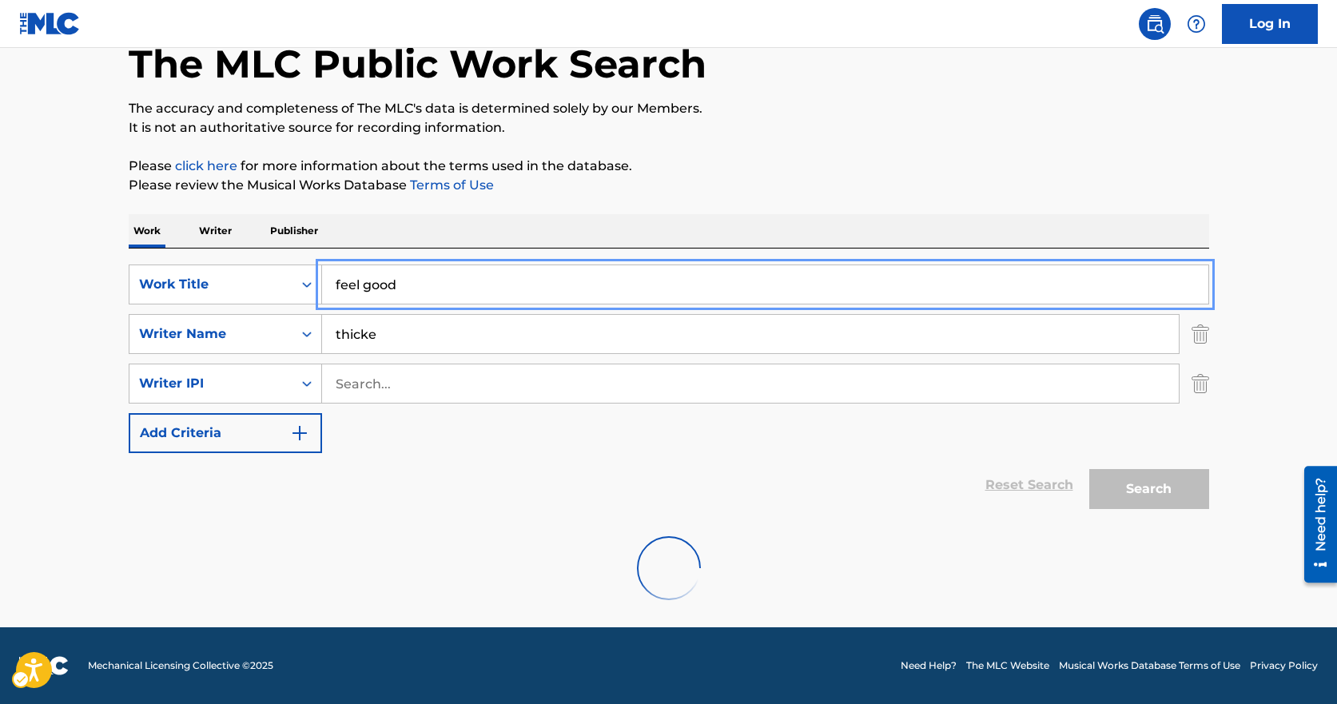
scroll to position [200, 0]
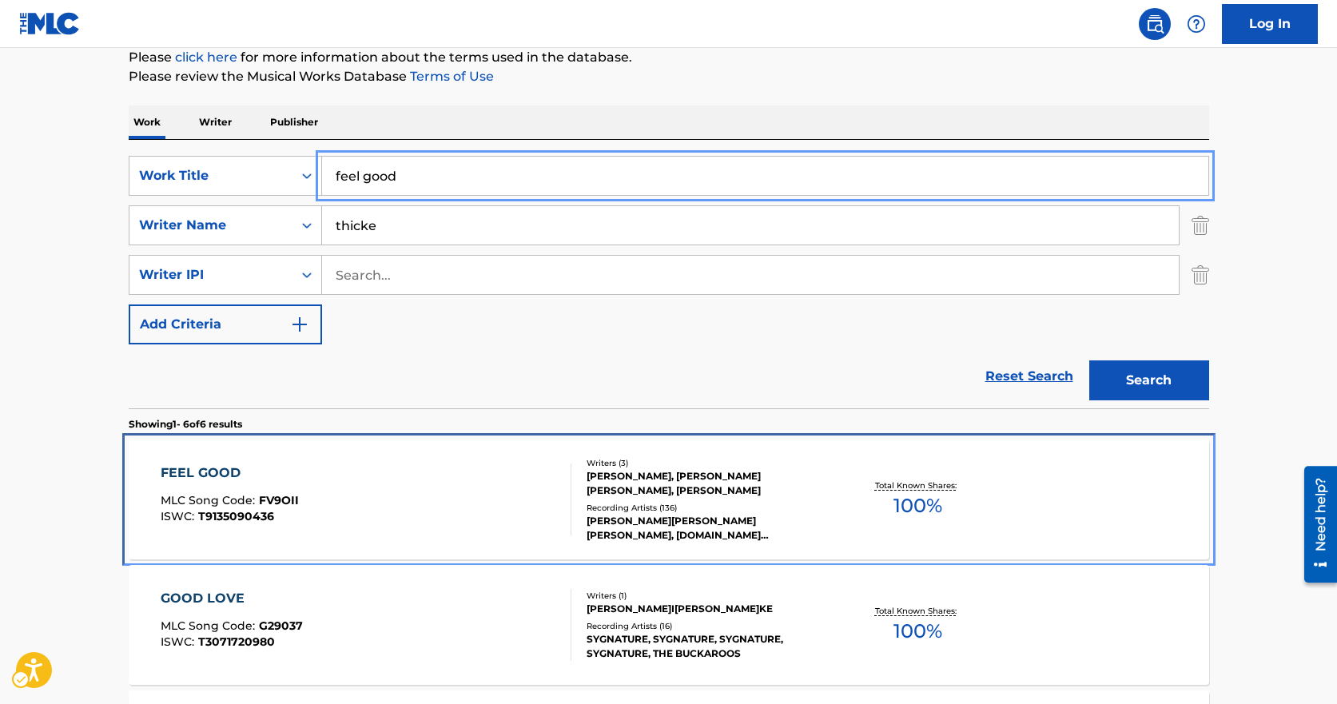
click at [521, 520] on div "FEEL GOOD MLC Song Code : FV9OII ISWC : T9135090436" at bounding box center [366, 500] width 411 height 72
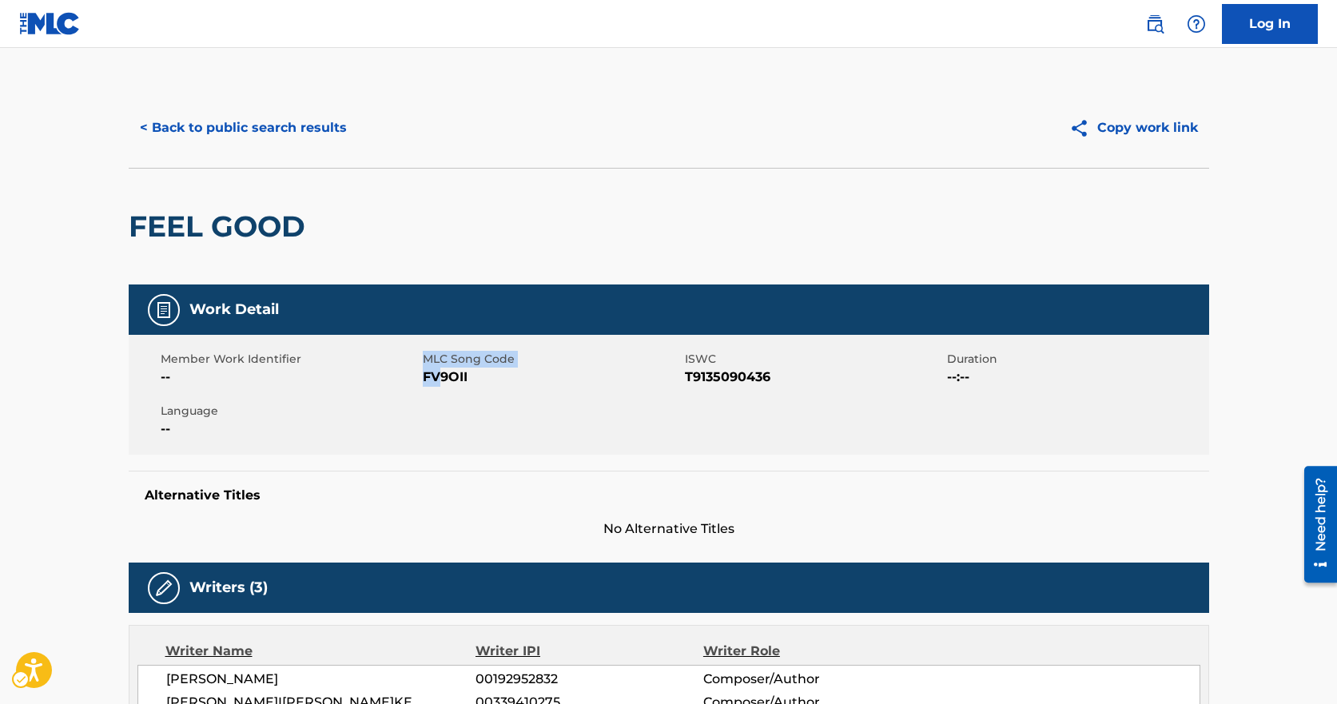
click at [417, 387] on div "Member Work Identifier -- MLC Song Code MLC Song Code - FV9OII ISWC ISWC - T913…" at bounding box center [669, 395] width 1081 height 120
click at [439, 387] on div "Member Work Identifier -- MLC Song Code MLC Song Code - FV9OII ISWC ISWC - T913…" at bounding box center [669, 395] width 1081 height 120
click at [441, 384] on span "MLC Song Code - FV9OII" at bounding box center [552, 377] width 258 height 19
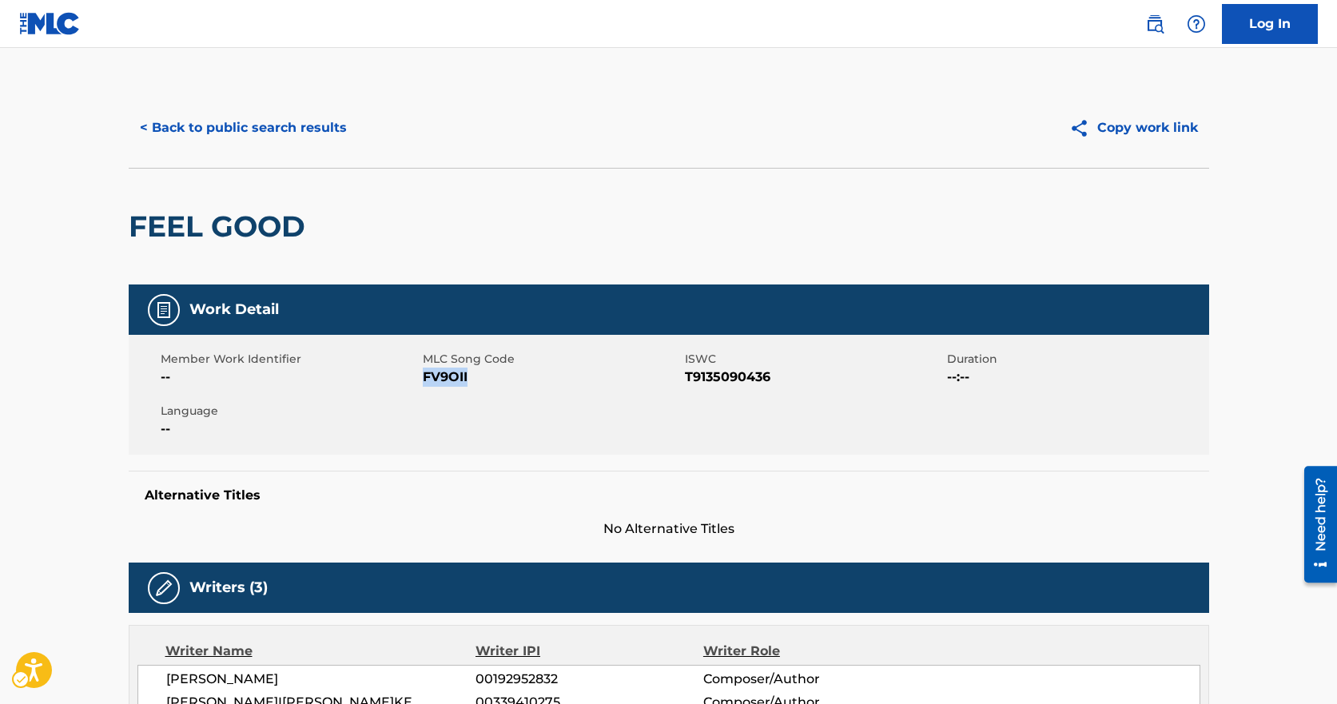
click at [441, 384] on span "MLC Song Code - FV9OII" at bounding box center [552, 377] width 258 height 19
drag, startPoint x: 258, startPoint y: 130, endPoint x: 492, endPoint y: 256, distance: 265.4
click at [258, 130] on button "< Back to public search results" at bounding box center [243, 128] width 229 height 40
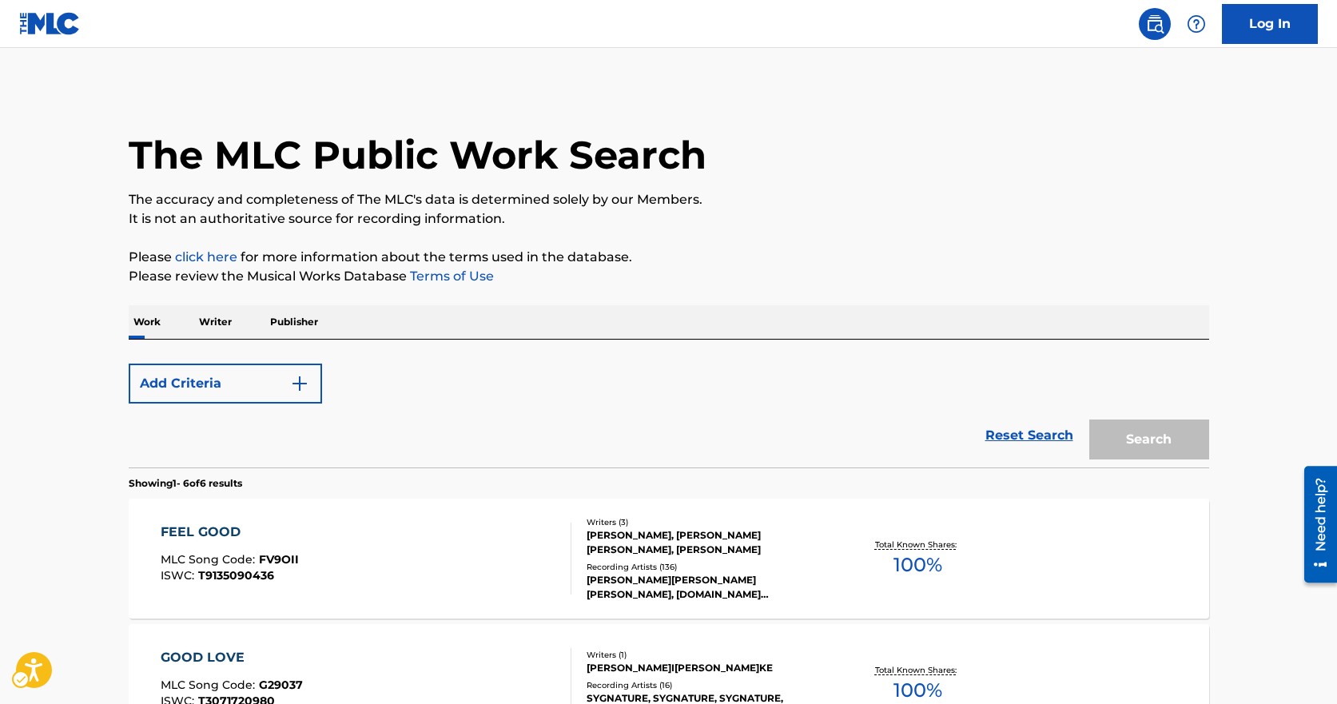
scroll to position [200, 0]
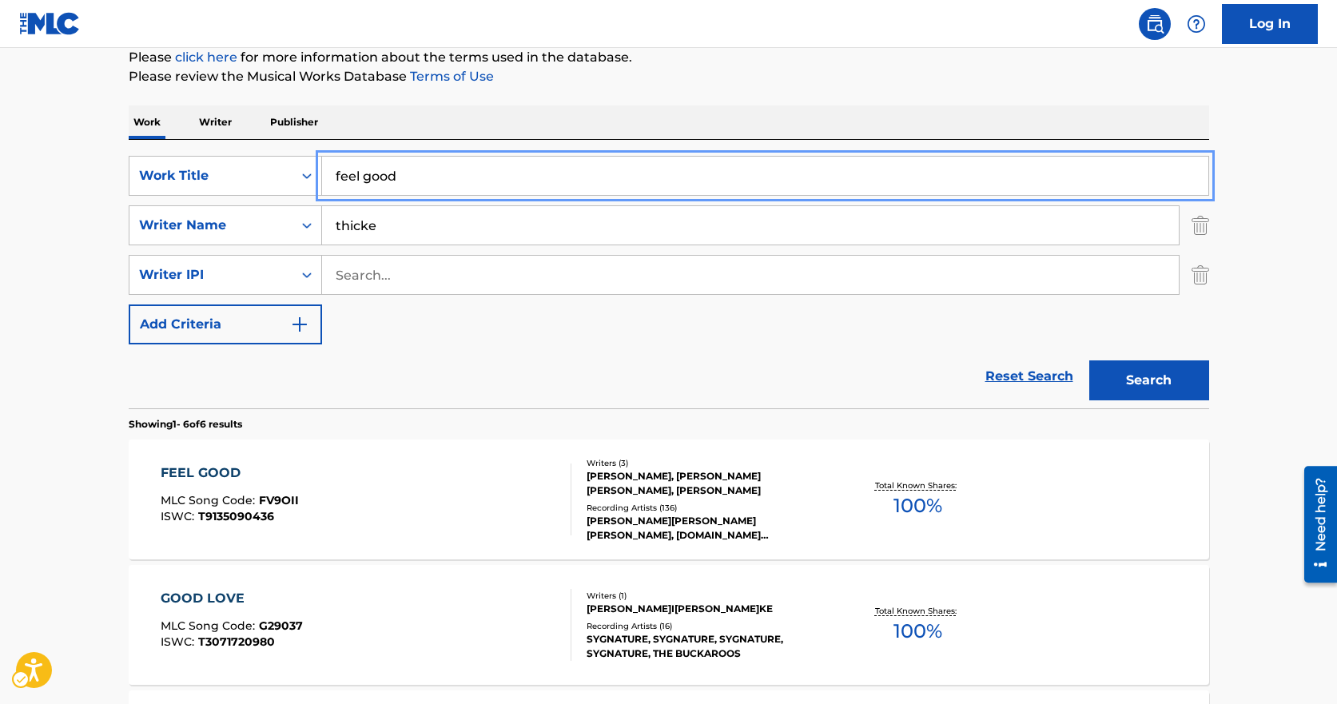
click at [492, 164] on input "feel good" at bounding box center [765, 176] width 887 height 38
type input "for the rest of my life"
click at [1090, 361] on button "Search" at bounding box center [1150, 381] width 120 height 40
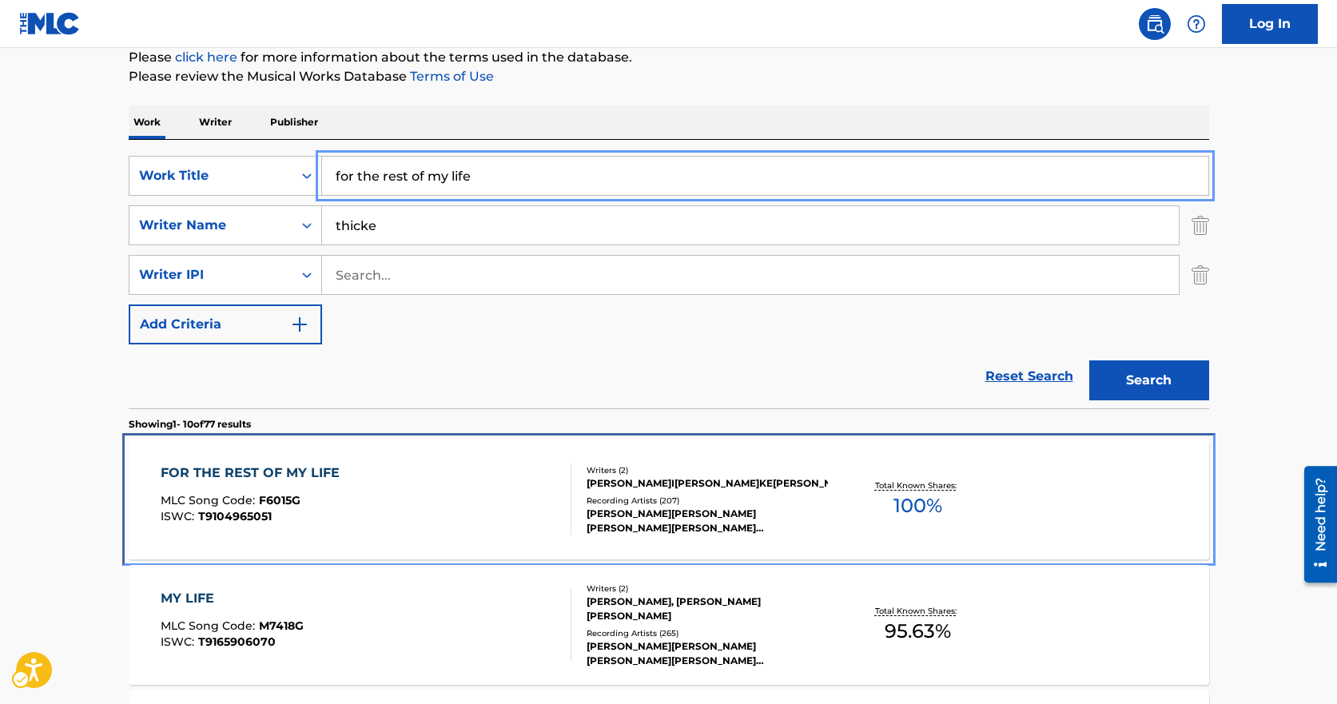
click at [221, 495] on span "MLC Song Code :" at bounding box center [210, 500] width 98 height 14
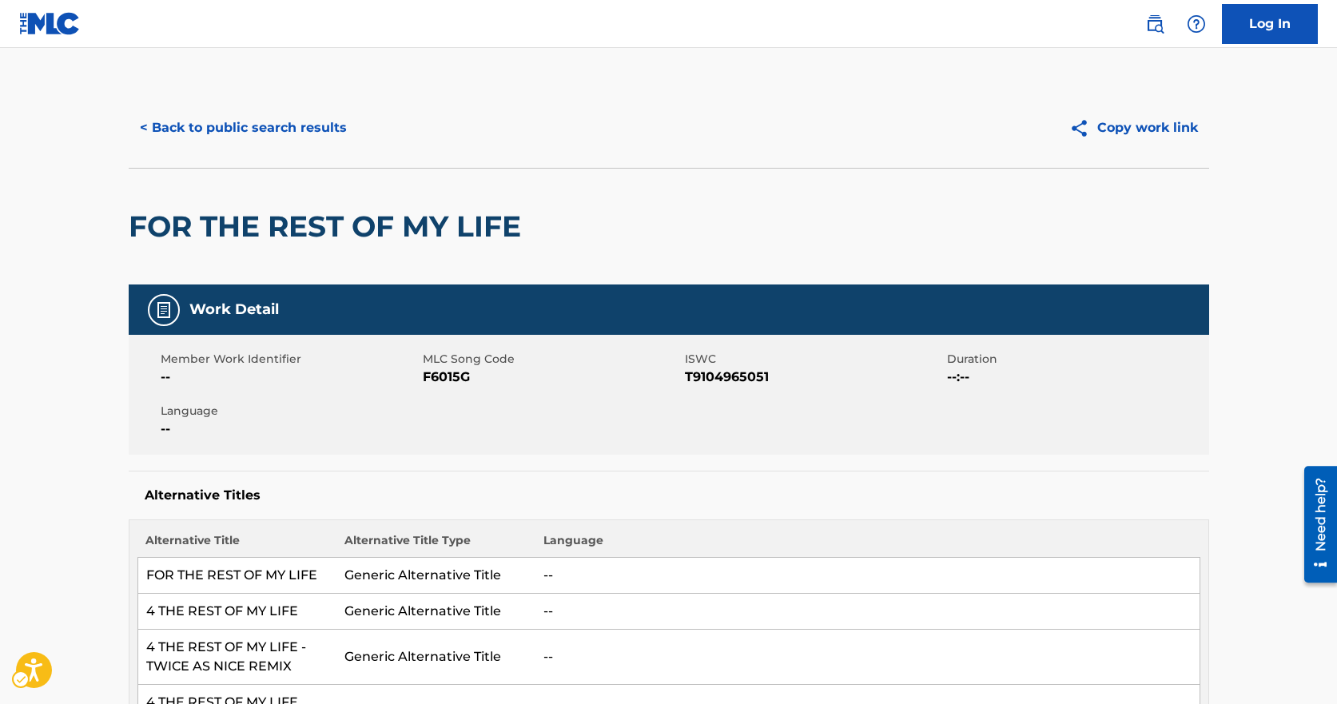
click at [473, 370] on span "MLC Song Code - F6015G" at bounding box center [552, 377] width 258 height 19
click at [468, 370] on span "MLC Song Code - F6015G" at bounding box center [552, 377] width 258 height 19
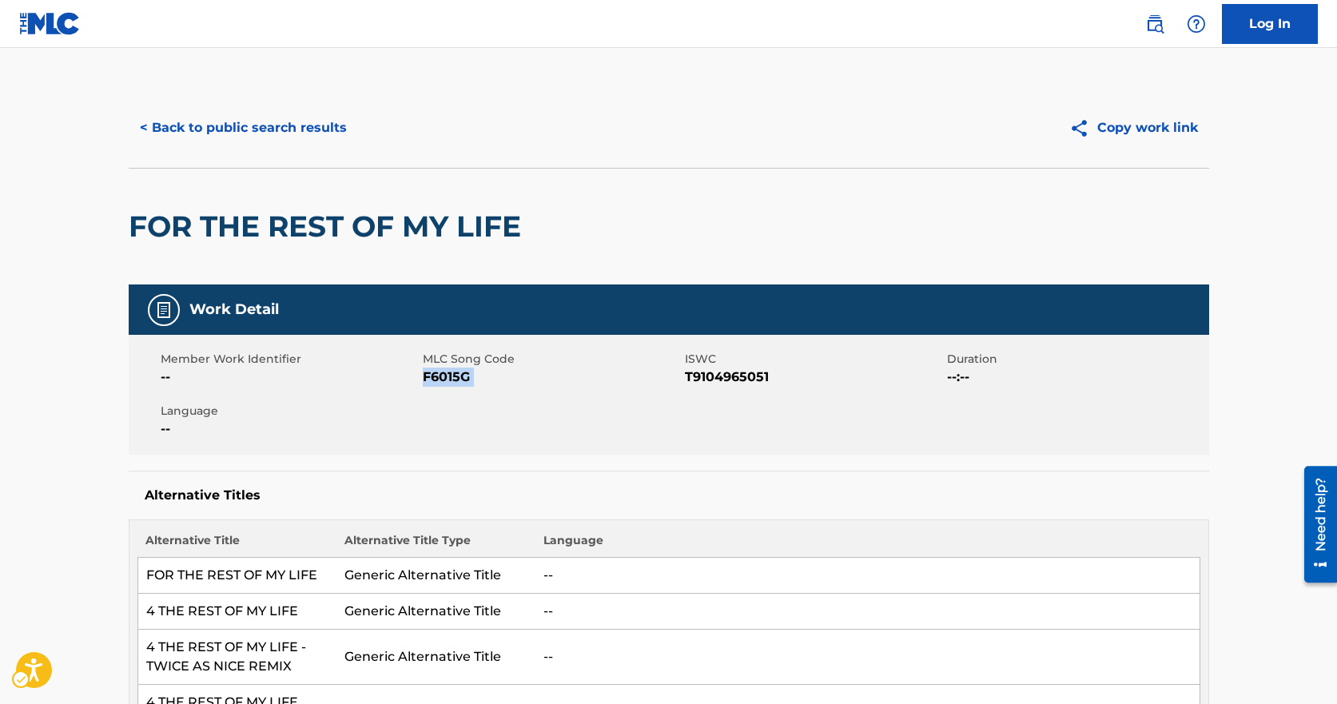
click at [468, 370] on span "MLC Song Code - F6015G" at bounding box center [552, 377] width 258 height 19
click at [207, 130] on button "< Back to public search results" at bounding box center [243, 128] width 229 height 40
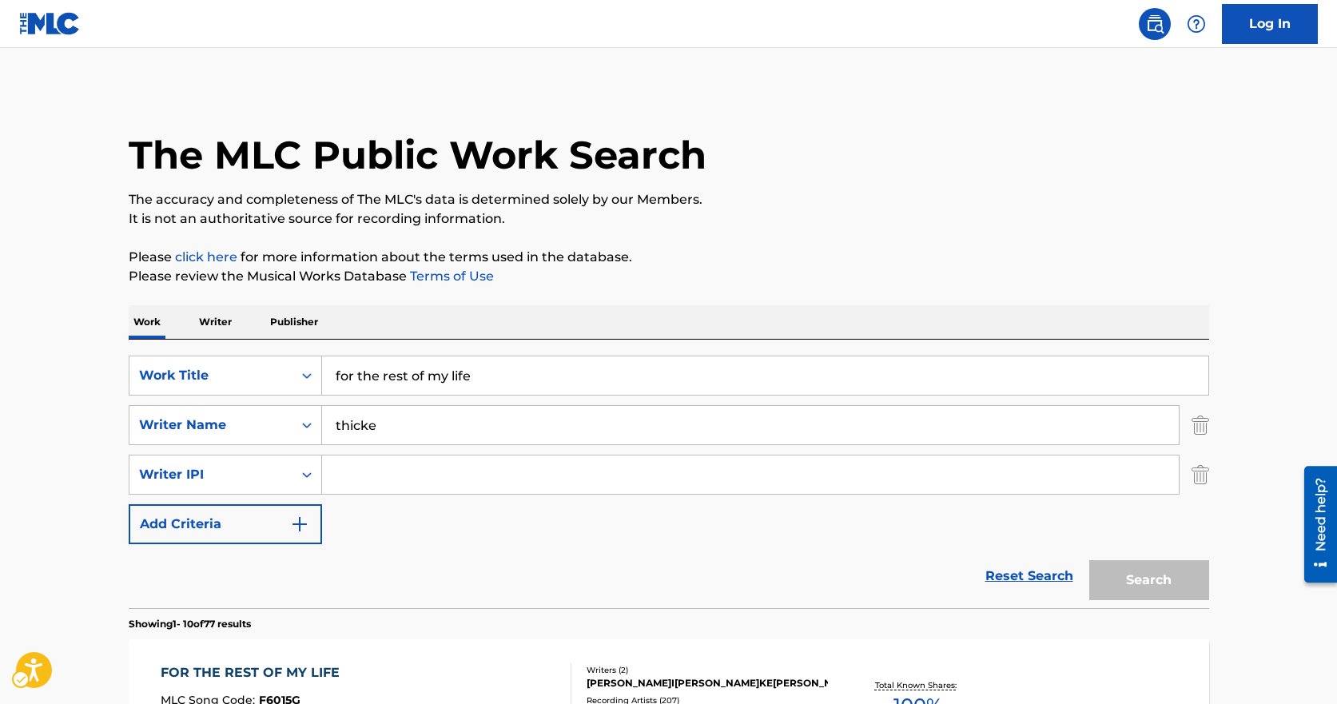
scroll to position [200, 0]
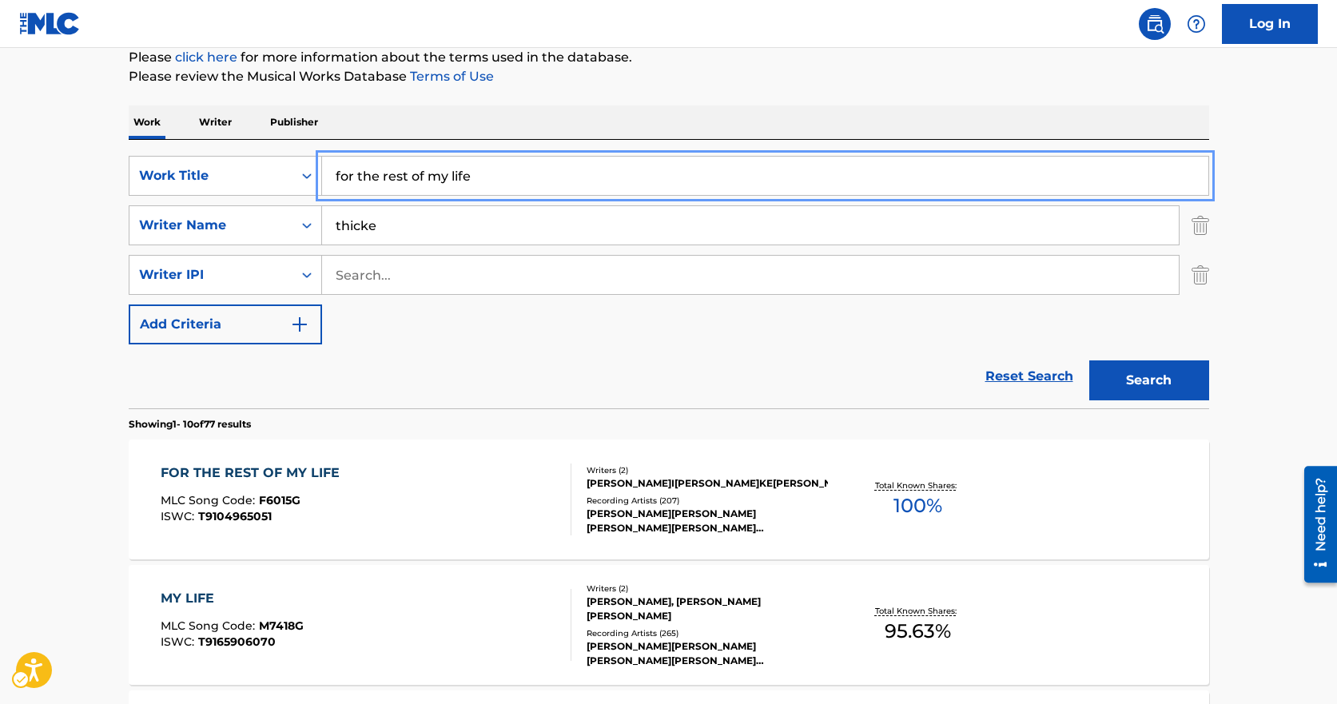
drag, startPoint x: 553, startPoint y: 158, endPoint x: 317, endPoint y: 147, distance: 236.1
type input "top of the world"
click at [1090, 361] on button "Search" at bounding box center [1150, 381] width 120 height 40
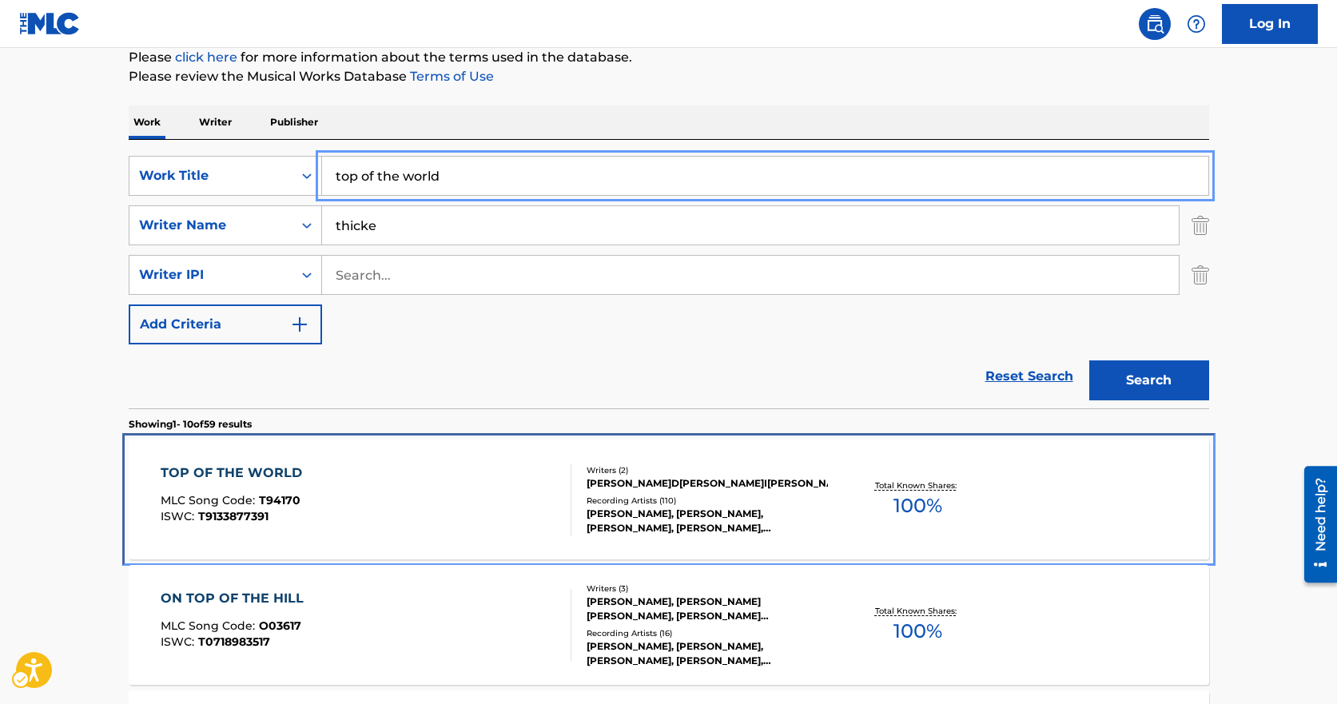
click at [580, 488] on div "Writers ( 2 ) [PERSON_NAME] [PERSON_NAME] [PERSON_NAME] Recording Artists ( 110…" at bounding box center [700, 499] width 257 height 71
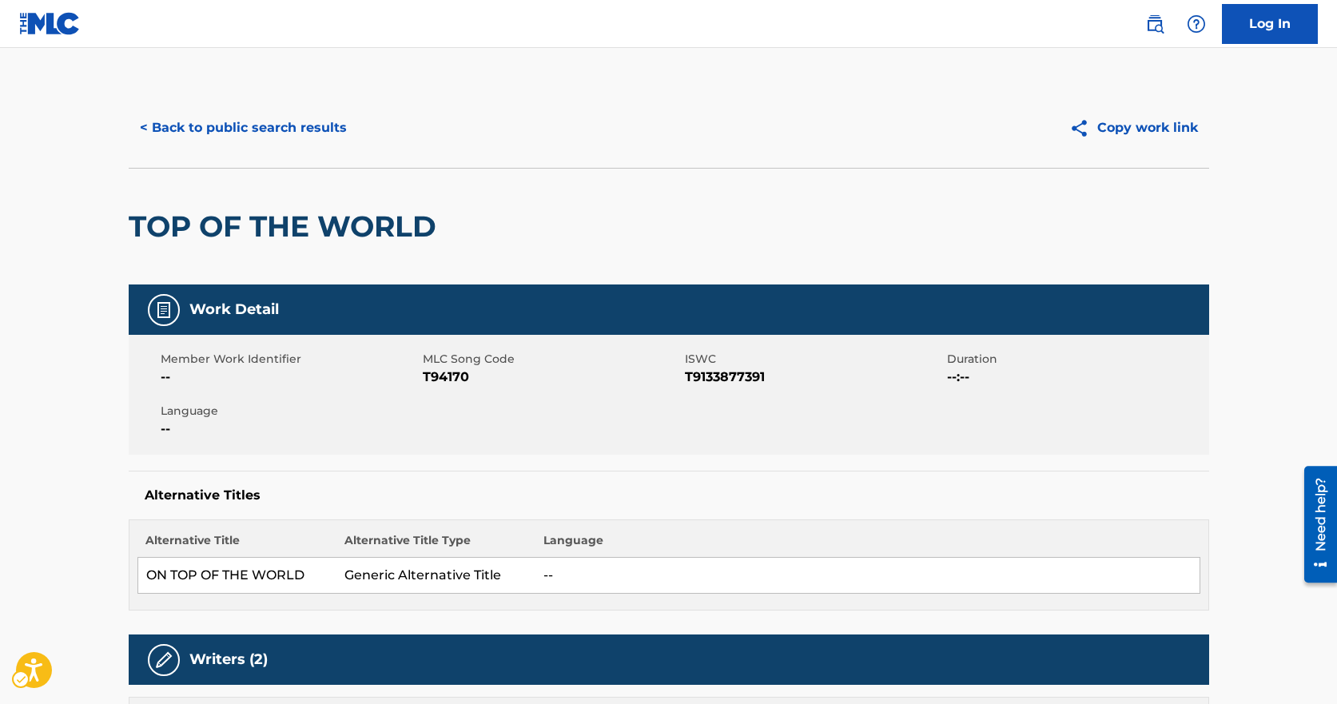
click at [436, 389] on div "Member Work Identifier -- MLC Song Code MLC Song Code - T94170 ISWC ISWC - T913…" at bounding box center [669, 395] width 1081 height 120
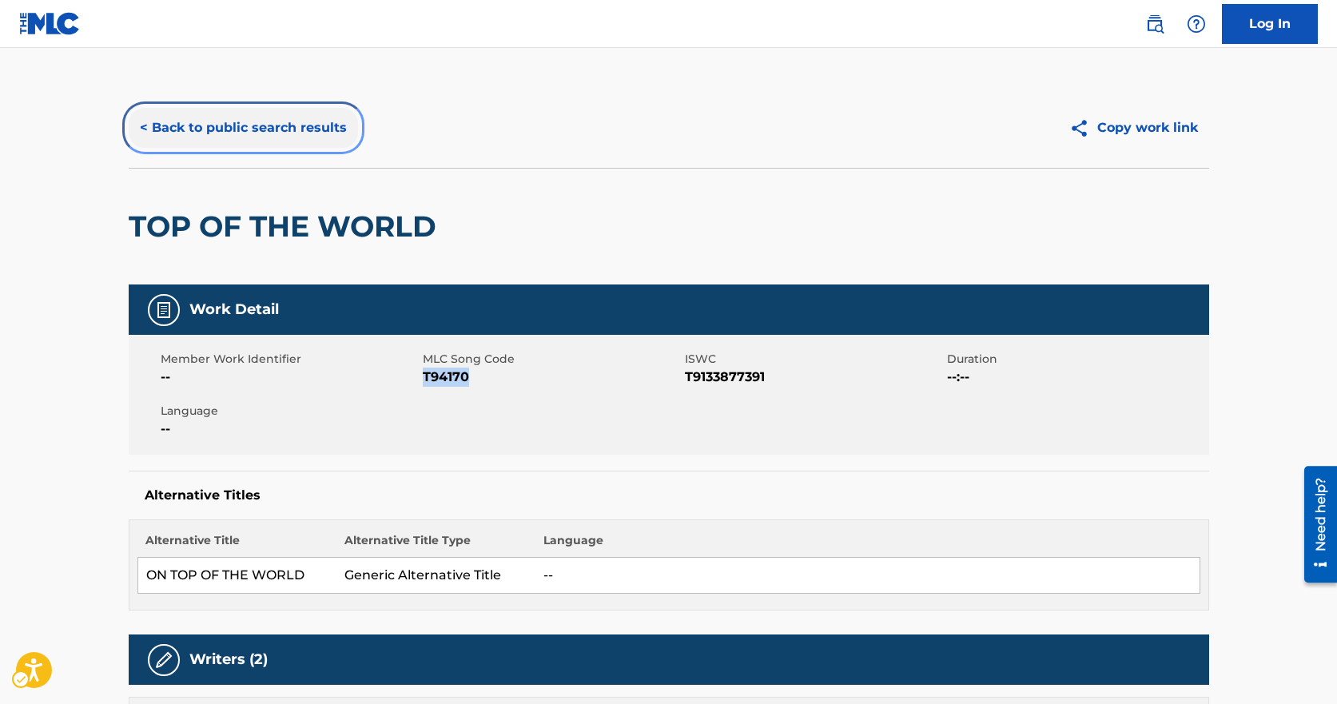
drag, startPoint x: 333, startPoint y: 134, endPoint x: 498, endPoint y: 313, distance: 243.8
click at [333, 134] on button "< Back to public search results" at bounding box center [243, 128] width 229 height 40
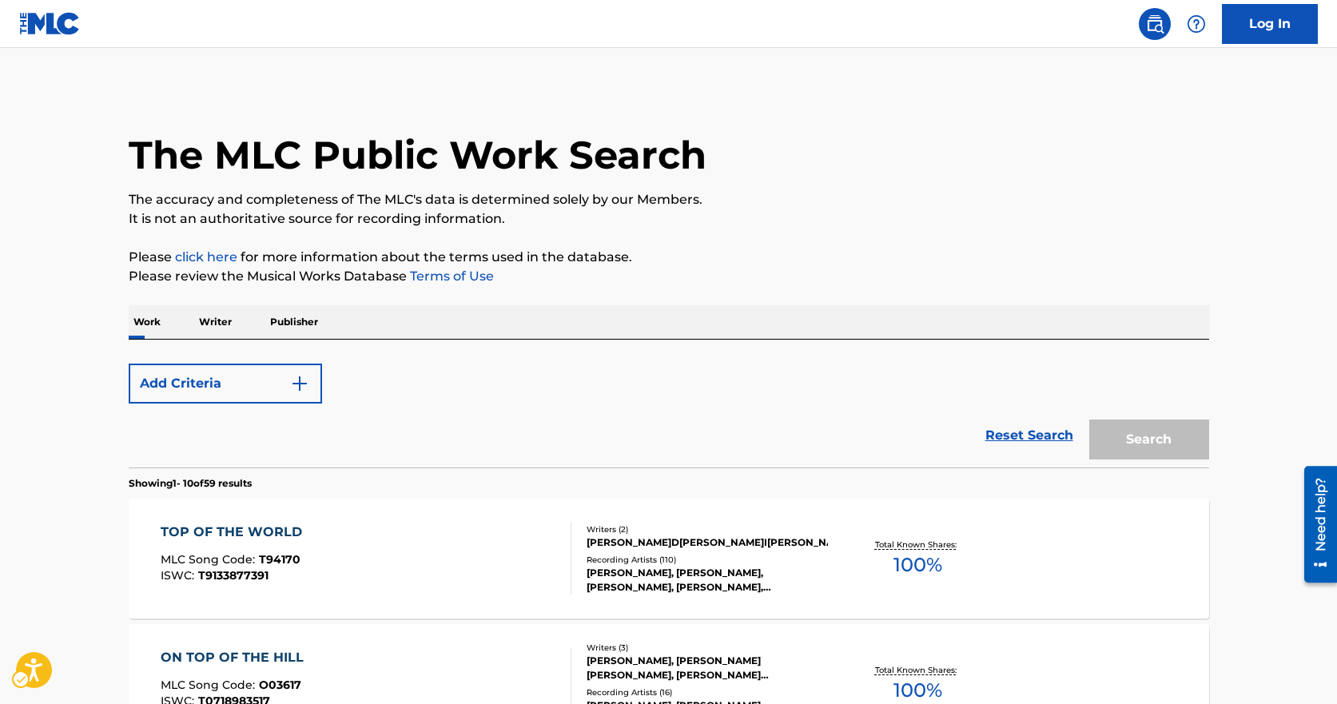
scroll to position [200, 0]
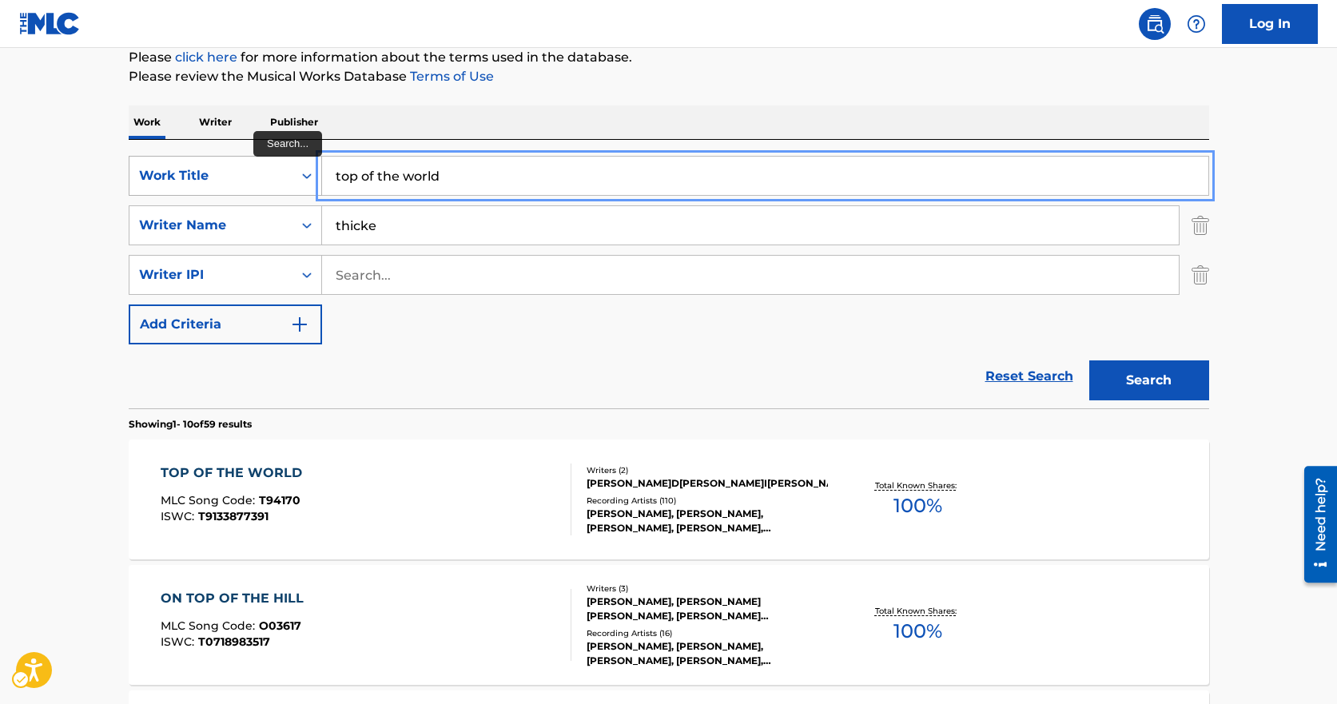
drag, startPoint x: 464, startPoint y: 181, endPoint x: 306, endPoint y: 159, distance: 159.9
type input "the good life"
click at [1090, 361] on button "Search" at bounding box center [1150, 381] width 120 height 40
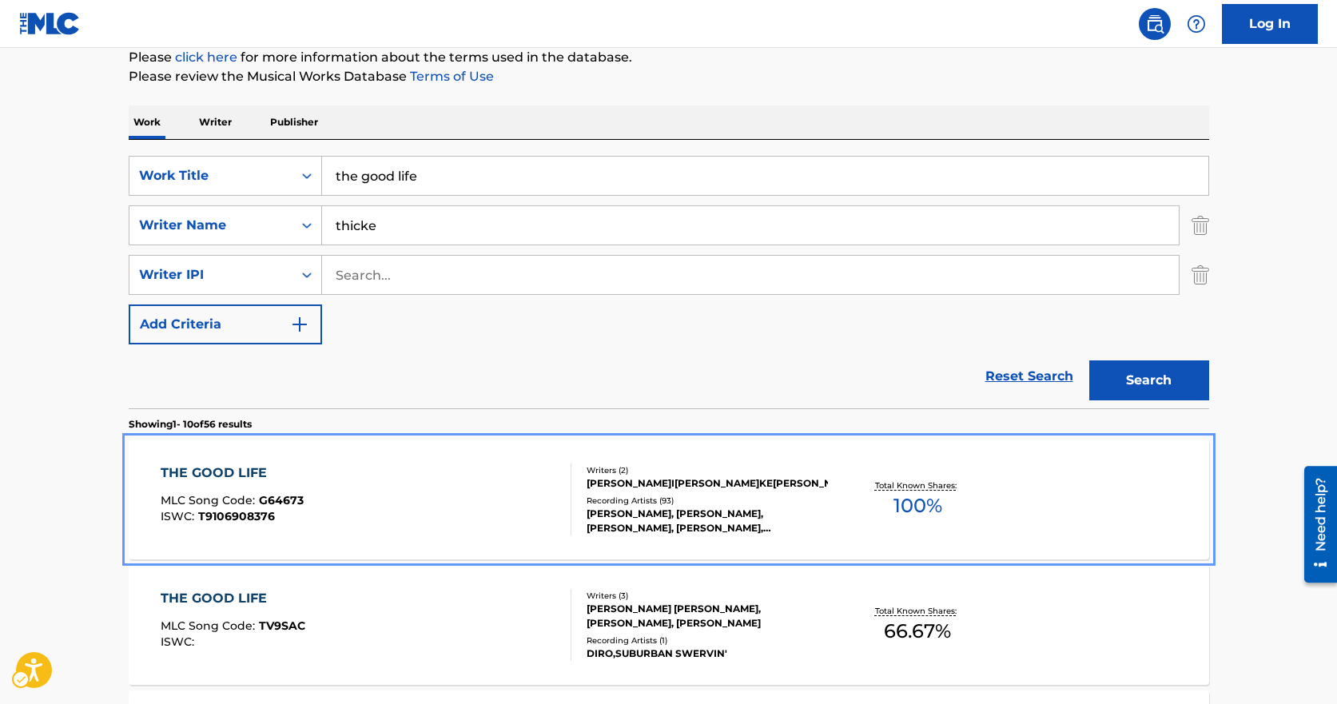
click at [432, 478] on div "THE GOOD LIFE MLC Song Code : G64673 ISWC : T9106908376" at bounding box center [366, 500] width 411 height 72
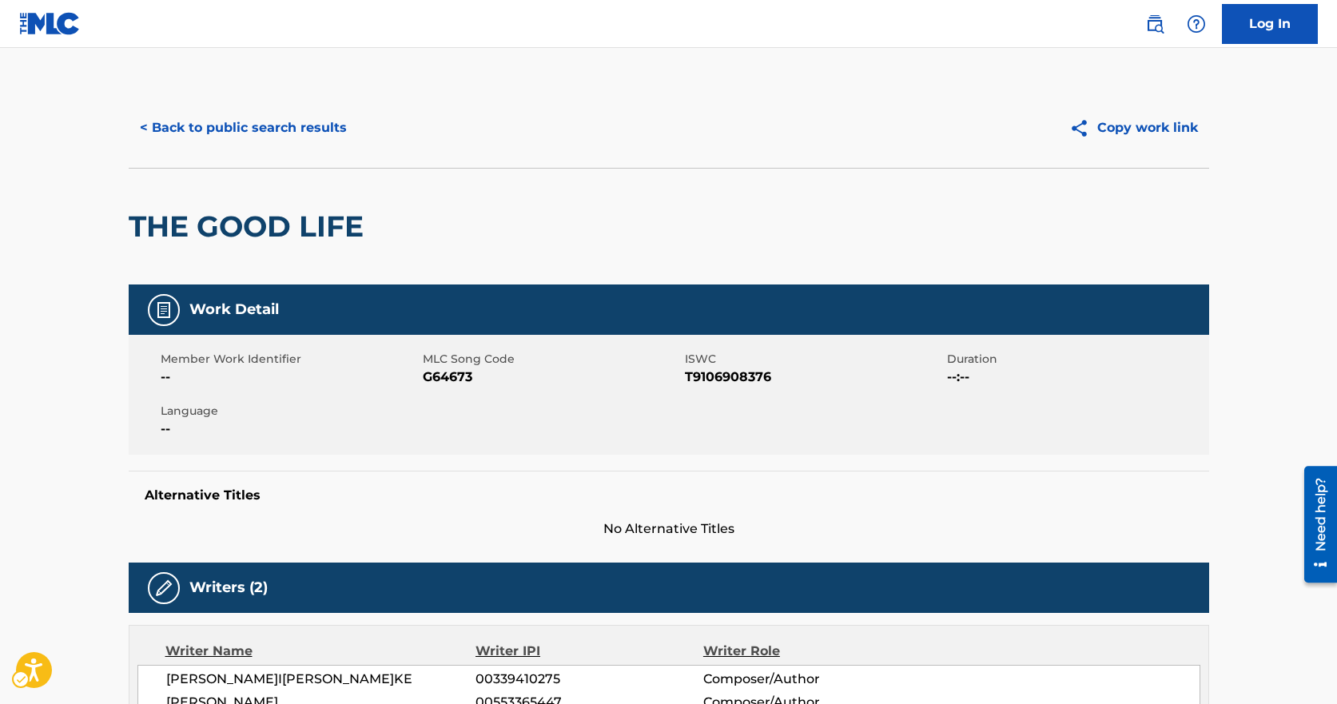
drag, startPoint x: 453, startPoint y: 389, endPoint x: 441, endPoint y: 372, distance: 21.3
click at [452, 389] on div "Member Work Identifier -- MLC Song Code G64673 ISWC T9106908376 Duration --:-- …" at bounding box center [669, 395] width 1081 height 120
click at [444, 387] on div "Member Work Identifier -- MLC Song Code G64673 ISWC T9106908376 Duration --:-- …" at bounding box center [669, 395] width 1081 height 120
click at [442, 386] on span "G64673" at bounding box center [552, 377] width 258 height 19
click at [441, 372] on span "G64673" at bounding box center [552, 377] width 258 height 19
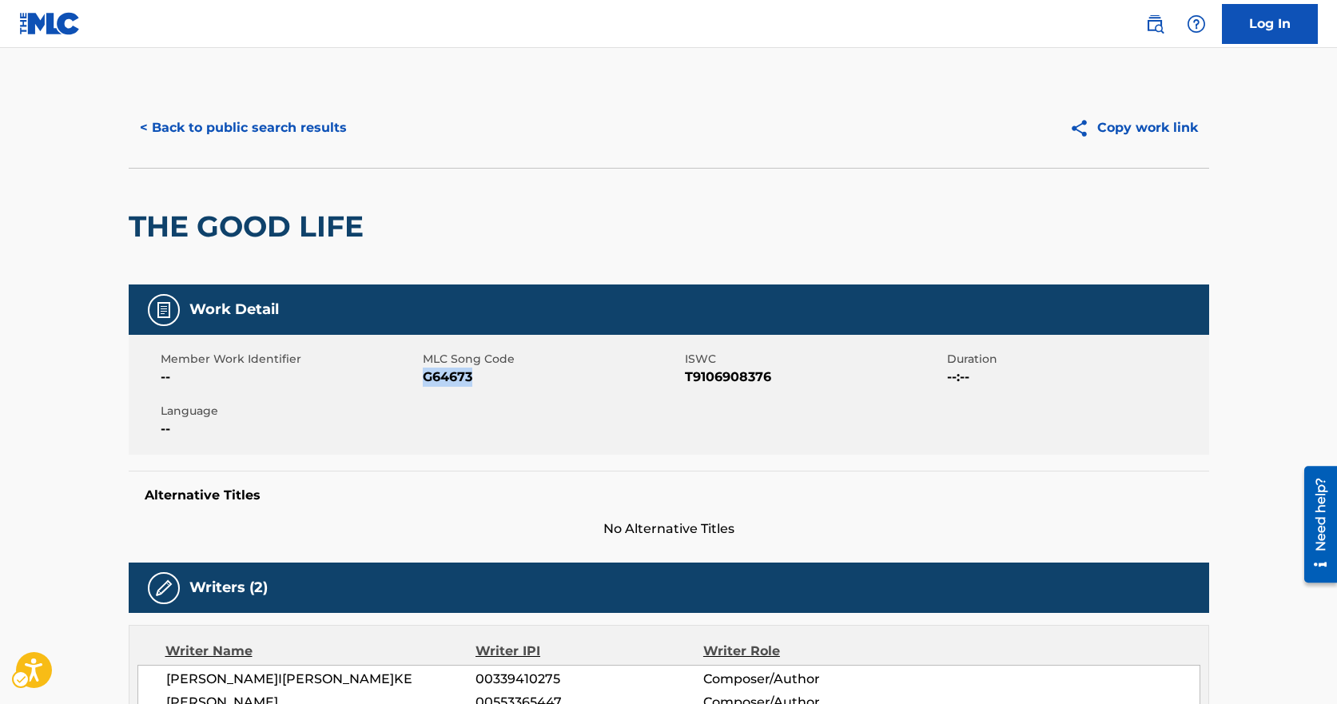
click at [441, 372] on span "MLC Song Code - G64673" at bounding box center [552, 377] width 258 height 19
click at [245, 136] on button "< Back to public search results" at bounding box center [243, 128] width 229 height 40
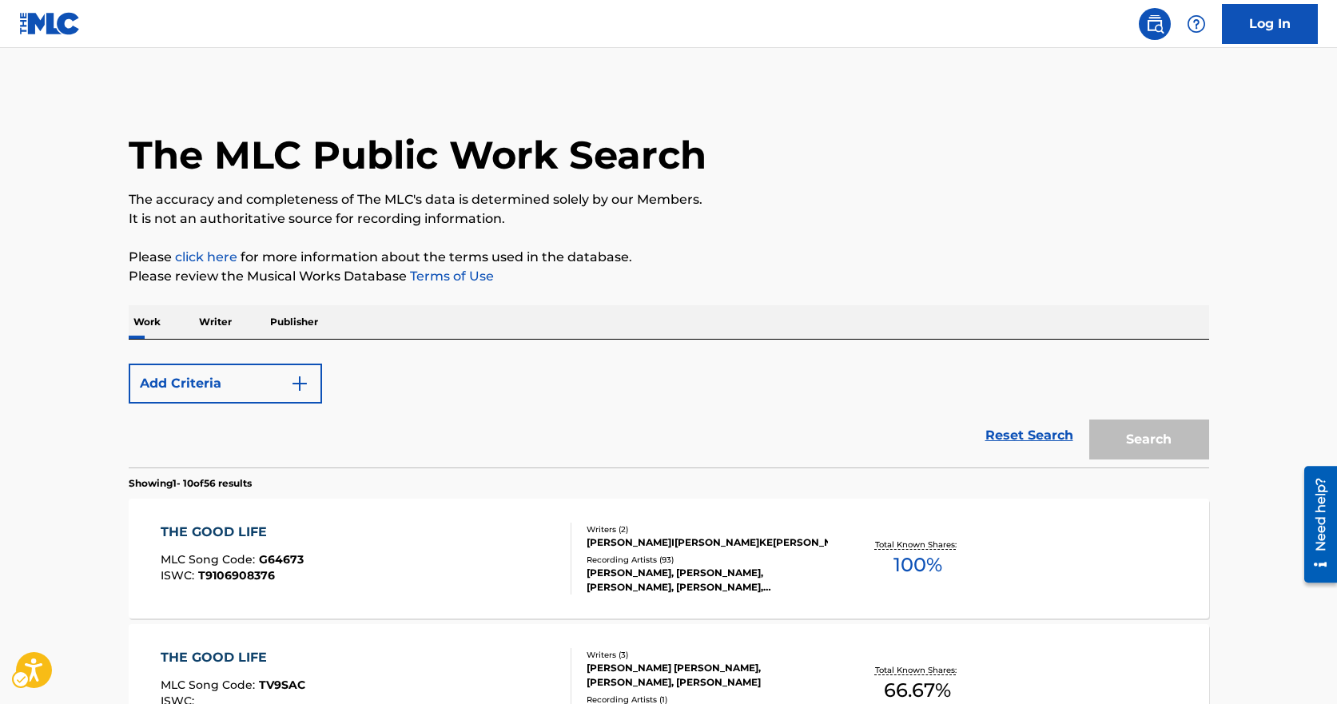
scroll to position [200, 0]
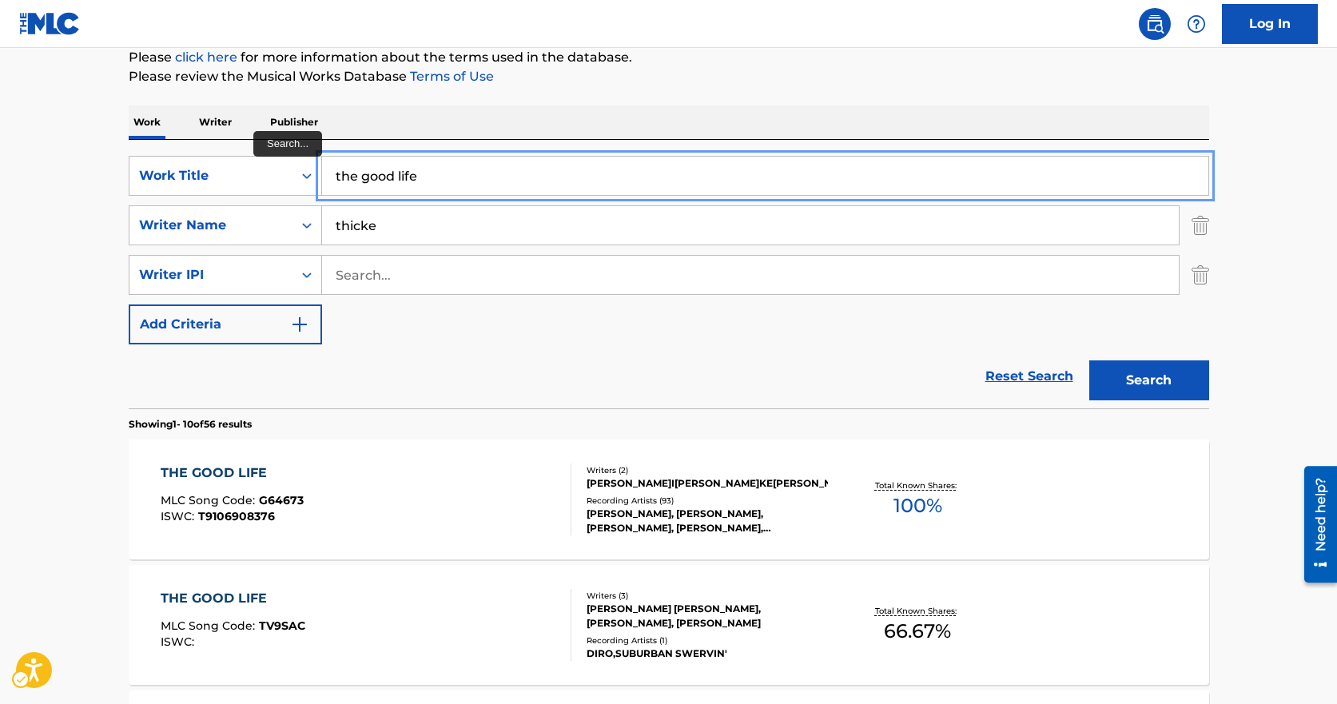
drag, startPoint x: 458, startPoint y: 181, endPoint x: 242, endPoint y: 153, distance: 217.7
type input "YOURE MY FANTASY"
click at [1090, 361] on button "Search" at bounding box center [1150, 381] width 120 height 40
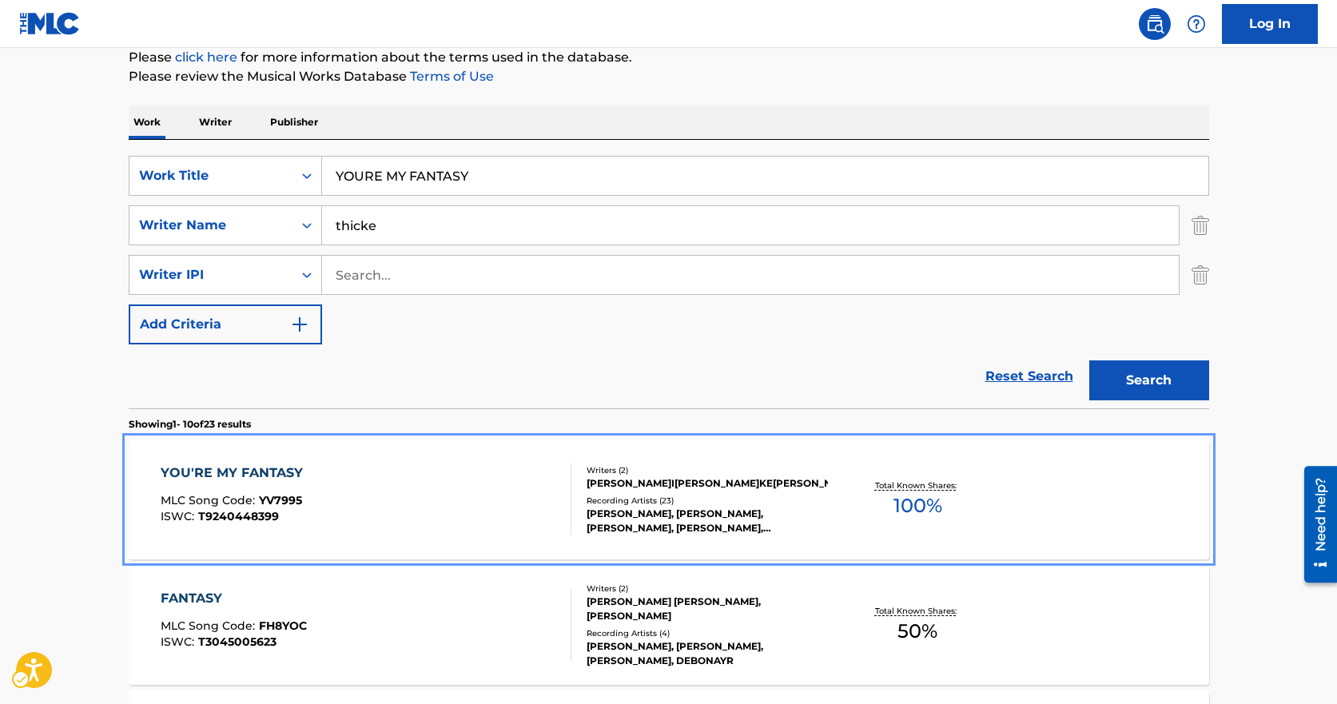
click at [532, 458] on div "YOU'RE MY FANTASY MLC Song Code : YV7995 ISWC : T9240448399 Writers ( 2 [PERSON…" at bounding box center [669, 500] width 1081 height 120
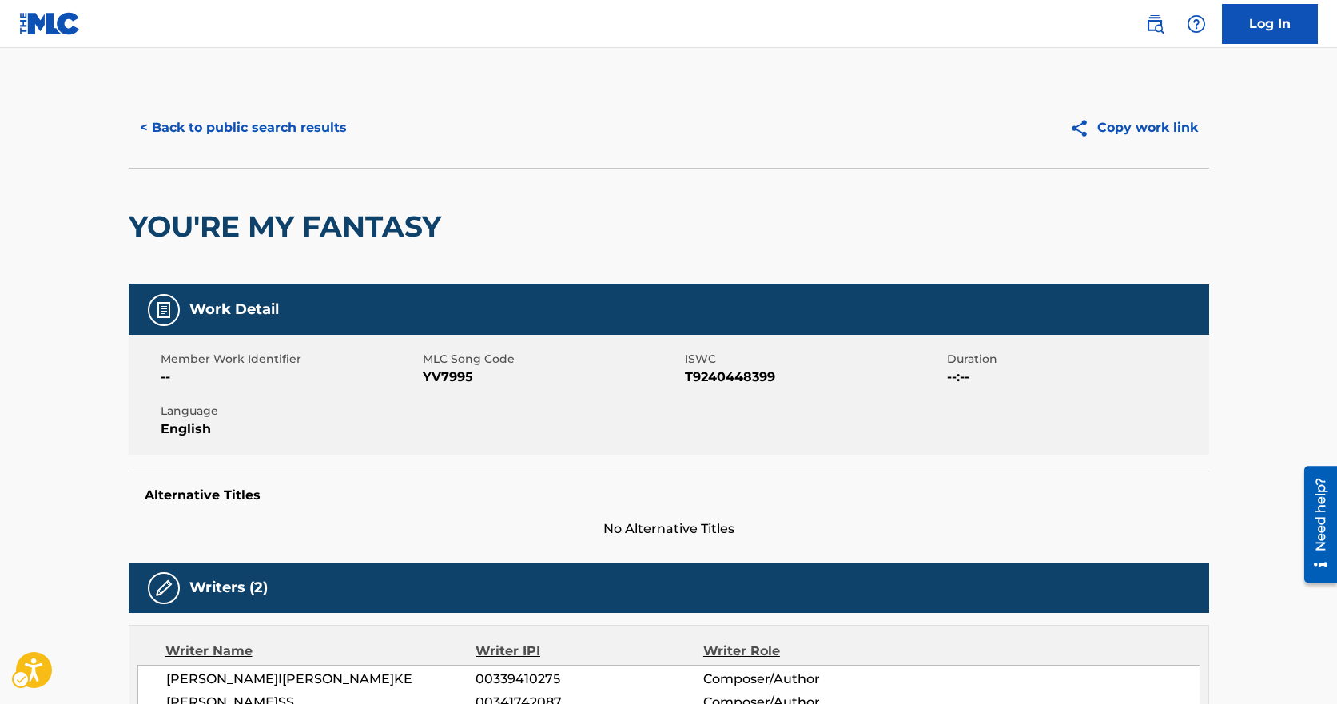
click at [429, 381] on span "MLC Song Code - YV7995" at bounding box center [552, 377] width 258 height 19
click at [420, 380] on div "Member Work Identifier --" at bounding box center [292, 369] width 262 height 36
drag, startPoint x: 417, startPoint y: 384, endPoint x: 430, endPoint y: 377, distance: 15.0
click at [423, 381] on div "Member Work Identifier -- MLC Song Code MLC Song Code - YV7995 ISWC ISWC - T924…" at bounding box center [669, 395] width 1081 height 120
click at [433, 377] on span "MLC Song Code - YV7995" at bounding box center [552, 377] width 258 height 19
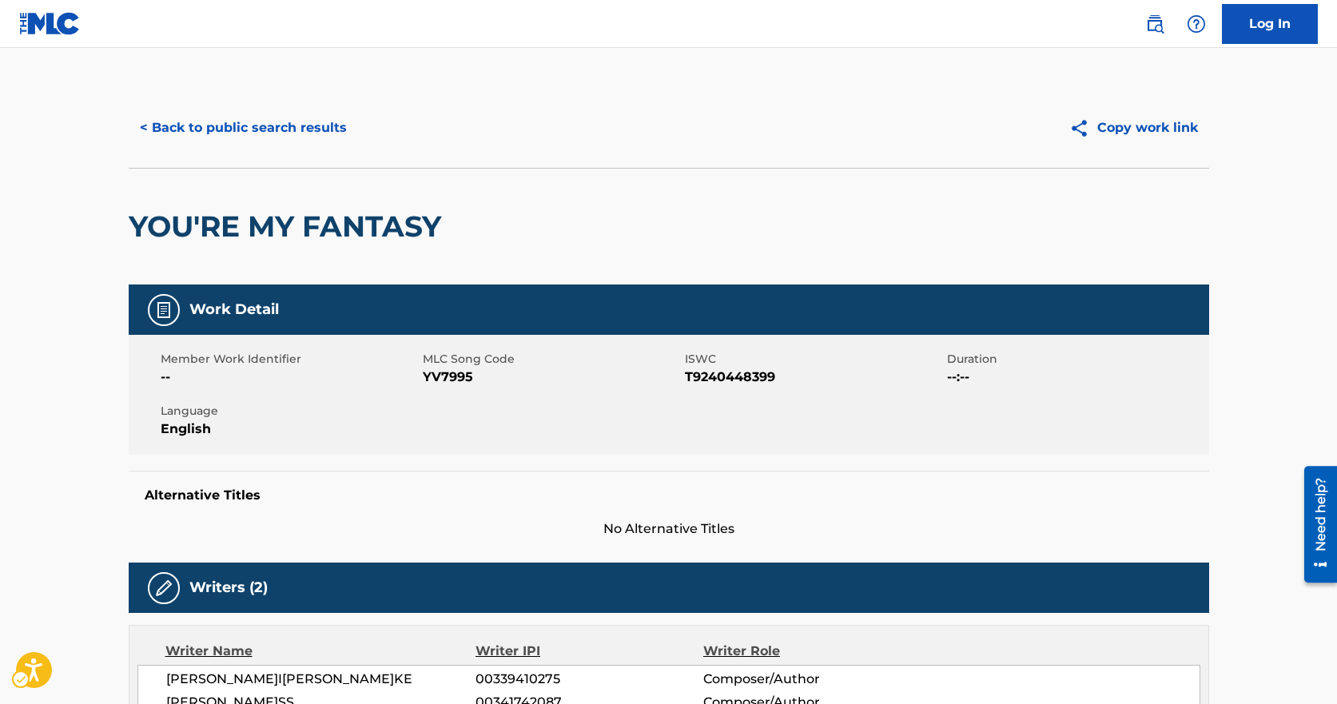
click at [433, 376] on span "MLC Song Code - YV7995" at bounding box center [552, 377] width 258 height 19
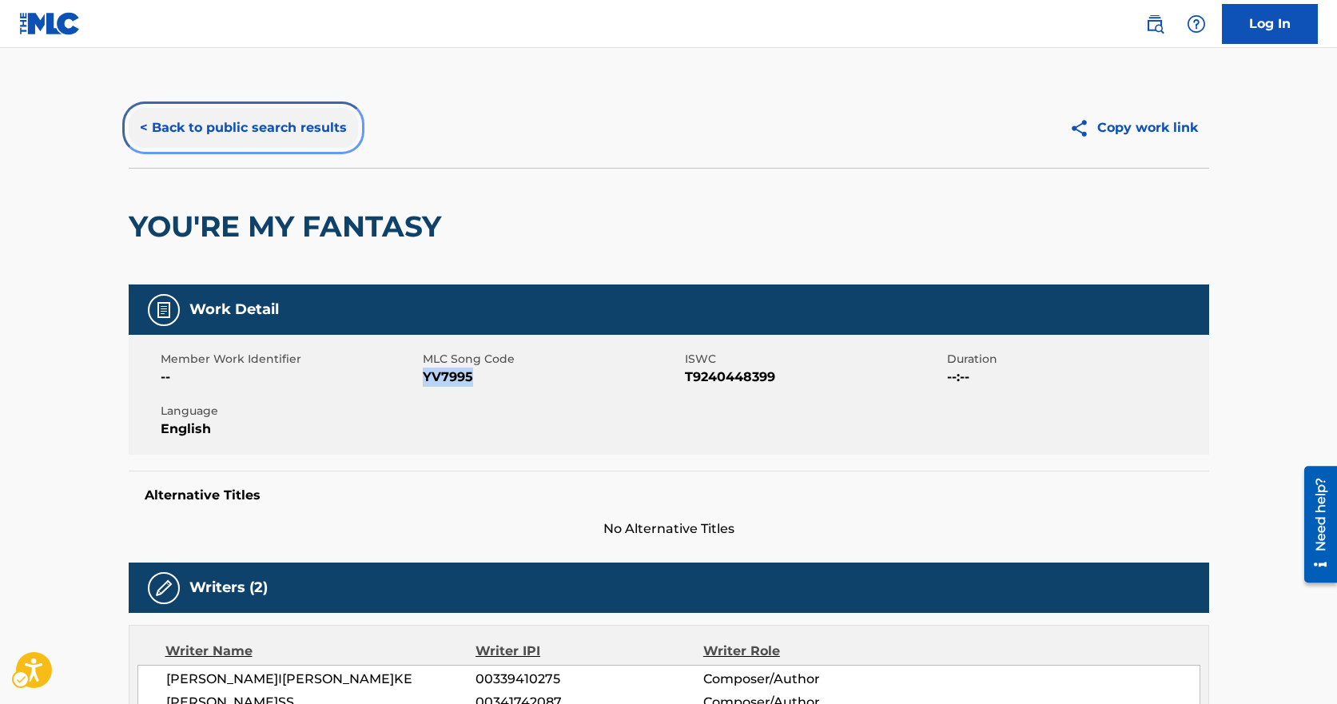
click at [154, 135] on button "< Back to public search results" at bounding box center [243, 128] width 229 height 40
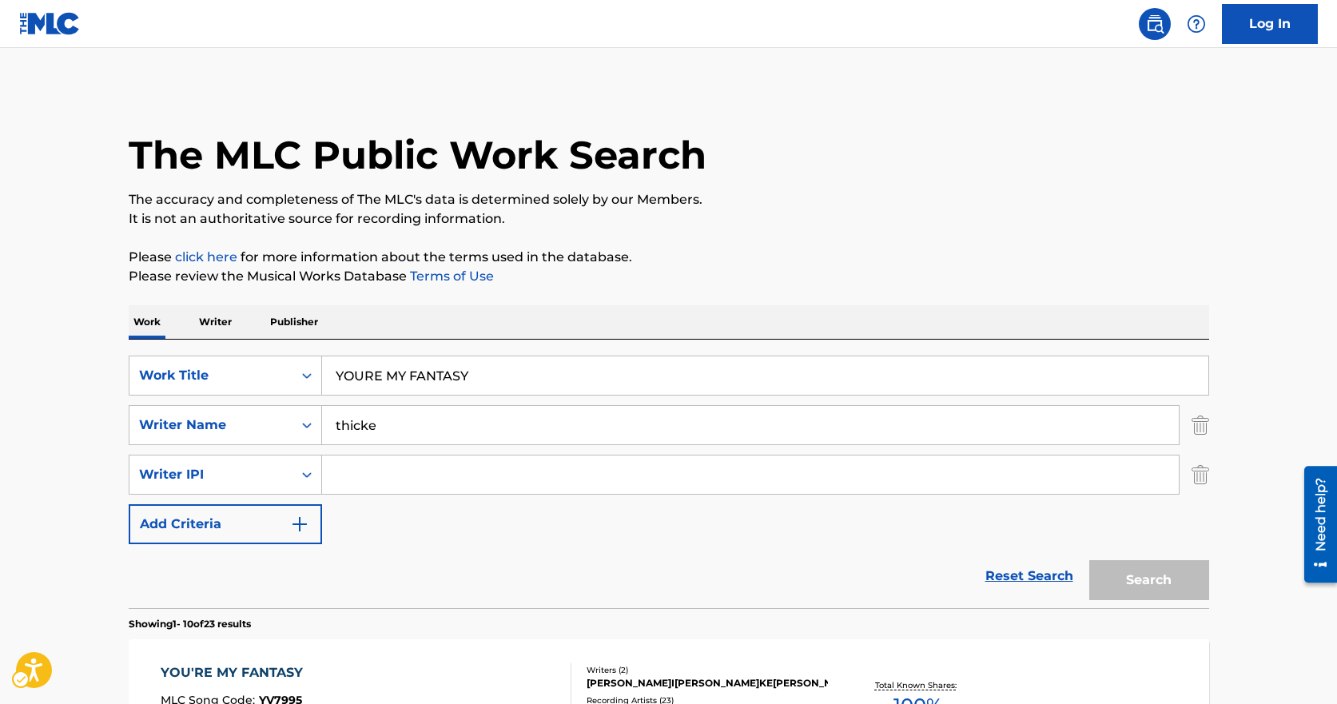
scroll to position [200, 0]
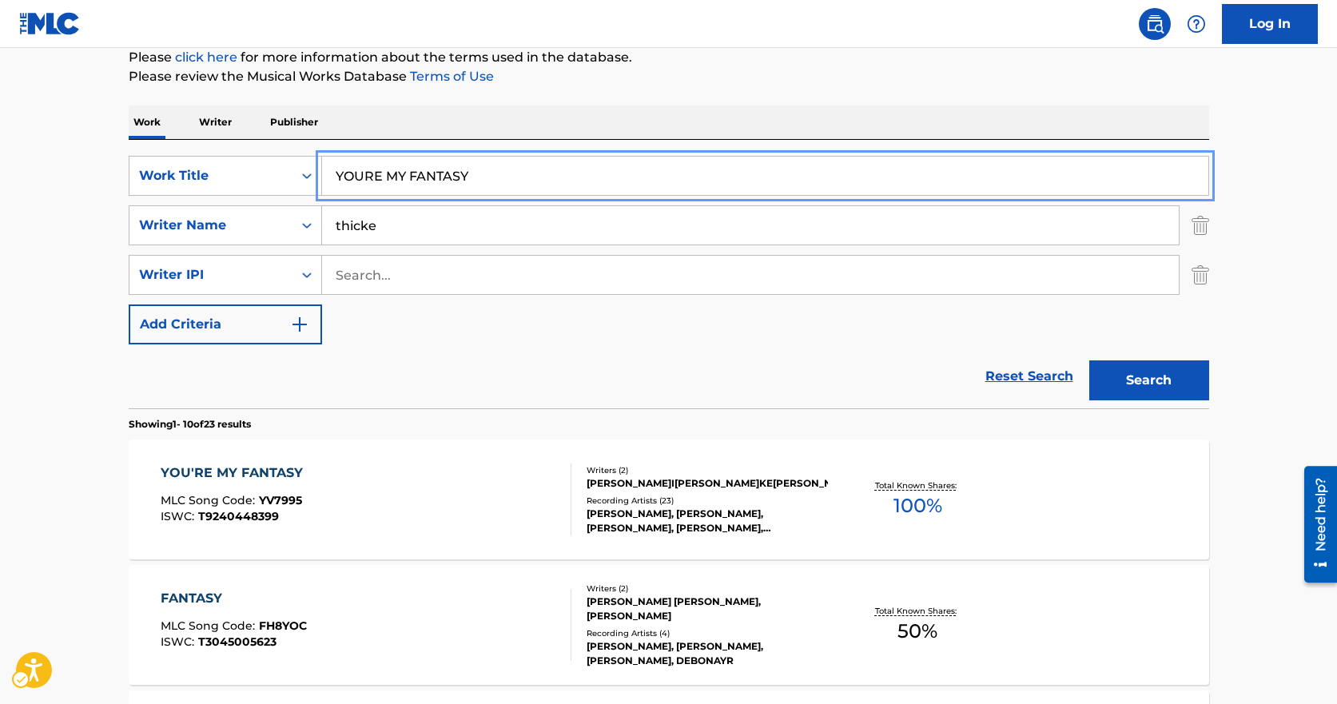
drag, startPoint x: 492, startPoint y: 172, endPoint x: 240, endPoint y: 154, distance: 252.4
type input "GET her back"
click at [1090, 361] on button "Search" at bounding box center [1150, 381] width 120 height 40
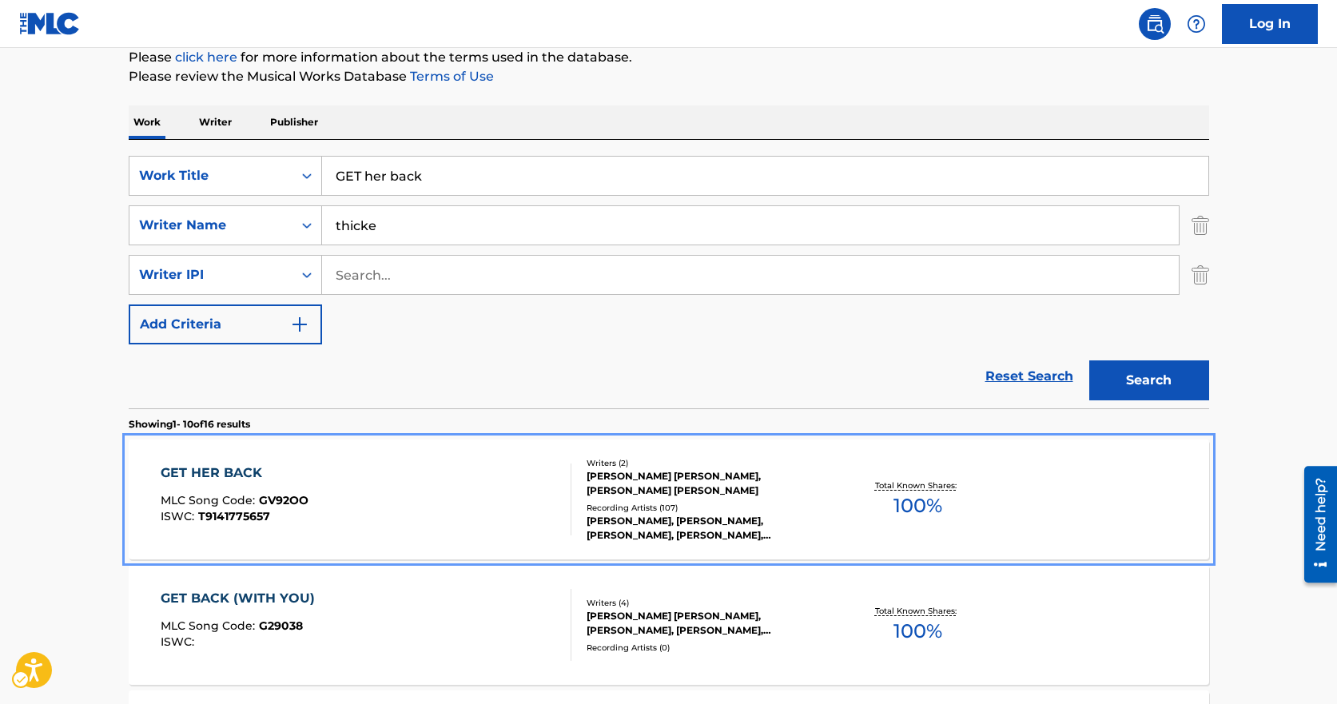
click at [374, 480] on div "GET HER BACK MLC Song Code : GV92OO ISWC : T9141775657" at bounding box center [366, 500] width 411 height 72
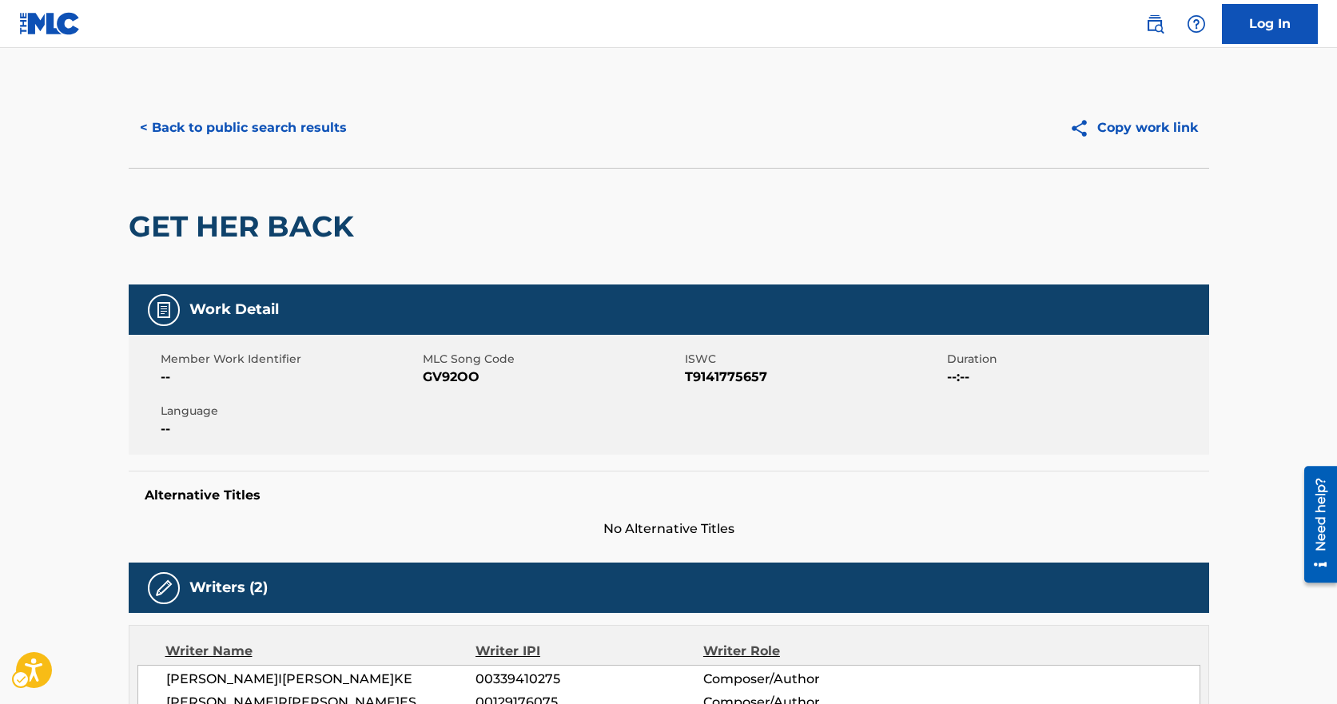
click at [443, 371] on span "MLC Song Code - GV92OO" at bounding box center [552, 377] width 258 height 19
click at [442, 373] on span "MLC Song Code - GV92OO" at bounding box center [552, 377] width 258 height 19
click at [444, 374] on span "MLC Song Code - GV92OO" at bounding box center [552, 377] width 258 height 19
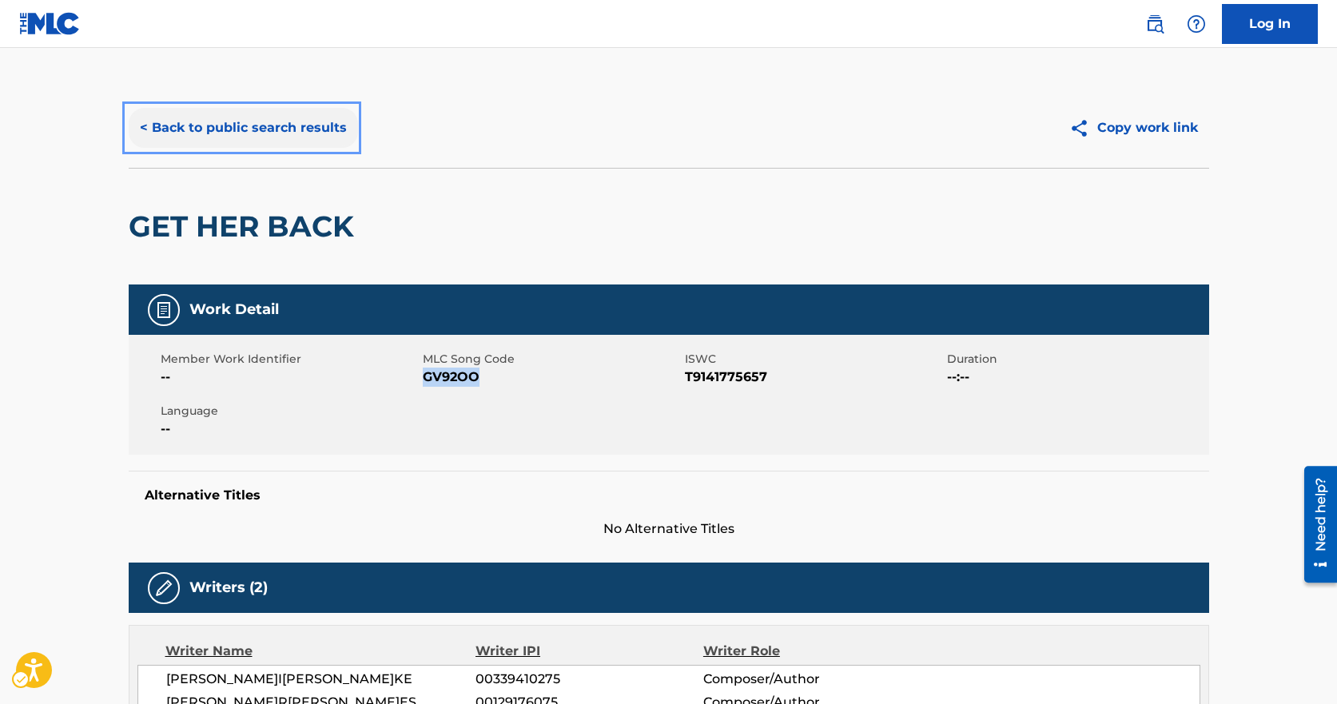
click at [273, 124] on button "< Back to public search results" at bounding box center [243, 128] width 229 height 40
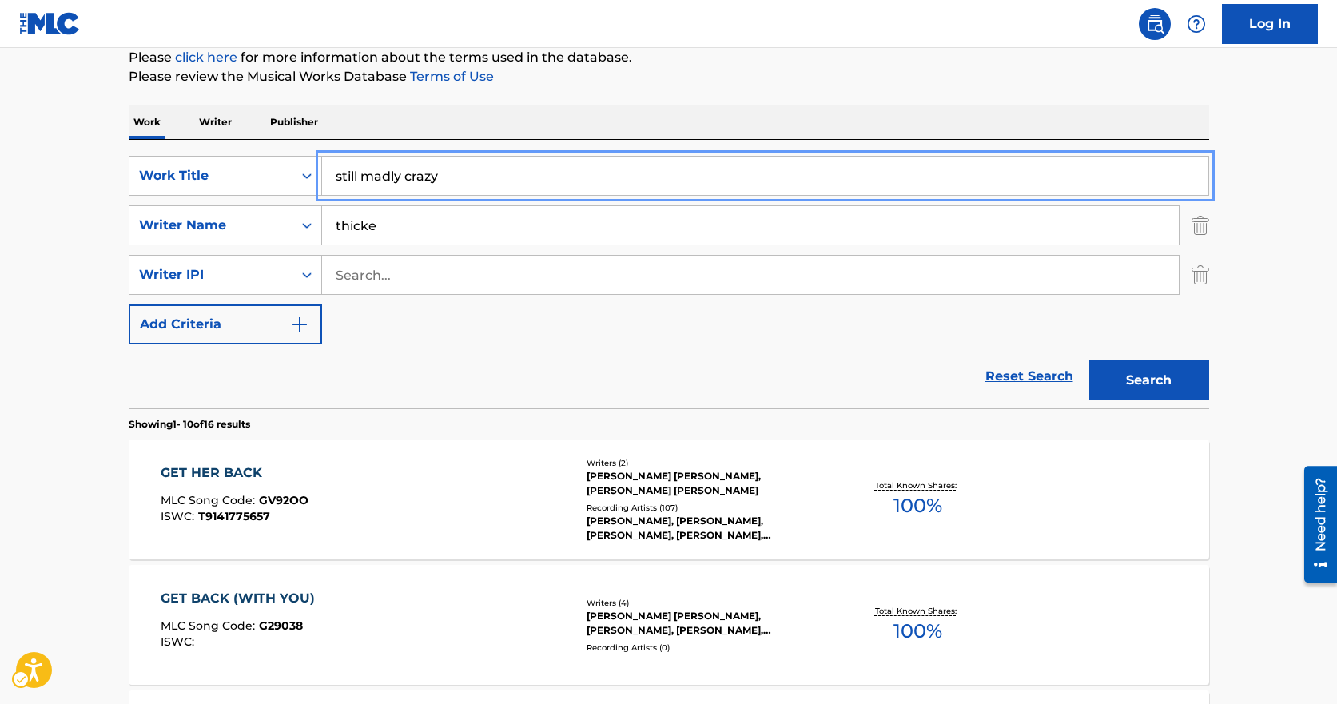
type input "still madly crazy"
click at [1090, 361] on button "Search" at bounding box center [1150, 381] width 120 height 40
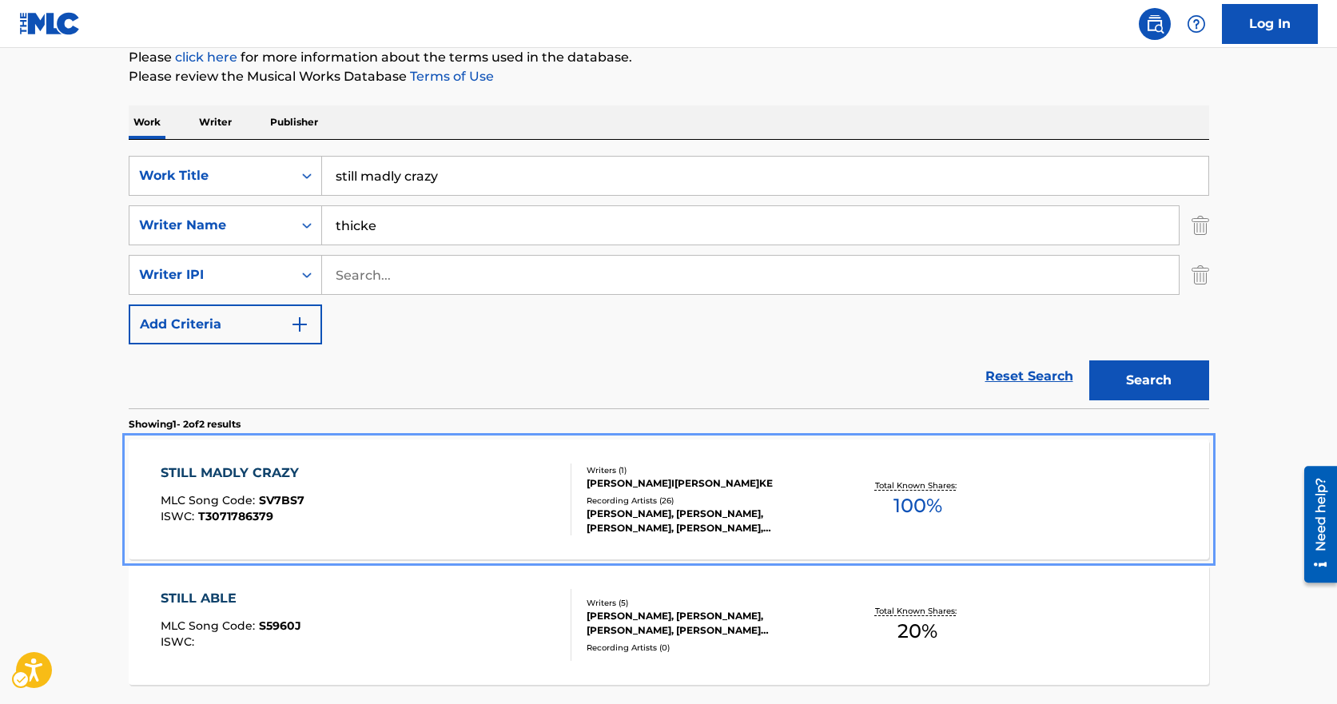
click at [421, 443] on div "STILL MADLY CRAZY MLC Song Code : SV7BS7 ISWC : T3071786379 Writers ( 1 [PERSON…" at bounding box center [669, 500] width 1081 height 120
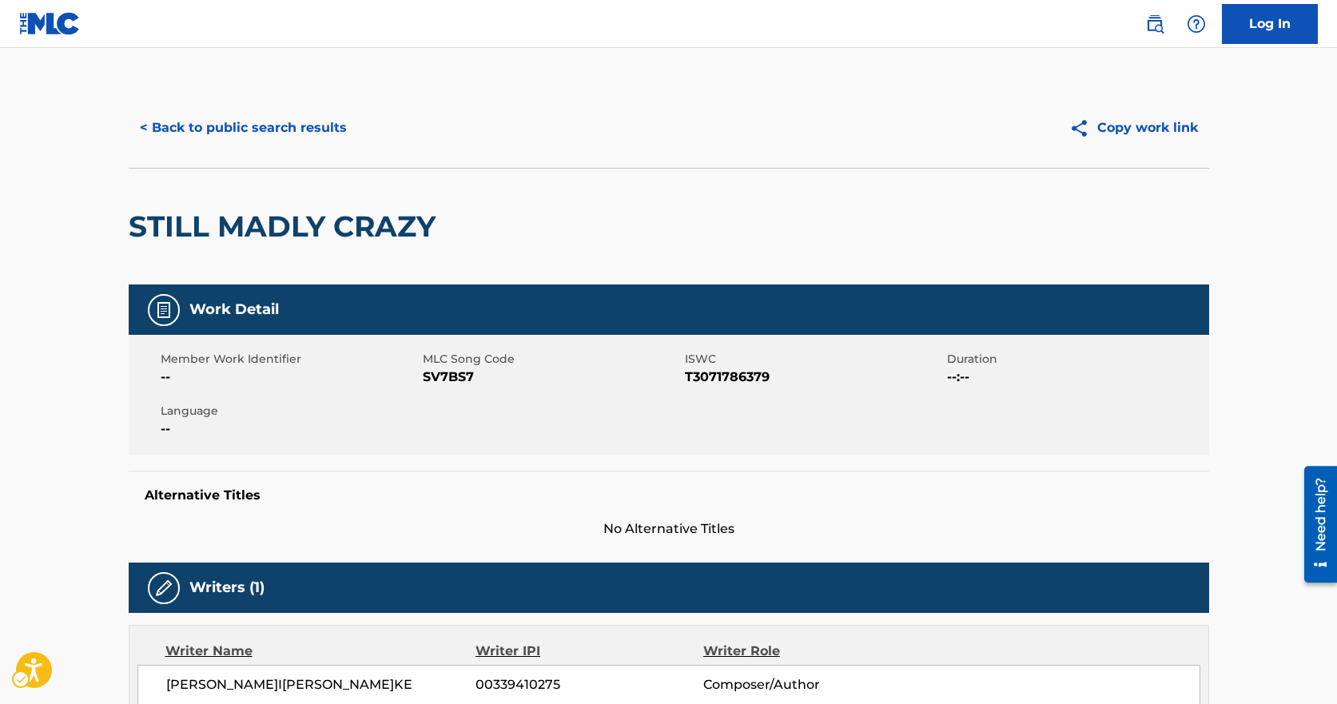
click at [429, 371] on span "MLC Song Code - SV7BS7" at bounding box center [552, 377] width 258 height 19
drag, startPoint x: 771, startPoint y: 149, endPoint x: 496, endPoint y: 90, distance: 280.5
click at [771, 149] on div "< Back to public search results Copy work link" at bounding box center [669, 128] width 1081 height 80
drag, startPoint x: 134, startPoint y: 146, endPoint x: 130, endPoint y: 156, distance: 10.4
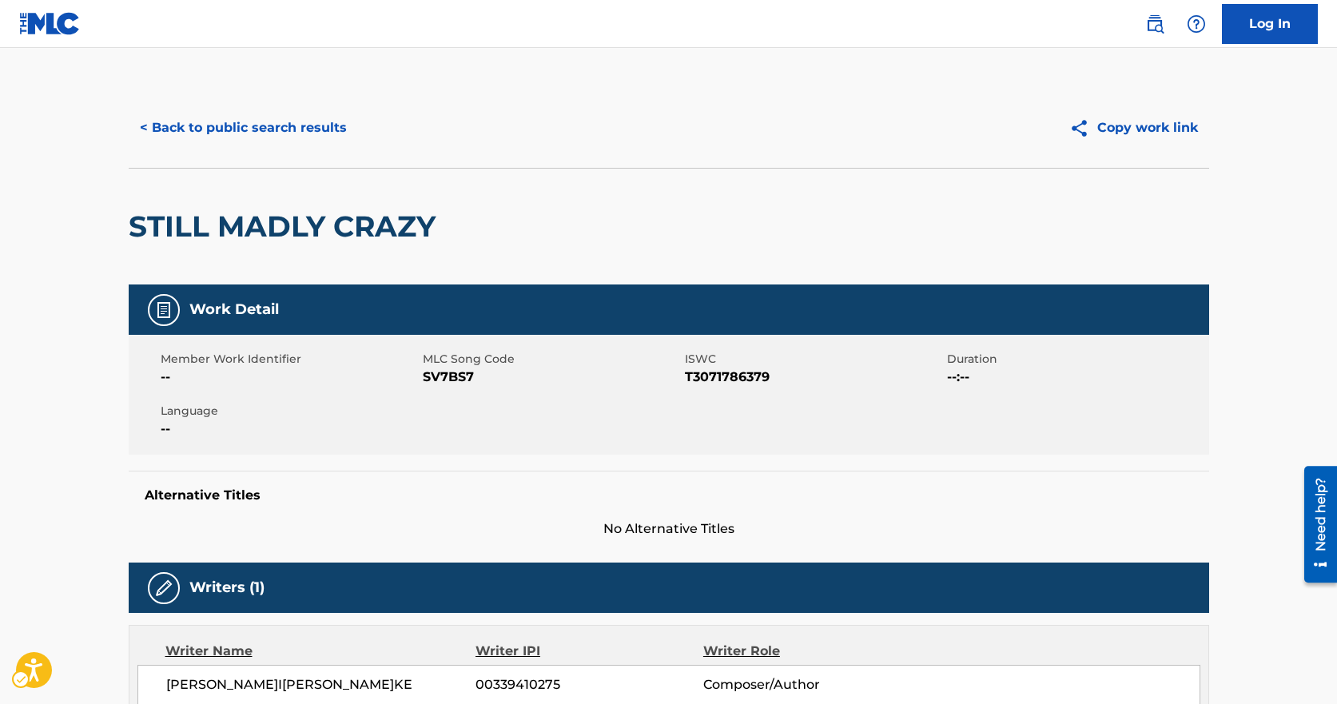
click at [130, 156] on div "< Back to public search results Copy work link" at bounding box center [669, 128] width 1081 height 80
click at [204, 127] on button "< Back to public search results" at bounding box center [243, 128] width 229 height 40
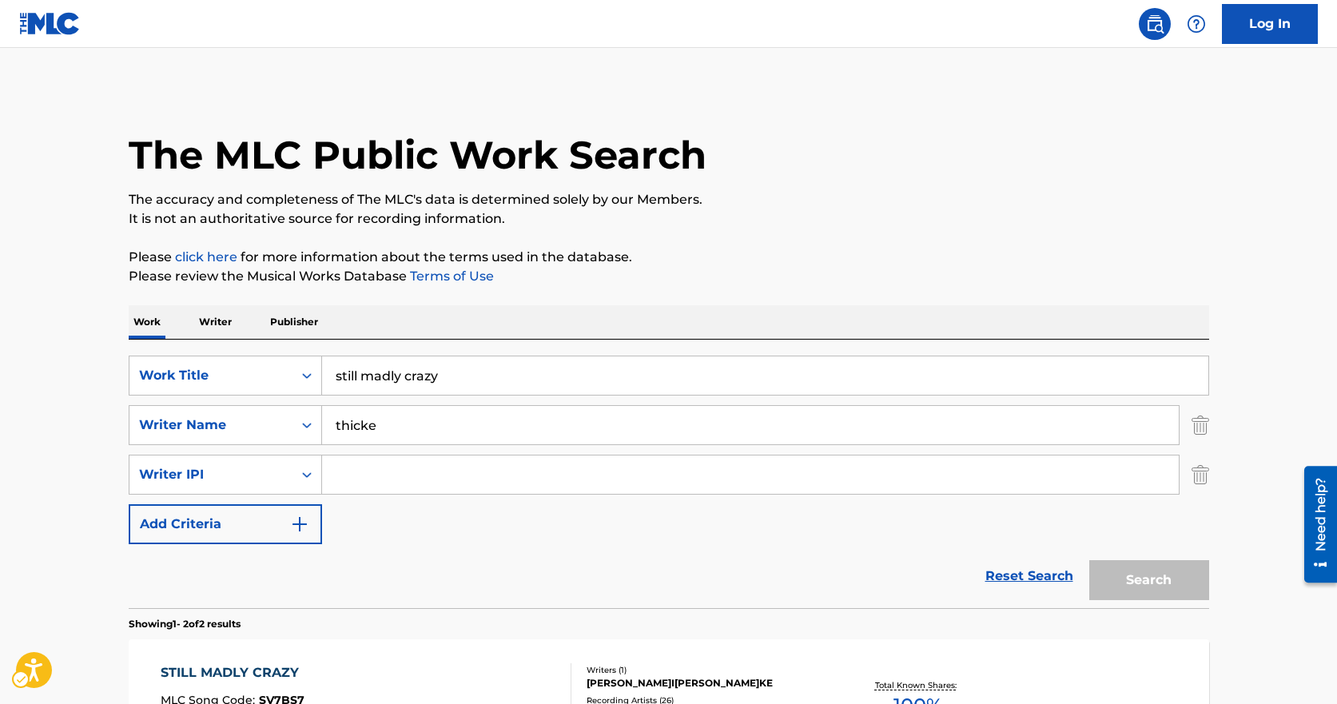
scroll to position [200, 0]
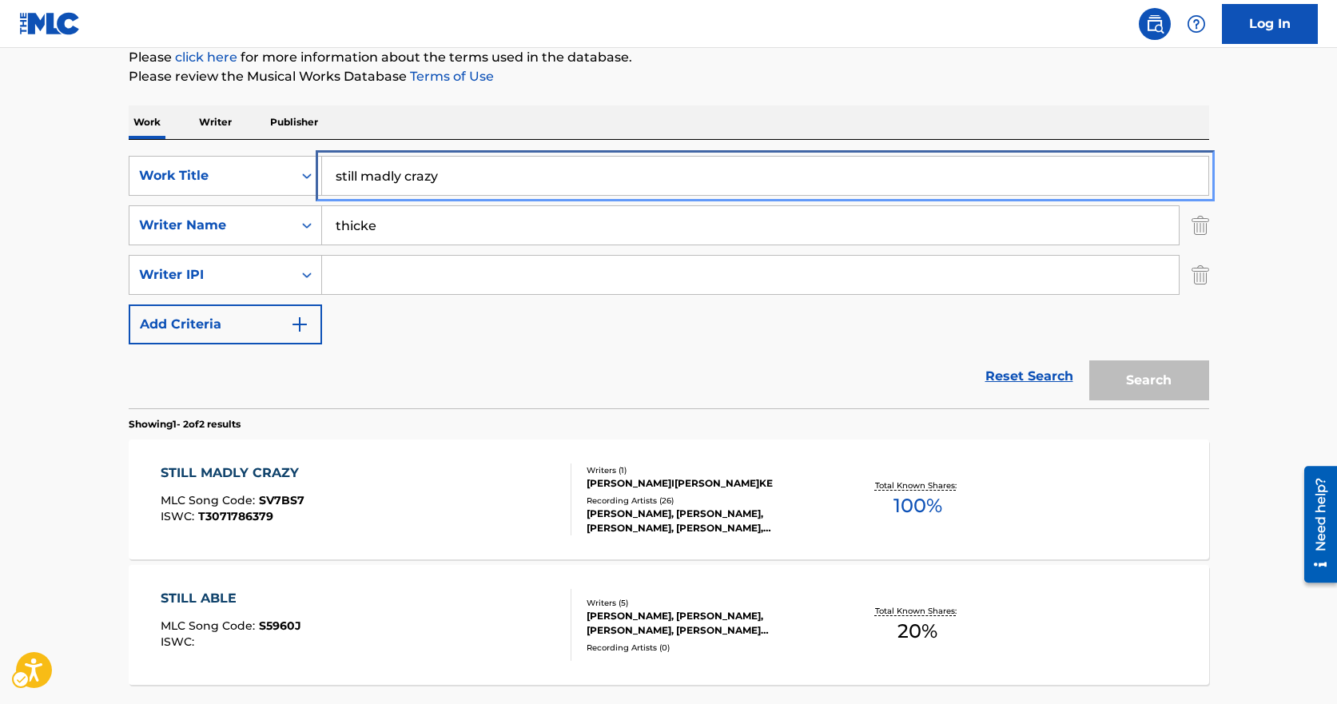
click at [489, 177] on input "still madly crazy" at bounding box center [765, 176] width 887 height 38
click at [487, 177] on input "still madly crazy" at bounding box center [765, 176] width 887 height 38
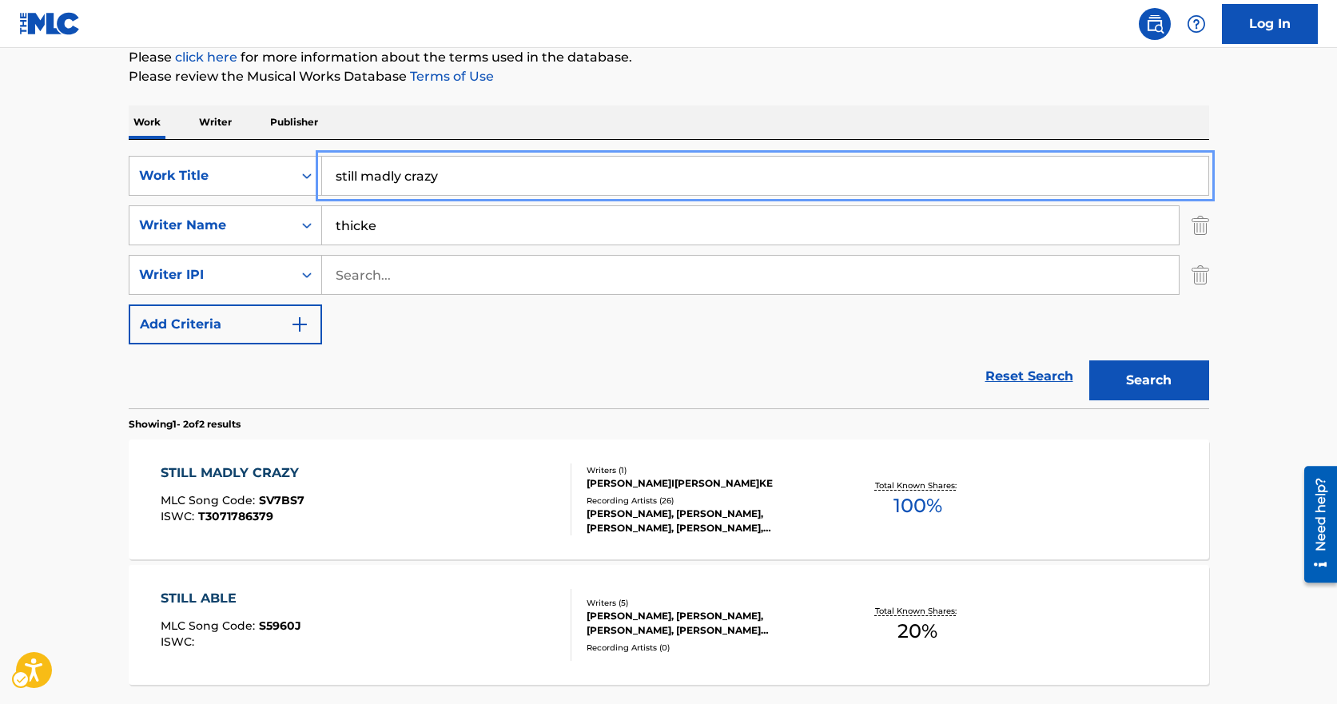
click at [475, 177] on input "still madly crazy" at bounding box center [765, 176] width 887 height 38
type input ";"
type input "lock the door"
click at [1090, 361] on button "Search" at bounding box center [1150, 381] width 120 height 40
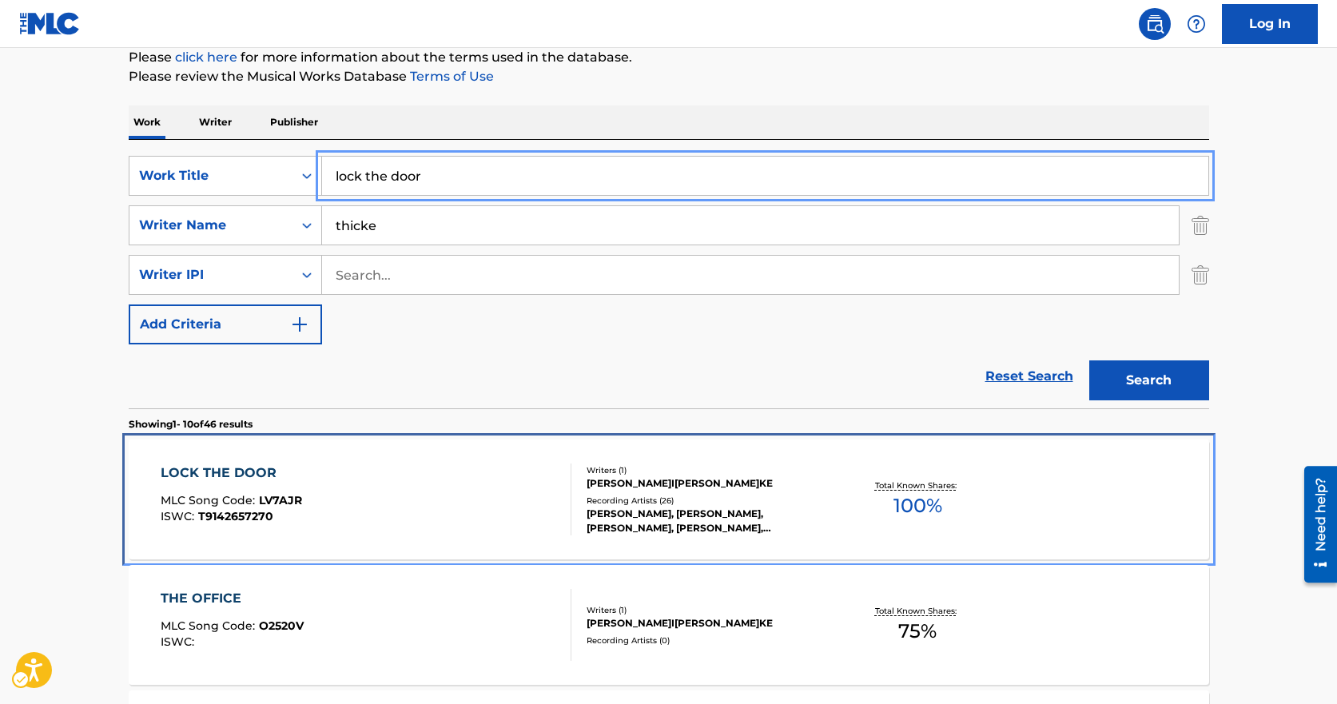
click at [545, 484] on div "LOCK THE DOOR MLC Song Code : LV7AJR ISWC : T9142657270" at bounding box center [366, 500] width 411 height 72
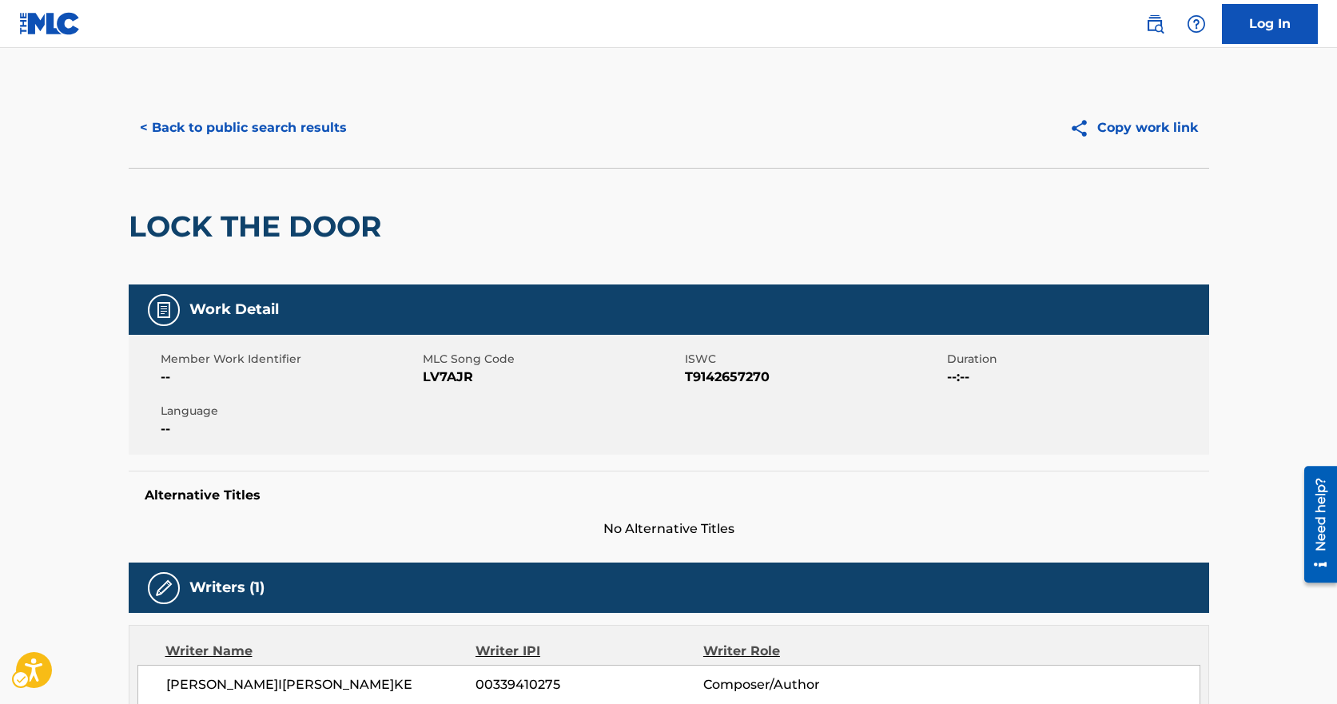
click at [468, 374] on span "MLC Song Code - LV7AJR" at bounding box center [552, 377] width 258 height 19
click at [444, 374] on span "MLC Song Code - LV7AJR" at bounding box center [552, 377] width 258 height 19
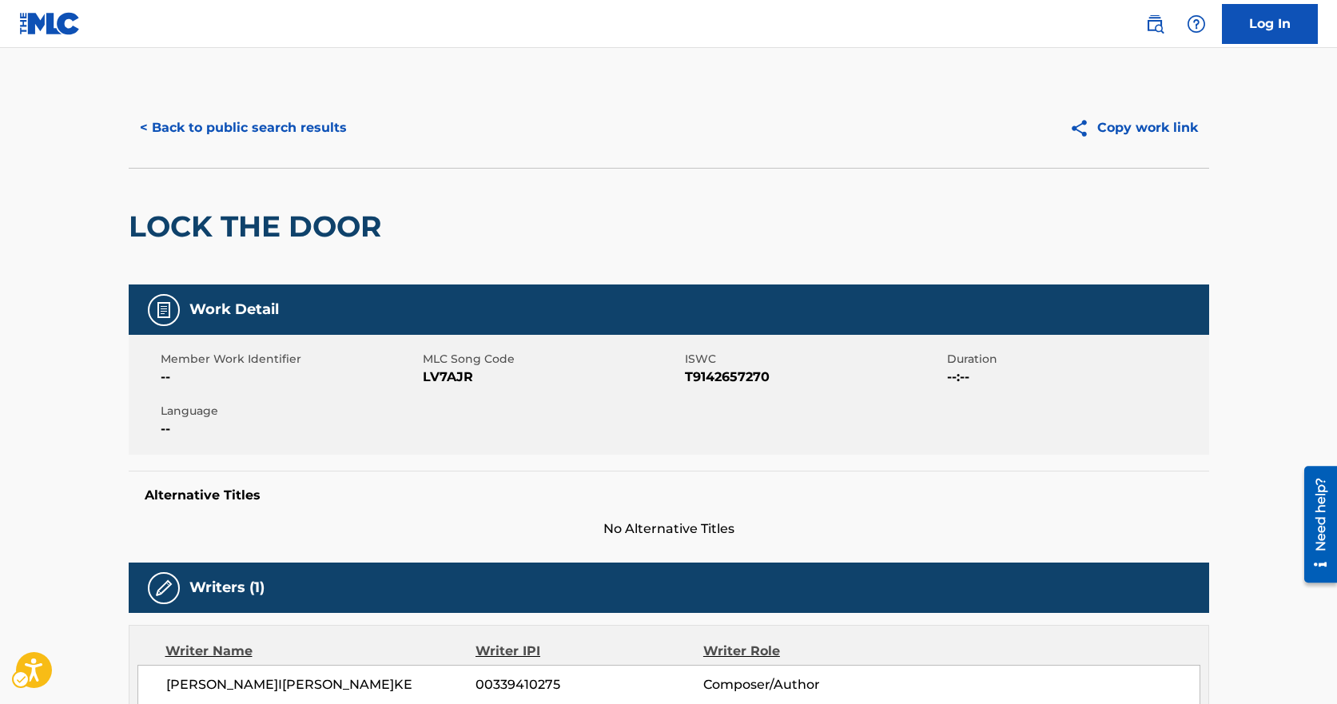
click at [444, 374] on span "MLC Song Code - LV7AJR" at bounding box center [552, 377] width 258 height 19
drag, startPoint x: 198, startPoint y: 90, endPoint x: 212, endPoint y: 111, distance: 24.8
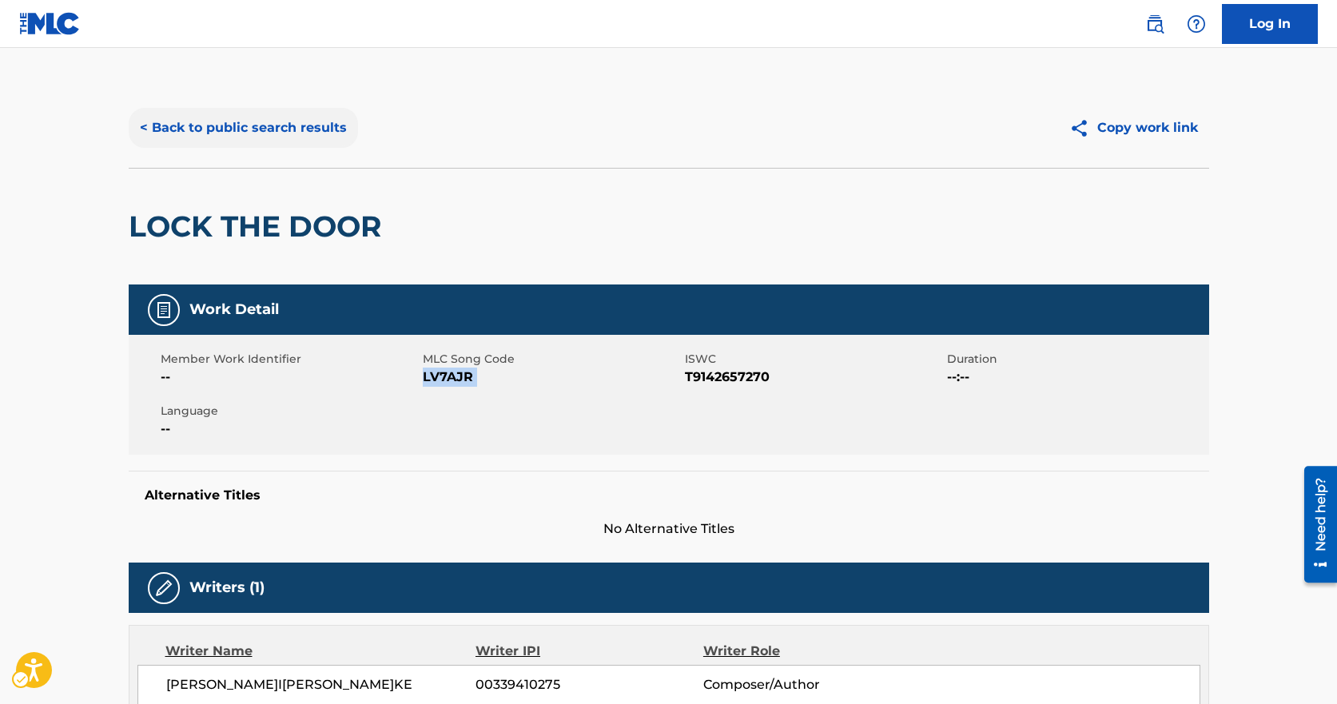
click at [201, 94] on div "< Back to public search results Copy work link" at bounding box center [669, 128] width 1081 height 80
click at [209, 121] on button "< Back to public search results" at bounding box center [243, 128] width 229 height 40
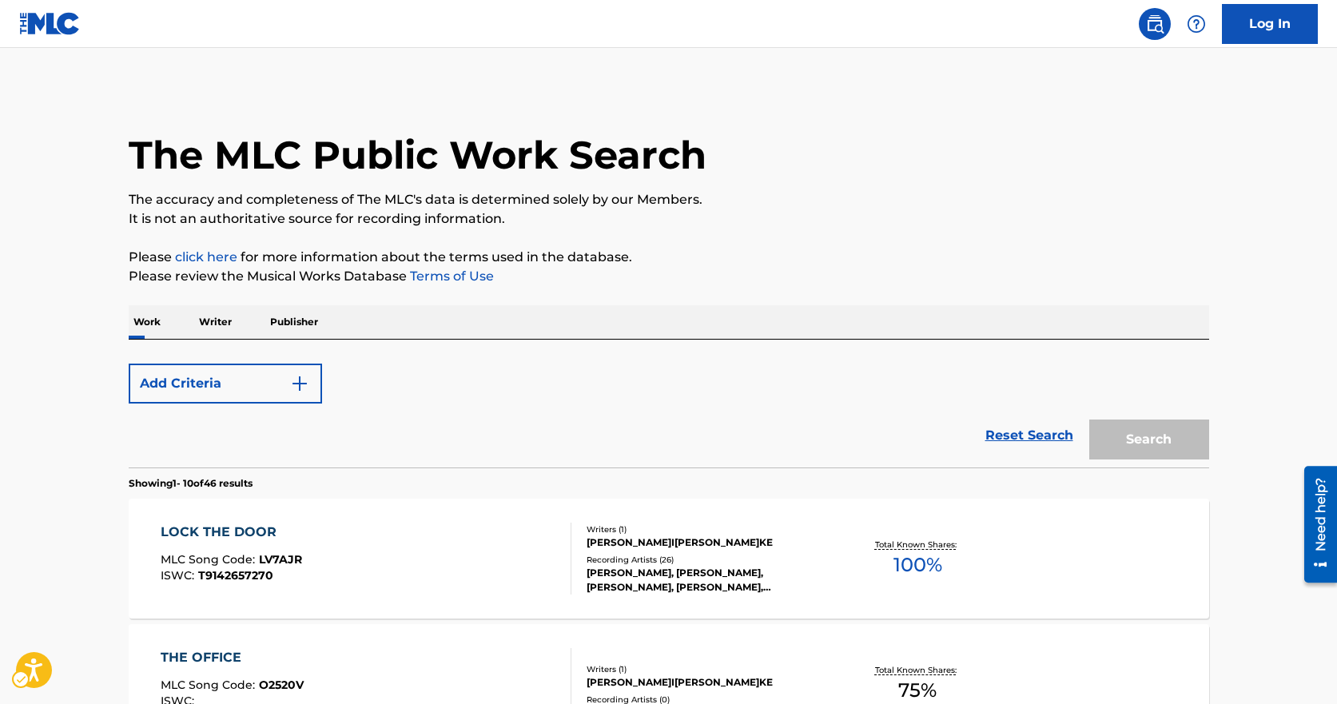
scroll to position [200, 0]
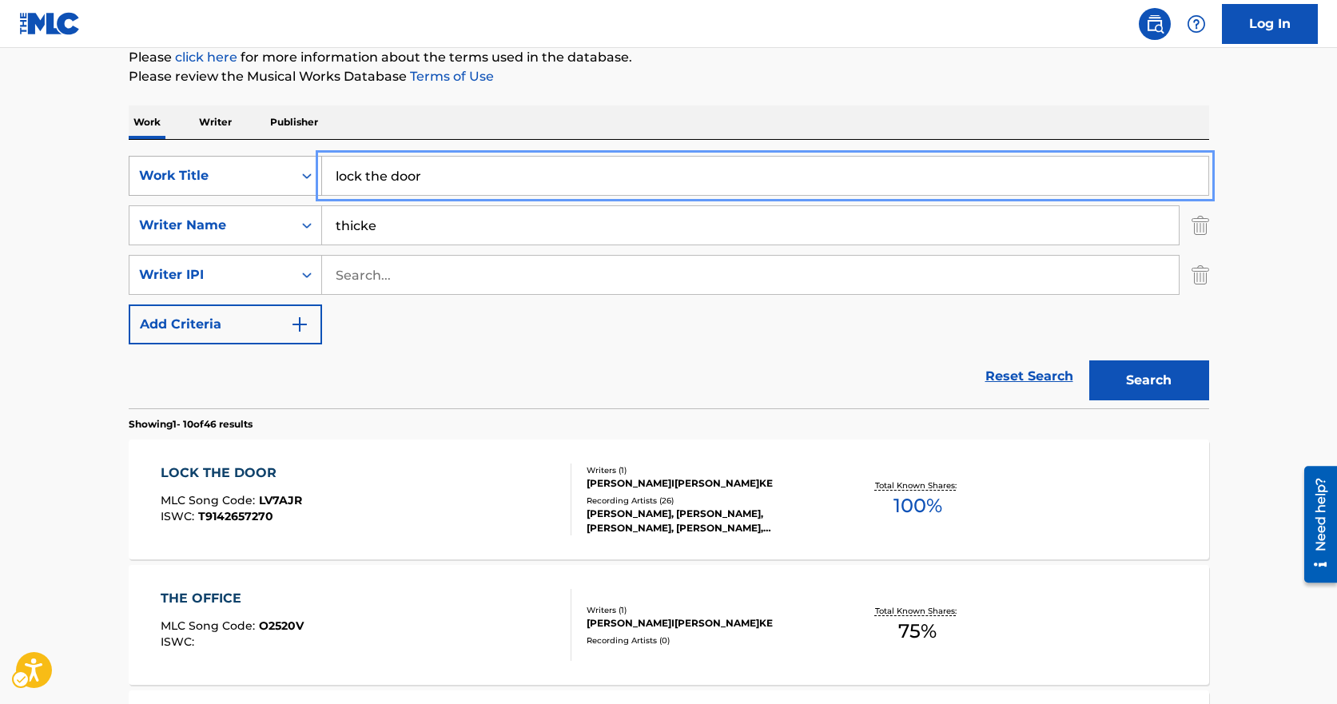
drag, startPoint x: 629, startPoint y: 191, endPoint x: 243, endPoint y: 182, distance: 386.2
type input "whatever i want"
click at [1090, 361] on button "Search" at bounding box center [1150, 381] width 120 height 40
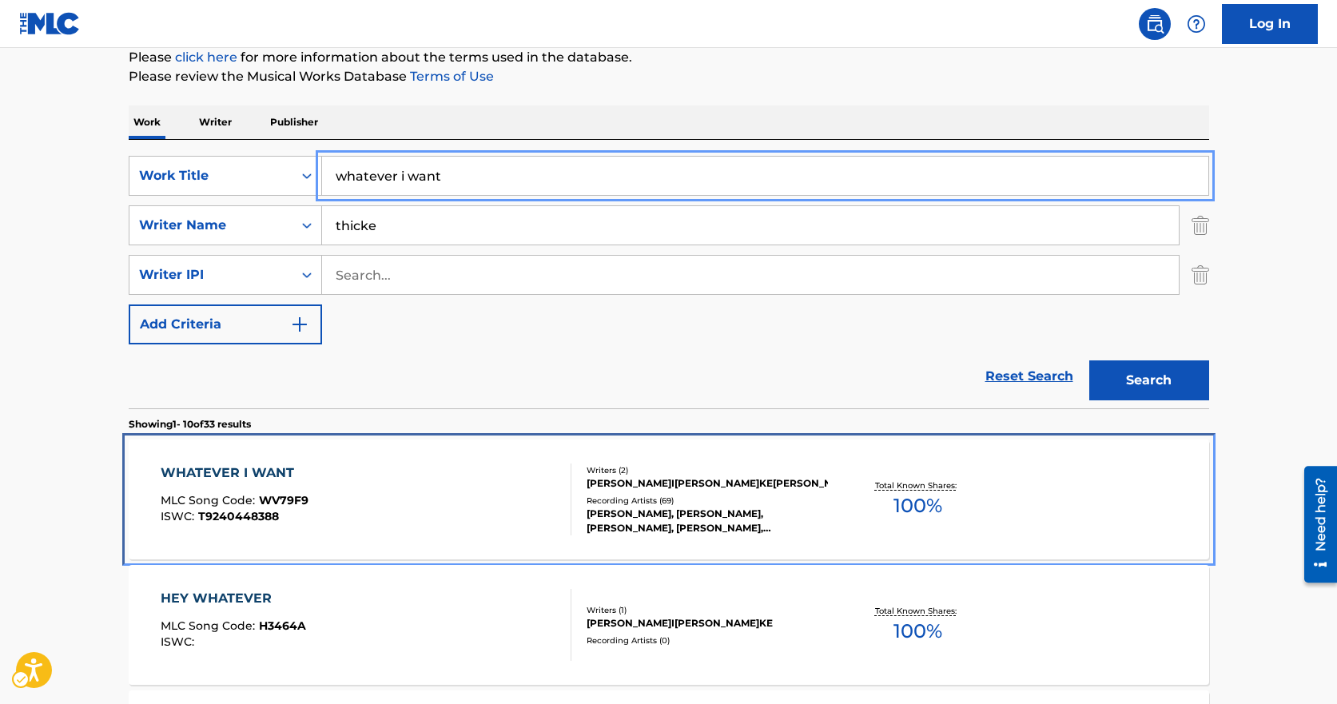
click at [508, 500] on div "WHATEVER I WANT MLC Song Code : WV79F9 ISWC : T9240448388" at bounding box center [366, 500] width 411 height 72
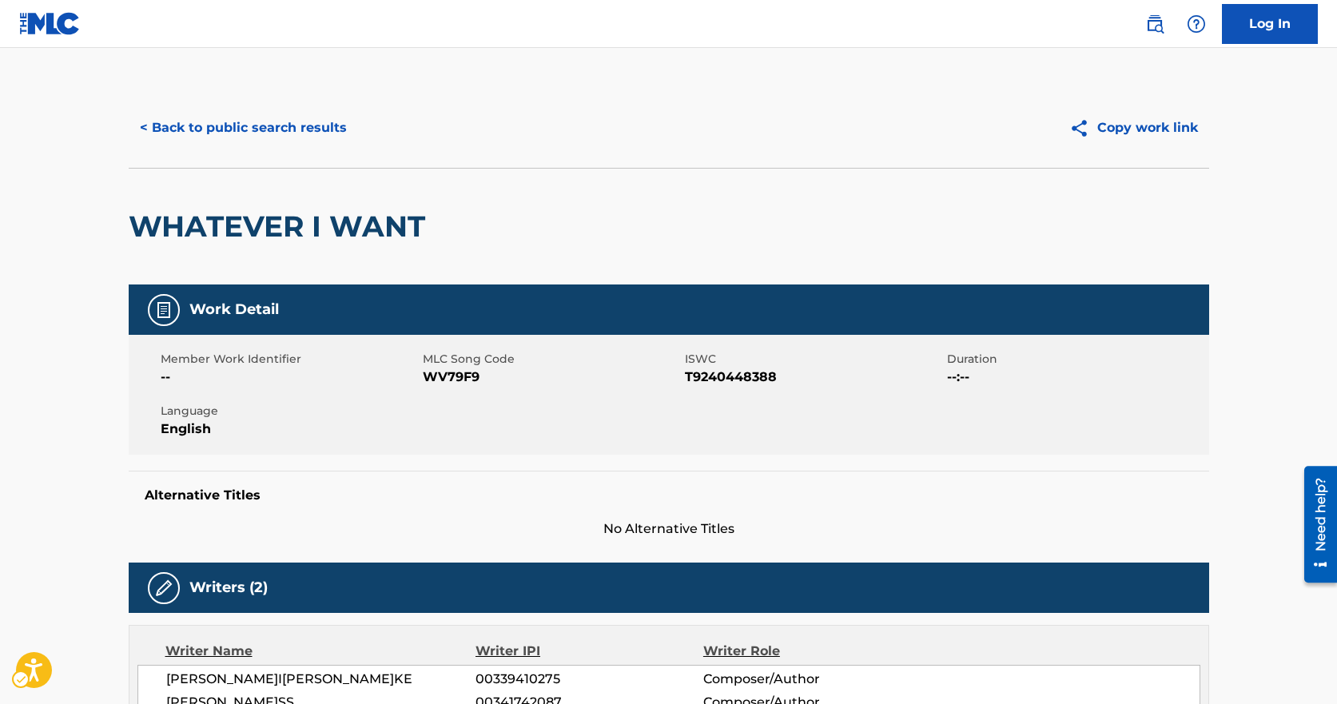
drag, startPoint x: 497, startPoint y: 394, endPoint x: 486, endPoint y: 388, distance: 12.9
click at [494, 393] on div "Member Work Identifier -- MLC Song Code MLC Song Code - WV79F9 ISWC ISWC - T924…" at bounding box center [669, 395] width 1081 height 120
click at [464, 379] on span "MLC Song Code - WV79F9" at bounding box center [552, 377] width 258 height 19
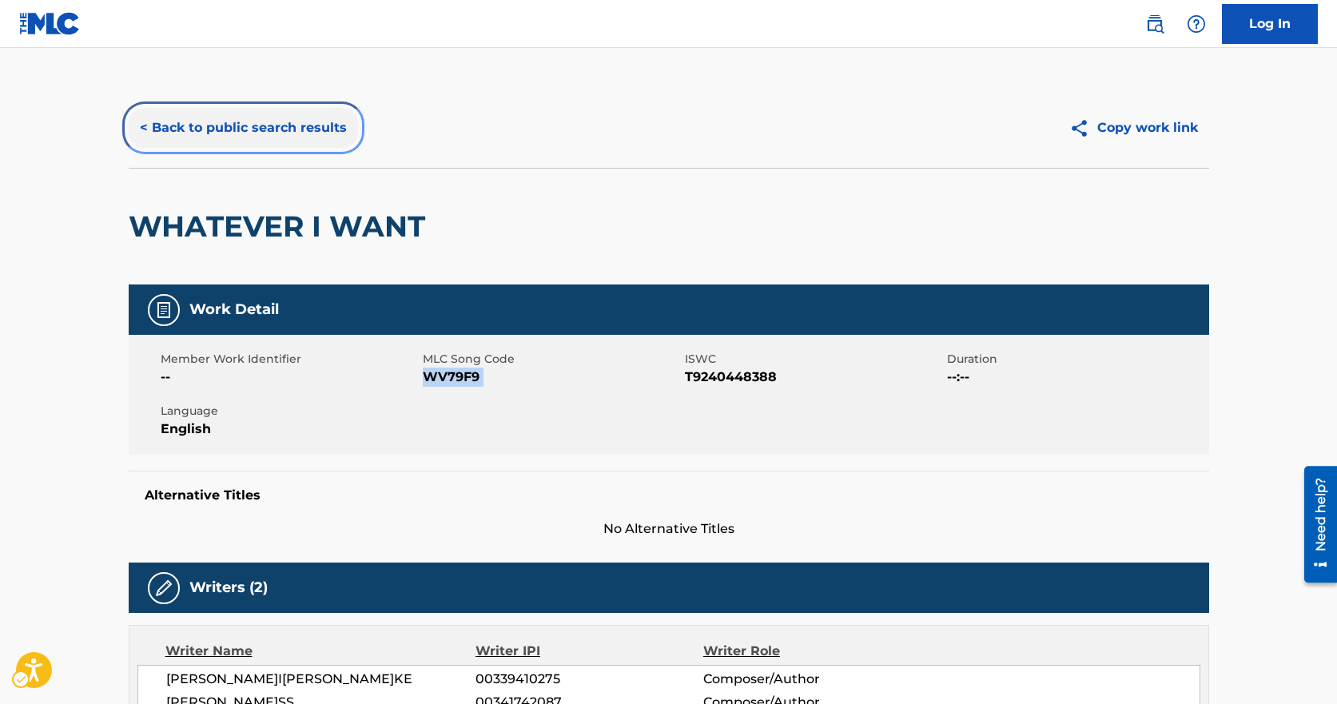
click at [197, 132] on button "< Back to public search results" at bounding box center [243, 128] width 229 height 40
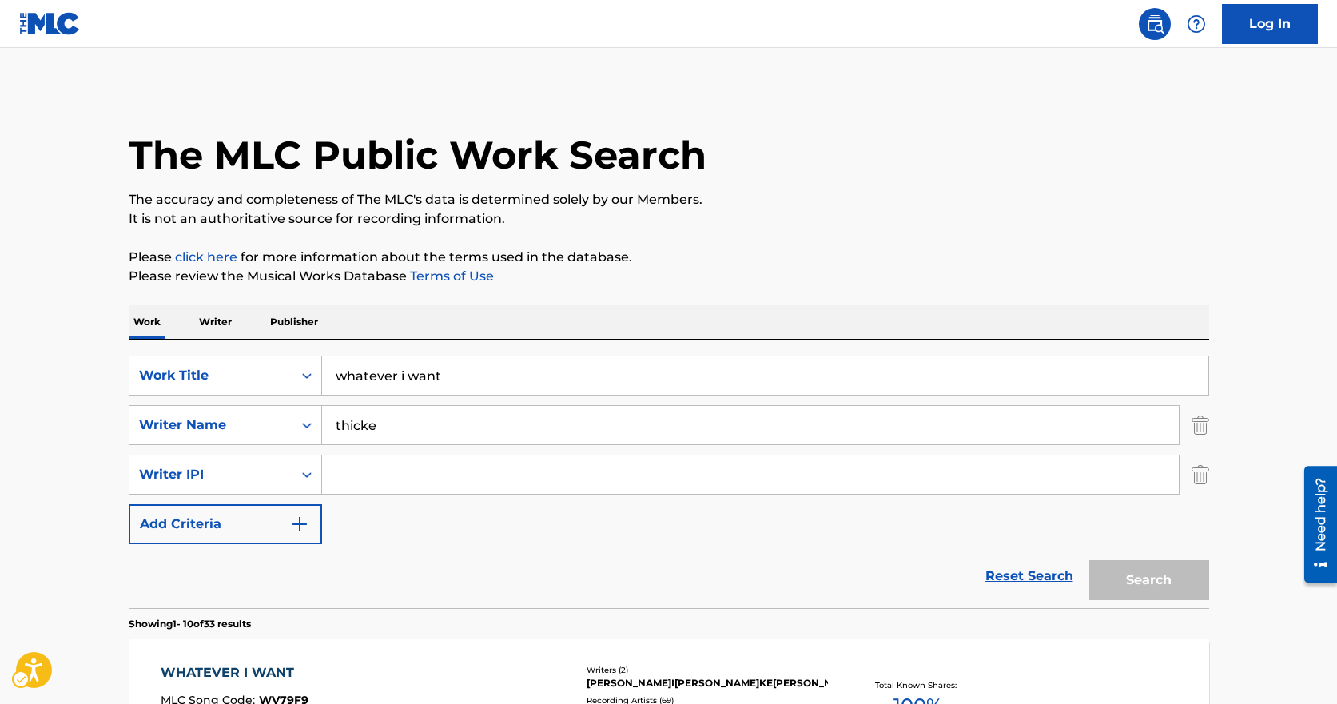
scroll to position [200, 0]
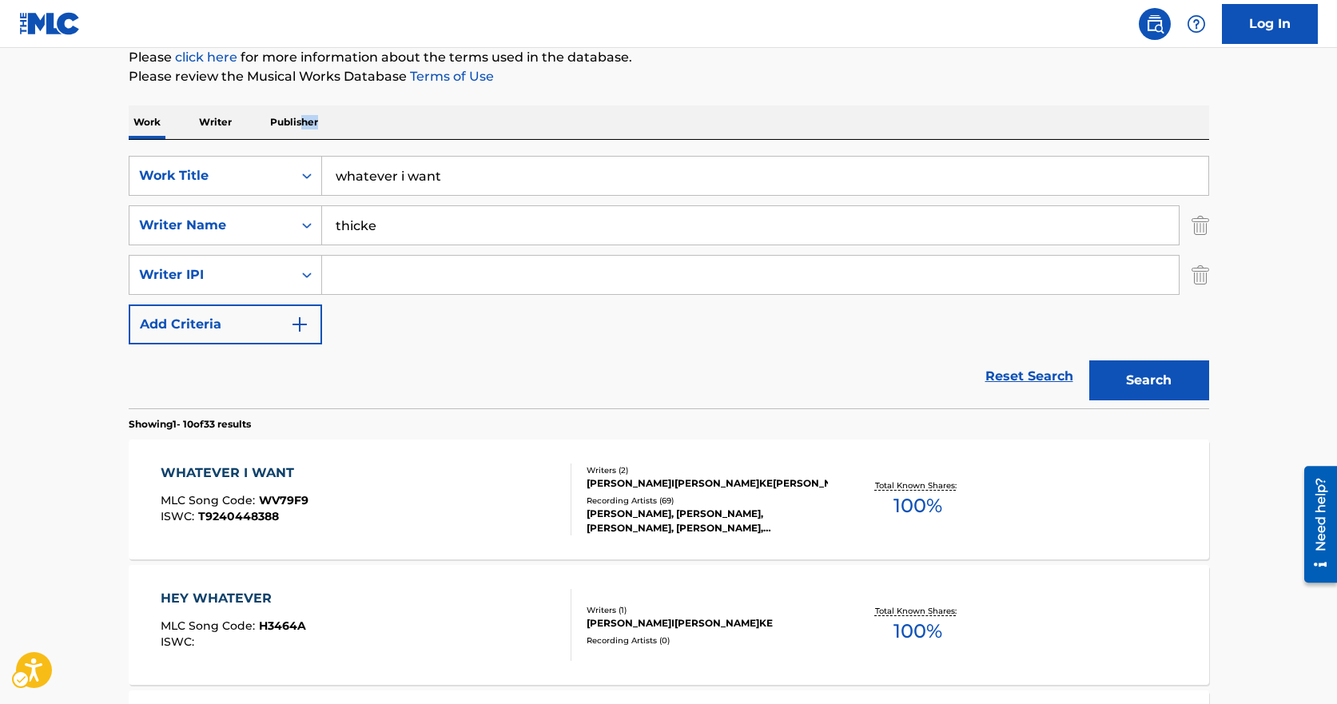
drag, startPoint x: 302, startPoint y: 124, endPoint x: 369, endPoint y: 126, distance: 67.2
click at [369, 126] on div "Work Writer Publisher" at bounding box center [669, 123] width 1081 height 34
click at [388, 123] on div "Work Writer Publisher" at bounding box center [669, 123] width 1081 height 34
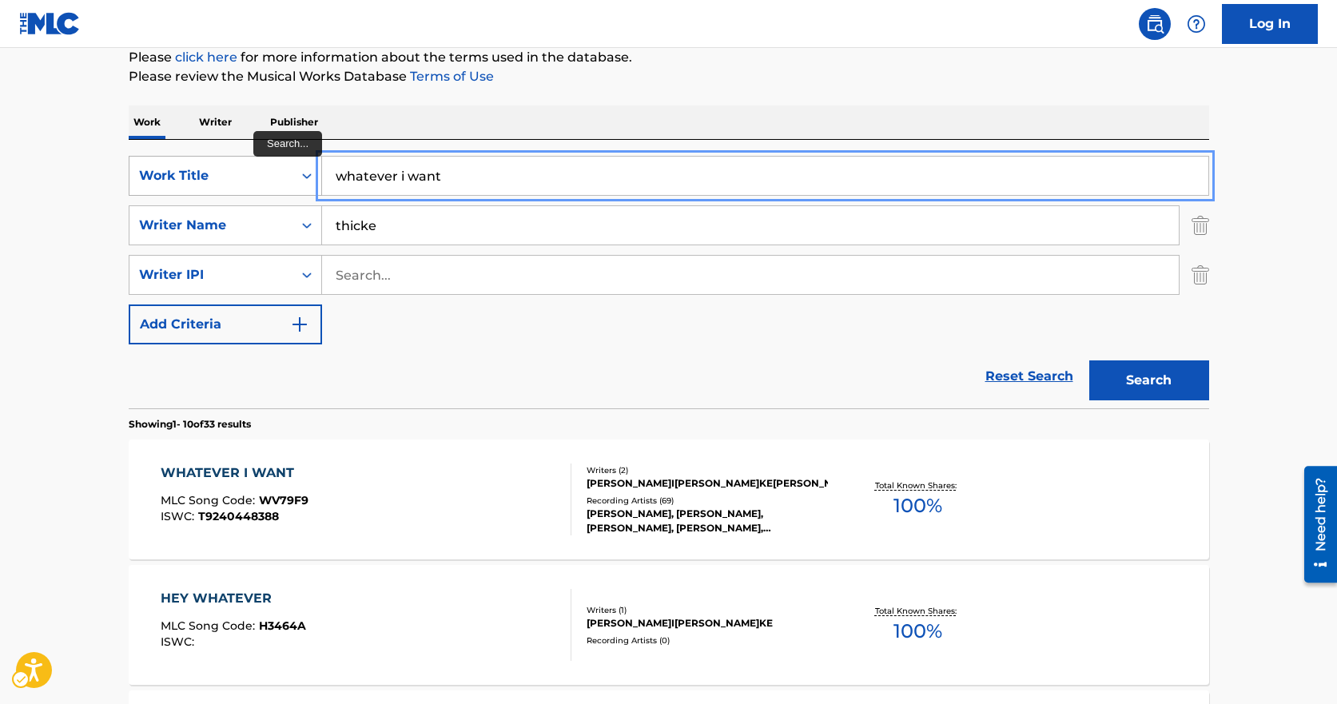
drag, startPoint x: 500, startPoint y: 187, endPoint x: 273, endPoint y: 164, distance: 228.2
click at [273, 165] on div "SearchWithCriteria17c8ba11-b080-4b1a-a173-13c064a93d5e Work Title whatever i wa…" at bounding box center [669, 176] width 1081 height 40
type input "living in new"
click at [1090, 361] on button "Search" at bounding box center [1150, 381] width 120 height 40
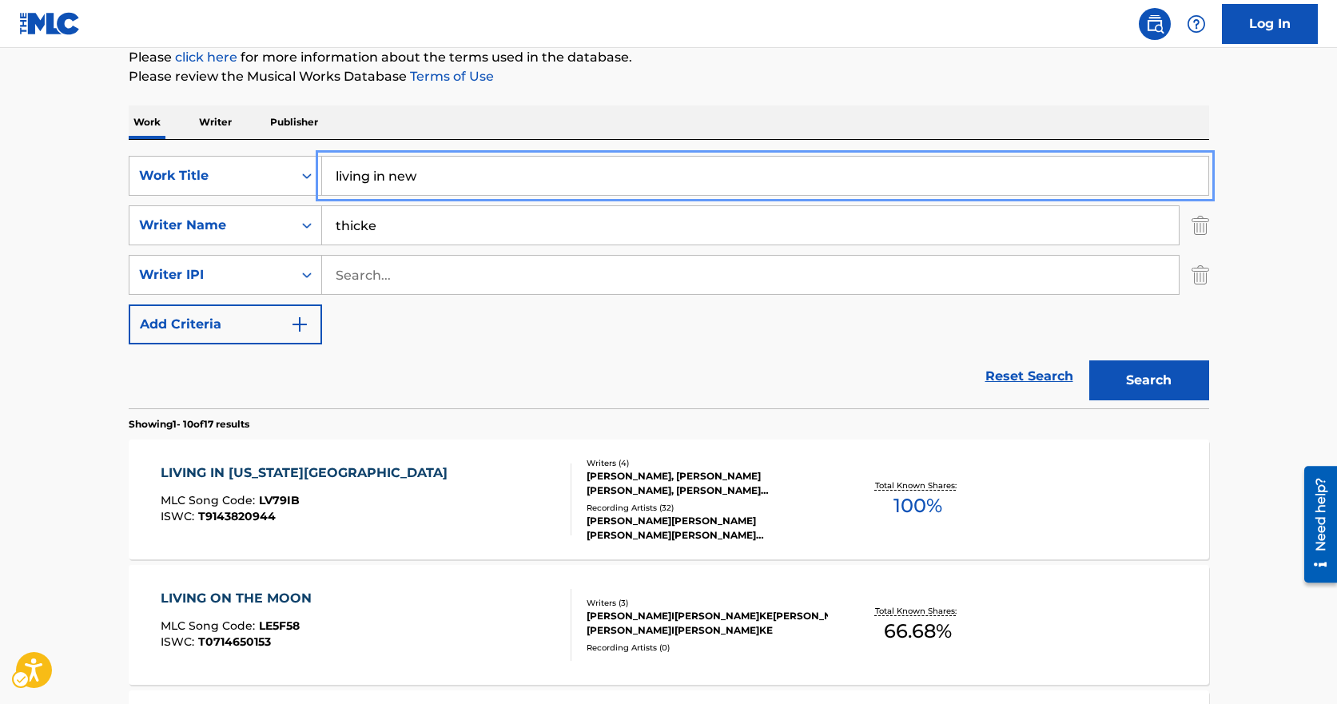
click at [506, 430] on section "Showing 1 - 10 of 17 results" at bounding box center [669, 420] width 1081 height 23
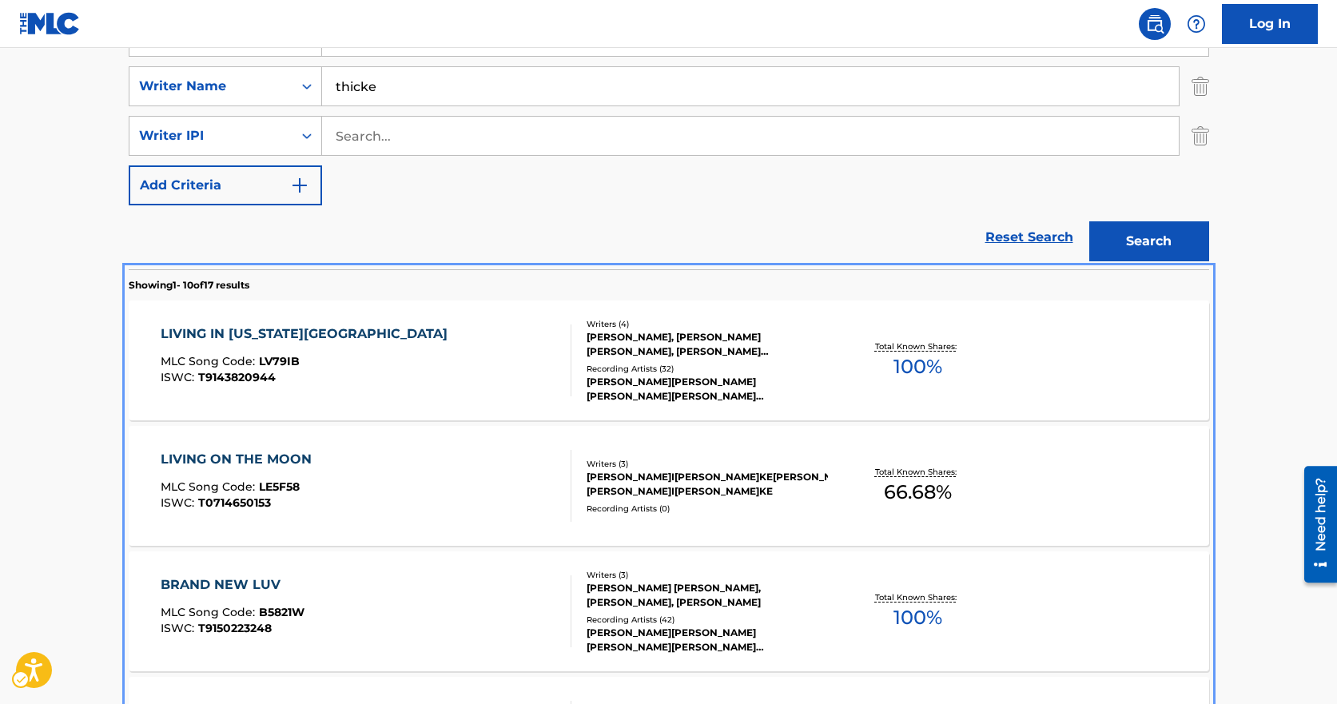
scroll to position [129, 0]
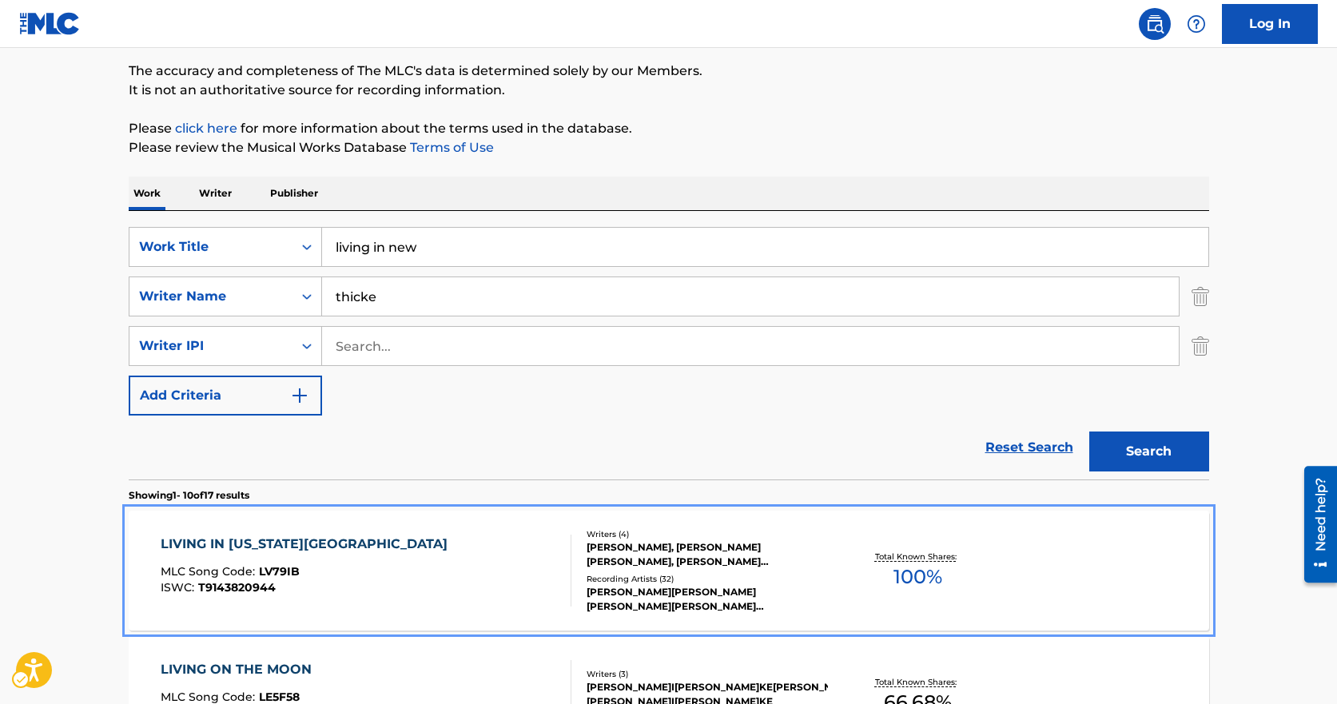
click at [387, 522] on div "LIVING IN [US_STATE][GEOGRAPHIC_DATA] MLC Song Code : LV79IB ISWC : T9143820944…" at bounding box center [669, 571] width 1081 height 120
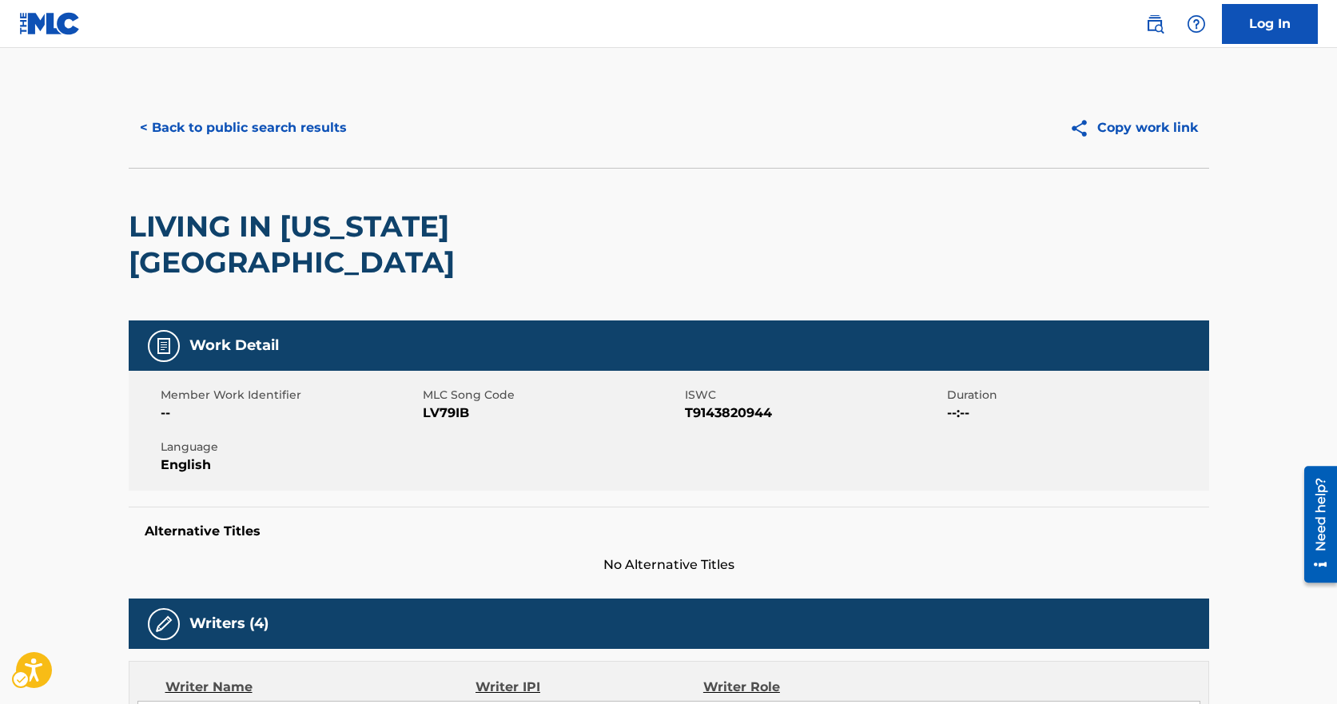
click at [444, 404] on span "MLC Song Code - LV79IB" at bounding box center [552, 413] width 258 height 19
click at [447, 387] on div "Member Work Identifier -- MLC Song Code MLC Song Code - LV79IB ISWC ISWC - T914…" at bounding box center [669, 431] width 1081 height 120
click at [447, 404] on span "MLC Song Code - LV79IB" at bounding box center [552, 413] width 258 height 19
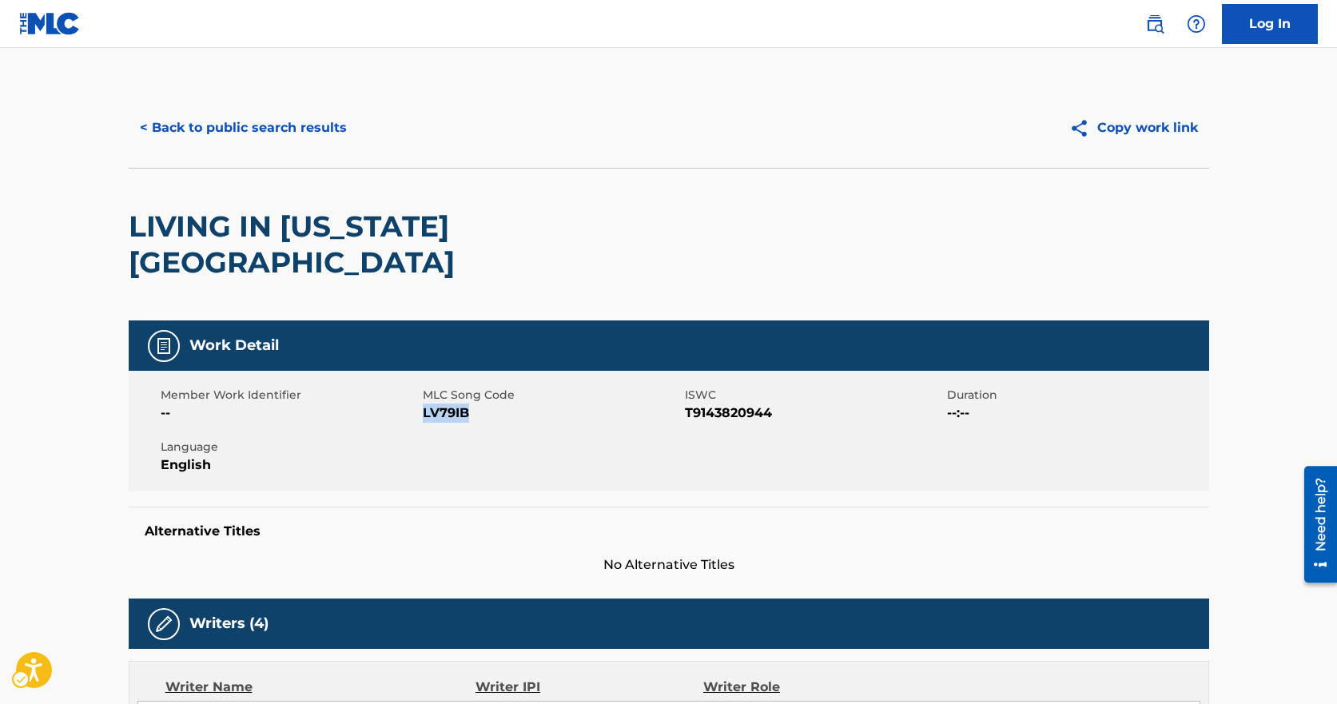
click at [447, 404] on span "MLC Song Code - LV79IB" at bounding box center [552, 413] width 258 height 19
drag, startPoint x: 331, startPoint y: 158, endPoint x: 327, endPoint y: 130, distance: 29.1
click at [331, 158] on div "< Back to public search results Copy work link" at bounding box center [669, 128] width 1081 height 80
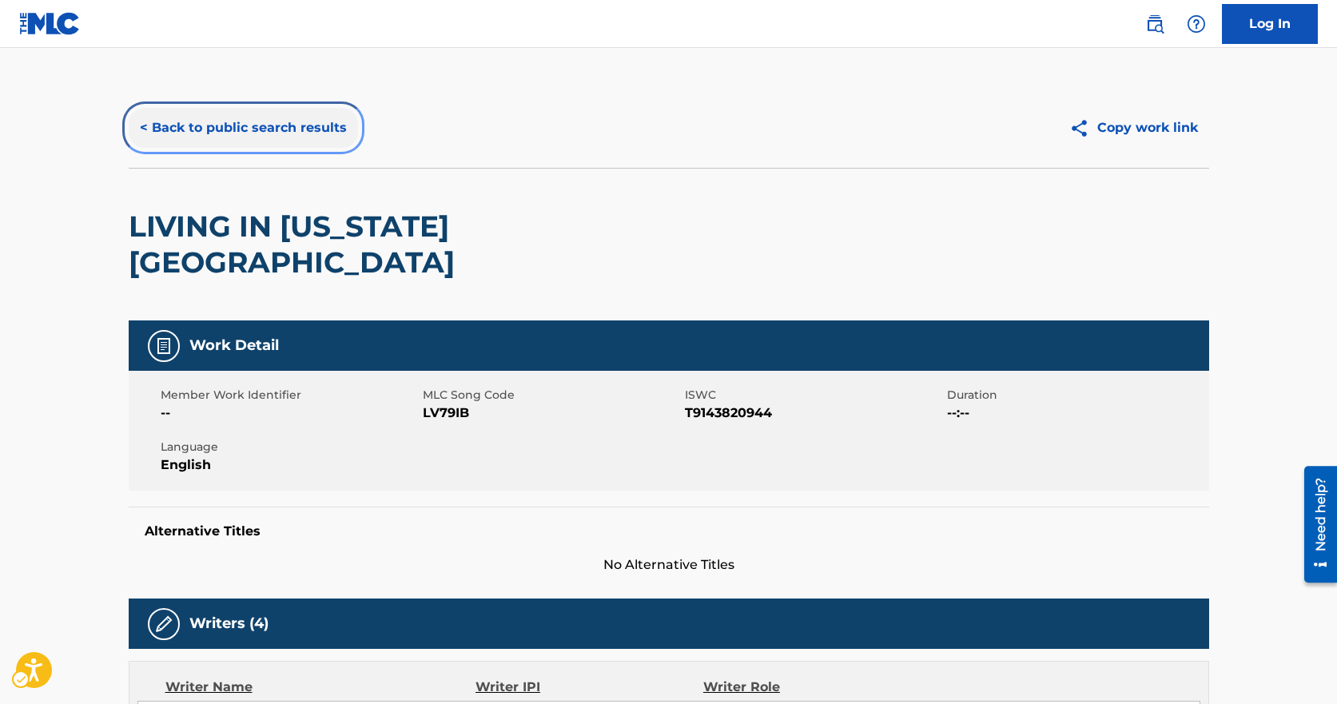
click at [324, 117] on button "< Back to public search results" at bounding box center [243, 128] width 229 height 40
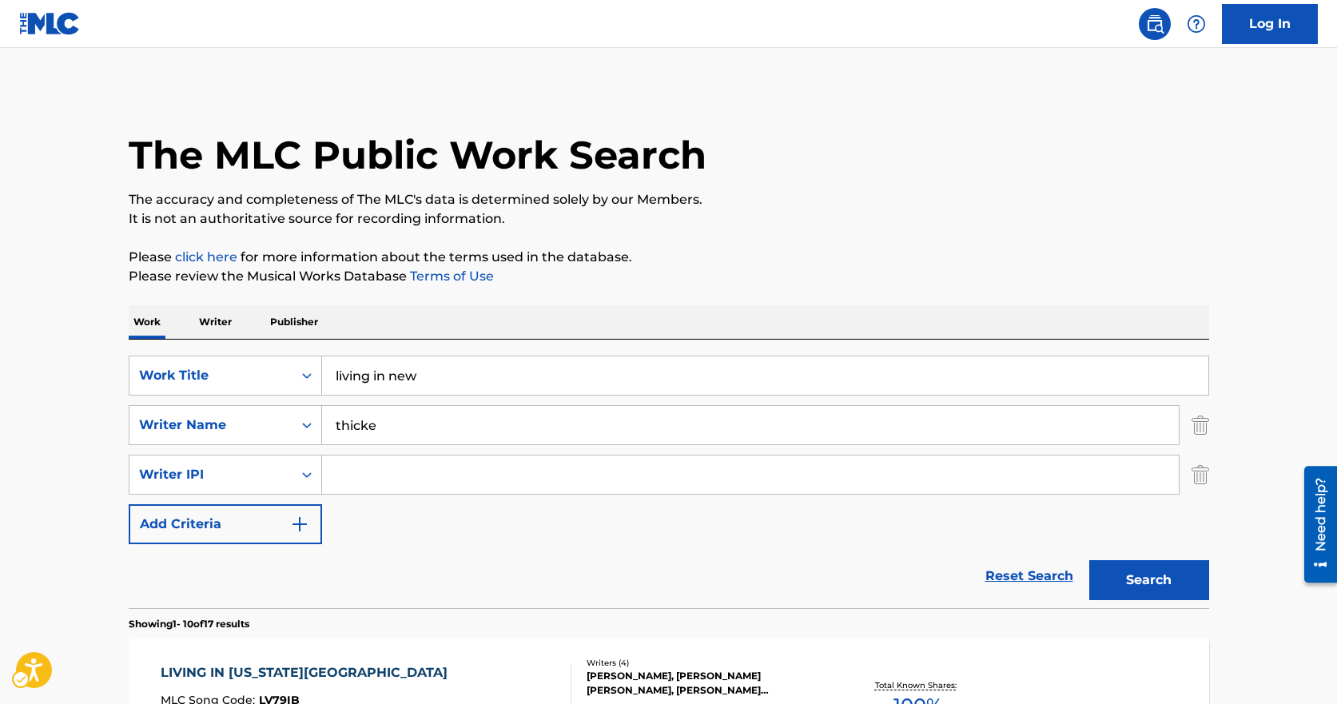
scroll to position [129, 0]
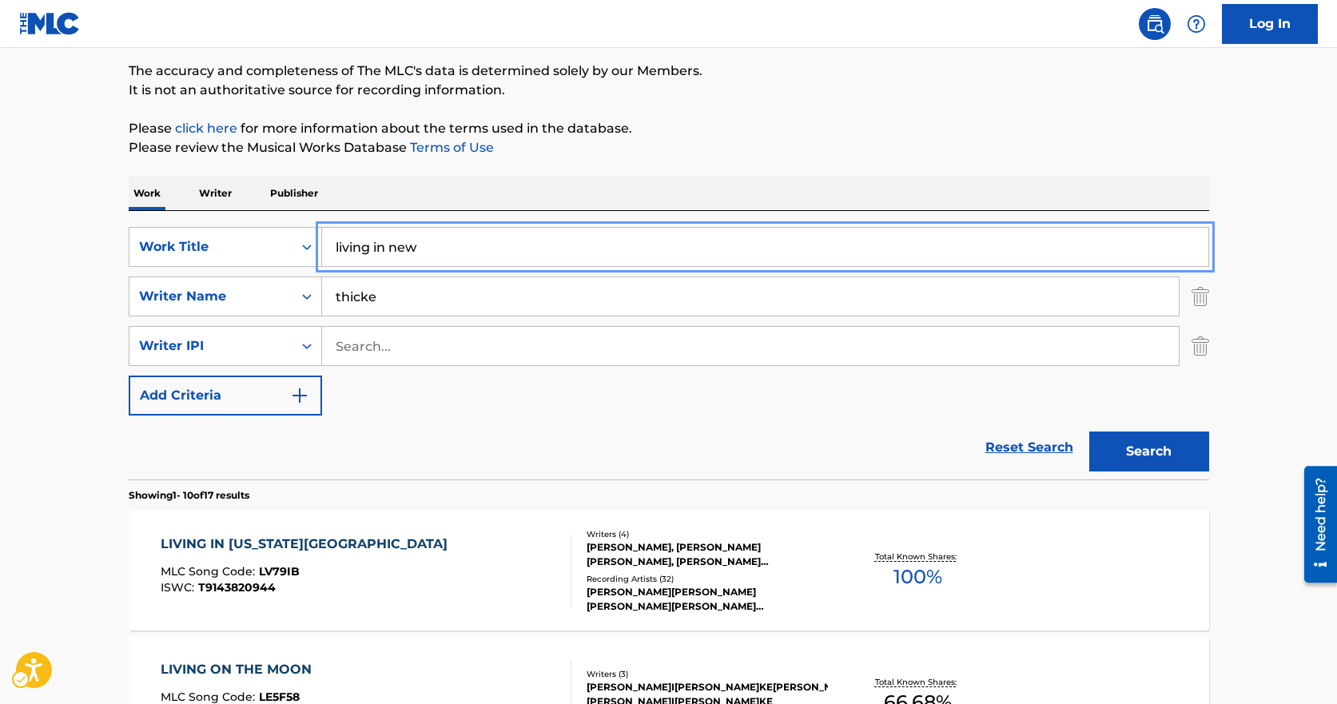
drag, startPoint x: 356, startPoint y: 291, endPoint x: 26, endPoint y: 309, distance: 329.9
type input "love can grow back"
click at [1090, 432] on button "Search" at bounding box center [1150, 452] width 120 height 40
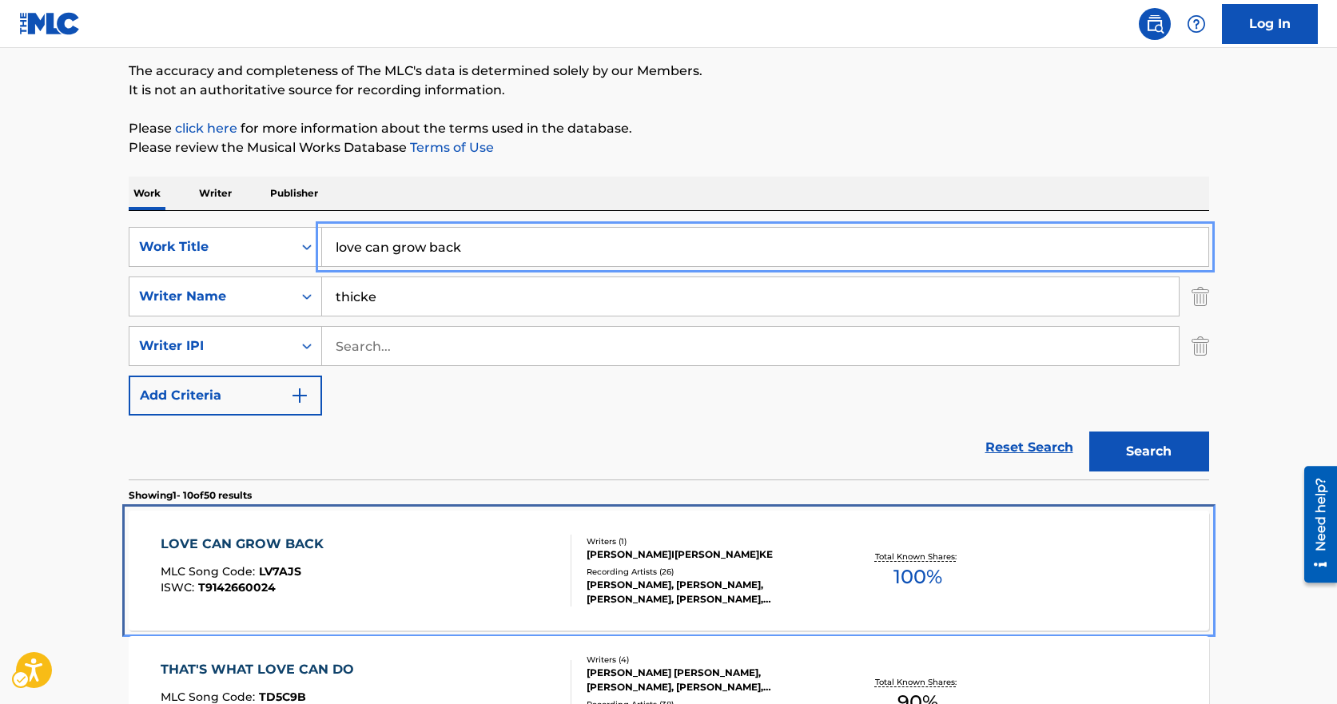
click at [361, 556] on div "LOVE CAN GROW BACK MLC Song Code : LV7AJS ISWC : T9142660024" at bounding box center [366, 571] width 411 height 72
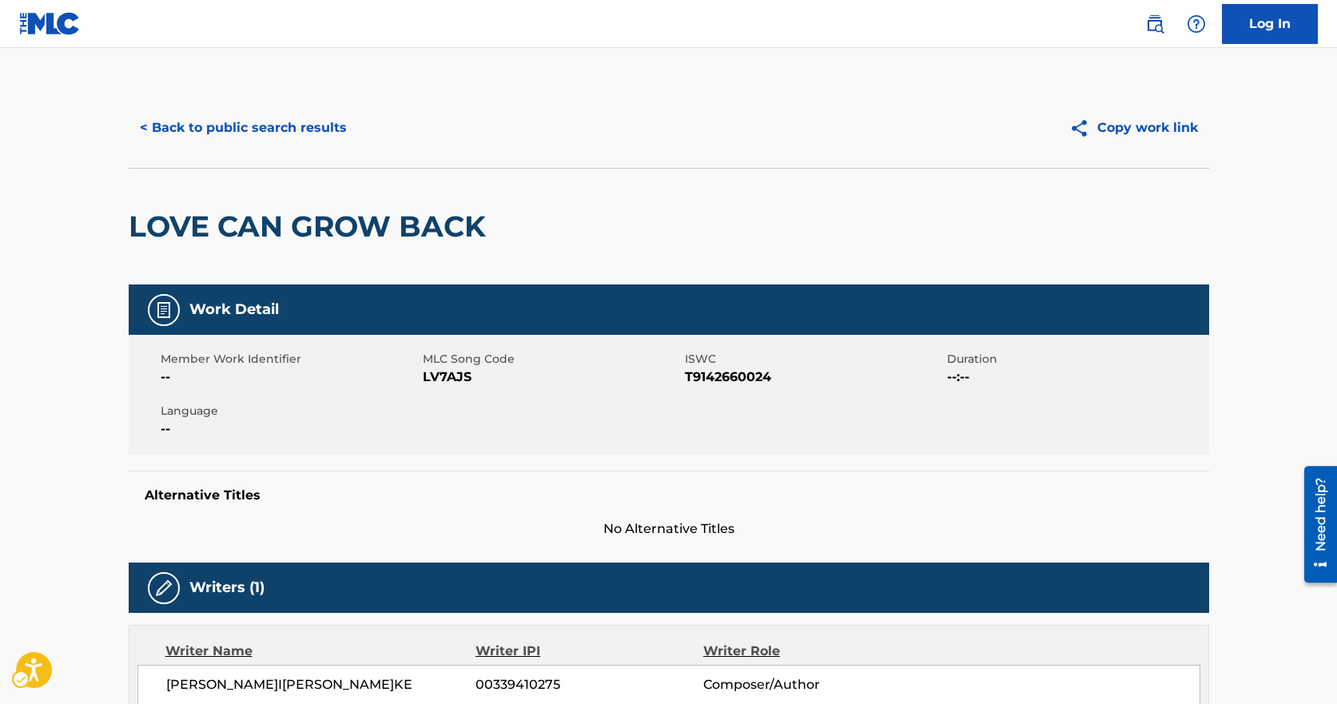
click at [289, 529] on span "No Alternative Titles" at bounding box center [669, 529] width 1081 height 19
click at [439, 375] on span "MLC Song Code - LV7AJS" at bounding box center [552, 377] width 258 height 19
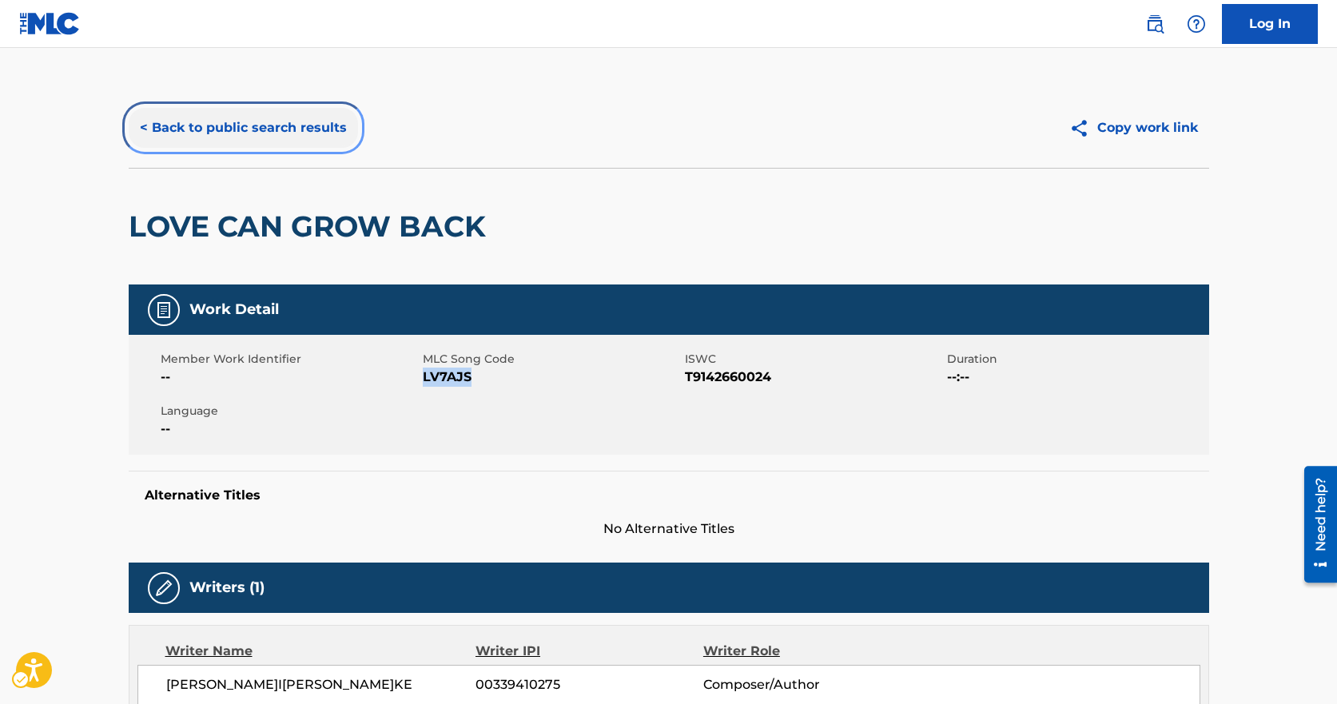
click at [336, 132] on button "< Back to public search results" at bounding box center [243, 128] width 229 height 40
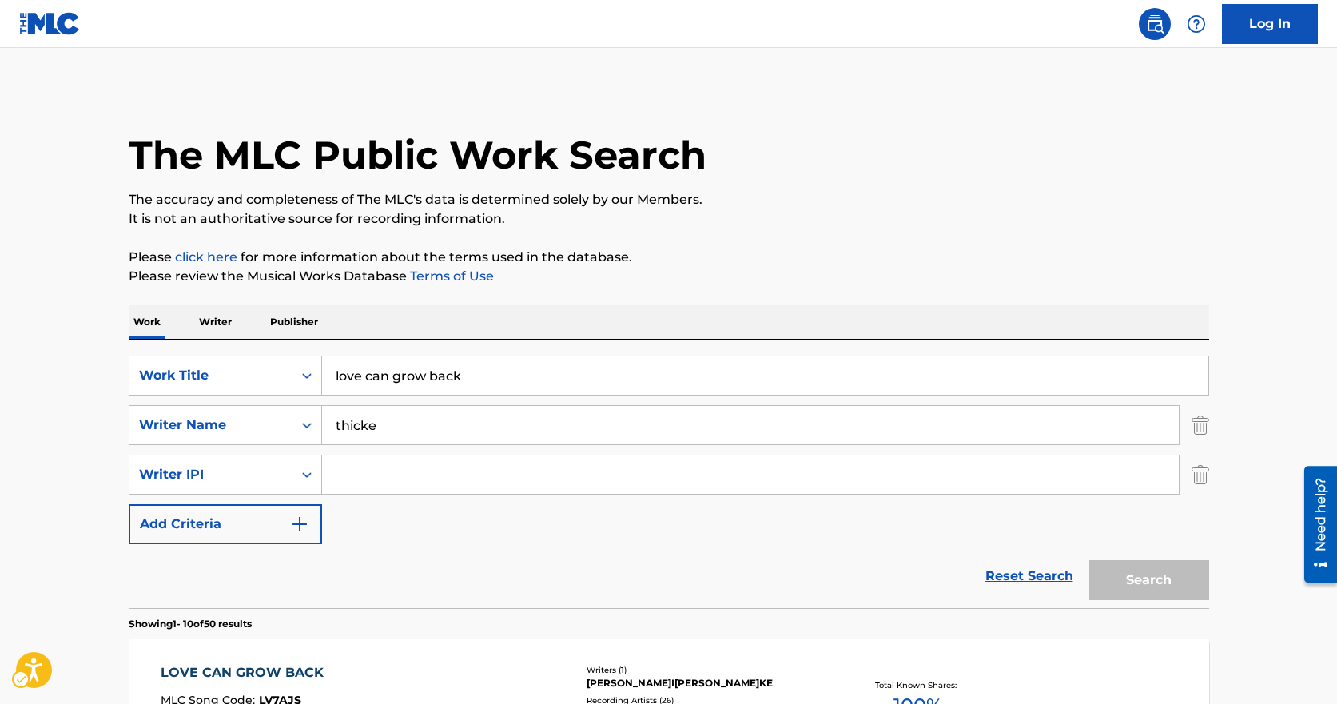
scroll to position [129, 0]
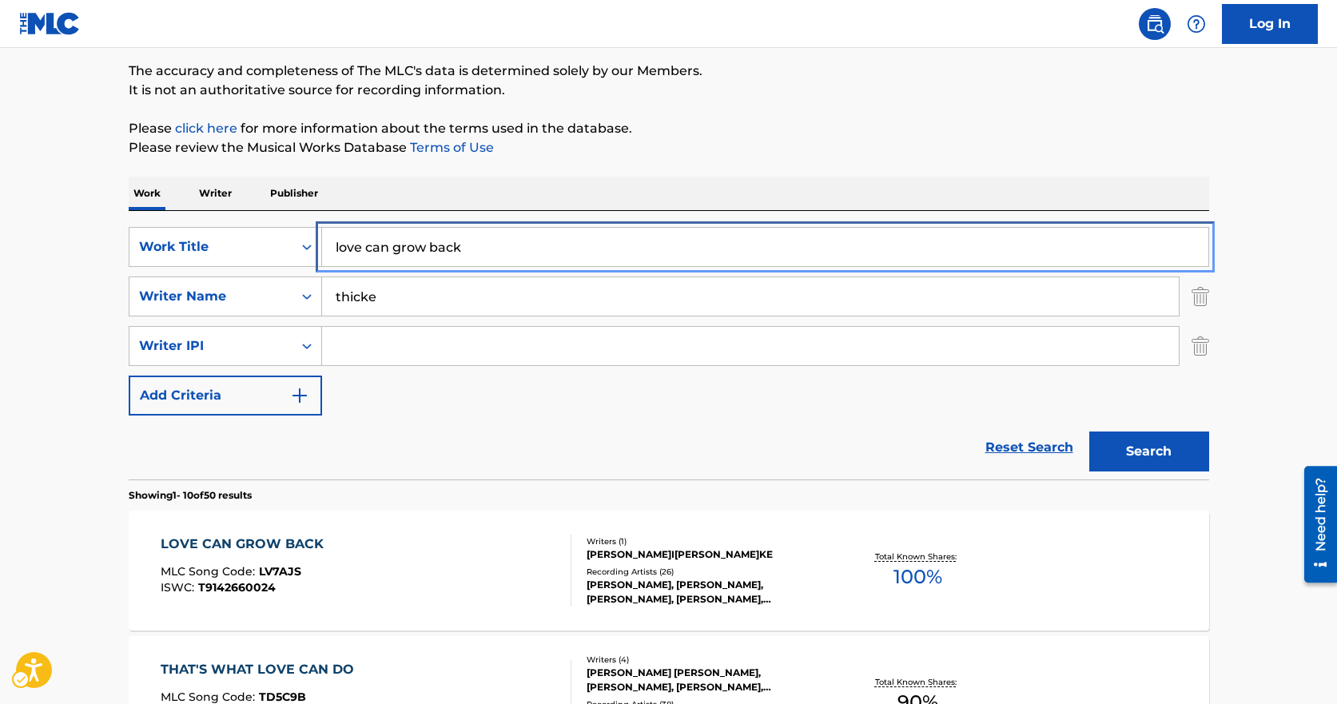
click at [538, 253] on input "love can grow back" at bounding box center [765, 247] width 887 height 38
click at [531, 253] on input "love can grow back" at bounding box center [765, 247] width 887 height 38
click at [515, 253] on input "love can grow back" at bounding box center [765, 247] width 887 height 38
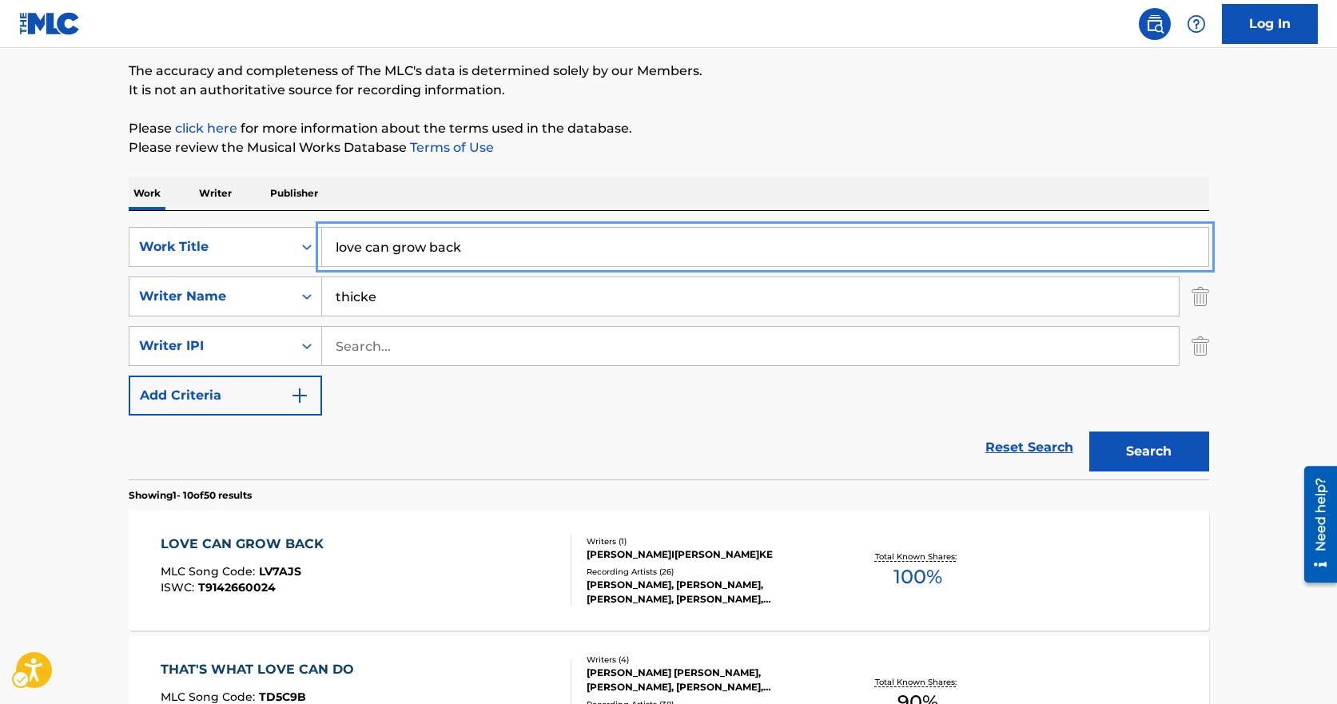
click at [515, 253] on input "love can grow back" at bounding box center [765, 247] width 887 height 38
type input "black tar cloud"
click at [1090, 432] on button "Search" at bounding box center [1150, 452] width 120 height 40
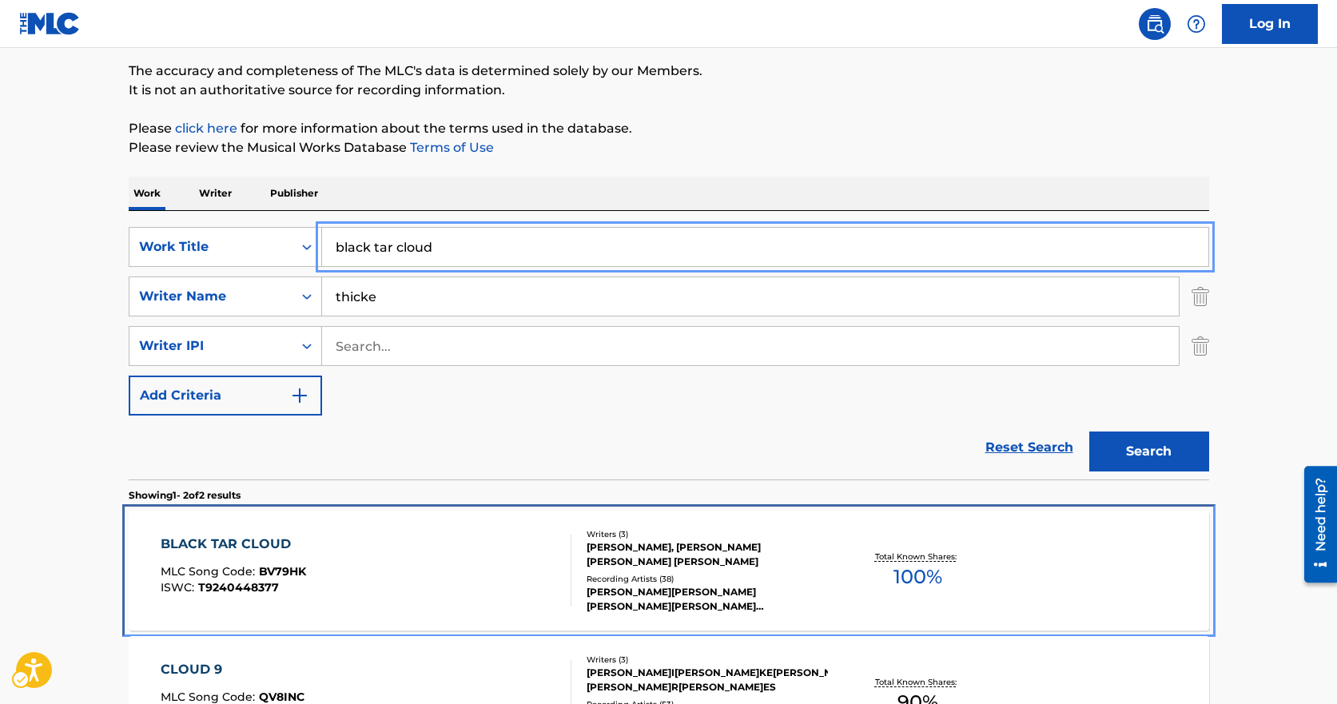
click at [321, 579] on div "BLACK TAR CLOUD MLC Song Code : BV79HK ISWC : T9240448377" at bounding box center [366, 571] width 411 height 72
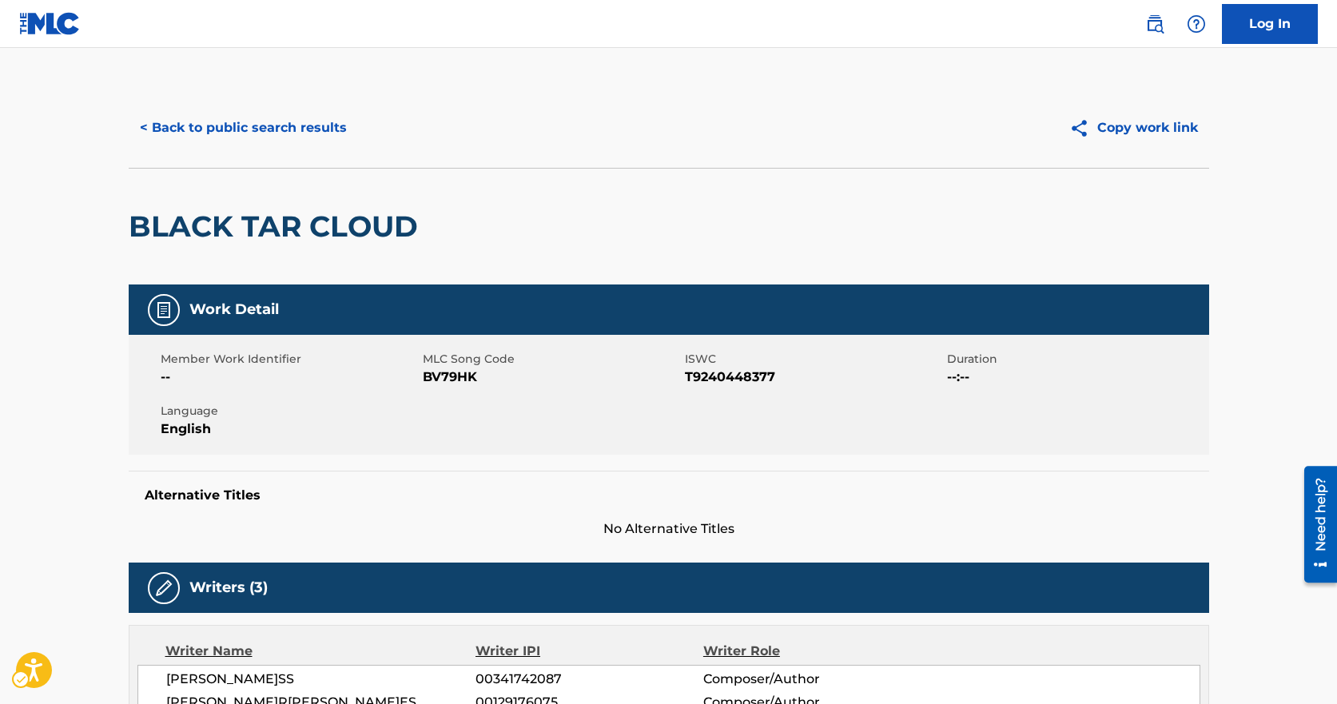
click at [472, 381] on span "MLC Song Code - BV79HK" at bounding box center [552, 377] width 258 height 19
click at [471, 381] on span "MLC Song Code - BV79HK" at bounding box center [552, 377] width 258 height 19
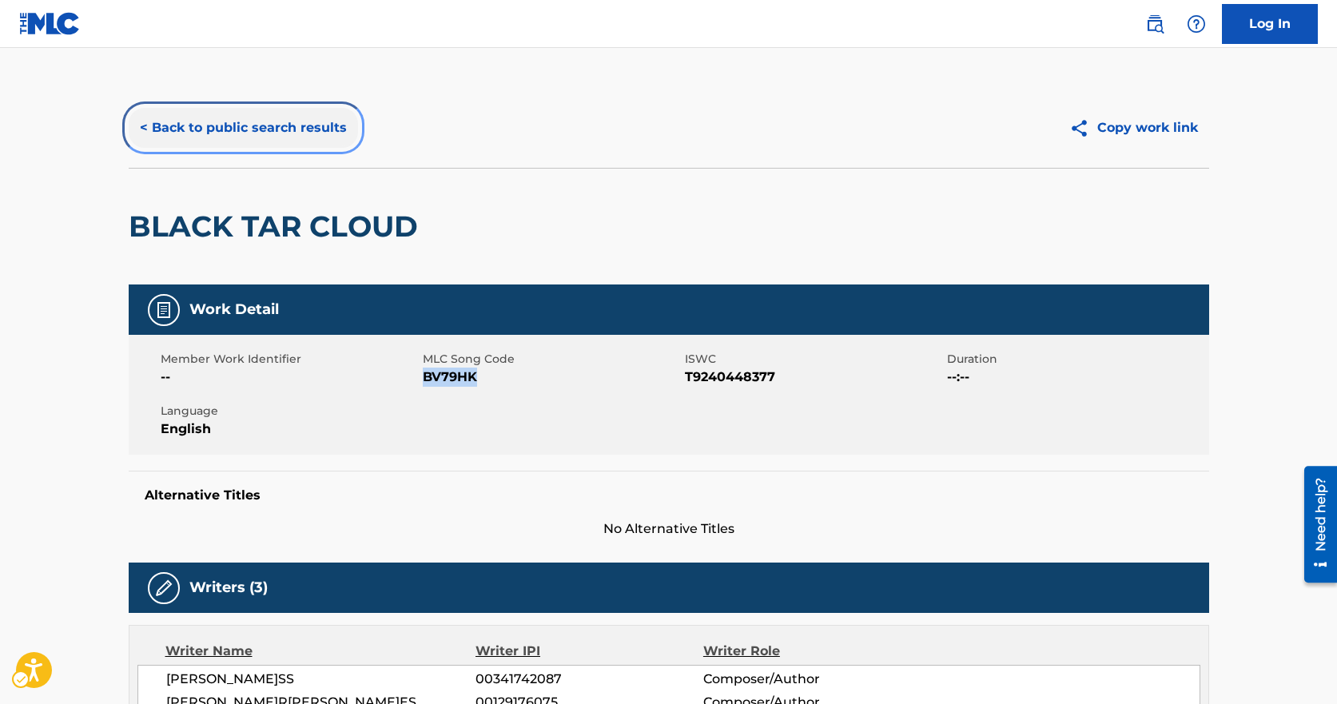
click at [217, 110] on button "< Back to public search results" at bounding box center [243, 128] width 229 height 40
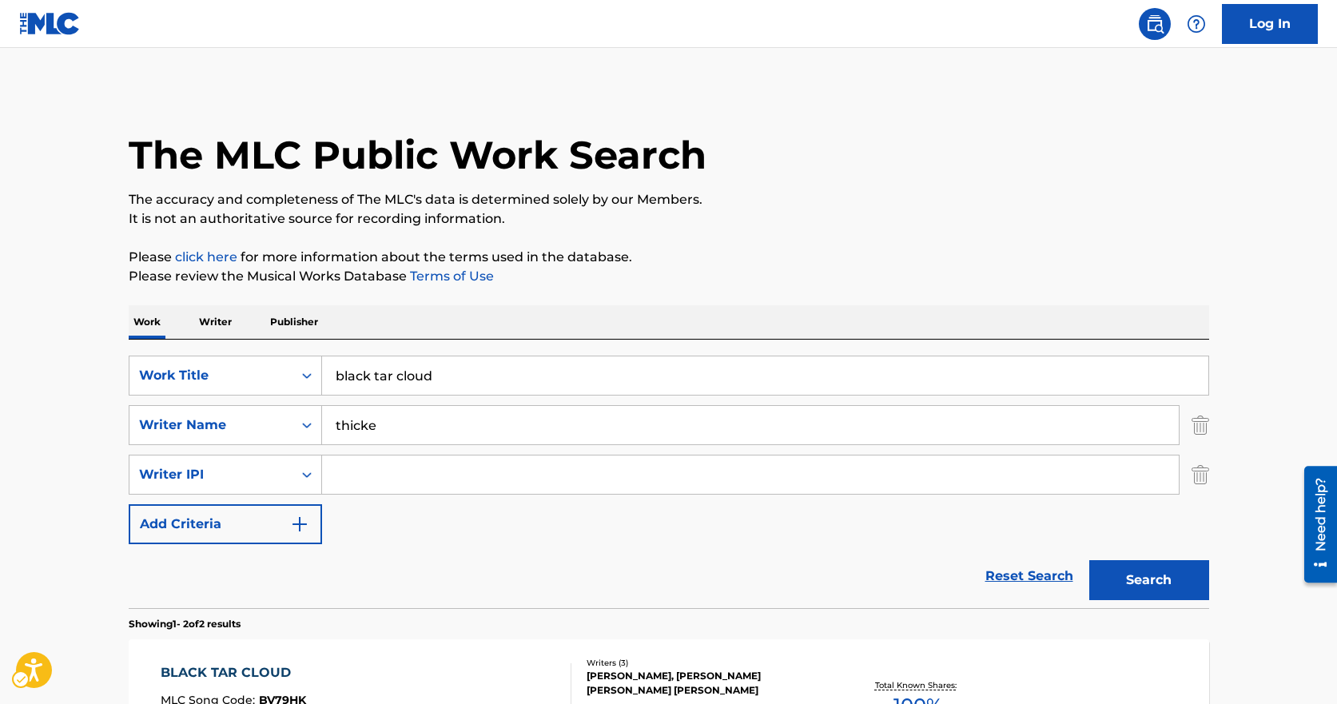
scroll to position [129, 0]
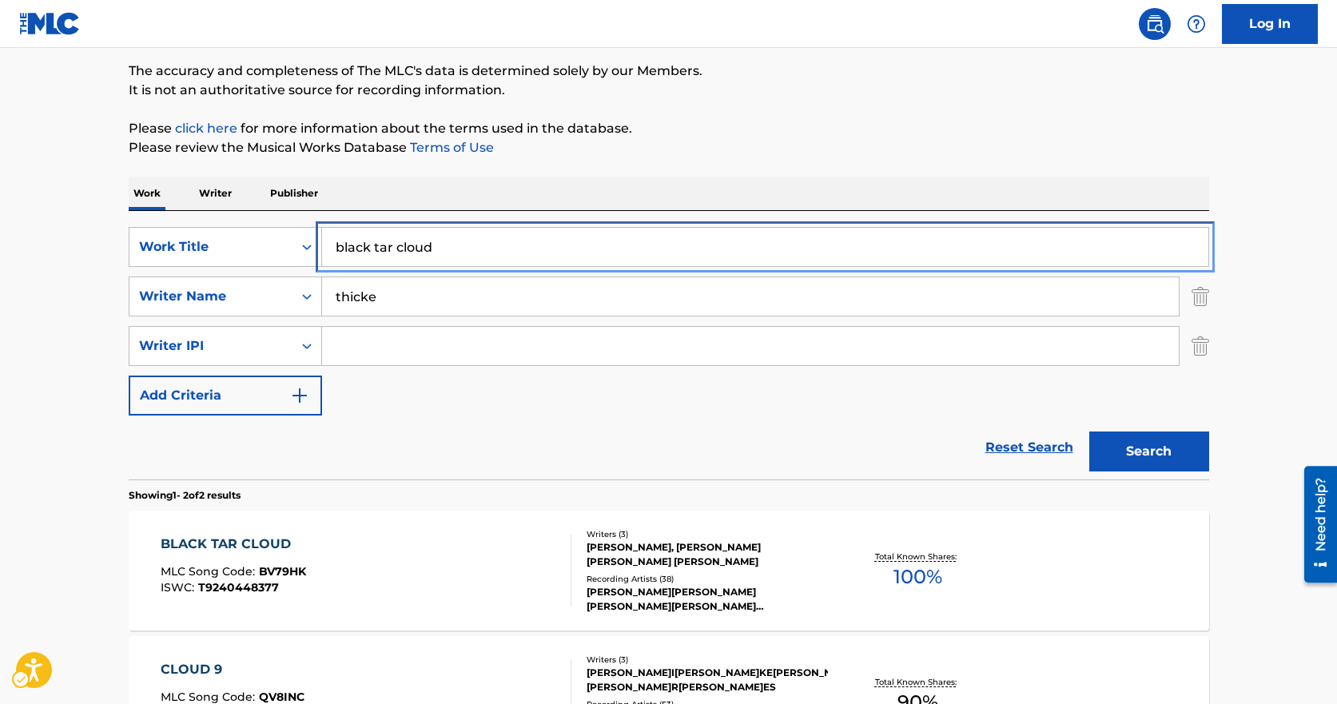
click at [481, 242] on input "black tar cloud" at bounding box center [765, 247] width 887 height 38
click at [477, 242] on input "black tar cloud" at bounding box center [765, 247] width 887 height 38
click at [473, 242] on input "black tar cloud" at bounding box center [765, 247] width 887 height 38
click at [464, 244] on input "black tar cloud" at bounding box center [765, 247] width 887 height 38
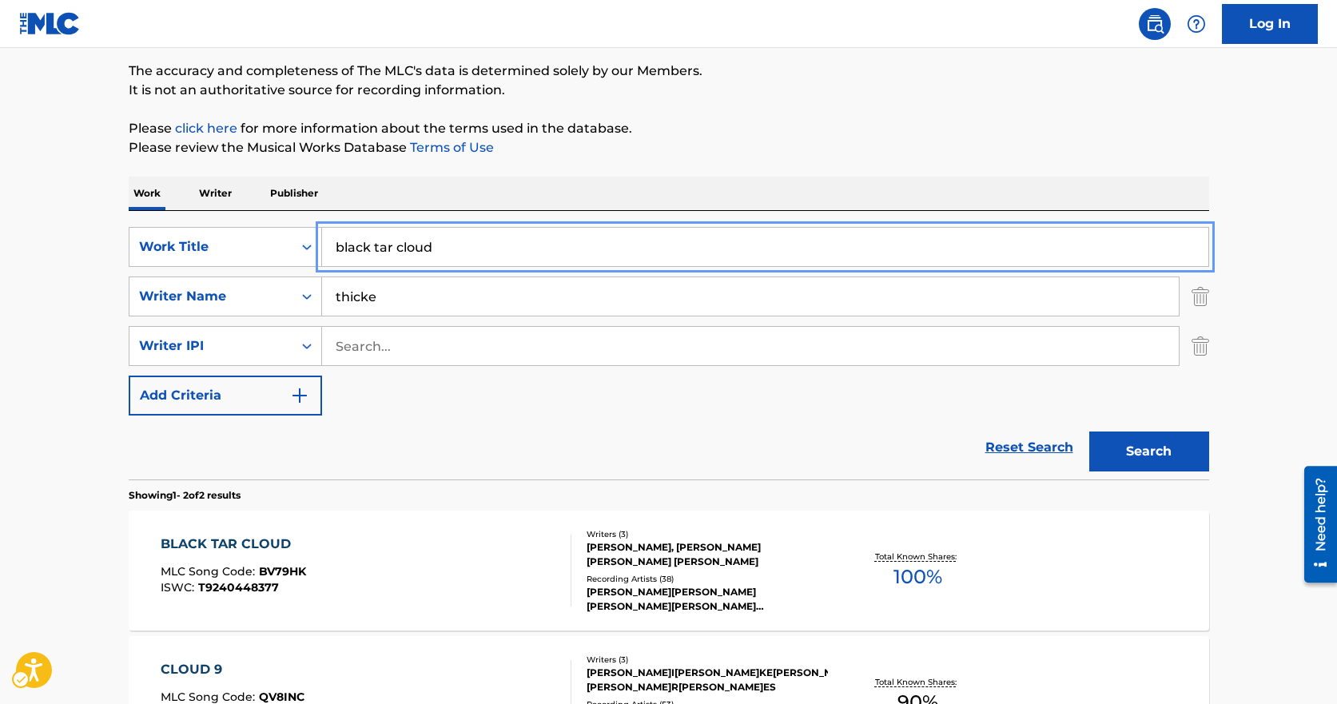
click at [464, 244] on input "black tar cloud" at bounding box center [765, 247] width 887 height 38
type input "too little too late"
click at [1090, 432] on button "Search" at bounding box center [1150, 452] width 120 height 40
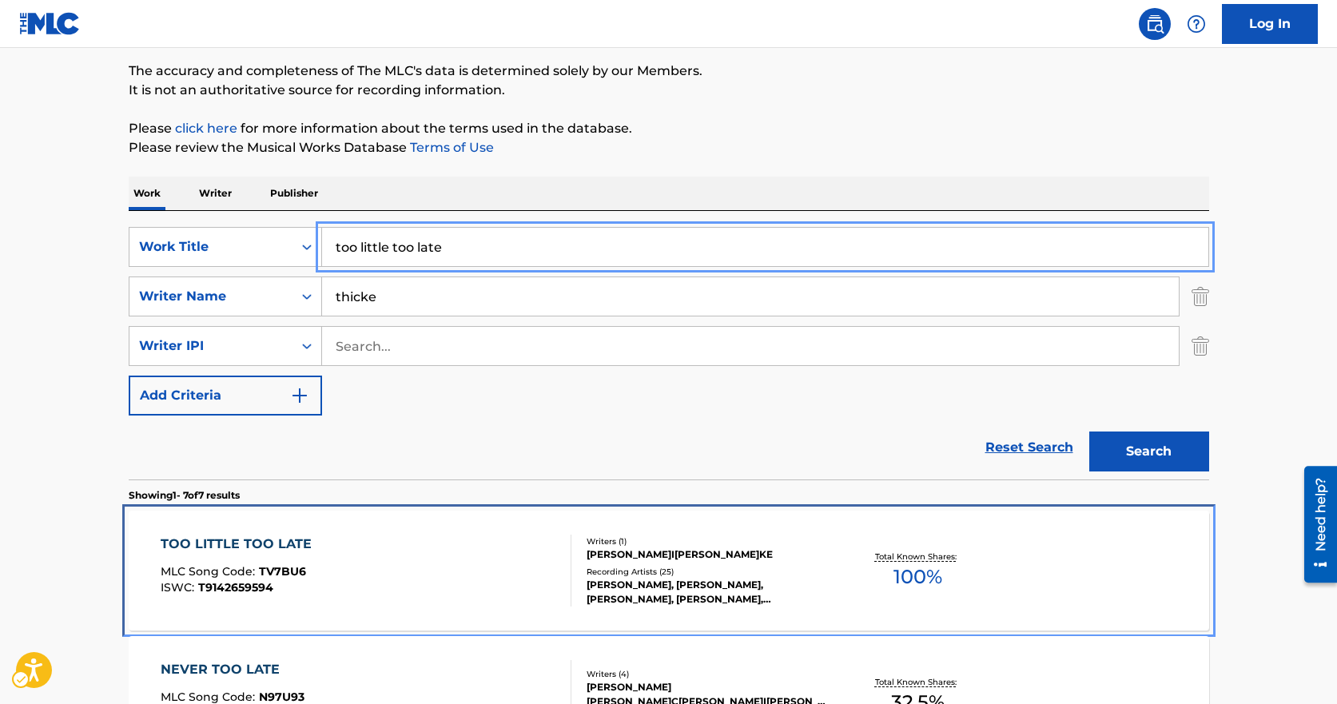
click at [393, 519] on div "TOO LITTLE TOO LATE MLC Song Code : TV7BU6 ISWC : T9142659594 Writers ( 1 ) [PE…" at bounding box center [669, 571] width 1081 height 120
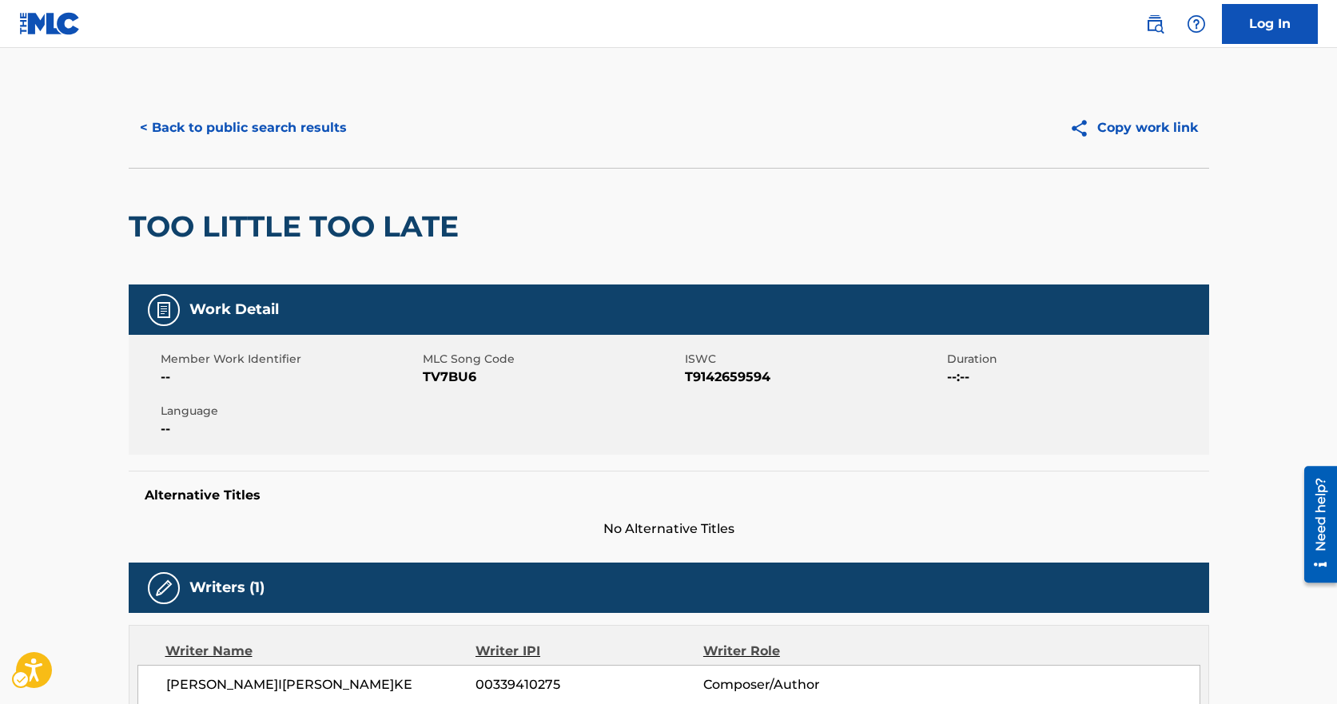
click at [444, 376] on span "MLC Song Code - TV7BU6" at bounding box center [552, 377] width 258 height 19
click at [443, 376] on span "MLC Song Code - TV7BU6" at bounding box center [552, 377] width 258 height 19
drag, startPoint x: 221, startPoint y: 90, endPoint x: 223, endPoint y: 114, distance: 24.1
click at [221, 90] on div "< Back to public search results Copy work link" at bounding box center [669, 128] width 1081 height 80
click at [223, 121] on button "< Back to public search results" at bounding box center [243, 128] width 229 height 40
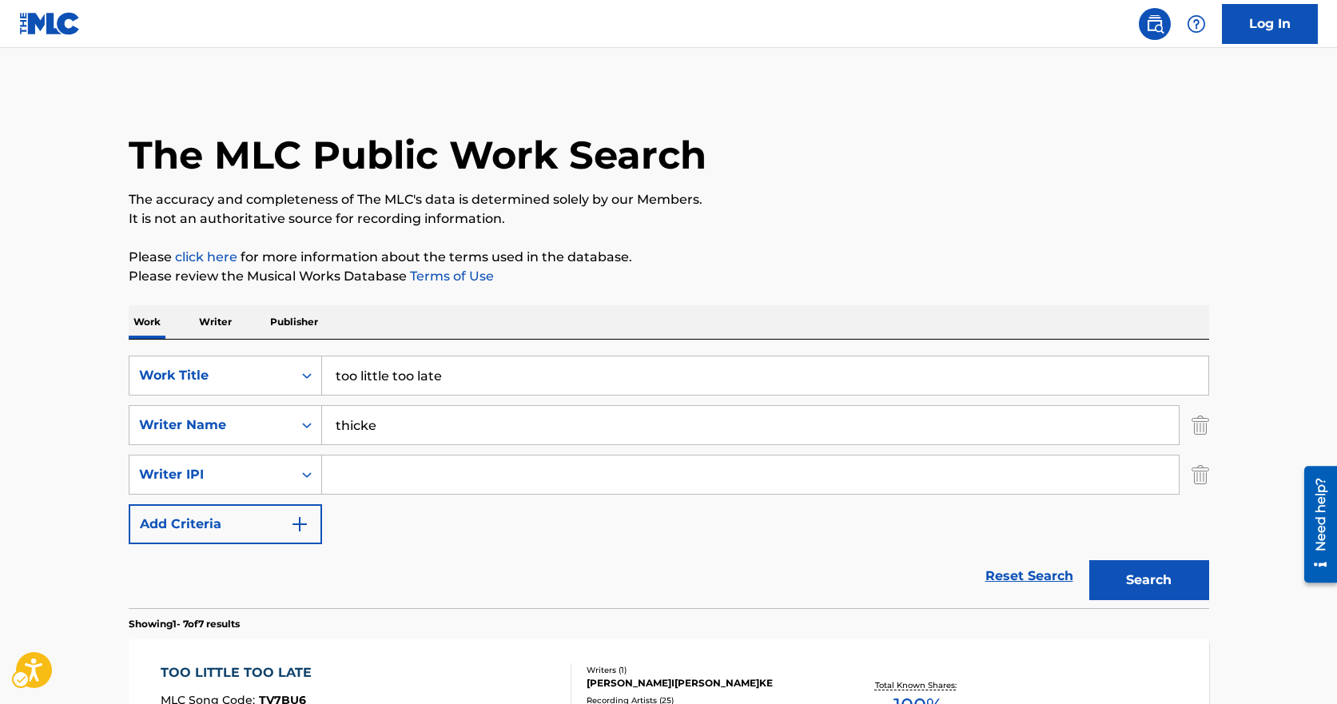
scroll to position [129, 0]
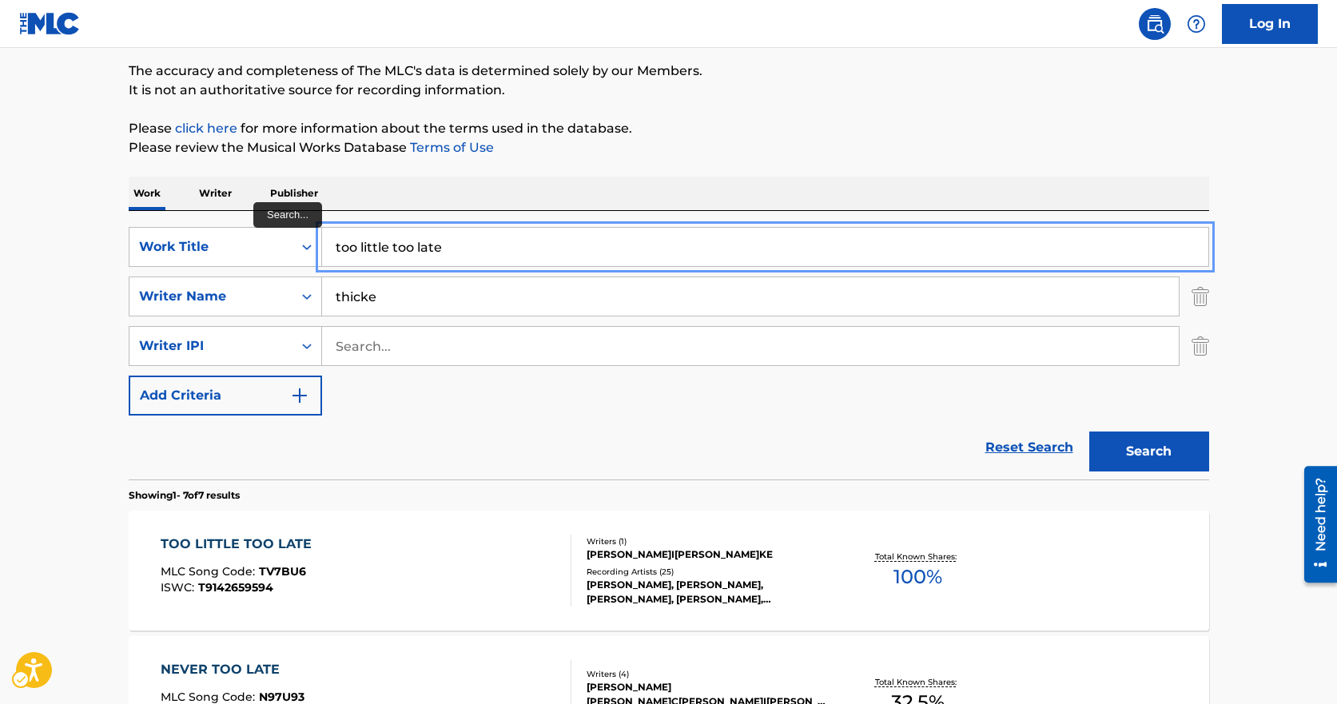
drag, startPoint x: 425, startPoint y: 247, endPoint x: 329, endPoint y: 238, distance: 95.5
click at [1090, 432] on button "Search" at bounding box center [1150, 452] width 120 height 40
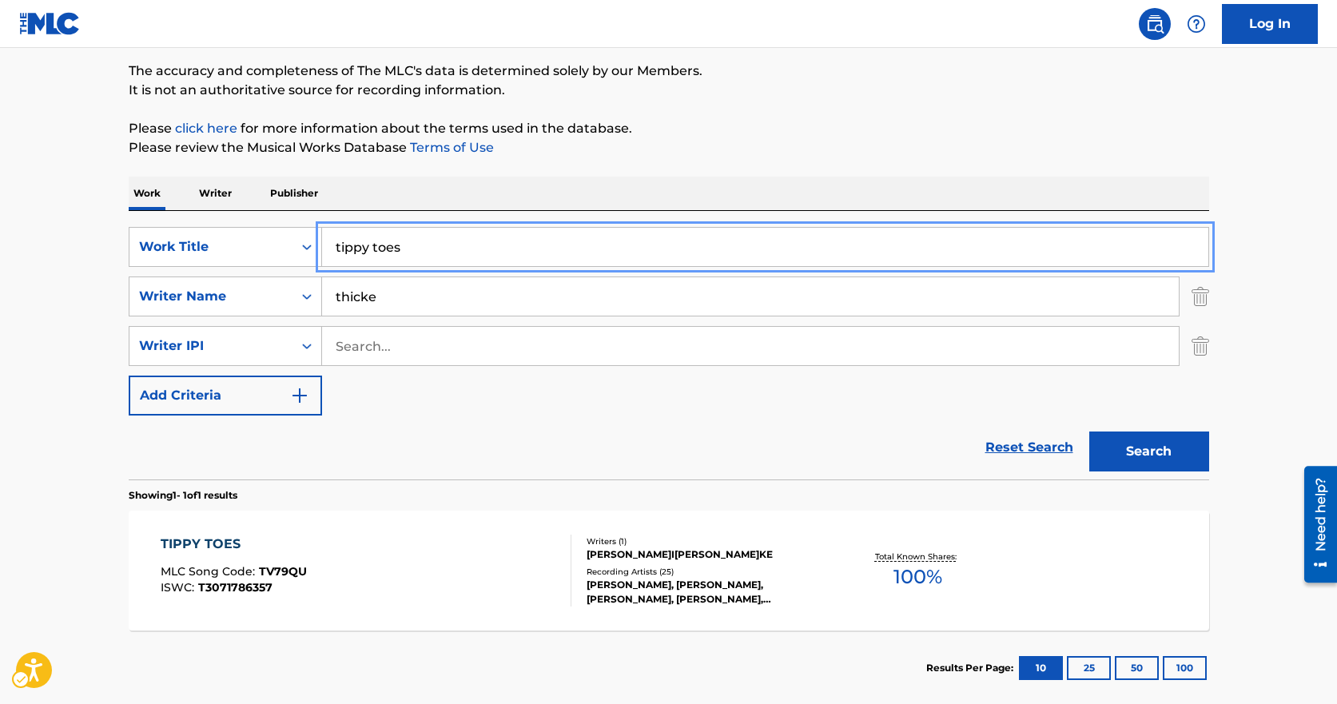
type input "tippy toes"
click at [1090, 432] on button "Search" at bounding box center [1150, 452] width 120 height 40
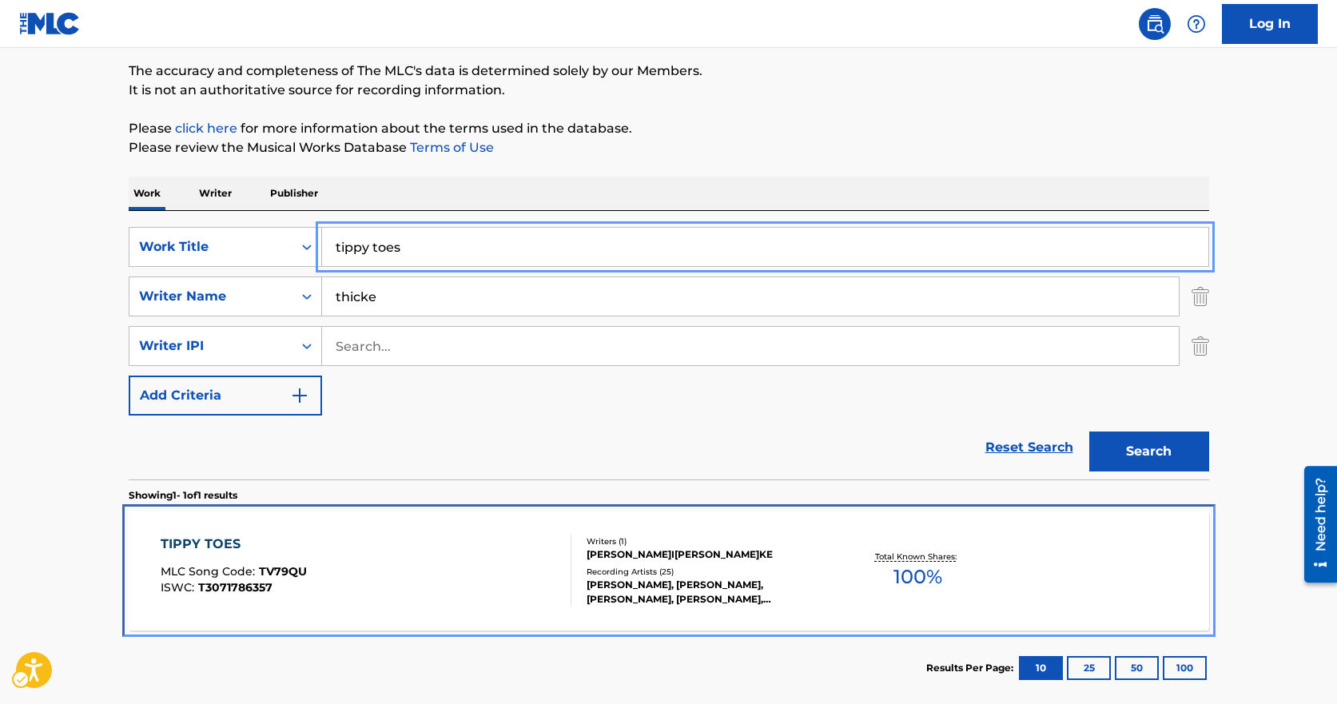
click at [365, 616] on div "TIPPY TOES MLC Song Code : TV79QU ISWC : T3071786357 Writers ( 1 ) [PERSON_NAME…" at bounding box center [669, 571] width 1081 height 120
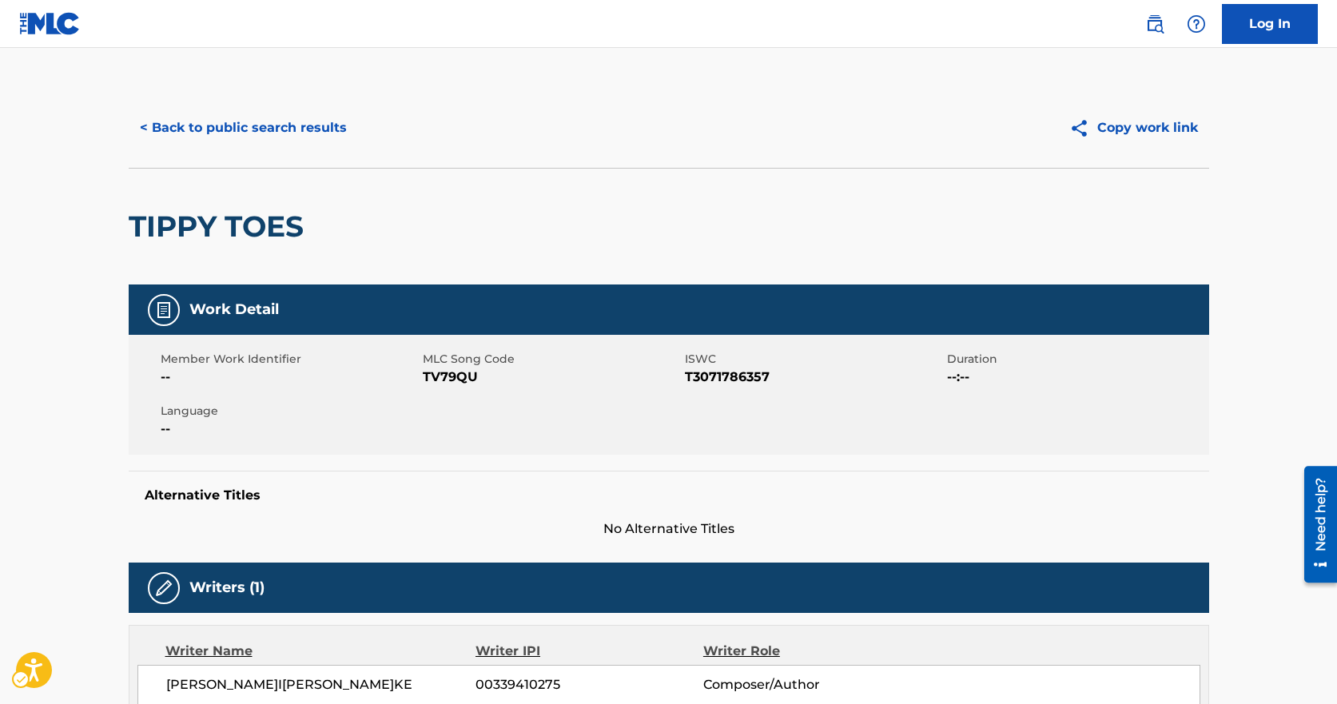
click at [436, 369] on span "MLC Song Code - TV79QU" at bounding box center [552, 377] width 258 height 19
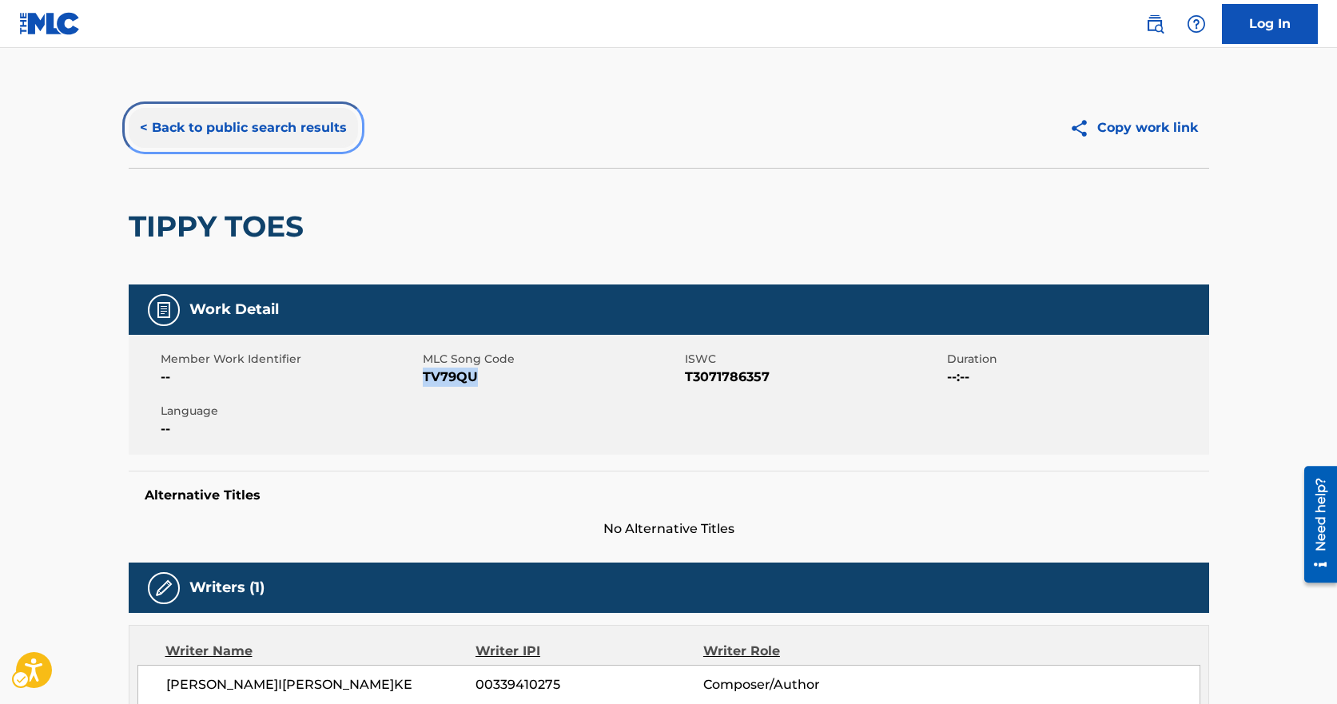
click at [235, 128] on button "< Back to public search results" at bounding box center [243, 128] width 229 height 40
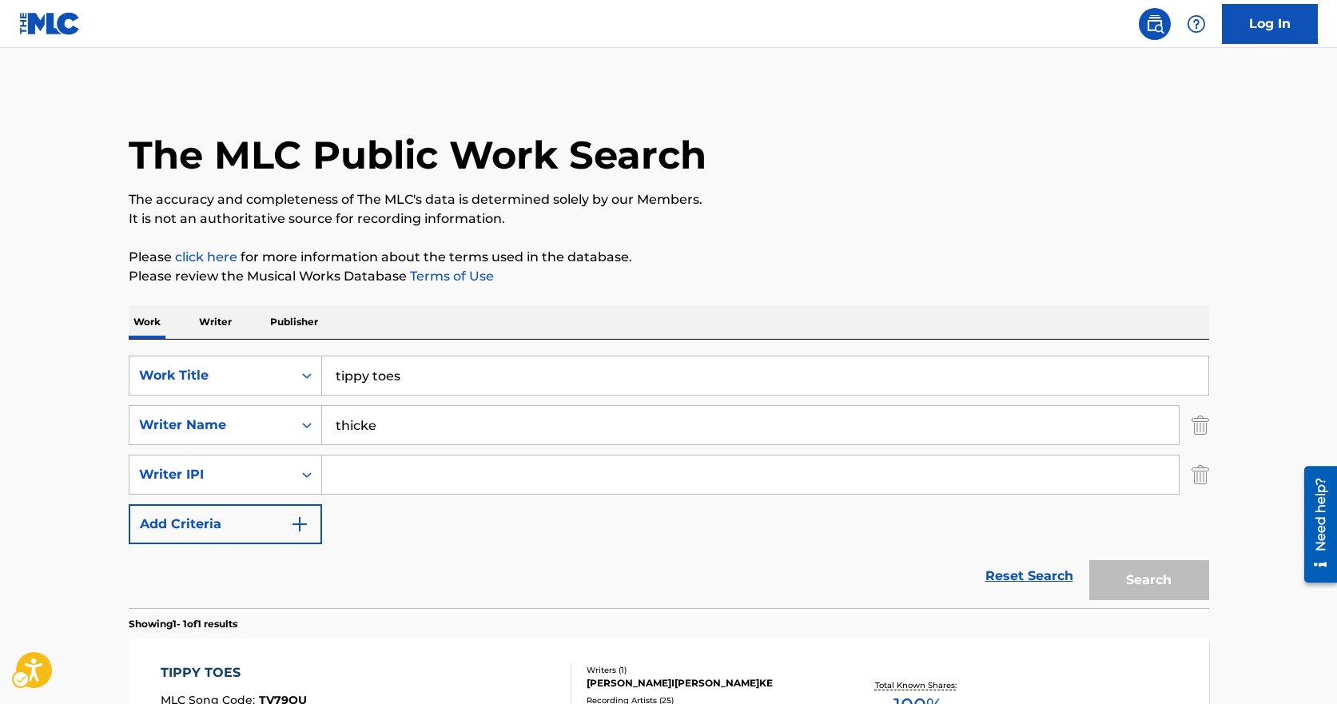
scroll to position [74, 0]
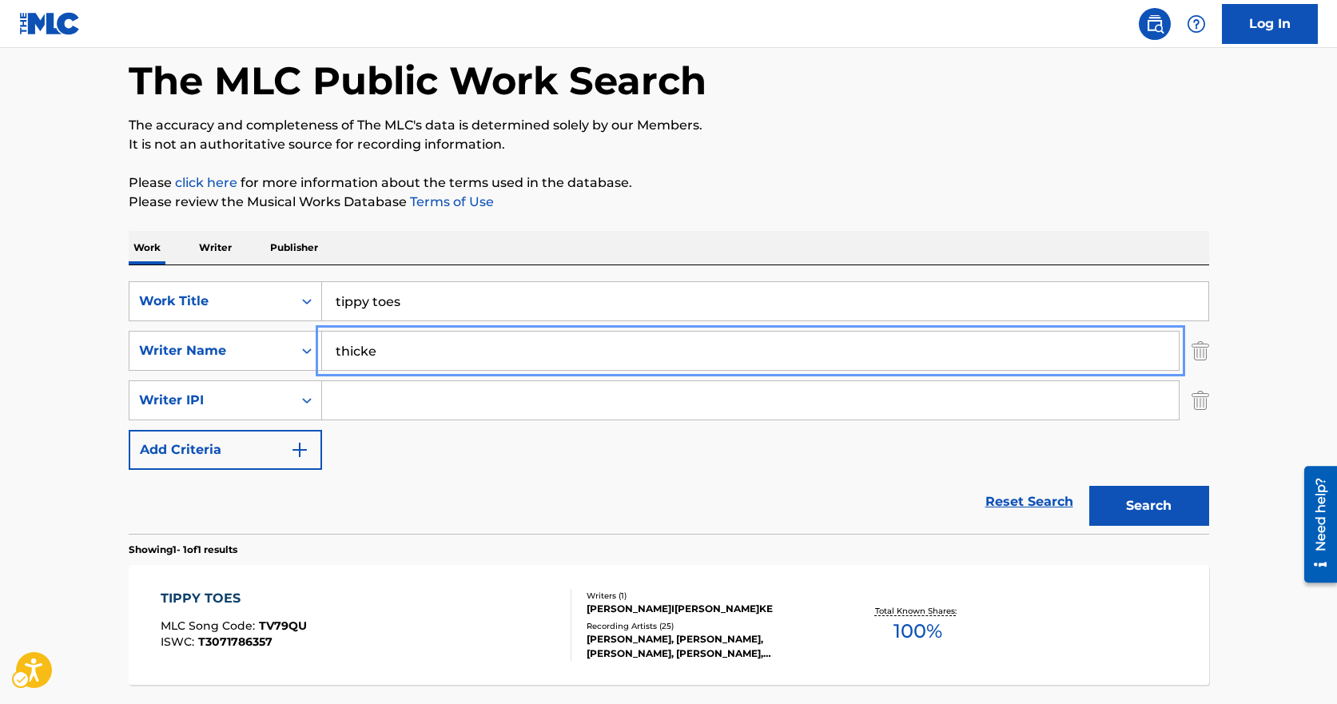
drag, startPoint x: 456, startPoint y: 334, endPoint x: 448, endPoint y: 304, distance: 31.4
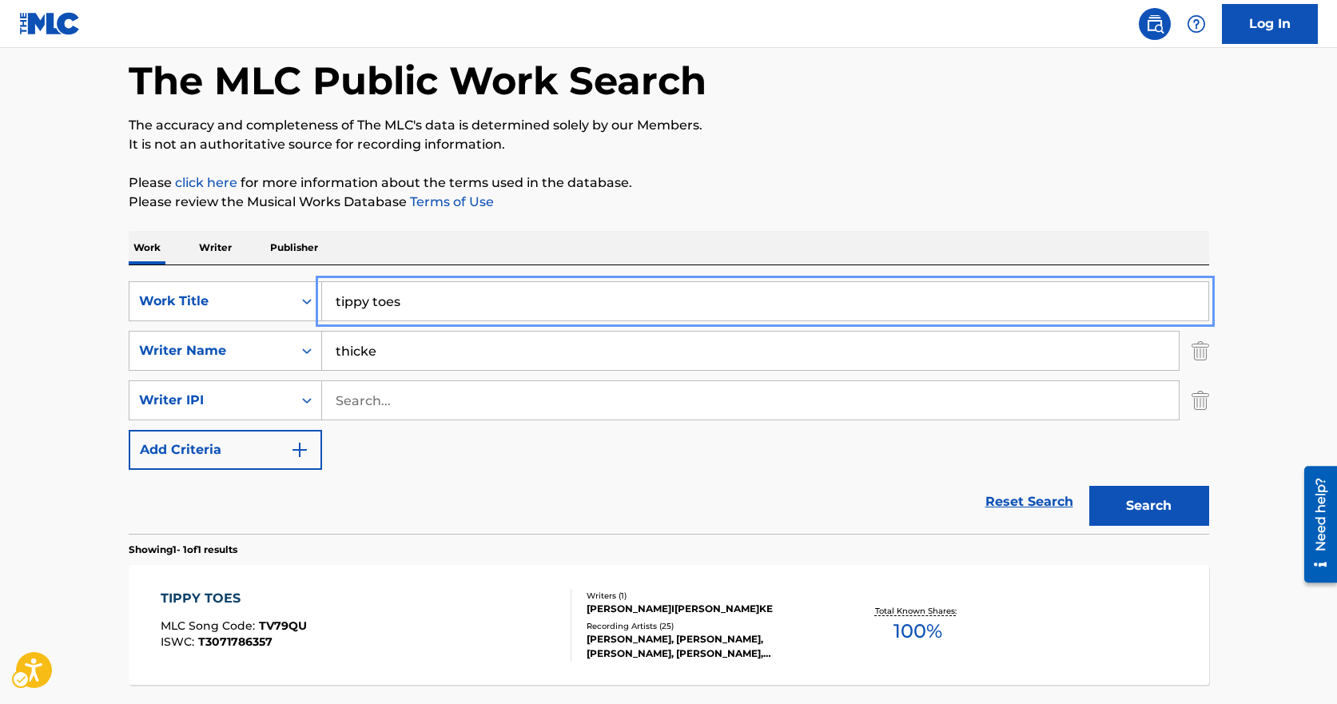
click at [444, 297] on input "tippy toes" at bounding box center [765, 301] width 887 height 38
type input "something bad"
click at [1090, 486] on button "Search" at bounding box center [1150, 506] width 120 height 40
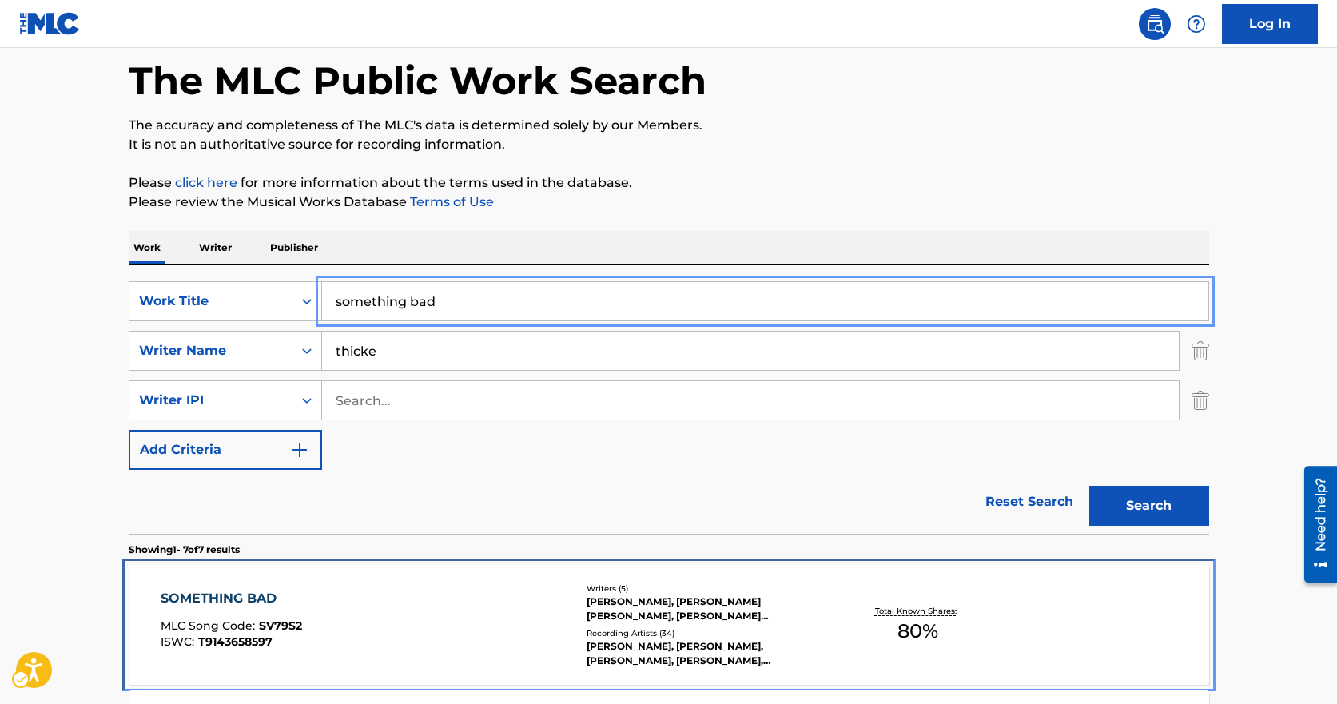
click at [552, 580] on div "SOMETHING BAD MLC Song Code : SV79S2 ISWC : T9143658597 Writers ( 5 [PERSON_NAM…" at bounding box center [669, 625] width 1081 height 120
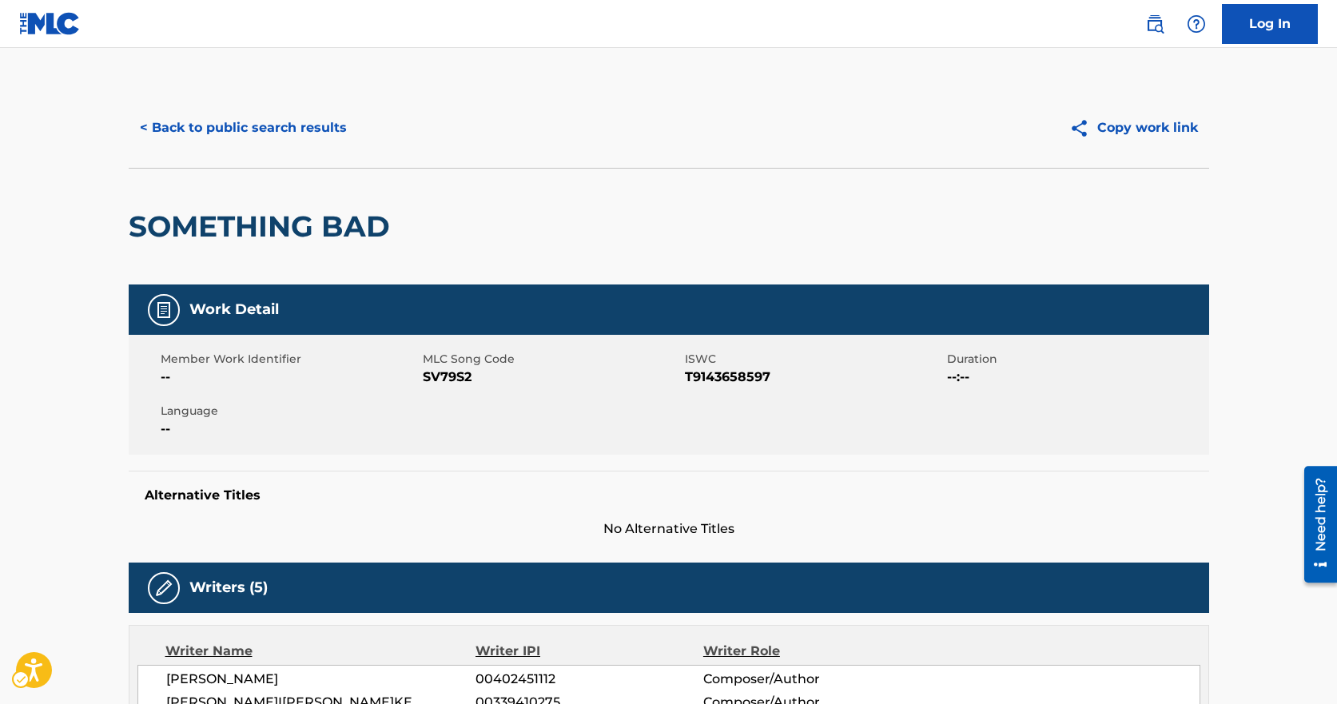
click at [453, 370] on span "MLC Song Code - SV79S2" at bounding box center [552, 377] width 258 height 19
click at [168, 102] on div "< Back to public search results Copy work link" at bounding box center [669, 128] width 1081 height 80
click at [181, 115] on button "< Back to public search results" at bounding box center [243, 128] width 229 height 40
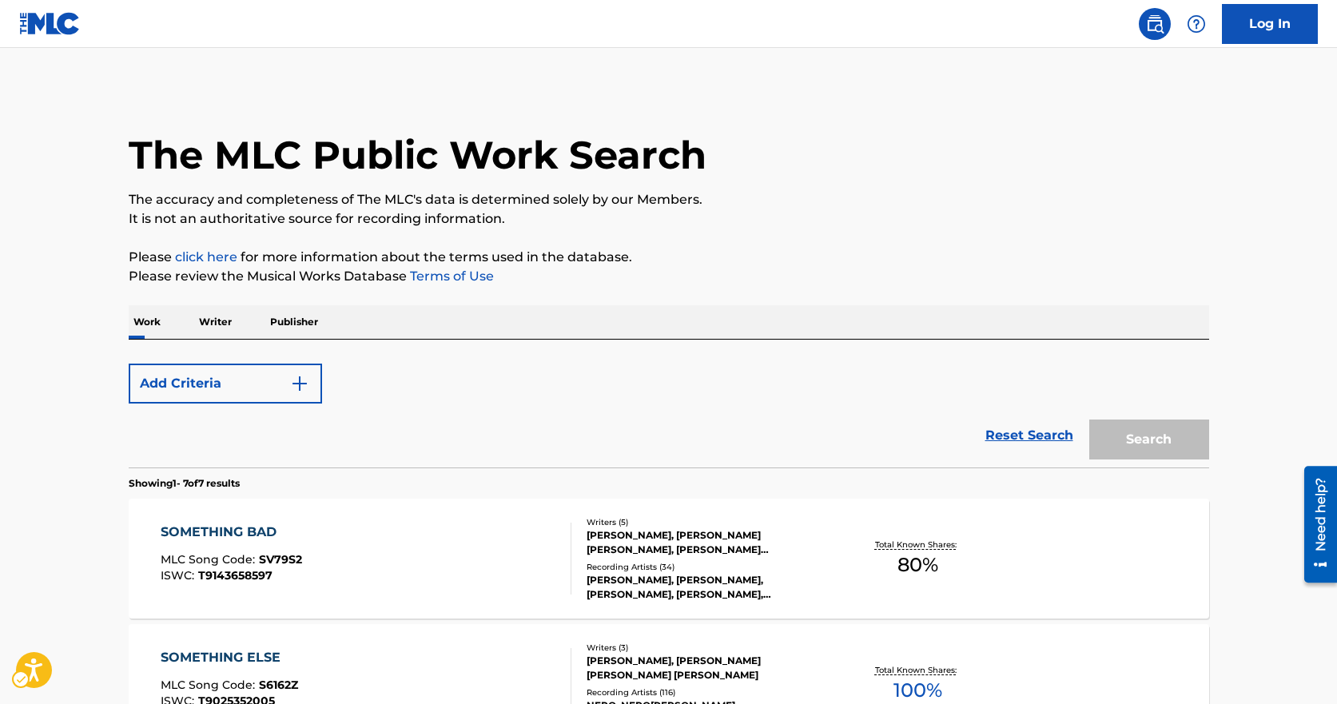
scroll to position [74, 0]
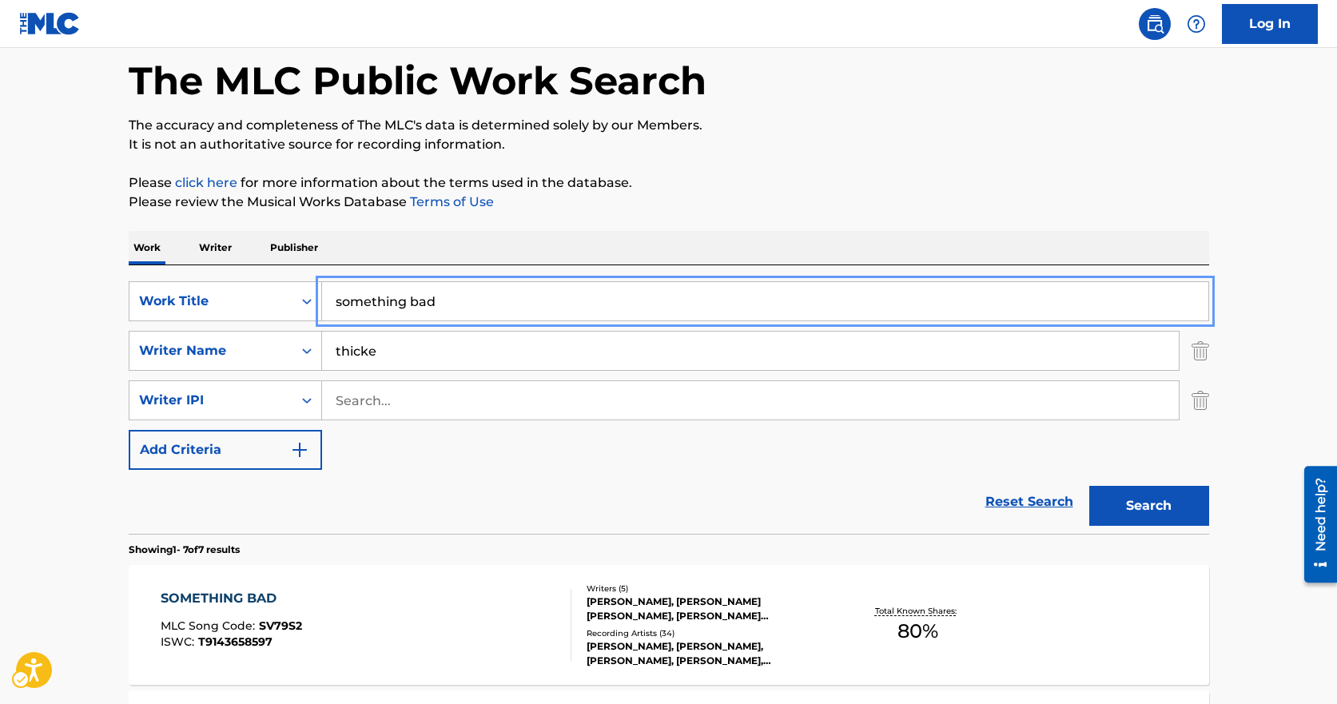
drag, startPoint x: 465, startPoint y: 289, endPoint x: 269, endPoint y: 269, distance: 197.6
type input "opposite"
click at [1090, 486] on button "Search" at bounding box center [1150, 506] width 120 height 40
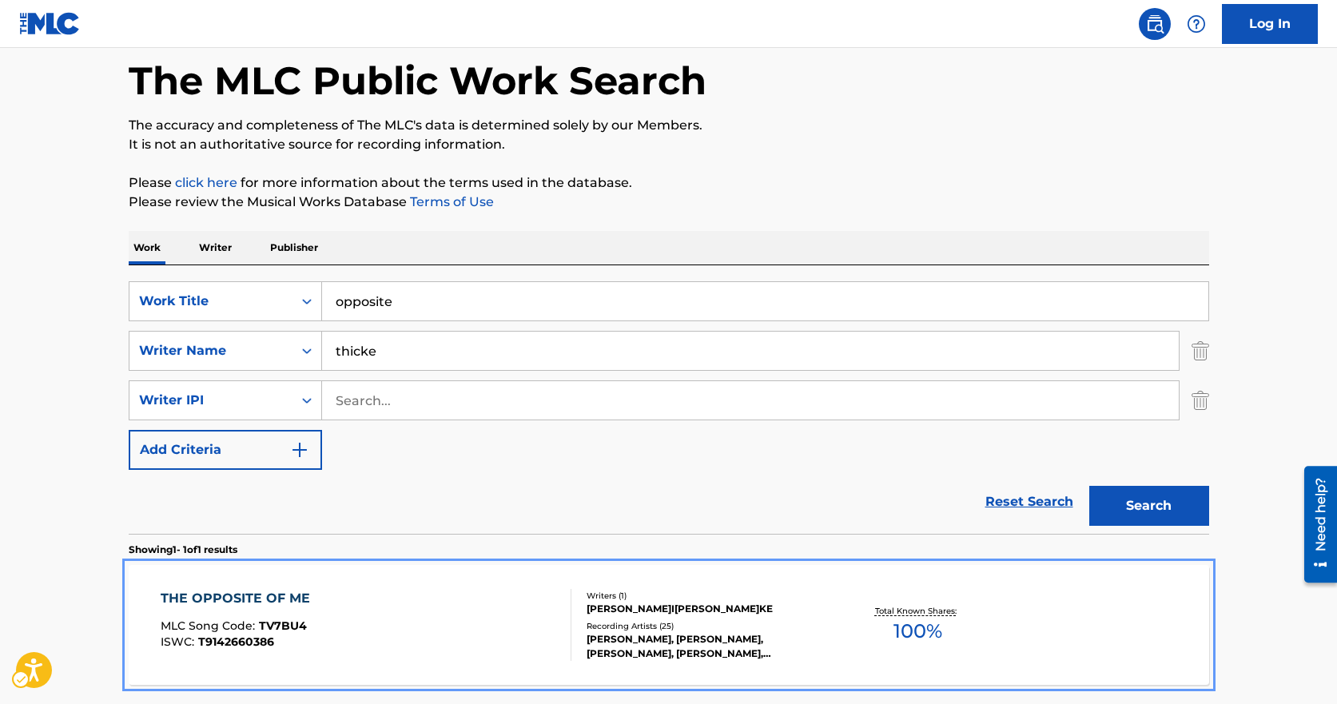
click at [401, 608] on div "THE OPPOSITE OF ME MLC Song Code : TV7BU4 ISWC : T9142660386" at bounding box center [366, 625] width 411 height 72
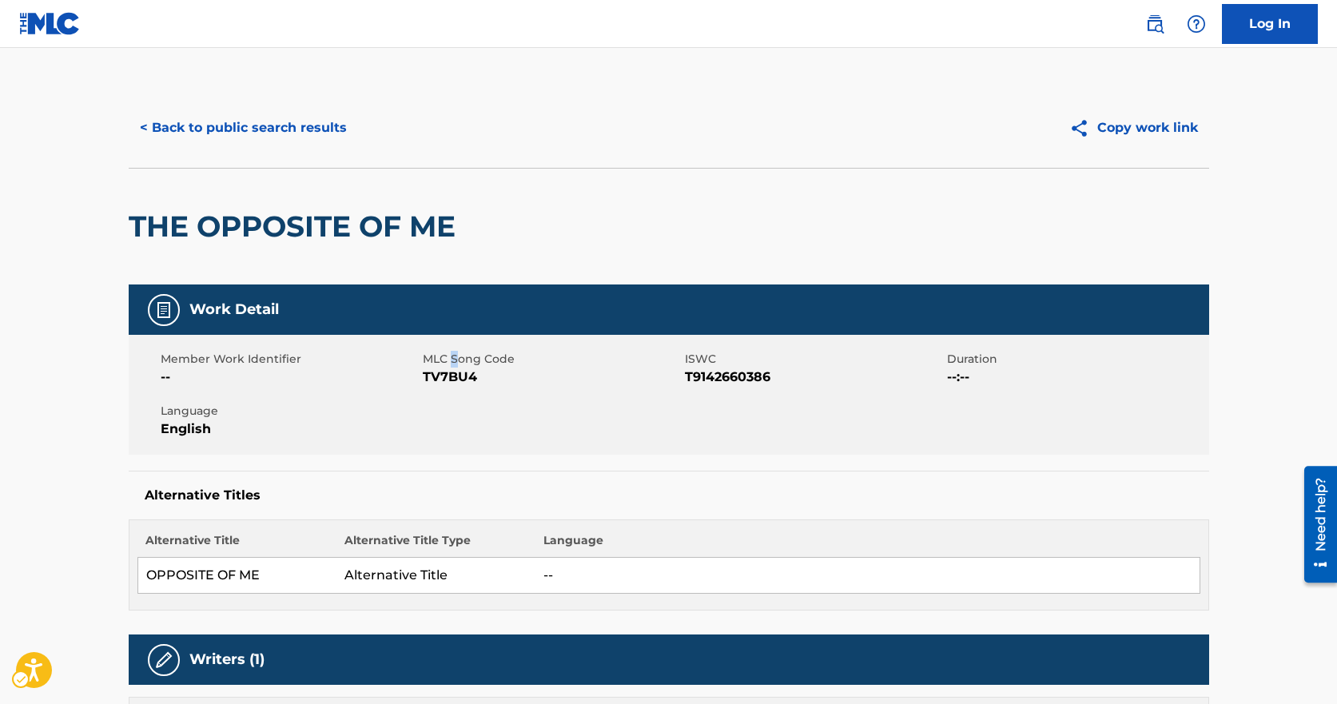
click at [453, 364] on span "MLC Song Code" at bounding box center [552, 359] width 258 height 17
click at [456, 377] on span "MLC Song Code - TV7BU4" at bounding box center [552, 377] width 258 height 19
click at [451, 383] on span "MLC Song Code - TV7BU4" at bounding box center [552, 377] width 258 height 19
click at [355, 119] on div "< Back to public search results" at bounding box center [399, 128] width 540 height 40
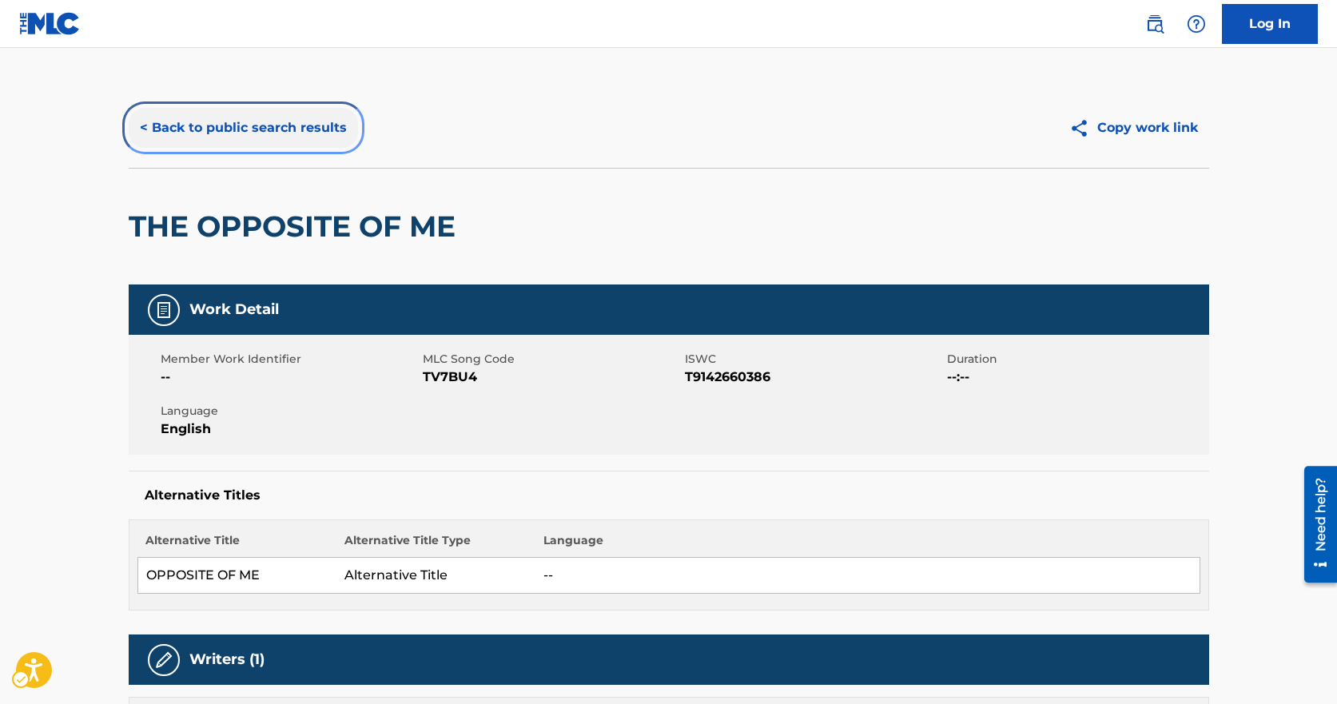
click at [337, 130] on button "< Back to public search results" at bounding box center [243, 128] width 229 height 40
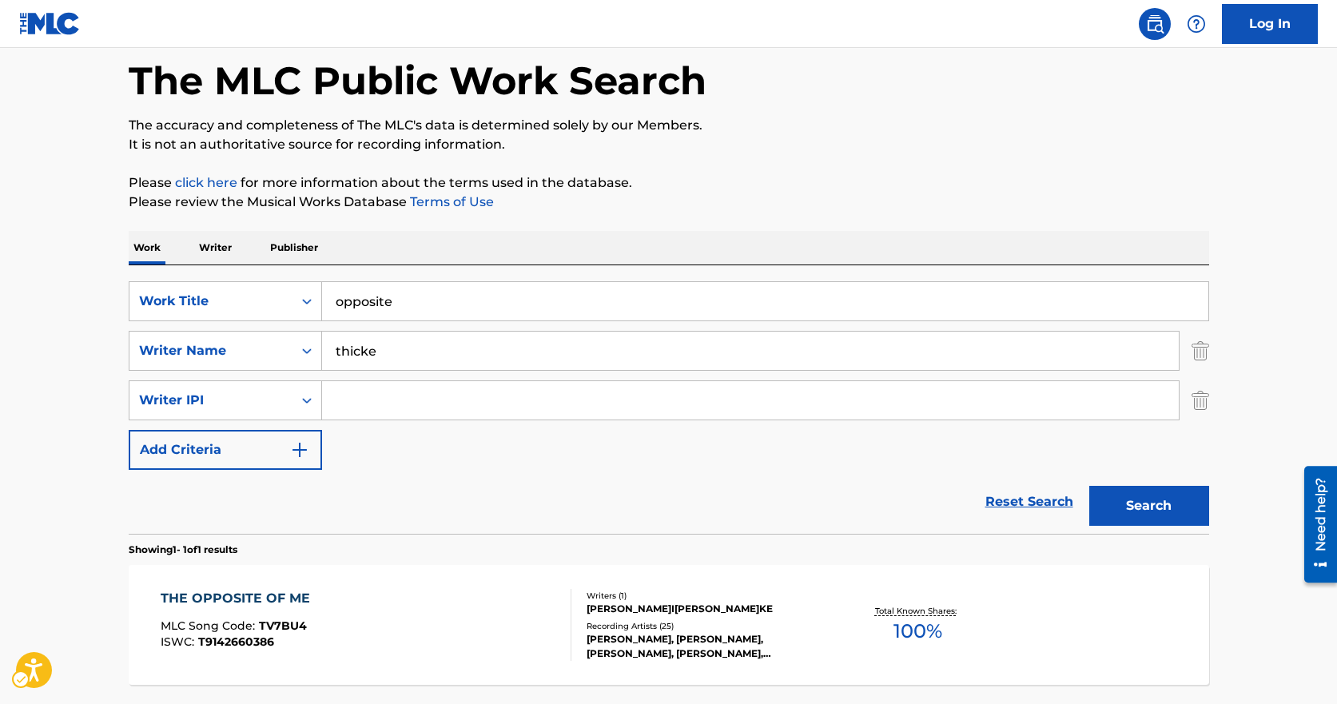
drag, startPoint x: 301, startPoint y: 156, endPoint x: 415, endPoint y: 202, distance: 123.4
click at [330, 159] on div "The MLC Public Work Search The accuracy and completeness of The MLC's data is d…" at bounding box center [669, 387] width 1119 height 747
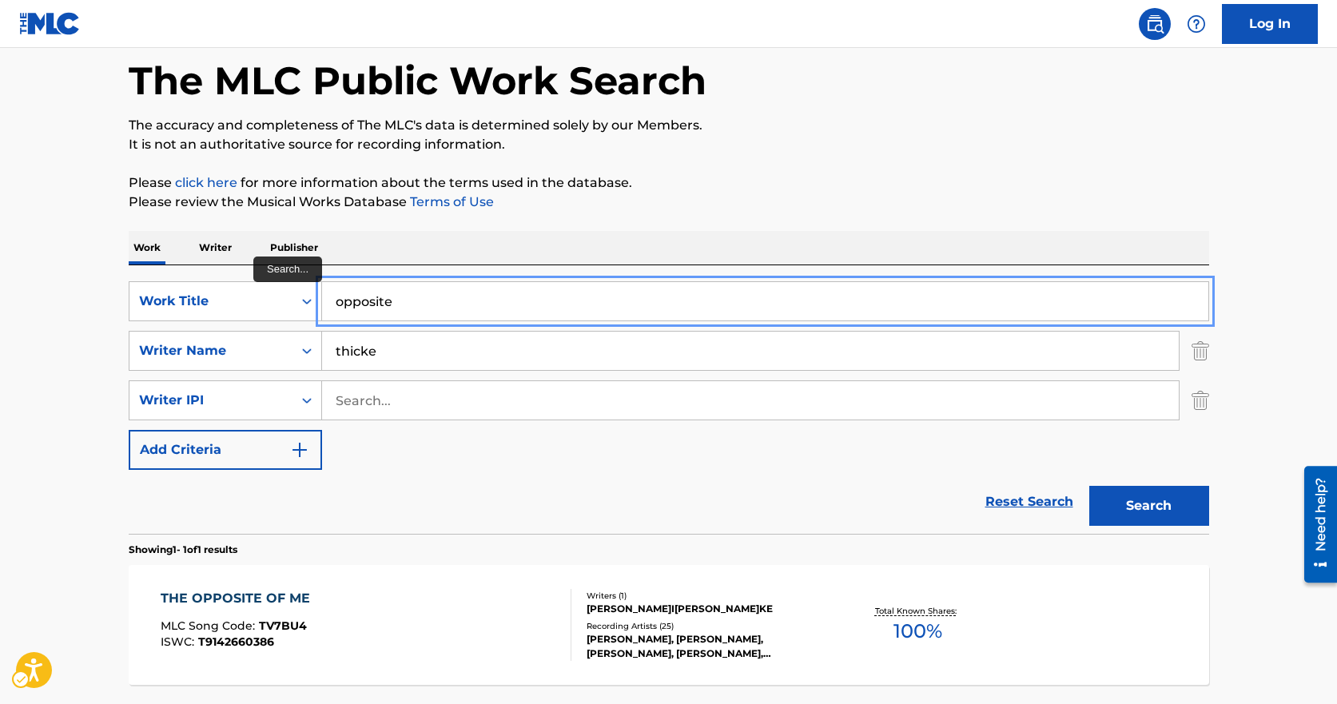
click at [429, 283] on input "opposite" at bounding box center [765, 301] width 887 height 38
click at [428, 283] on input "opposite" at bounding box center [765, 301] width 887 height 38
click at [425, 282] on div "opposite" at bounding box center [765, 301] width 887 height 40
click at [416, 299] on input "opposite" at bounding box center [765, 301] width 887 height 38
click at [415, 299] on input "opposite" at bounding box center [765, 301] width 887 height 38
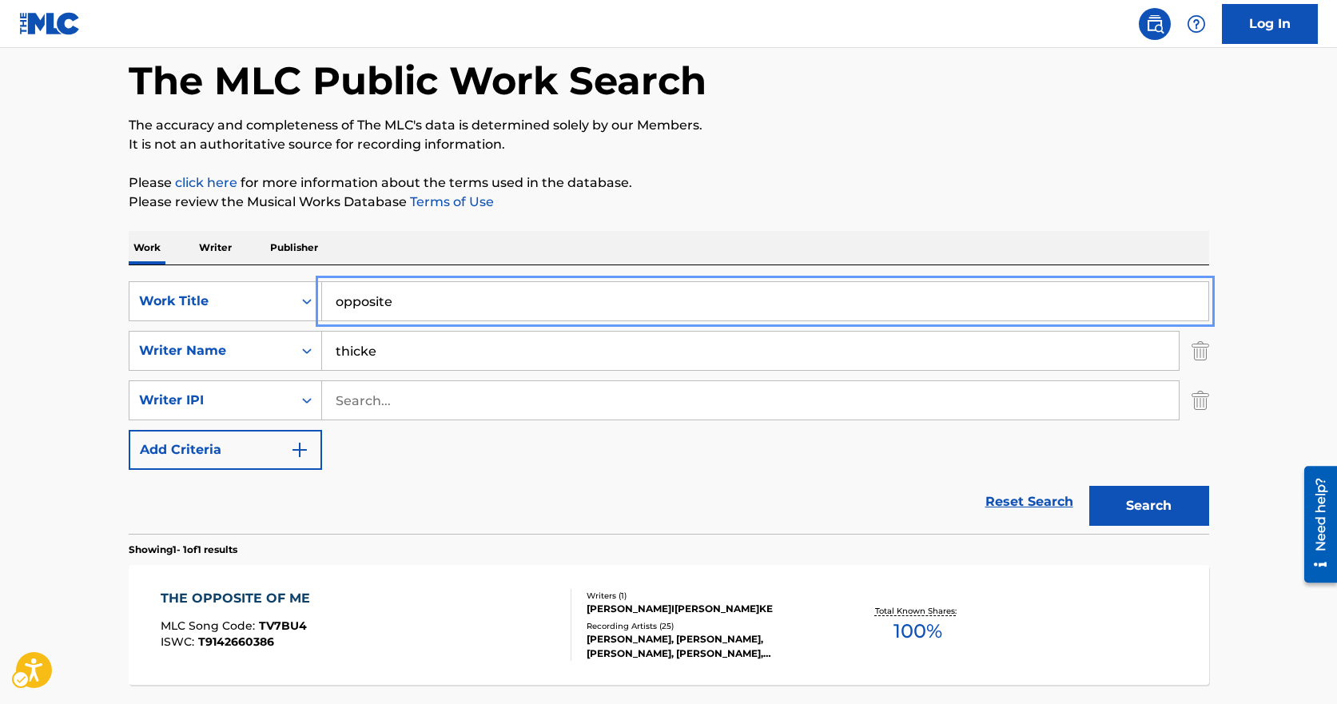
click at [412, 299] on input "opposite" at bounding box center [765, 301] width 887 height 38
drag, startPoint x: 410, startPoint y: 297, endPoint x: 422, endPoint y: 282, distance: 19.4
click at [413, 293] on input "opposite" at bounding box center [765, 301] width 887 height 38
click at [420, 281] on div "opposite" at bounding box center [765, 301] width 887 height 40
click at [414, 296] on input "opposite" at bounding box center [765, 301] width 887 height 38
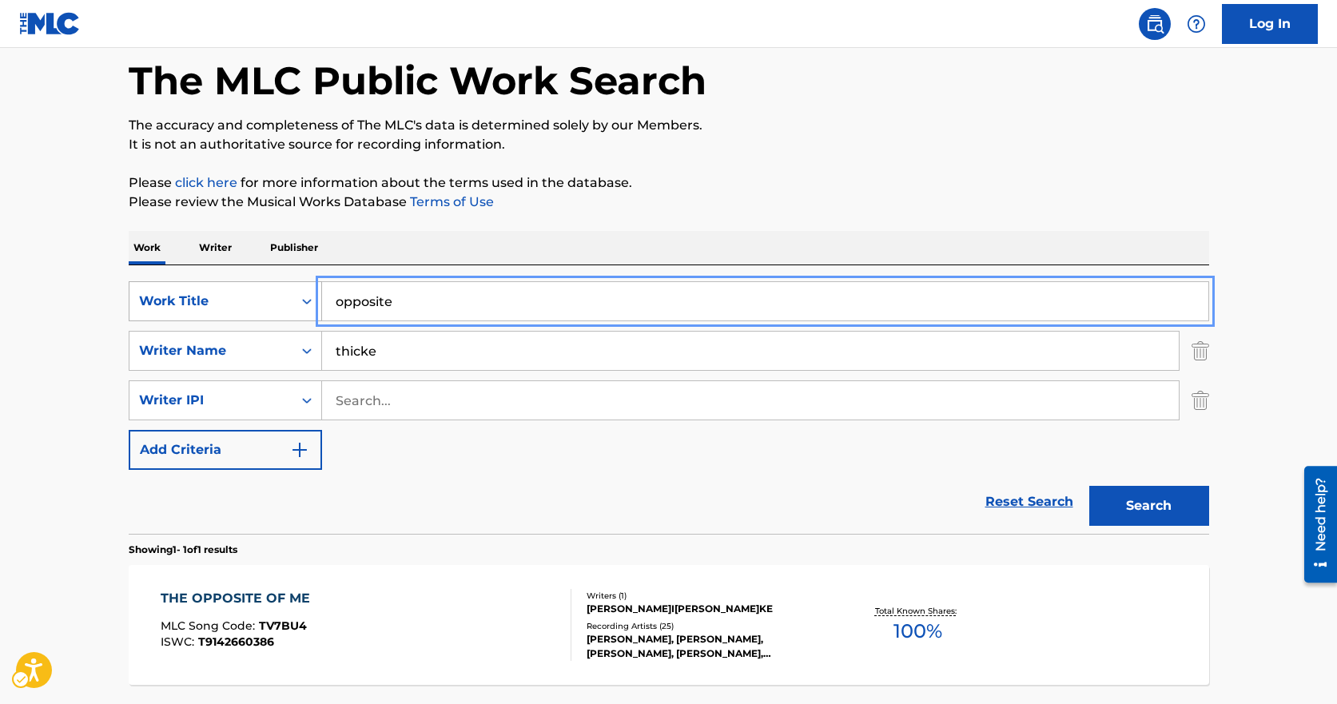
drag, startPoint x: 408, startPoint y: 295, endPoint x: 261, endPoint y: 289, distance: 146.4
click at [209, 295] on div "SearchWithCriteria17c8ba11-b080-4b1a-a173-13c064a93d5e Work Title opposite" at bounding box center [669, 301] width 1081 height 40
type input "time of your life"
click at [1090, 486] on button "Search" at bounding box center [1150, 506] width 120 height 40
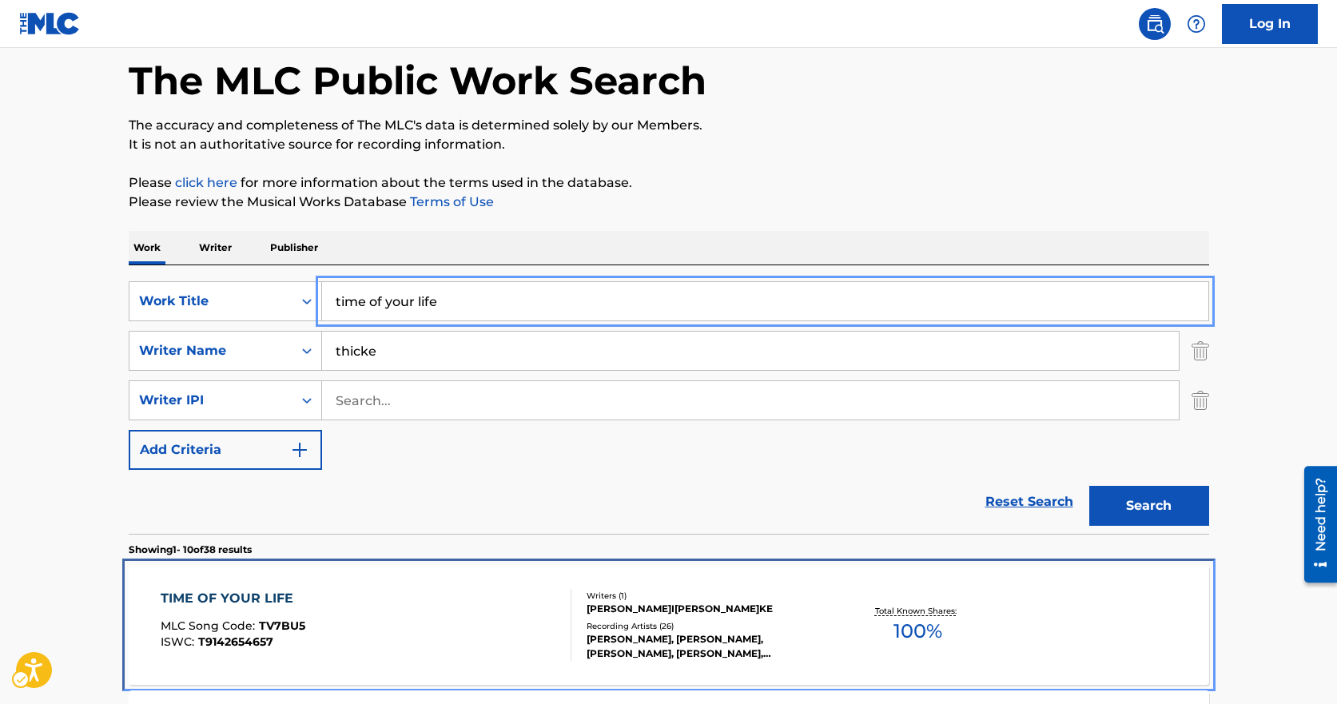
click at [263, 648] on span "T9142654657" at bounding box center [235, 642] width 75 height 14
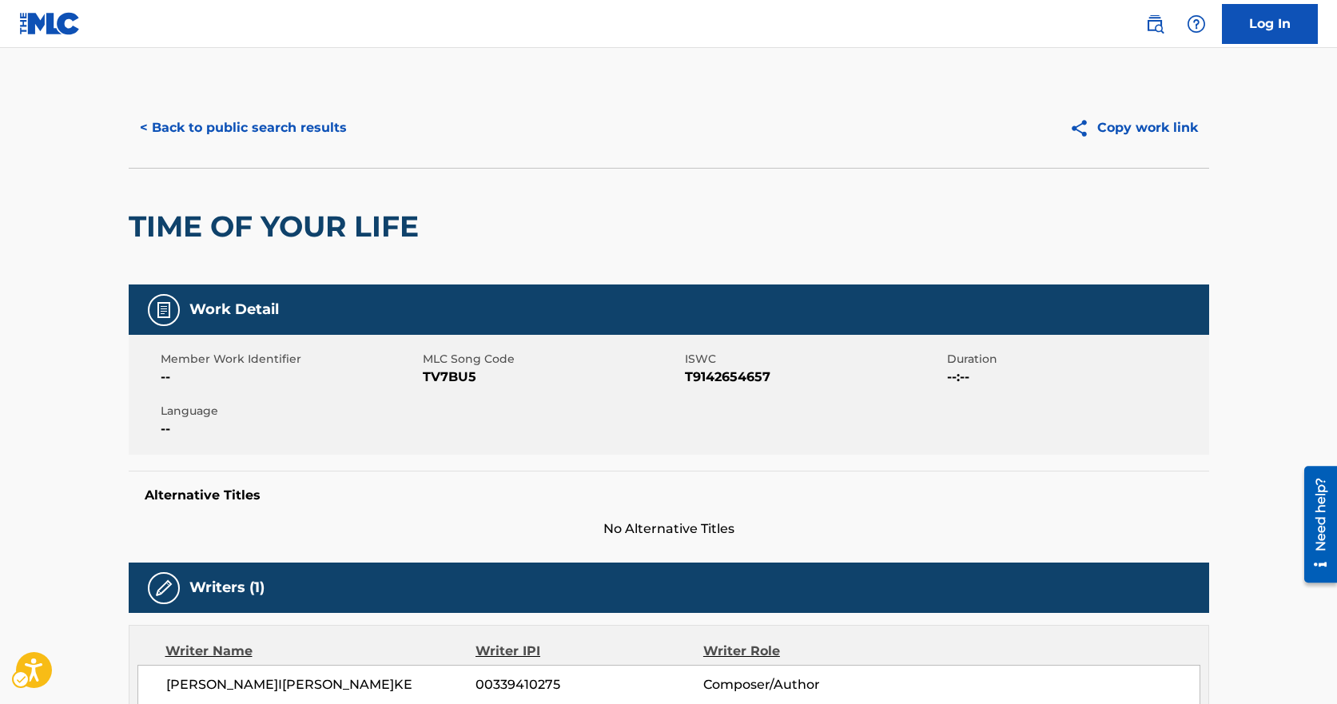
click at [438, 383] on span "MLC Song Code - TV7BU5" at bounding box center [552, 377] width 258 height 19
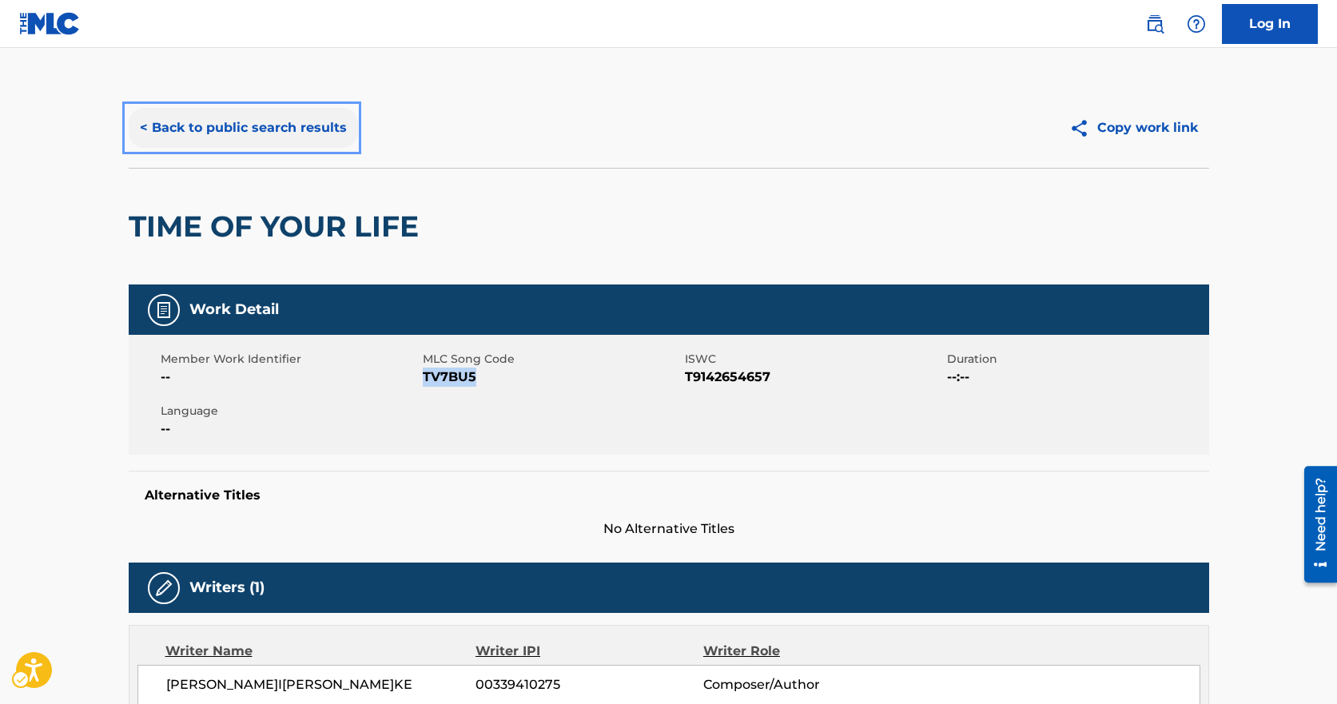
click at [229, 118] on button "< Back to public search results" at bounding box center [243, 128] width 229 height 40
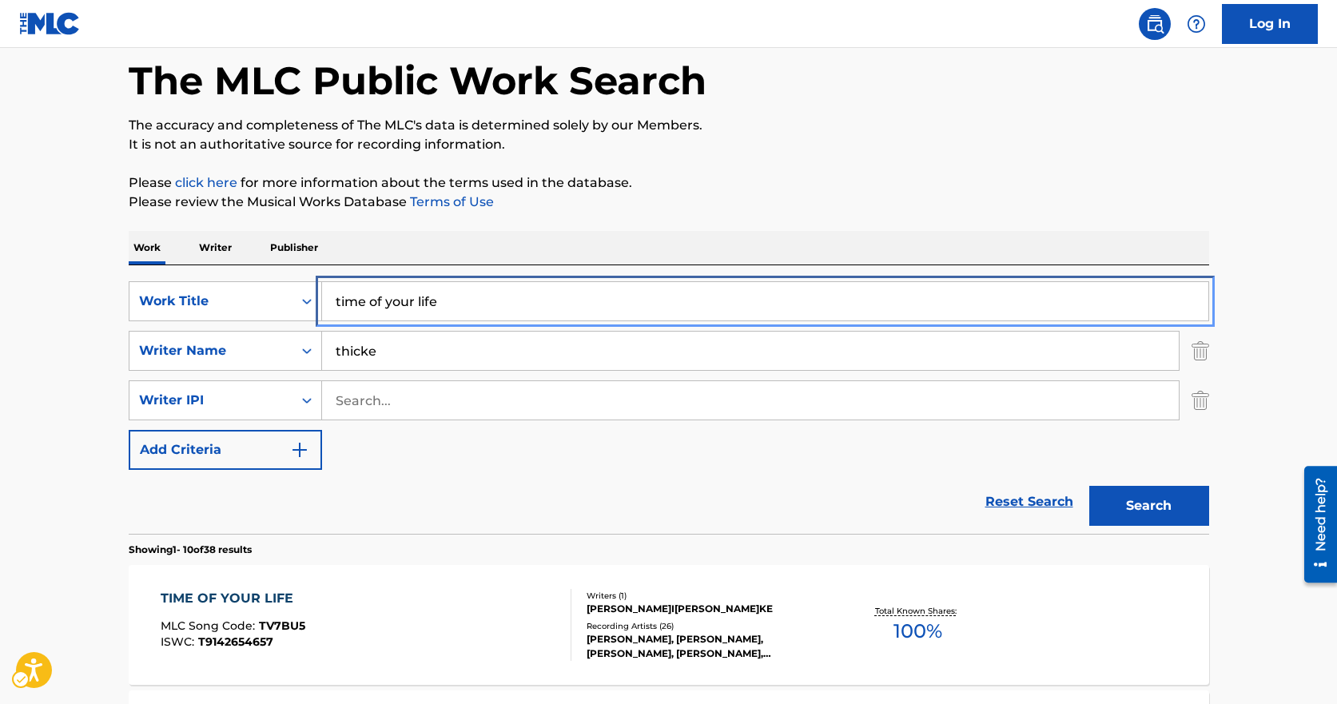
click at [449, 298] on input "time of your life" at bounding box center [765, 301] width 887 height 38
click at [448, 299] on input "time of your life" at bounding box center [765, 301] width 887 height 38
click at [449, 299] on input "time of your life" at bounding box center [765, 301] width 887 height 38
type input "forever love"
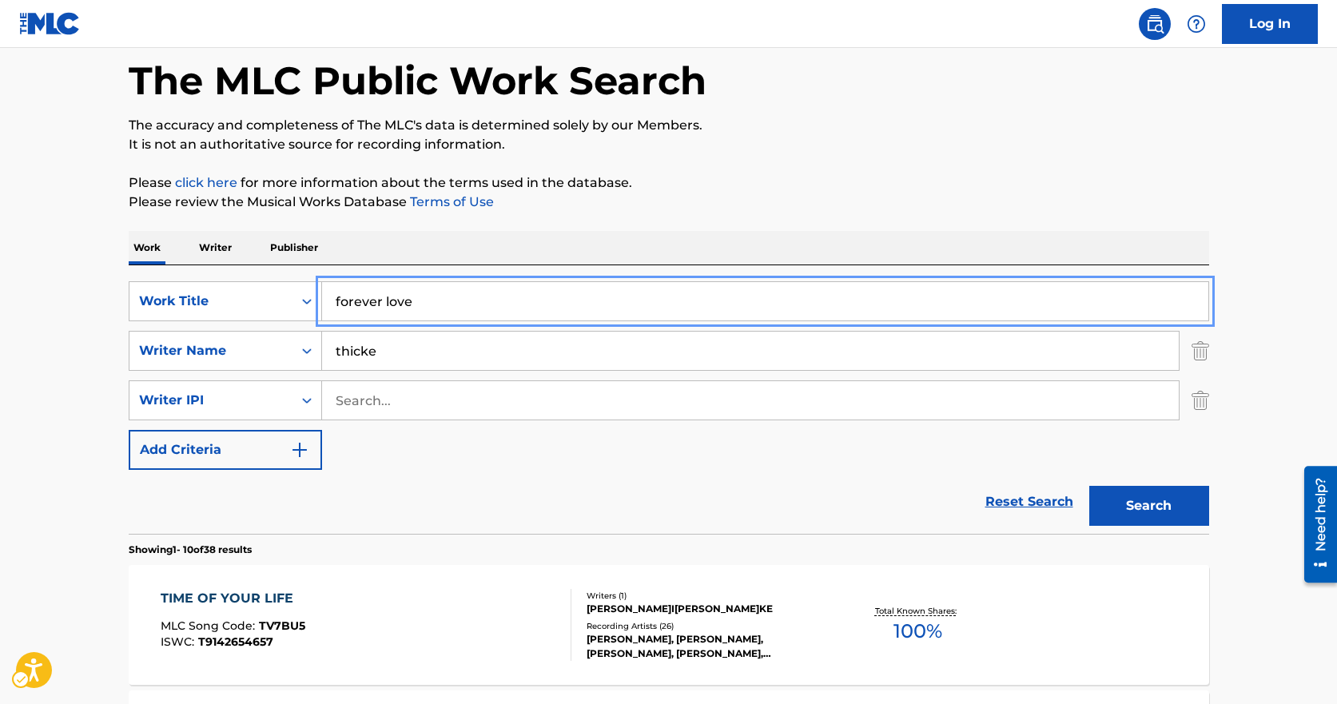
click at [1090, 486] on button "Search" at bounding box center [1150, 506] width 120 height 40
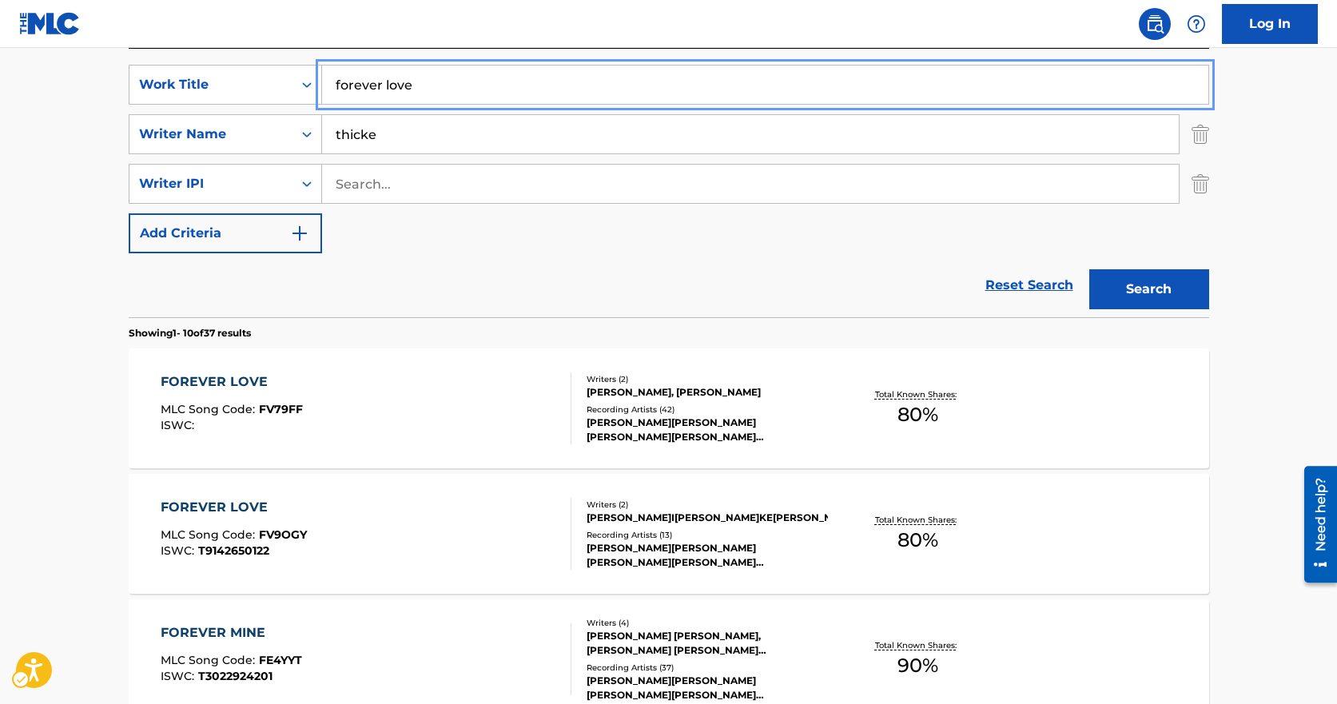
scroll to position [394, 0]
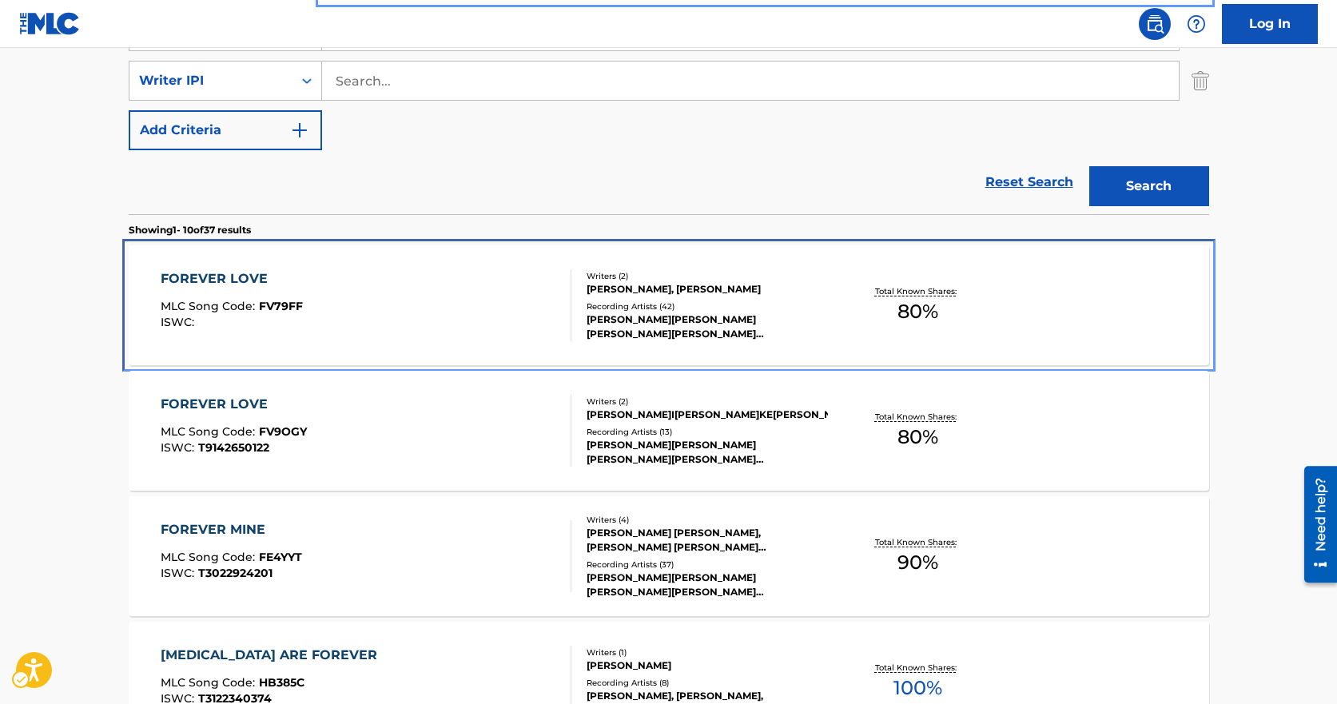
click at [398, 298] on div "FOREVER LOVE MLC Song Code : FV79FF ISWC :" at bounding box center [366, 305] width 411 height 72
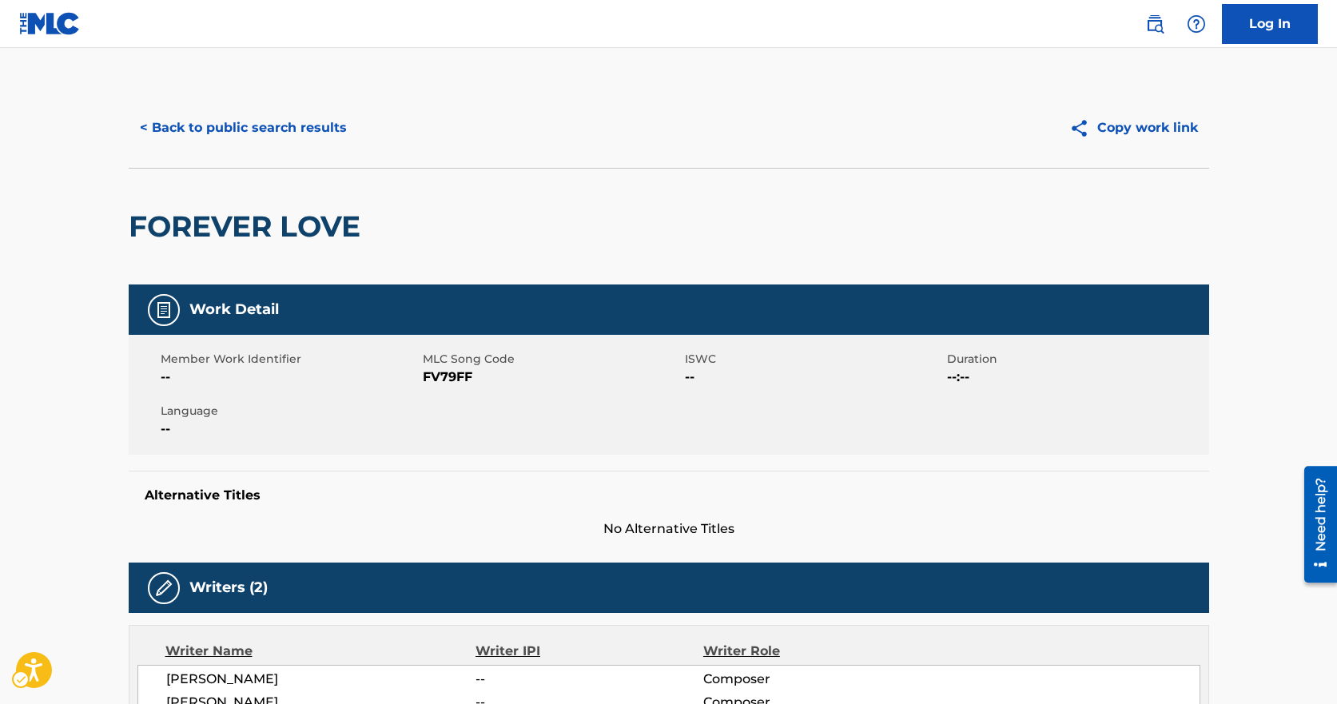
click at [433, 408] on div "Member Work Identifier -- MLC Song Code MLC Song Code - FV79FF ISWC -- Duration…" at bounding box center [669, 395] width 1081 height 120
click at [442, 375] on span "MLC Song Code - FV79FF" at bounding box center [552, 377] width 258 height 19
drag, startPoint x: 373, startPoint y: 348, endPoint x: 381, endPoint y: 346, distance: 8.9
click at [373, 348] on div "Member Work Identifier -- MLC Song Code MLC Song Code - FV79FF ISWC -- Duration…" at bounding box center [669, 395] width 1081 height 120
